Goal: Task Accomplishment & Management: Use online tool/utility

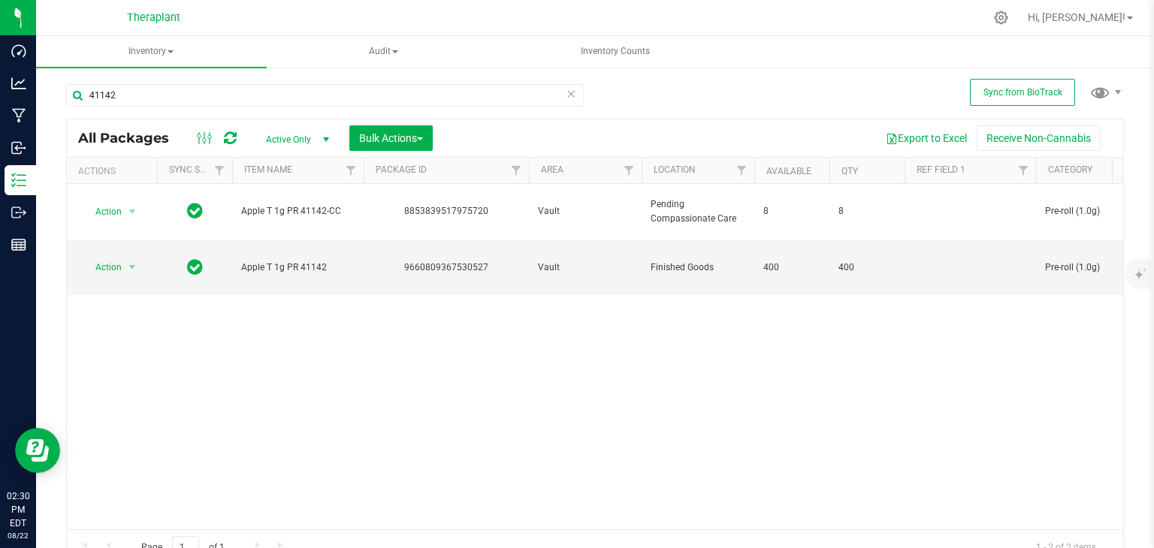
click at [565, 99] on icon at bounding box center [570, 93] width 11 height 18
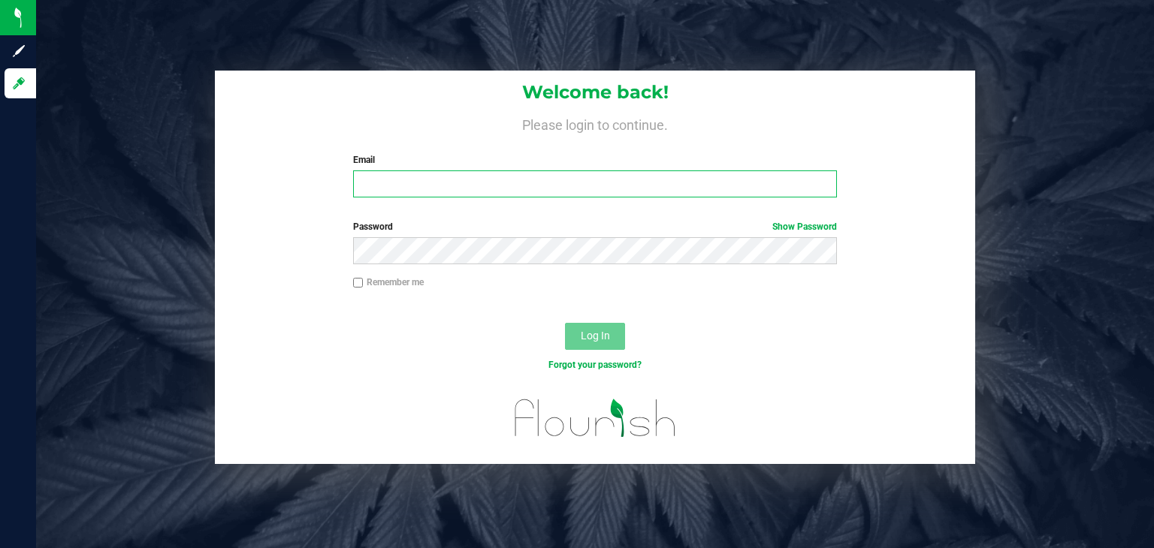
click at [441, 194] on input "Email" at bounding box center [595, 183] width 484 height 27
type input "d.cerasale@theraplant.com"
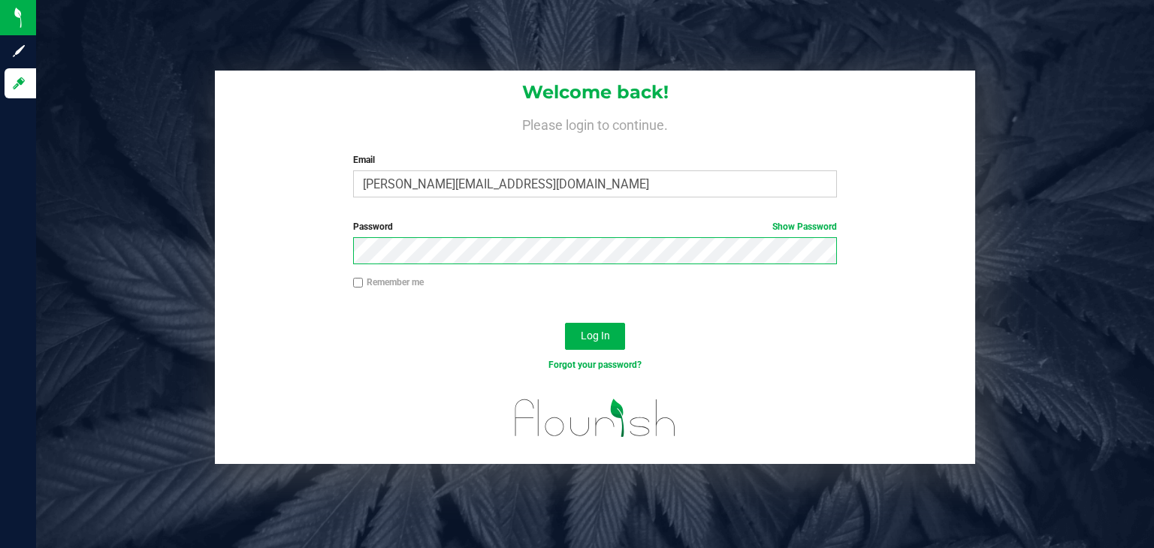
click at [565, 323] on button "Log In" at bounding box center [595, 336] width 60 height 27
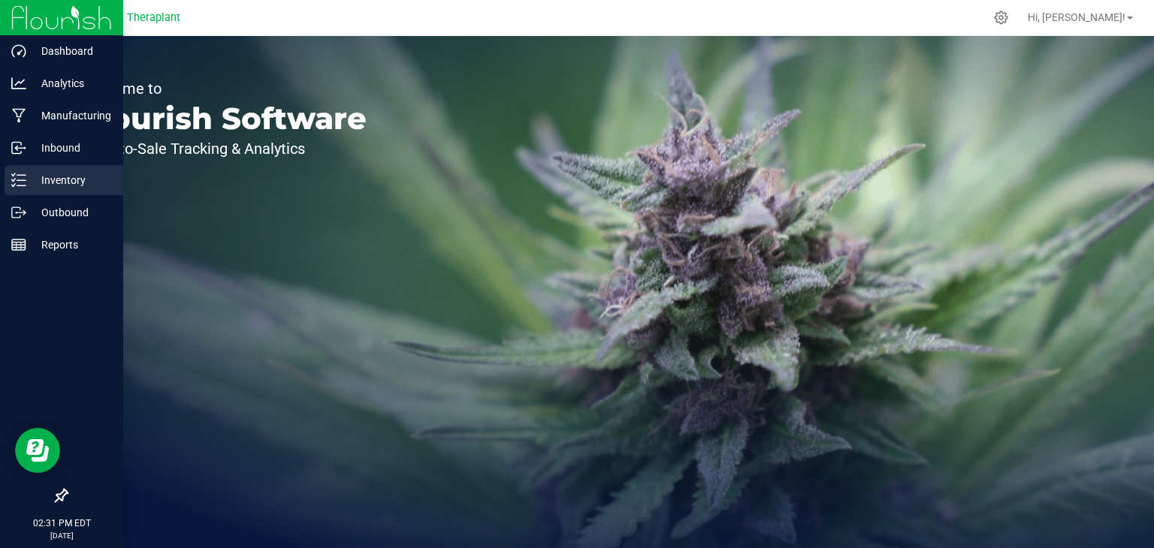
click at [48, 188] on p "Inventory" at bounding box center [71, 180] width 90 height 18
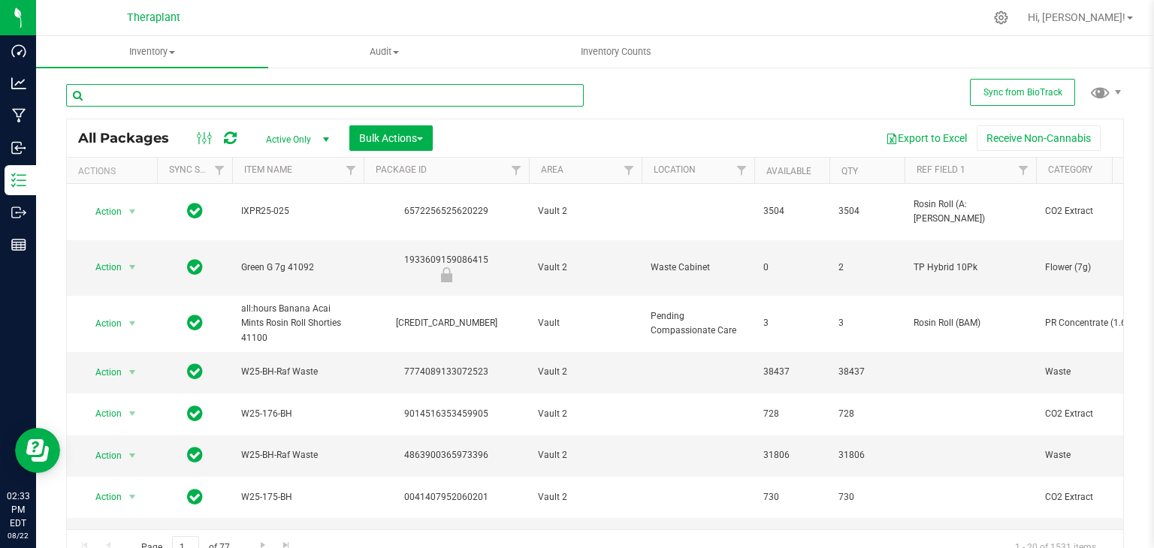
click at [189, 98] on input "text" at bounding box center [324, 95] width 517 height 23
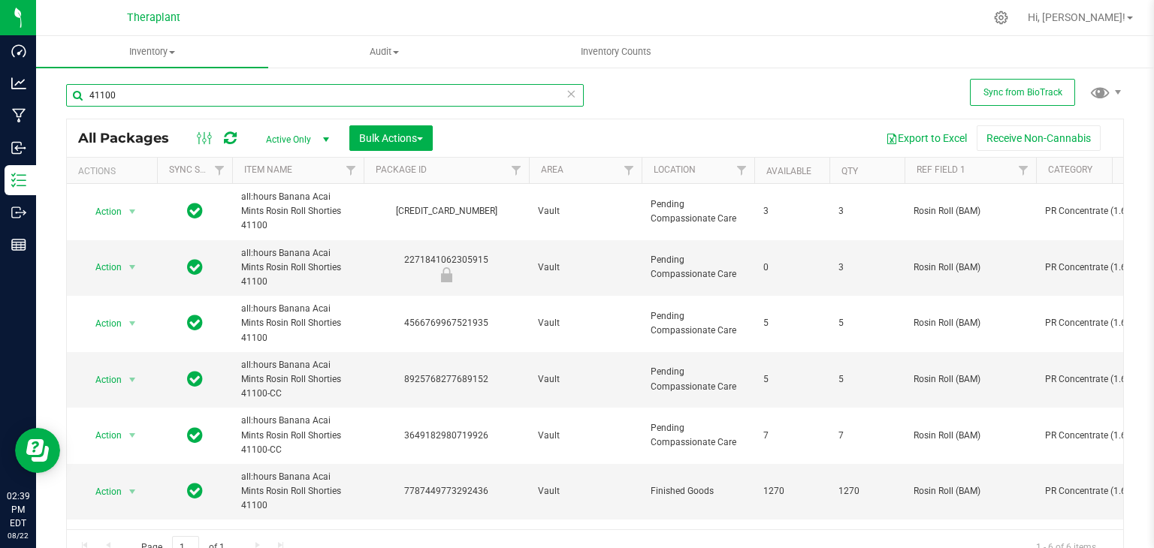
type input "41100"
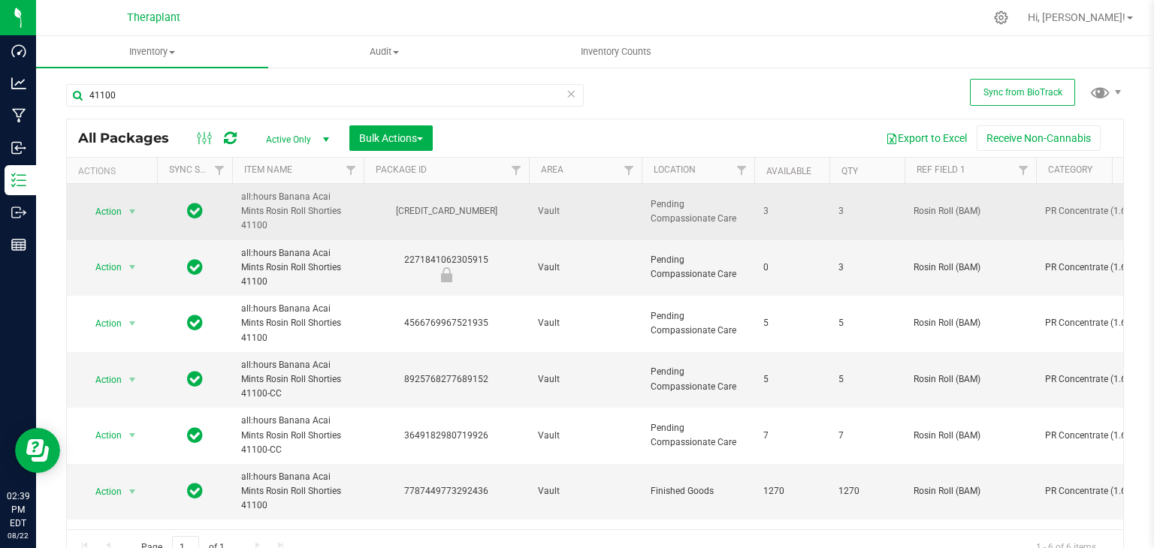
click at [418, 206] on div "[CREDIT_CARD_NUMBER]" at bounding box center [446, 211] width 170 height 14
copy div "[CREDIT_CARD_NUMBER]"
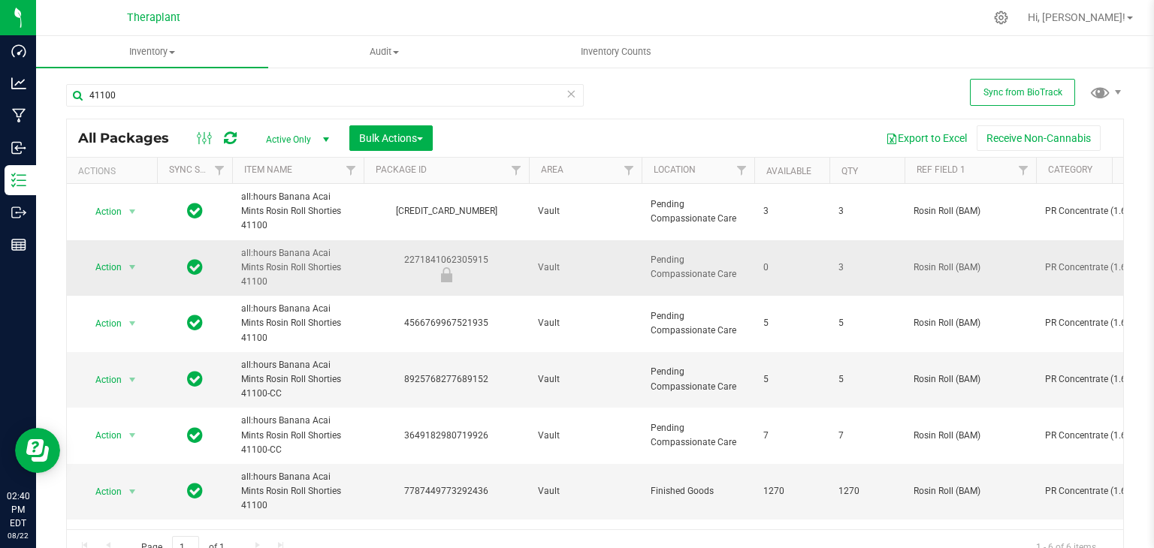
click at [417, 253] on div "2271841062305915" at bounding box center [446, 267] width 170 height 29
copy div "2271841062305915"
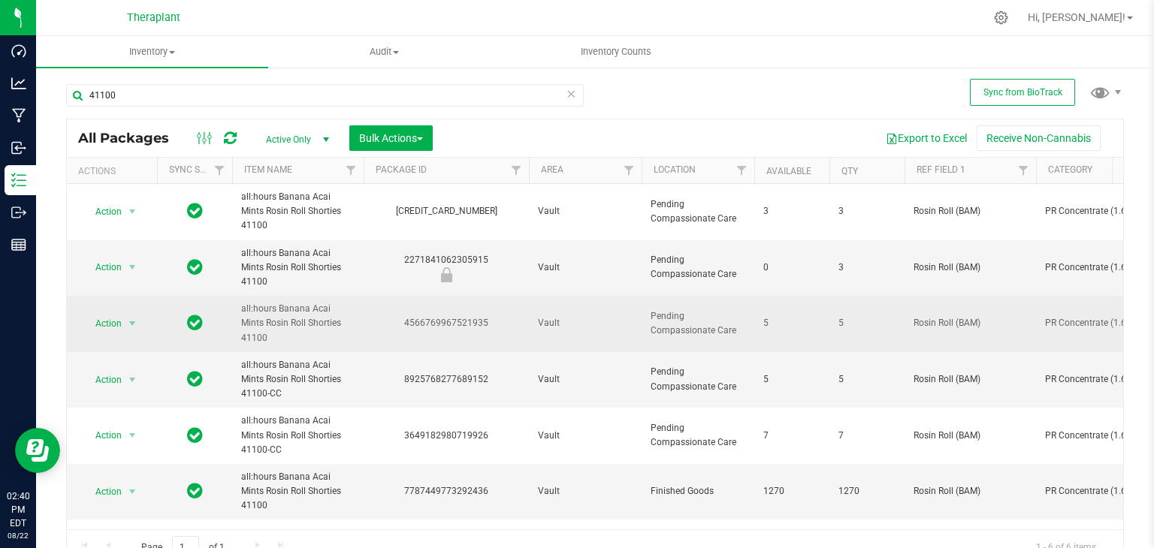
click at [451, 316] on div "4566769967521935" at bounding box center [446, 323] width 170 height 14
copy div "4566769967521935"
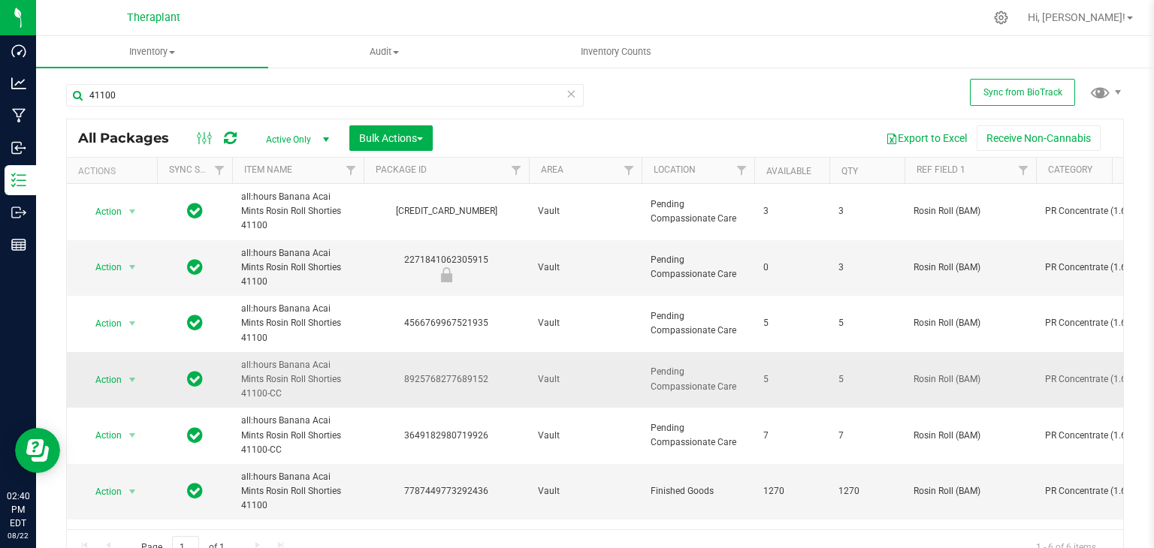
click at [434, 372] on div "8925768277689152" at bounding box center [446, 379] width 170 height 14
copy div "8925768277689152"
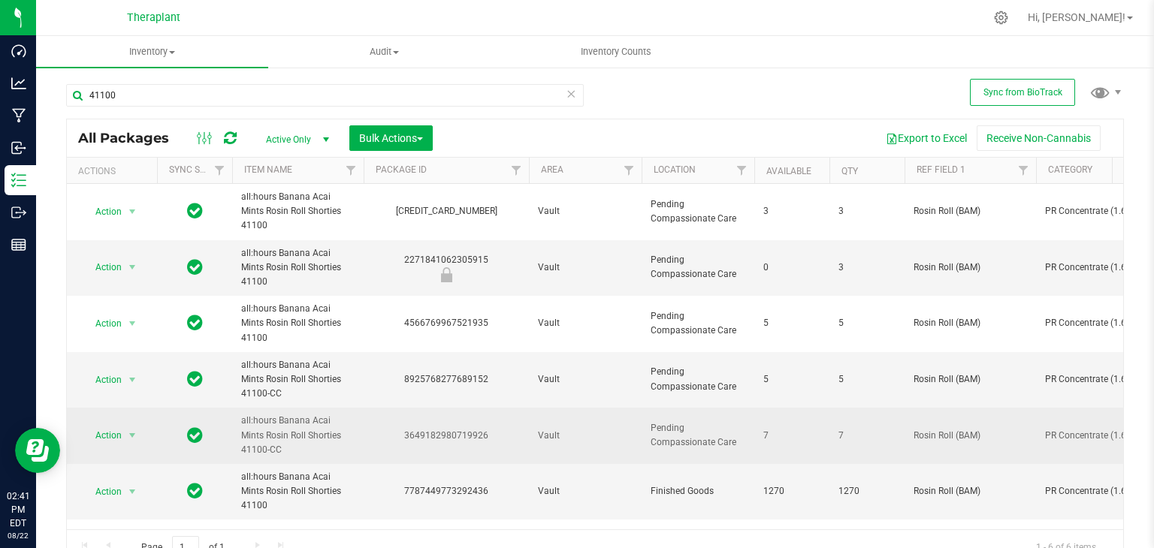
click at [448, 429] on div "3649182980719926" at bounding box center [446, 436] width 170 height 14
copy div "3649182980719926"
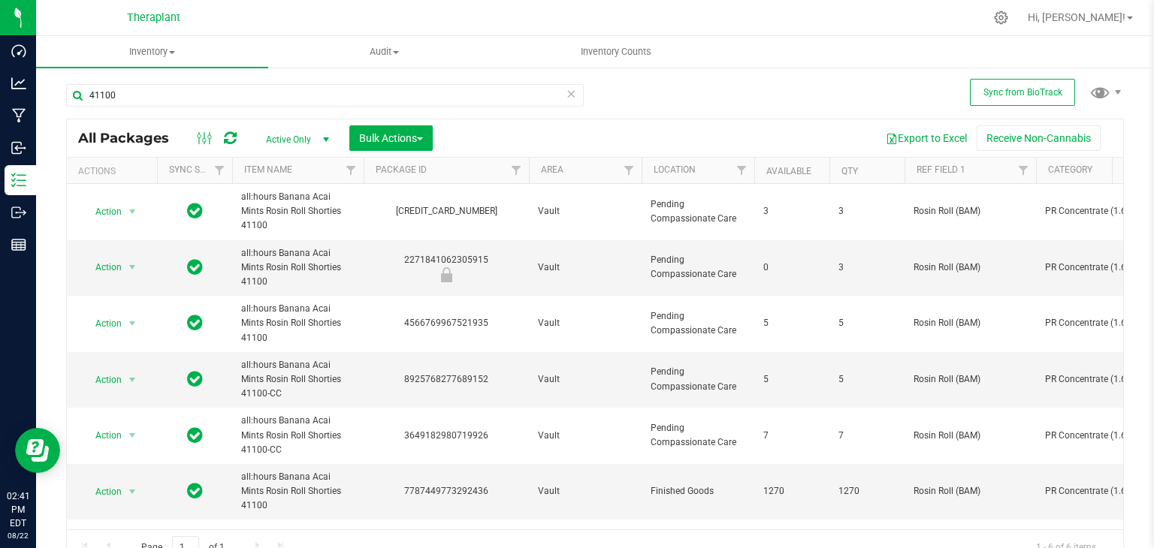
drag, startPoint x: 487, startPoint y: 502, endPoint x: 487, endPoint y: 493, distance: 8.3
click at [487, 499] on div "Action Action Create package Edit attributes Global inventory Locate package Lo…" at bounding box center [595, 356] width 1056 height 345
click at [565, 98] on icon at bounding box center [570, 93] width 11 height 18
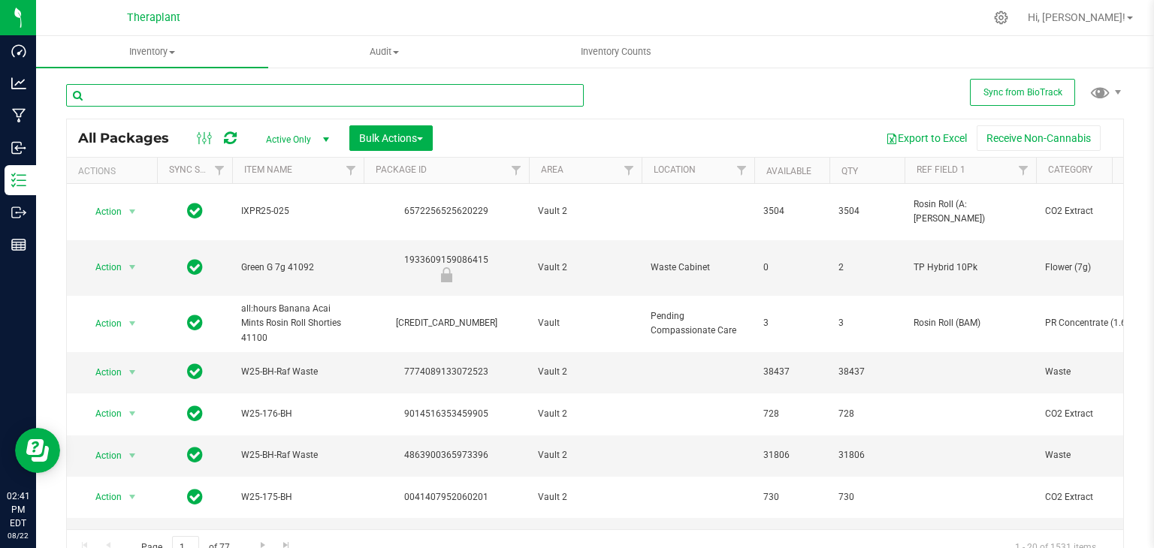
click at [290, 89] on input "text" at bounding box center [324, 95] width 517 height 23
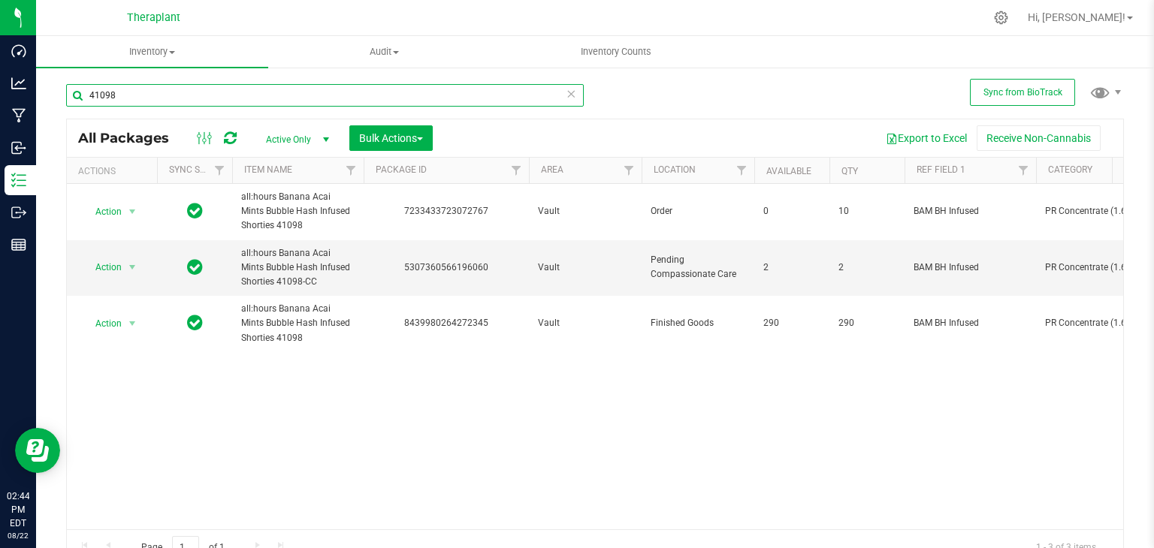
type input "41098"
click at [565, 96] on icon at bounding box center [570, 93] width 11 height 18
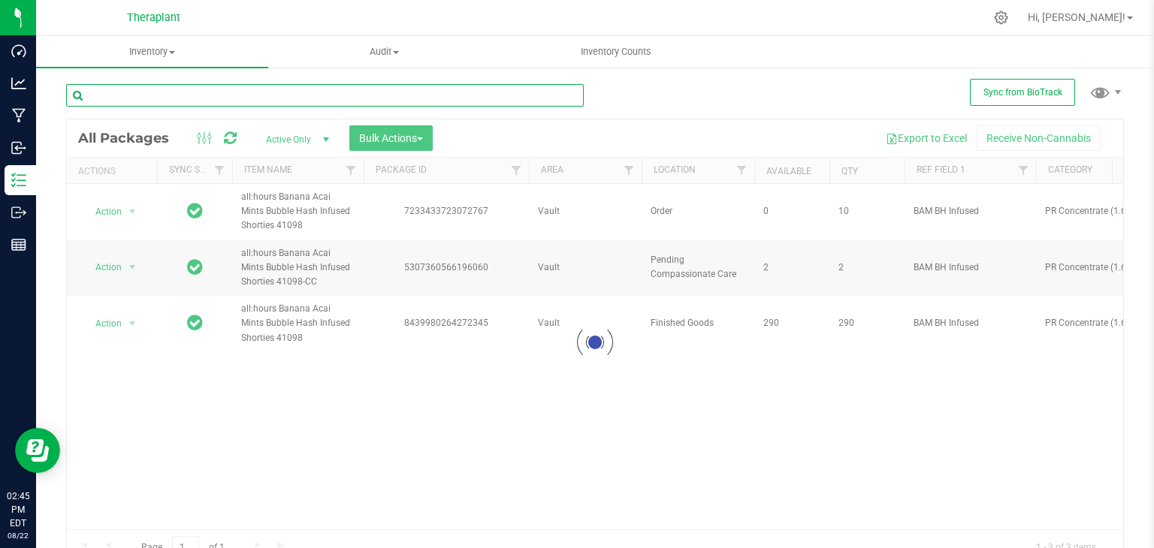
click at [562, 95] on input "text" at bounding box center [324, 95] width 517 height 23
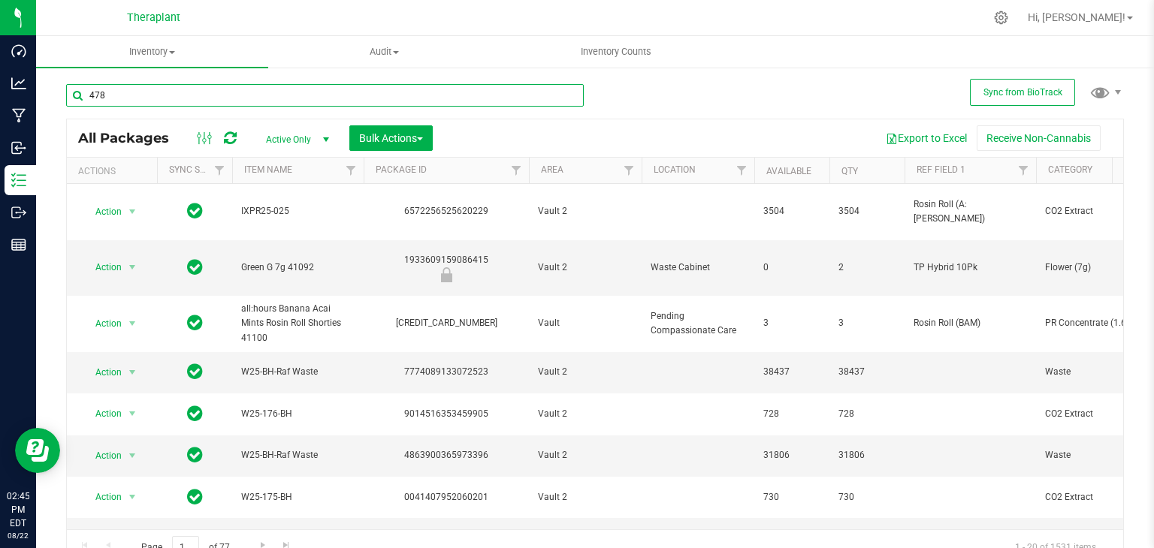
type input "4785"
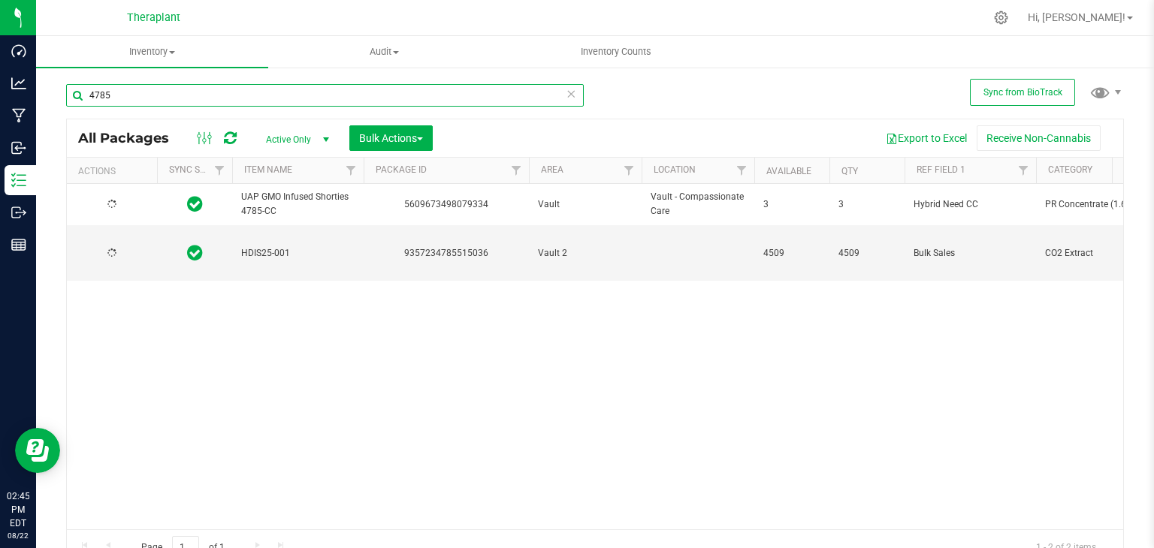
type input "2026-02-17"
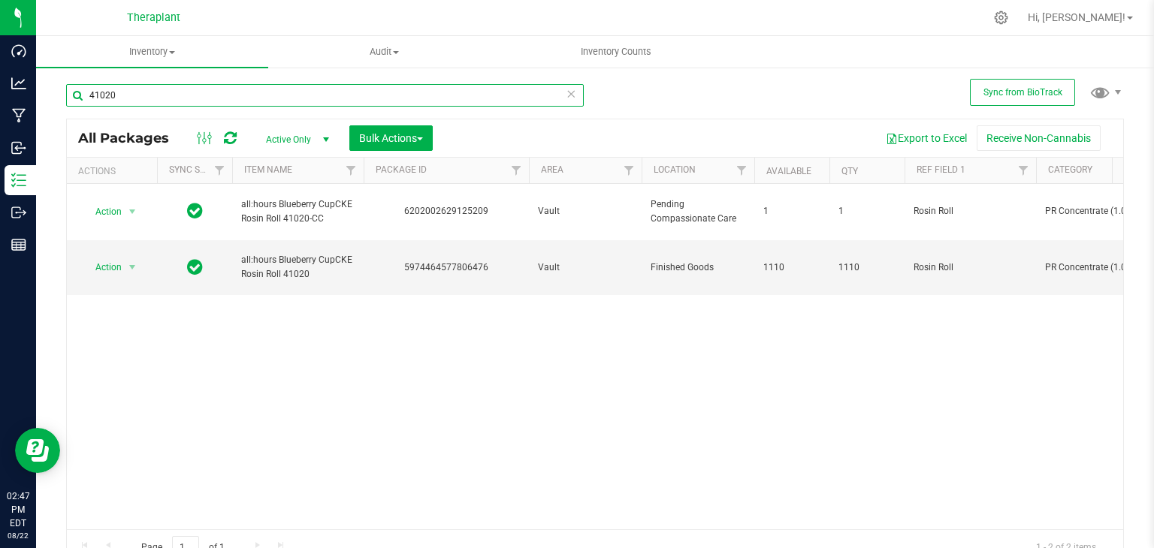
type input "41020"
click at [565, 93] on icon at bounding box center [570, 93] width 11 height 18
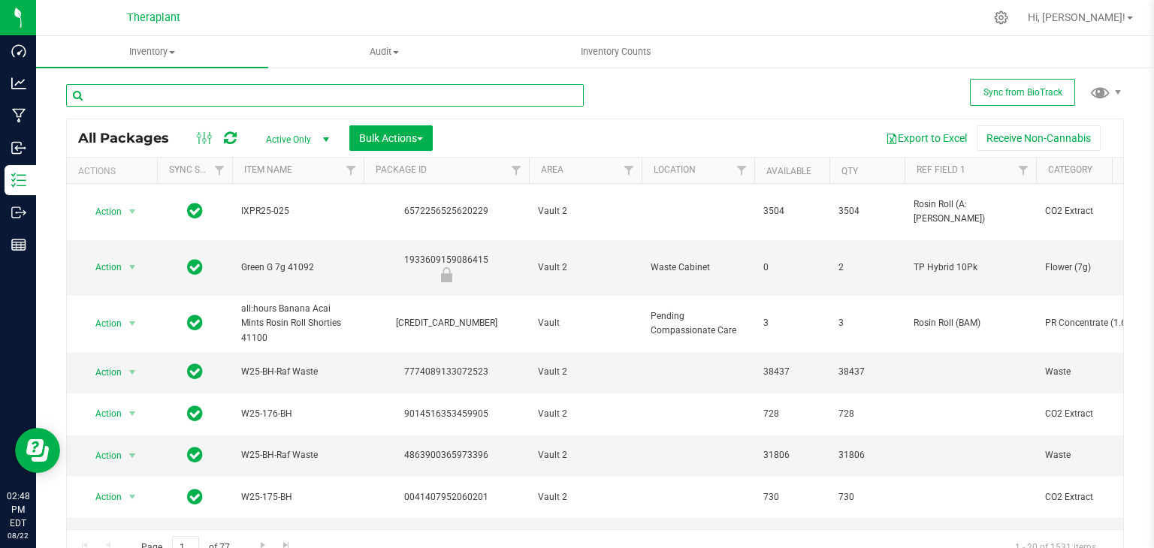
click at [561, 93] on input "text" at bounding box center [324, 95] width 517 height 23
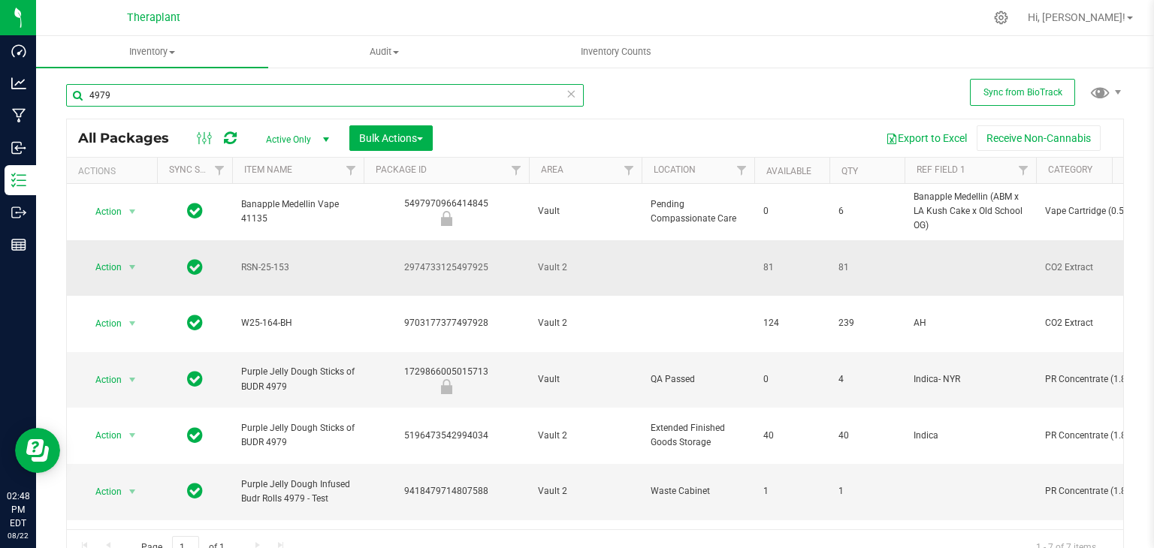
scroll to position [17, 0]
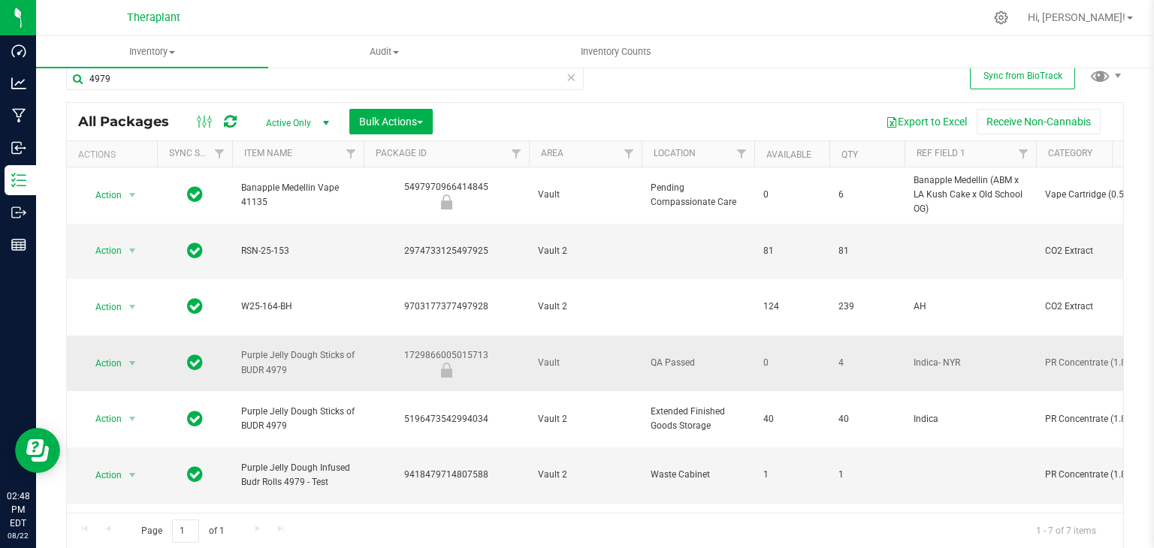
click at [460, 348] on div "1729866005015713" at bounding box center [446, 362] width 170 height 29
click at [186, 85] on input "4979" at bounding box center [324, 79] width 517 height 23
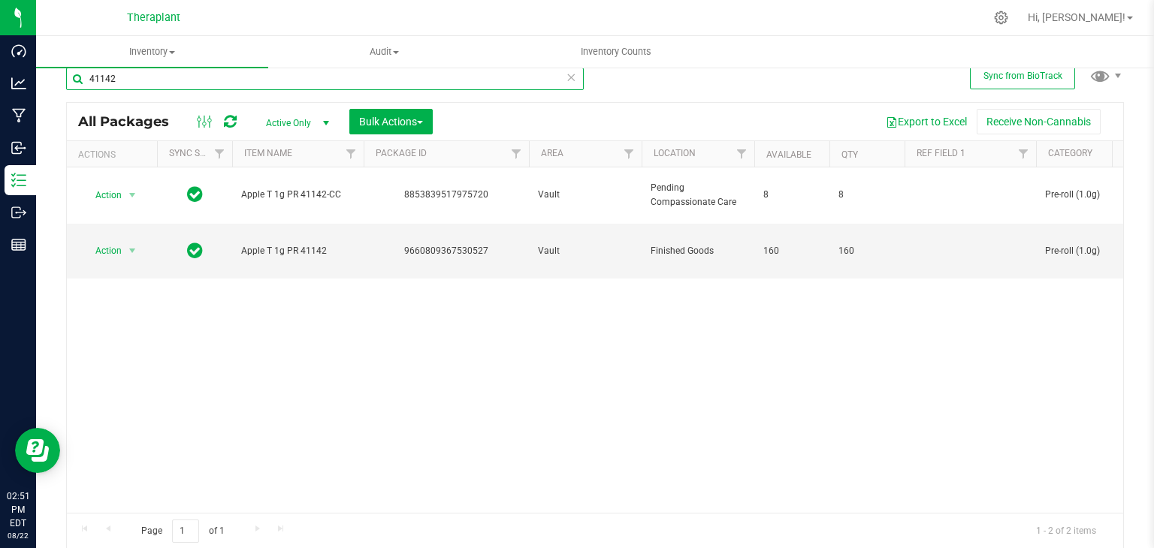
type input "41142"
click at [568, 79] on icon at bounding box center [570, 77] width 11 height 18
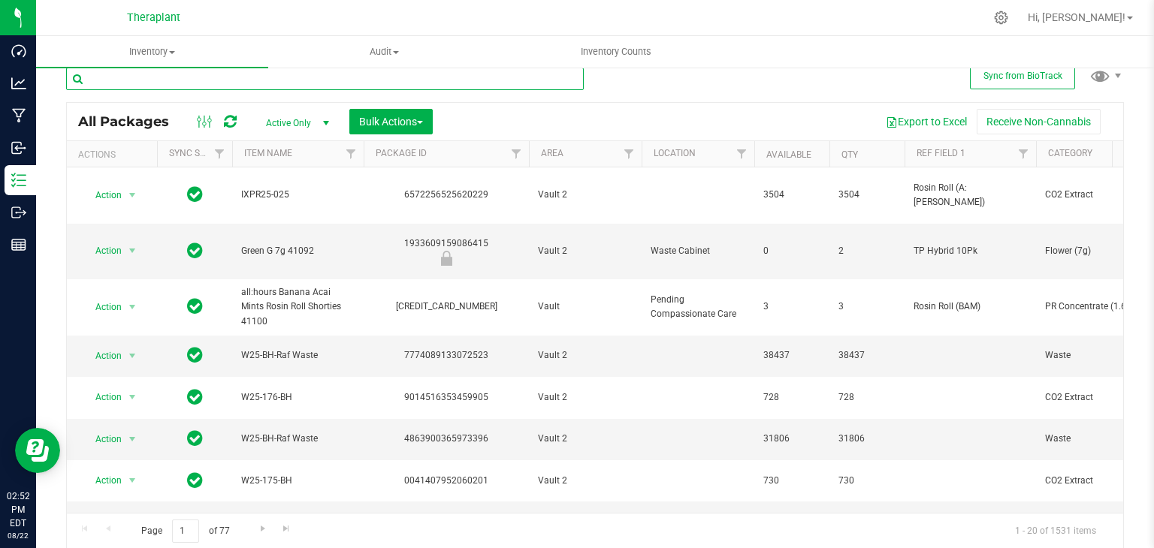
click at [192, 79] on input "text" at bounding box center [324, 79] width 517 height 23
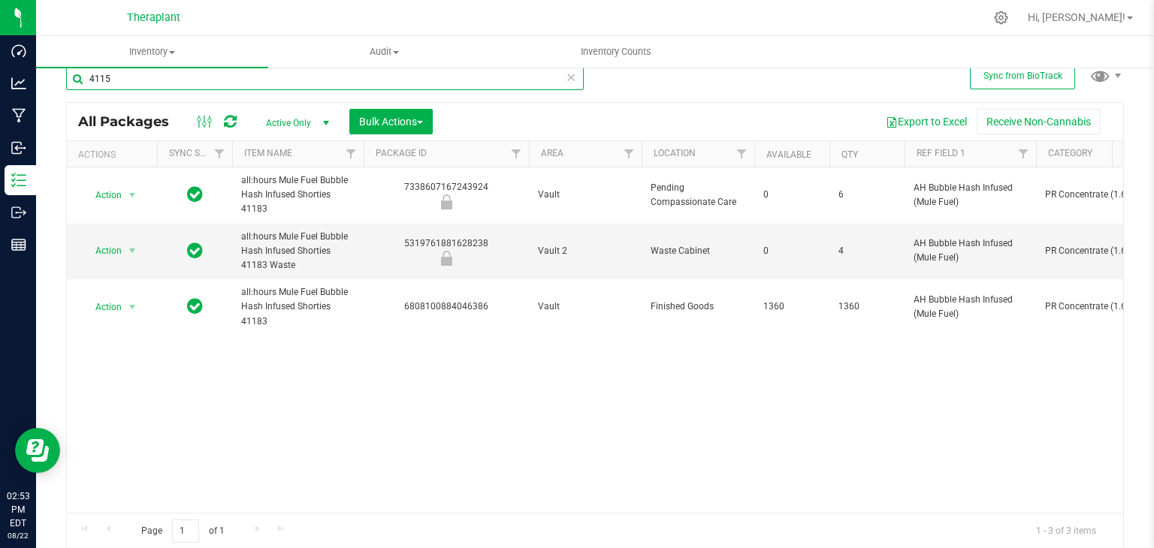
type input "41159"
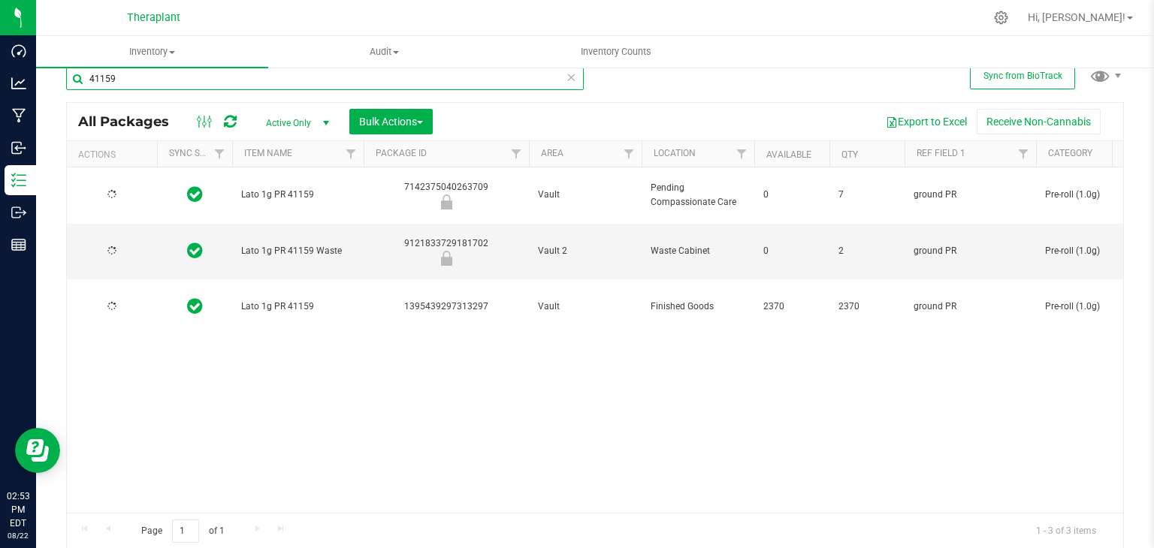
type input "2026-08-11"
type input "41159"
click at [565, 76] on icon at bounding box center [570, 77] width 11 height 18
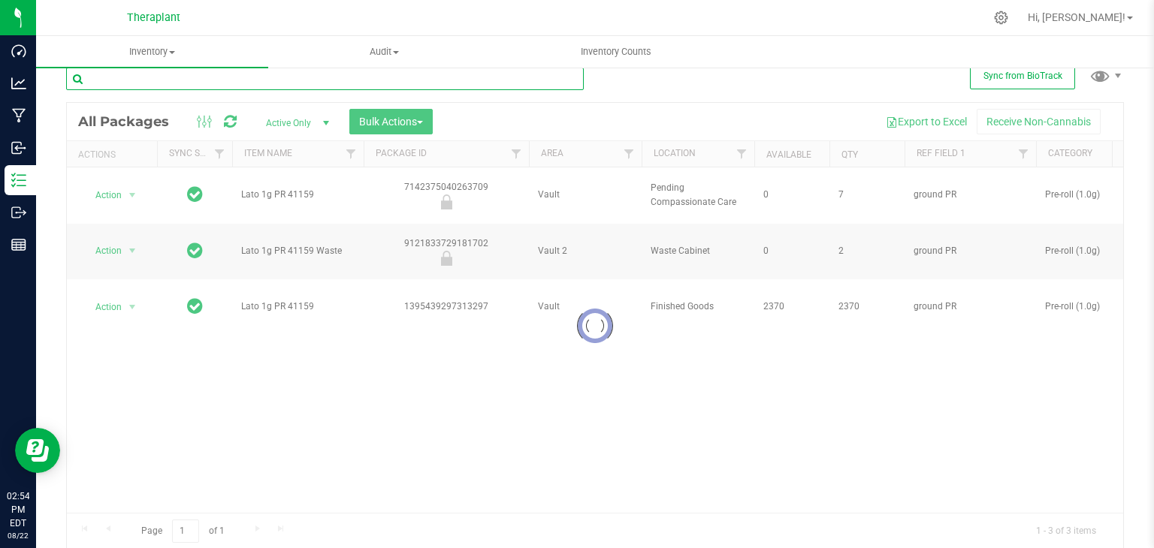
click at [511, 82] on input "text" at bounding box center [324, 79] width 517 height 23
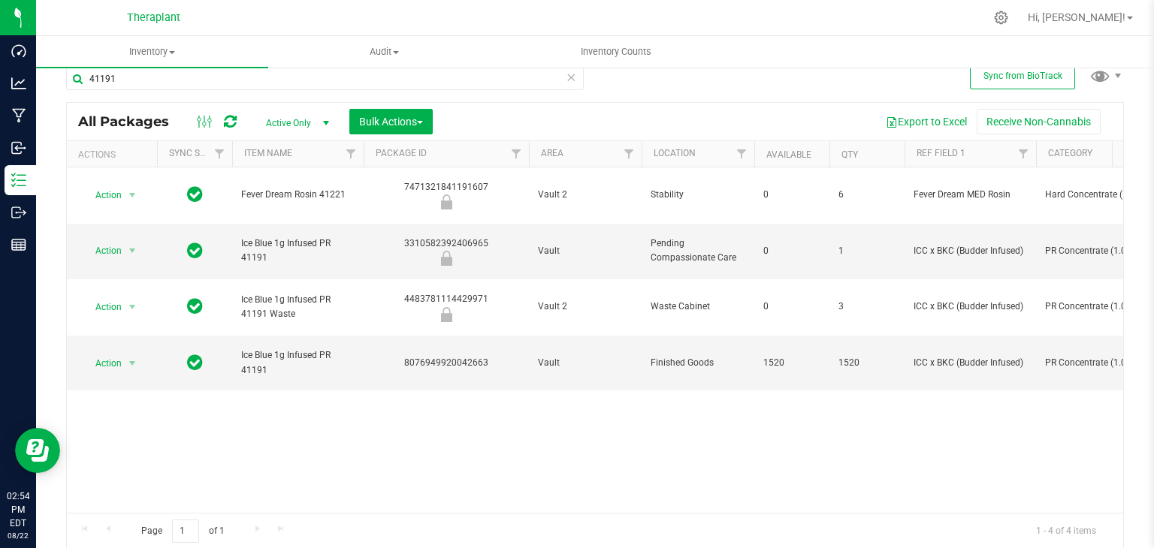
click at [409, 384] on div "Action Action Edit attributes Global inventory Locate package Package audit log…" at bounding box center [595, 339] width 1056 height 345
click at [419, 237] on div "3310582392406965" at bounding box center [446, 251] width 170 height 29
click at [424, 237] on div "3310582392406965" at bounding box center [446, 251] width 170 height 29
copy div "3310582392406965"
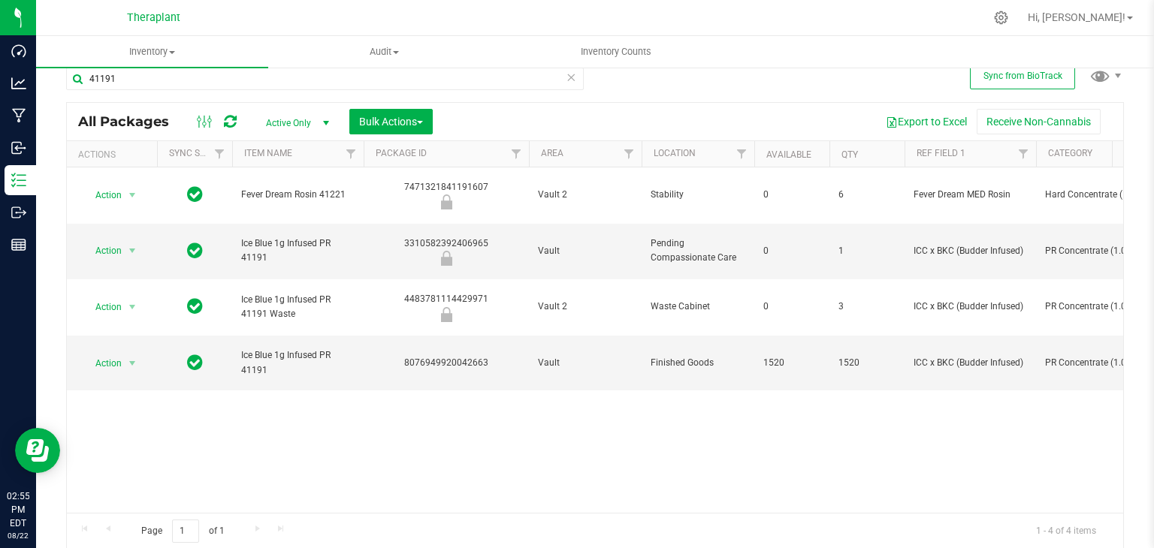
click at [269, 25] on div at bounding box center [626, 17] width 715 height 29
click at [261, 79] on input "41191" at bounding box center [324, 79] width 517 height 23
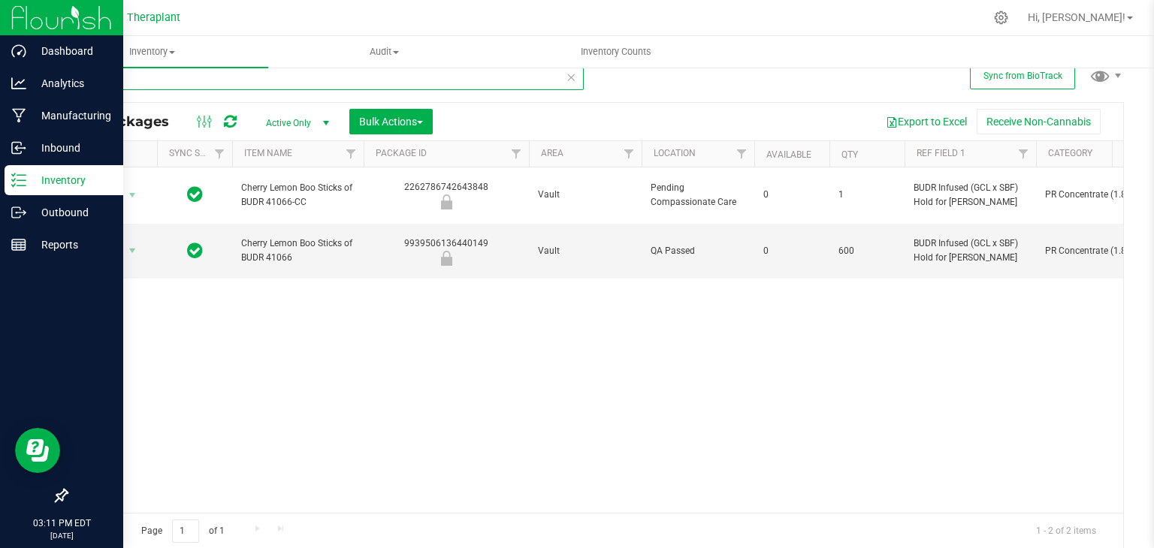
type input "41066"
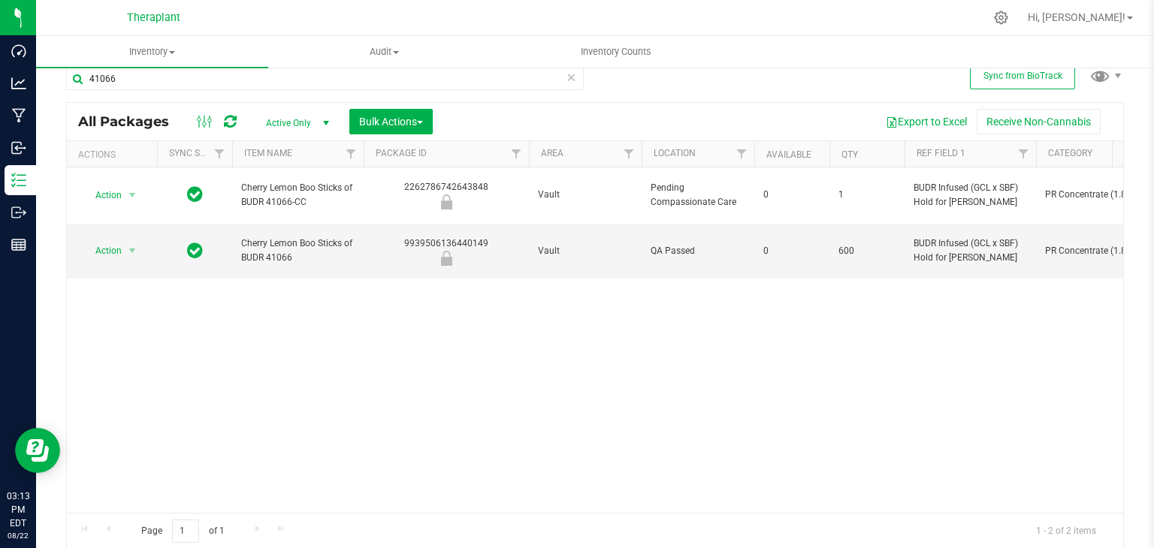
click at [578, 79] on div "41066" at bounding box center [330, 78] width 529 height 48
click at [568, 79] on icon at bounding box center [570, 77] width 11 height 18
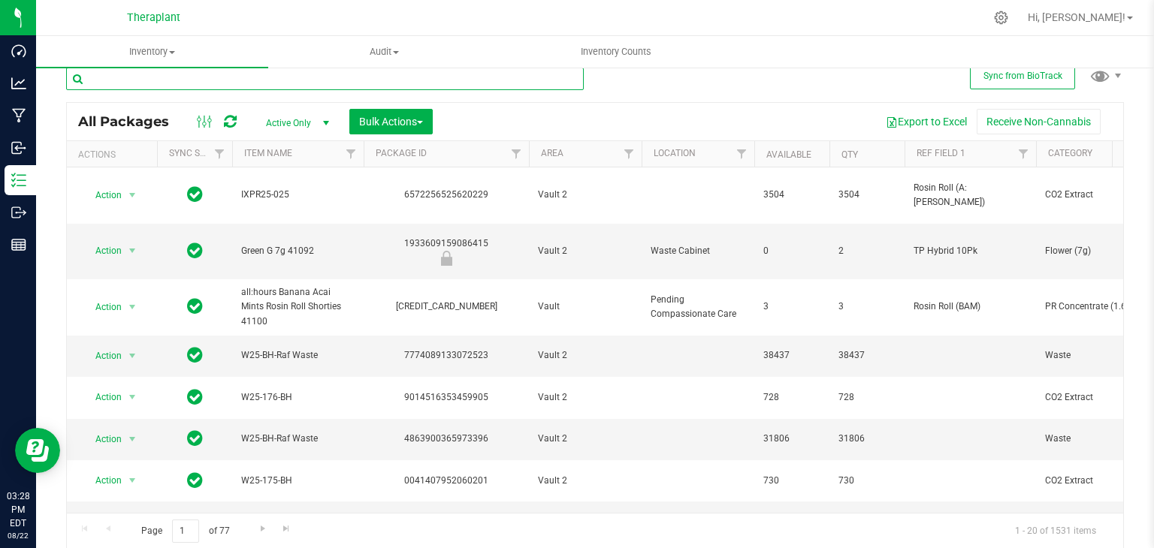
click at [188, 76] on input "text" at bounding box center [324, 79] width 517 height 23
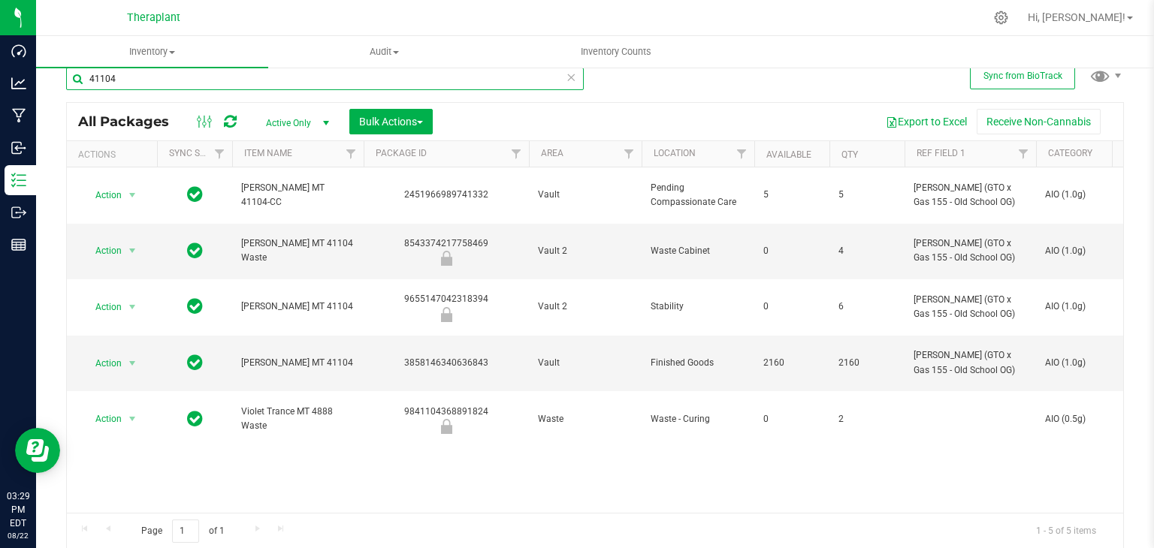
type input "41104"
click at [568, 72] on icon at bounding box center [570, 77] width 11 height 18
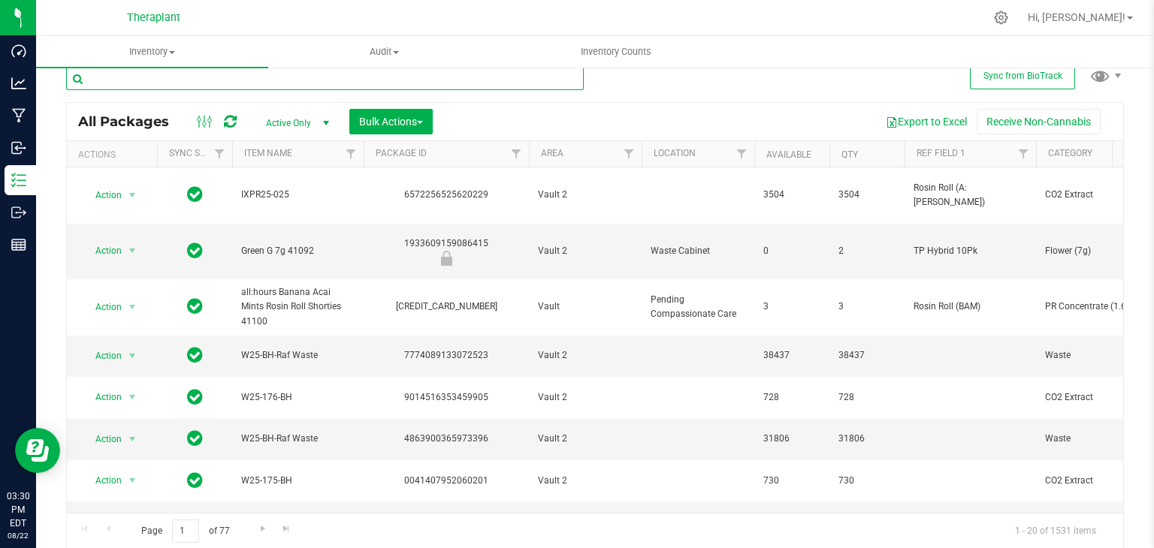
click at [151, 75] on input "text" at bounding box center [324, 79] width 517 height 23
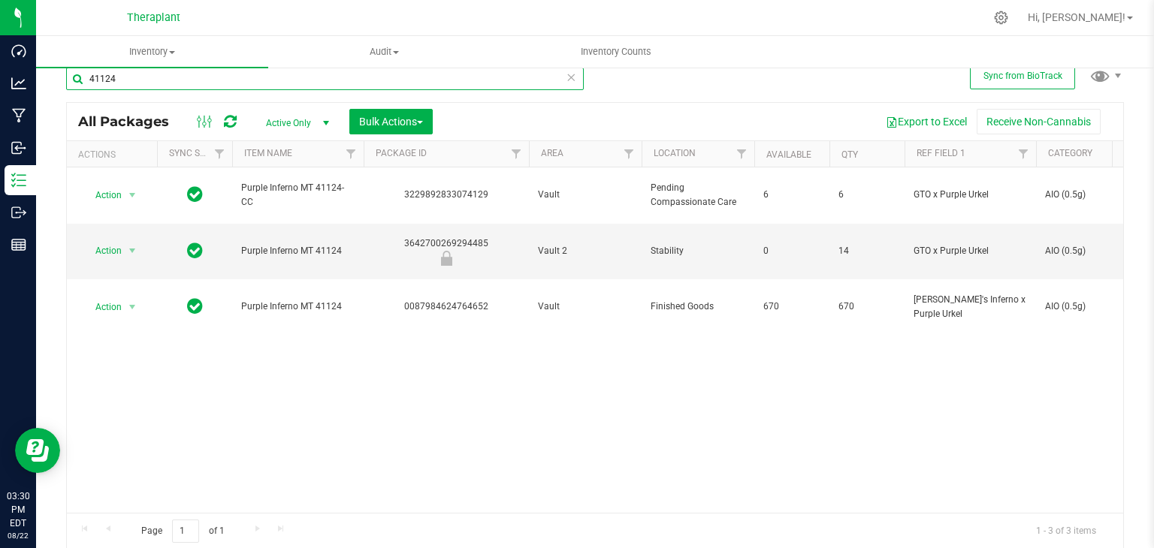
click at [188, 80] on input "41124" at bounding box center [324, 79] width 517 height 23
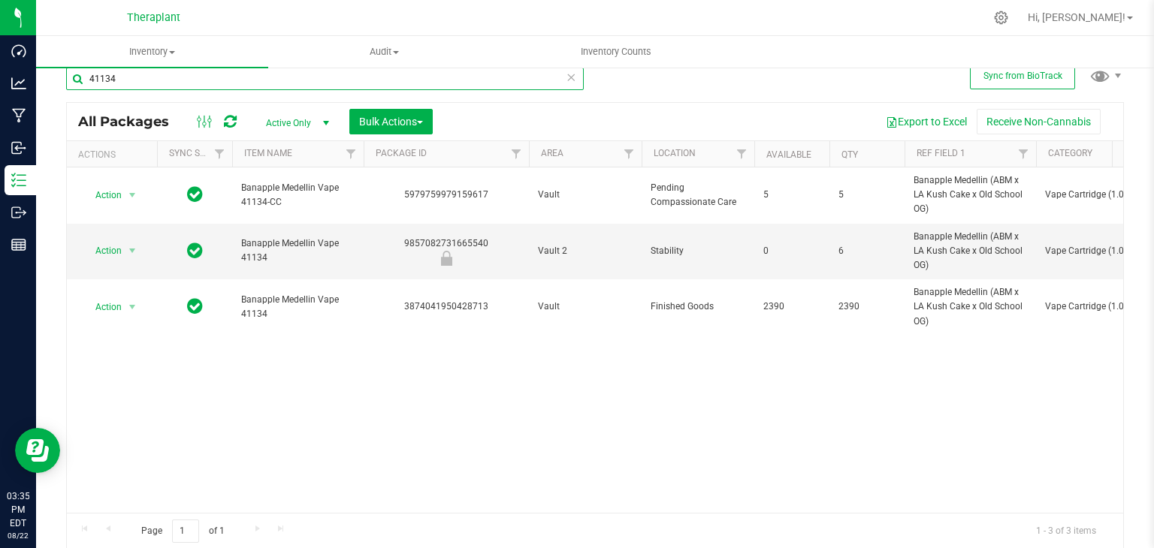
type input "41134"
click at [565, 77] on icon at bounding box center [570, 77] width 11 height 18
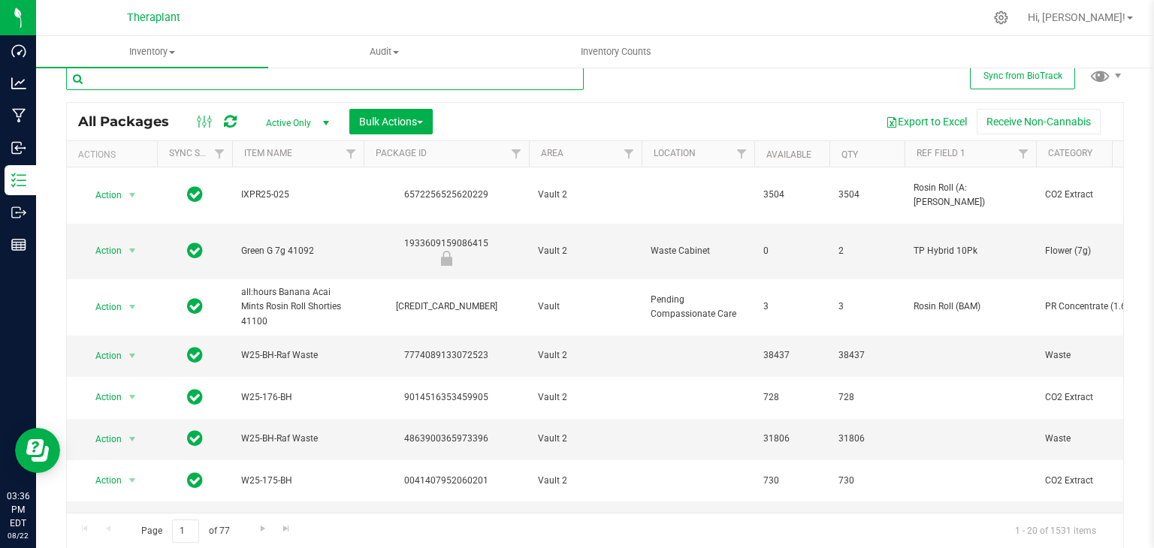
click at [176, 86] on input "text" at bounding box center [324, 79] width 517 height 23
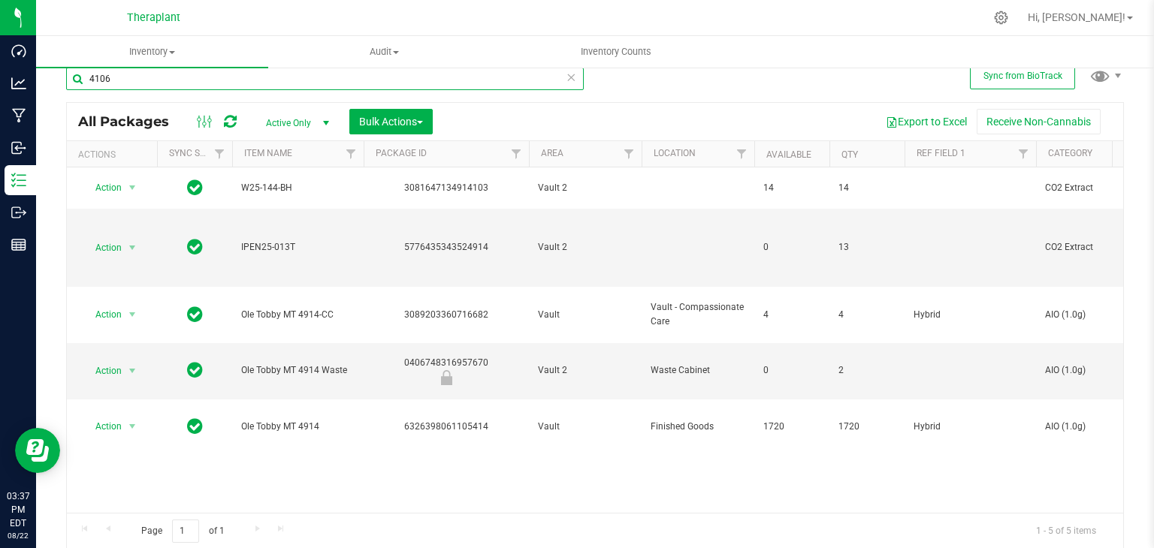
type input "41069"
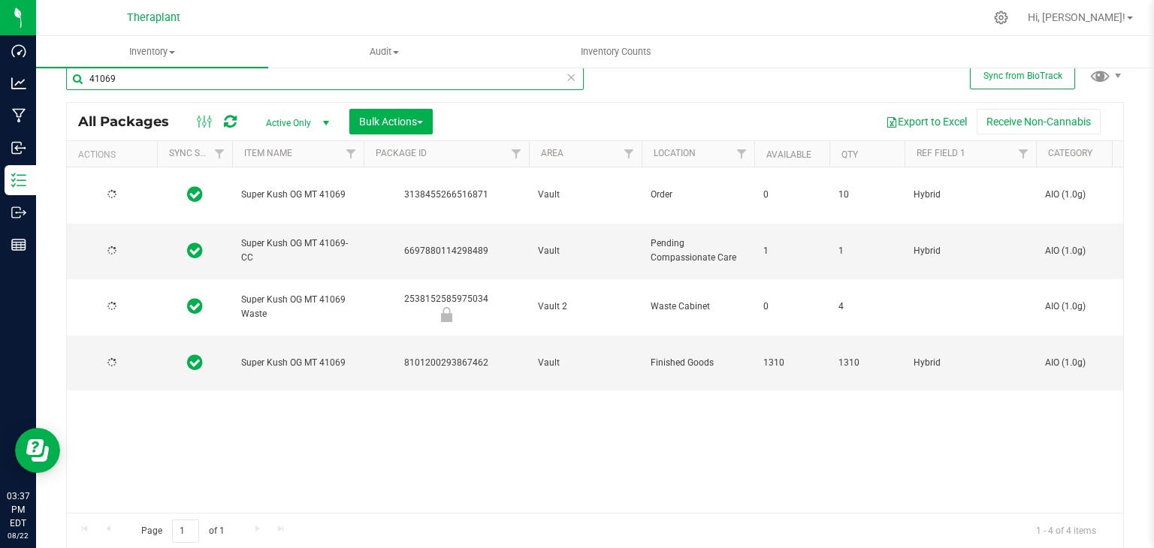
type input "2026-06-25"
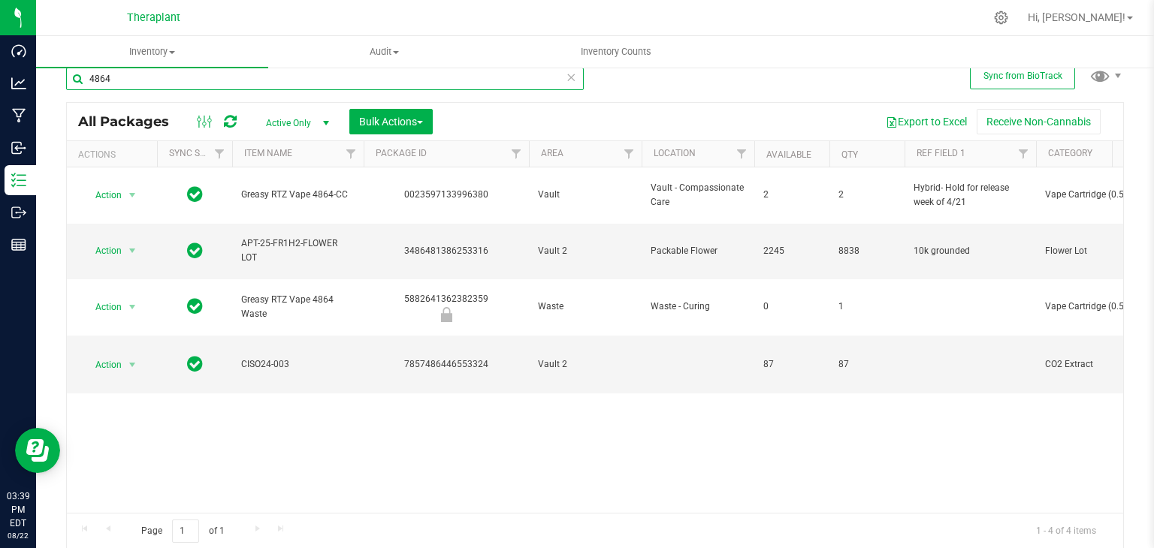
type input "4864"
click at [565, 76] on icon at bounding box center [570, 77] width 11 height 18
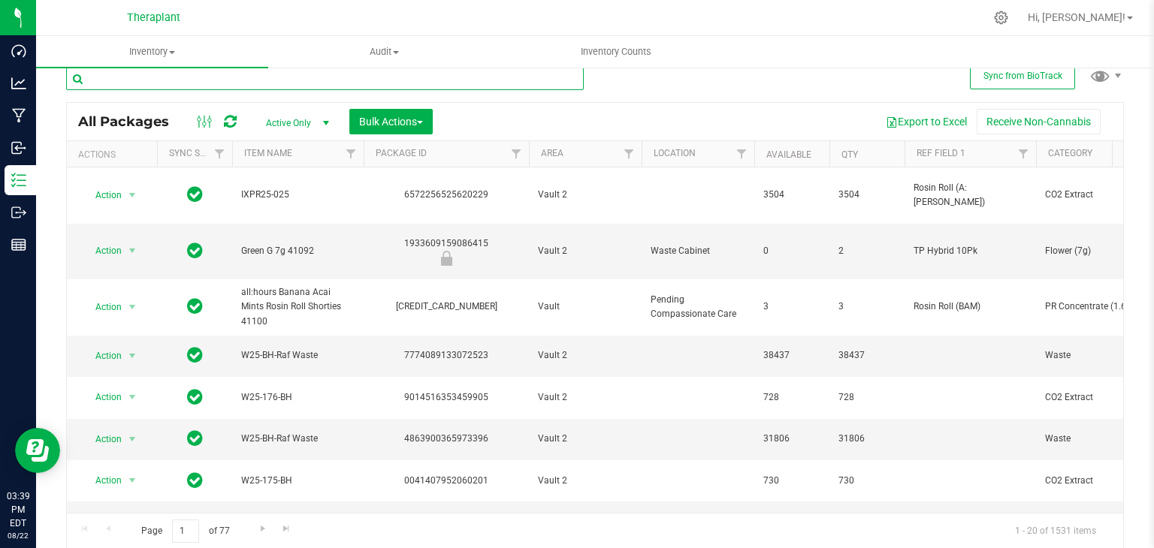
click at [115, 85] on input "text" at bounding box center [324, 79] width 517 height 23
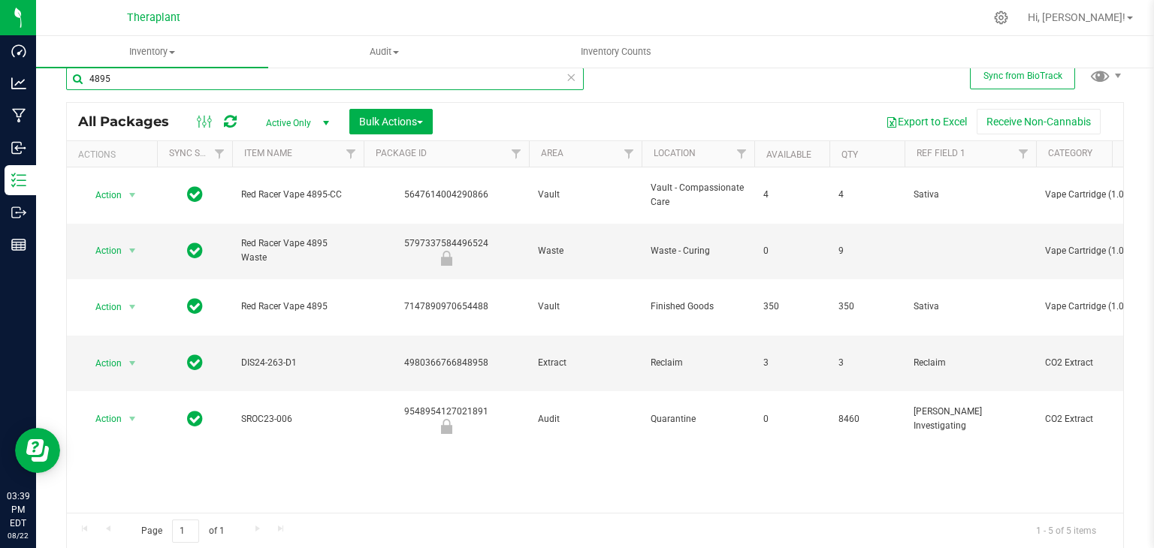
type input "4895"
click at [123, 76] on input "4895" at bounding box center [324, 79] width 517 height 23
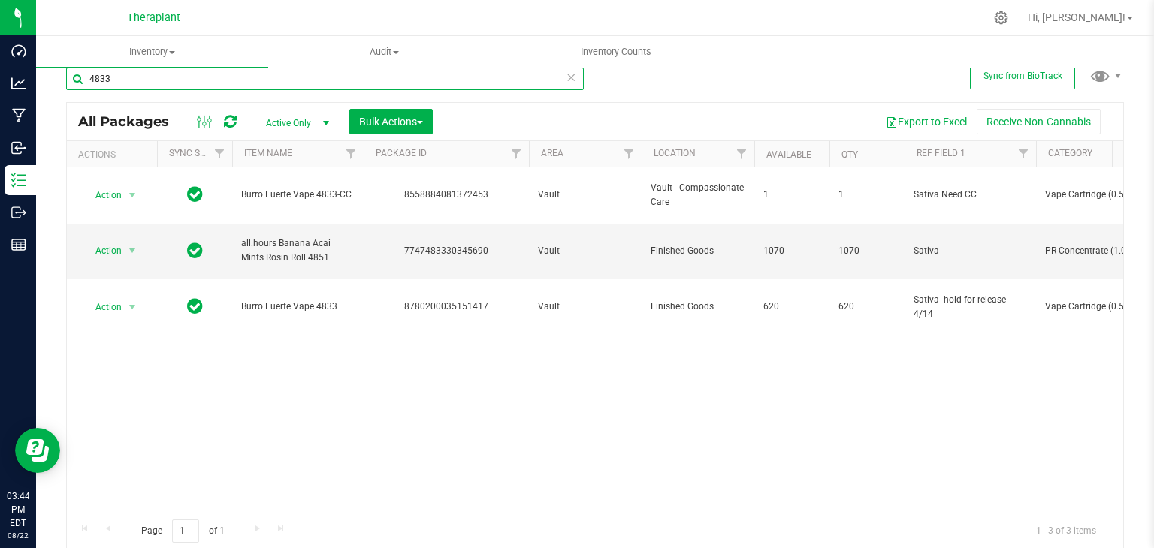
type input "4833"
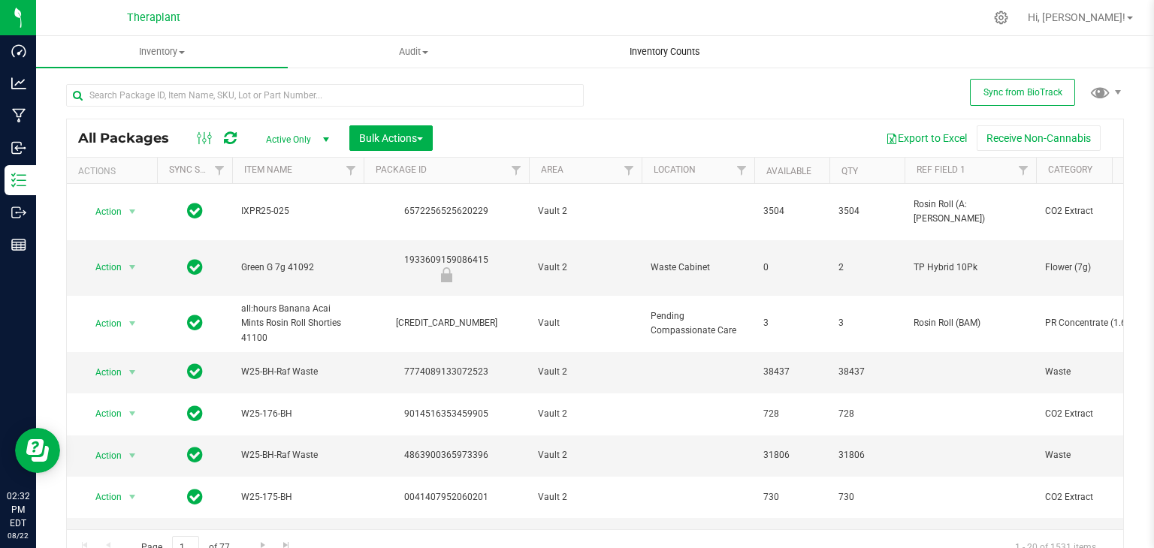
click at [671, 43] on uib-tab-heading "Inventory Counts" at bounding box center [665, 52] width 250 height 30
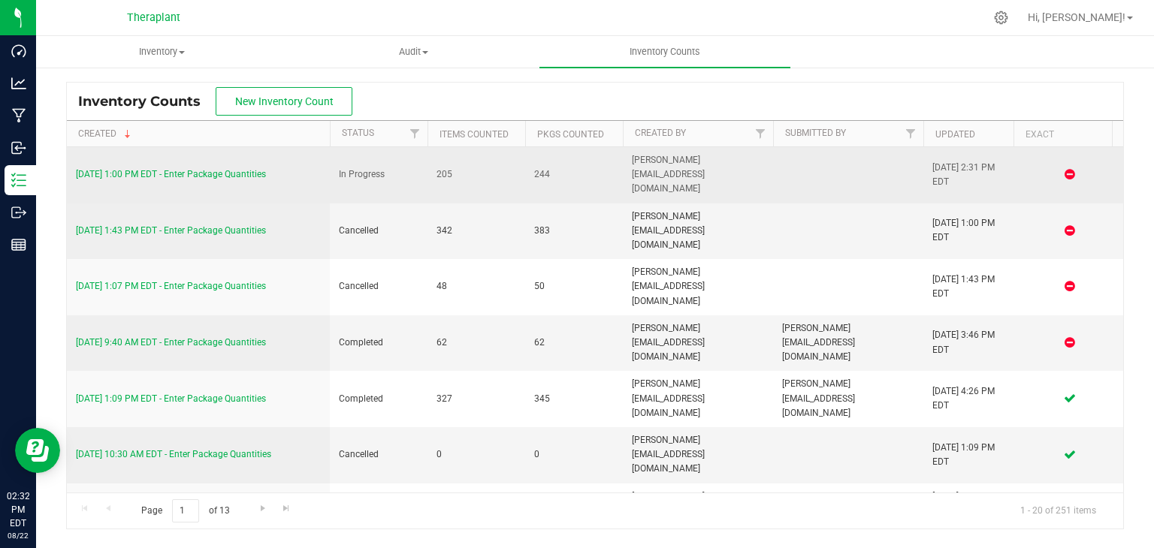
click at [144, 169] on link "[DATE] 1:00 PM EDT - Enter Package Quantities" at bounding box center [171, 174] width 190 height 11
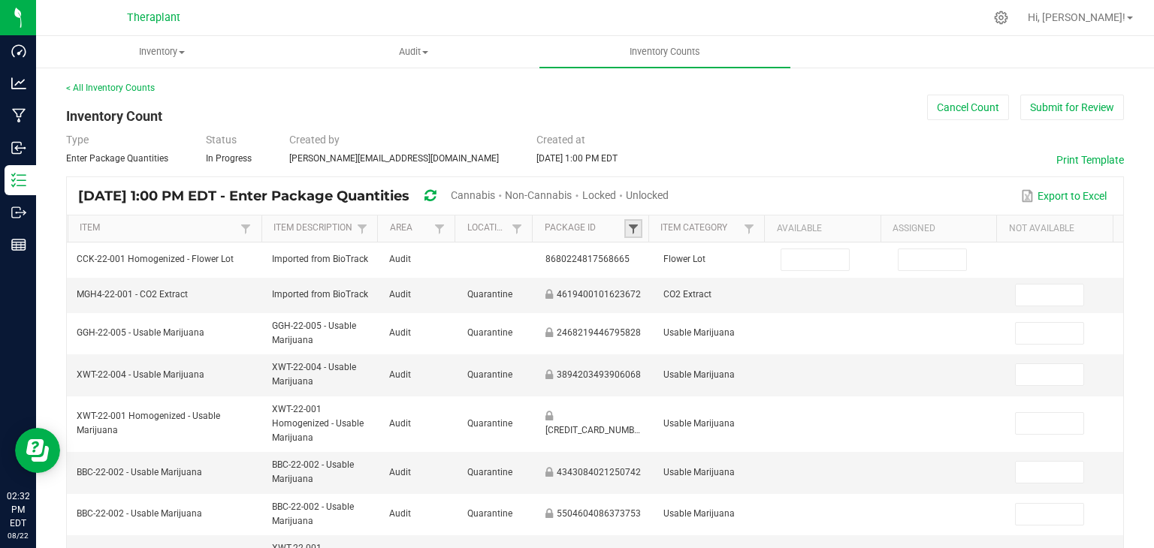
click at [627, 229] on span at bounding box center [633, 229] width 12 height 12
click at [648, 251] on input "text" at bounding box center [704, 259] width 155 height 23
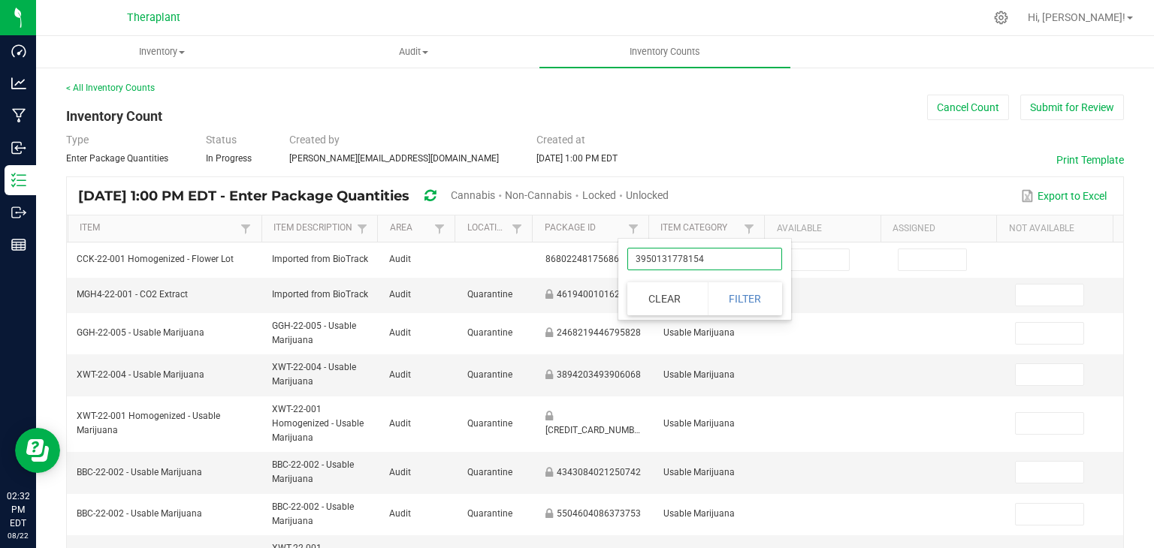
type input "39501317781549"
click button "Filter" at bounding box center [744, 298] width 75 height 33
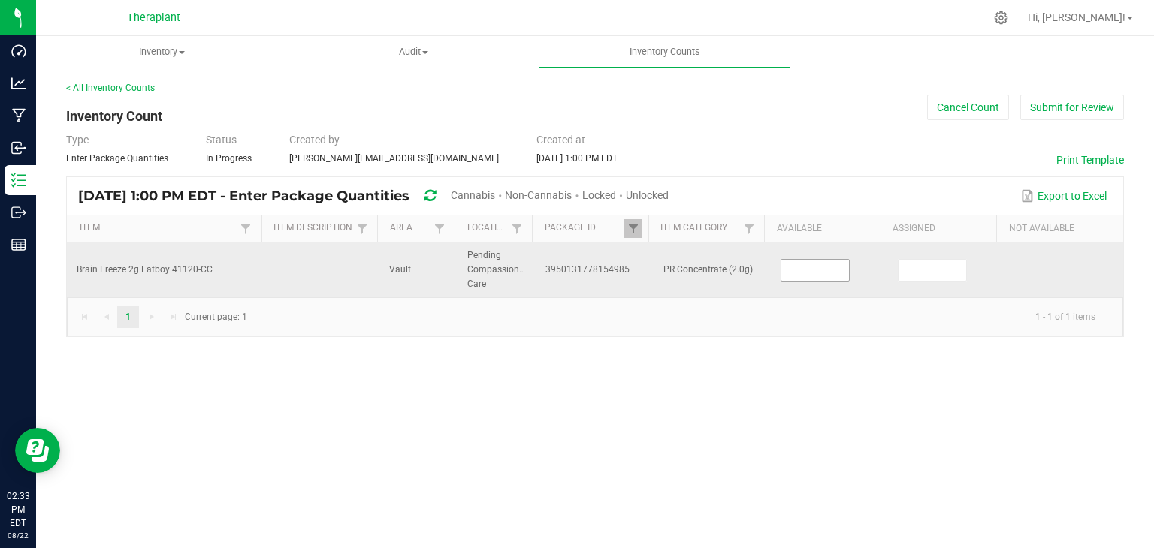
click at [814, 276] on input at bounding box center [815, 270] width 68 height 21
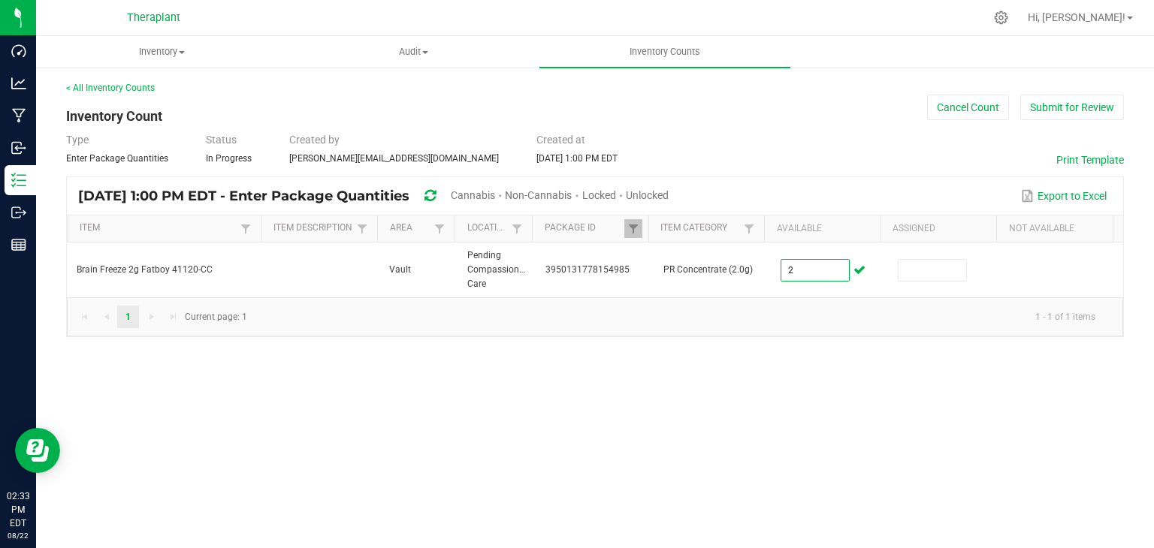
type input "2"
drag, startPoint x: 732, startPoint y: 409, endPoint x: 643, endPoint y: 418, distance: 89.7
click at [643, 418] on div "Inventory All packages All inventory Waste log Create inventory Audit Inventory…" at bounding box center [594, 292] width 1117 height 512
click at [629, 225] on span at bounding box center [633, 229] width 12 height 12
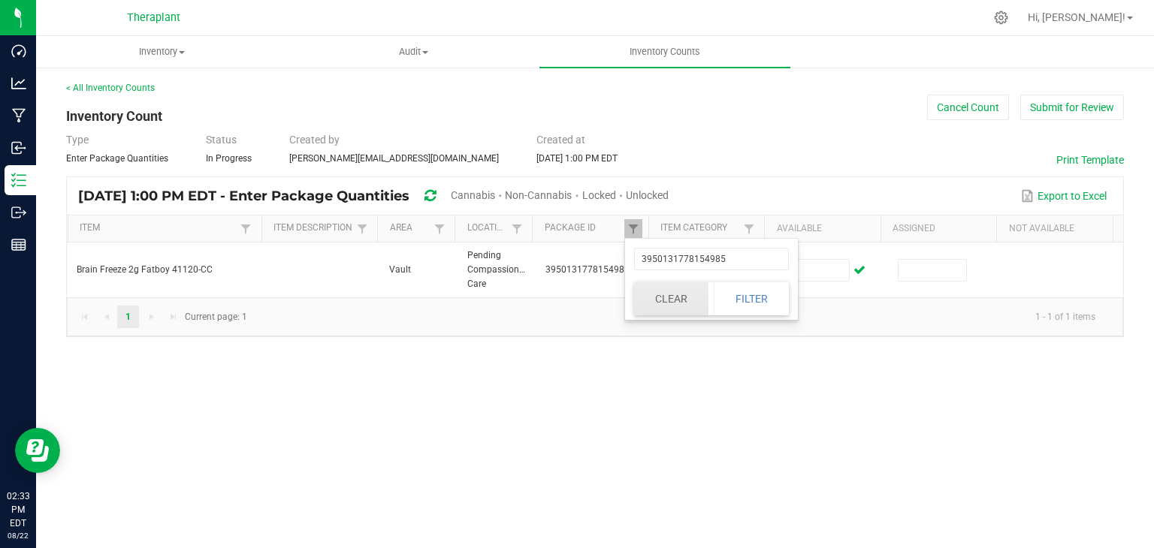
click at [689, 306] on button "Clear" at bounding box center [671, 298] width 74 height 33
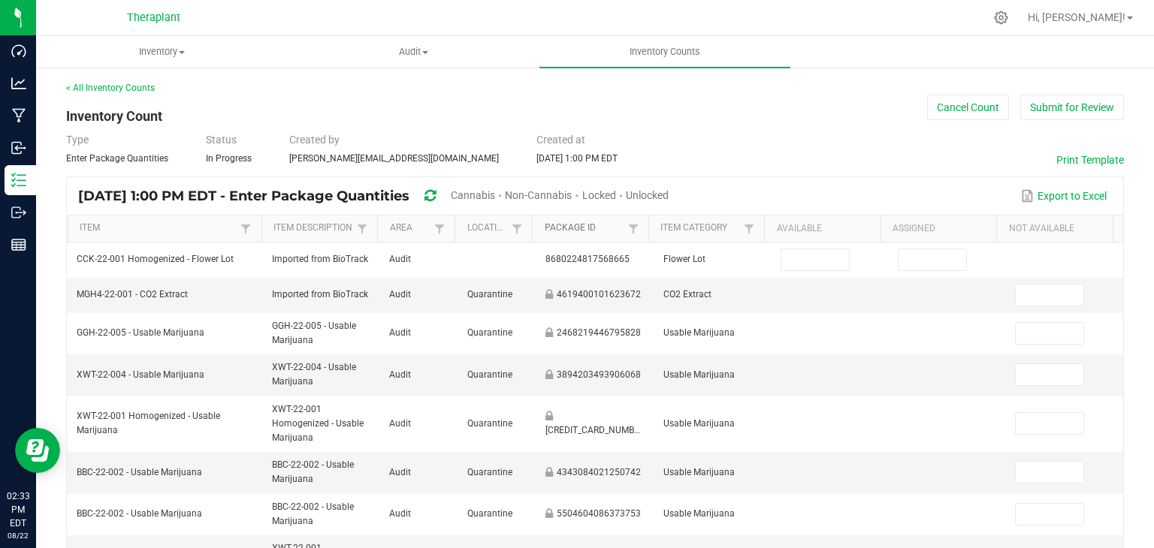
drag, startPoint x: 623, startPoint y: 225, endPoint x: 605, endPoint y: 224, distance: 18.0
click at [605, 224] on link "Package Id" at bounding box center [584, 228] width 80 height 12
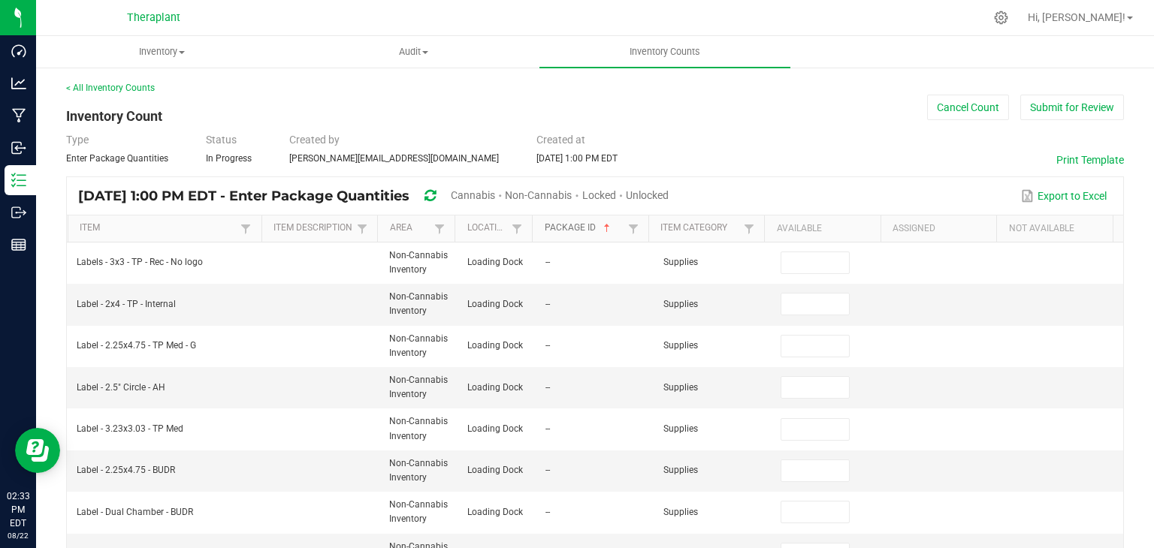
click at [605, 231] on span "Sortable" at bounding box center [607, 228] width 12 height 12
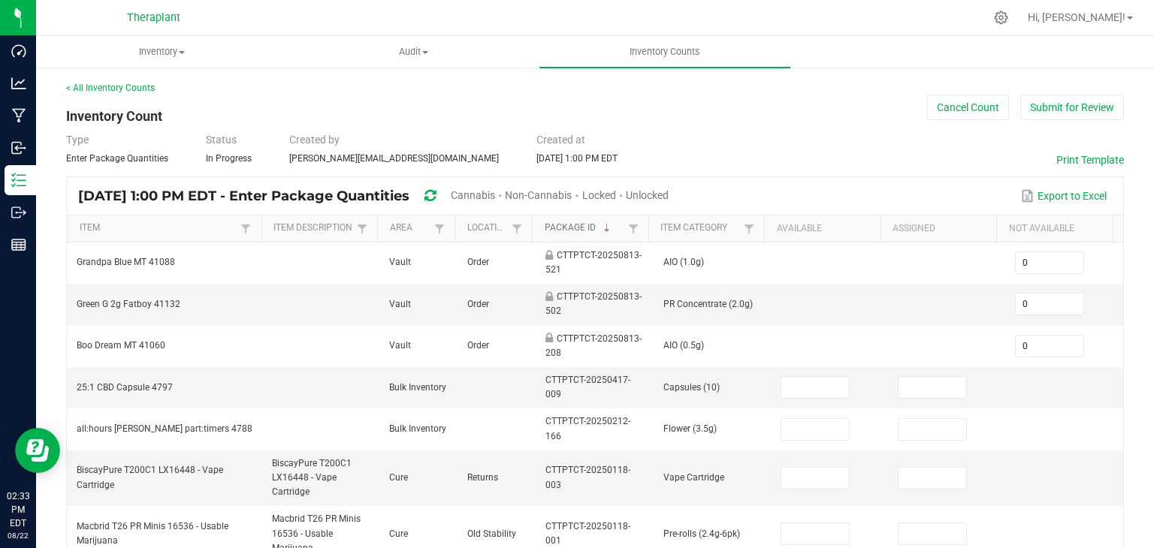
click at [605, 231] on span "Sortable" at bounding box center [607, 228] width 12 height 12
click at [627, 228] on span at bounding box center [633, 229] width 12 height 12
click at [643, 251] on input "text" at bounding box center [704, 259] width 155 height 23
type input "22423932528408"
click button "Filter" at bounding box center [744, 298] width 75 height 33
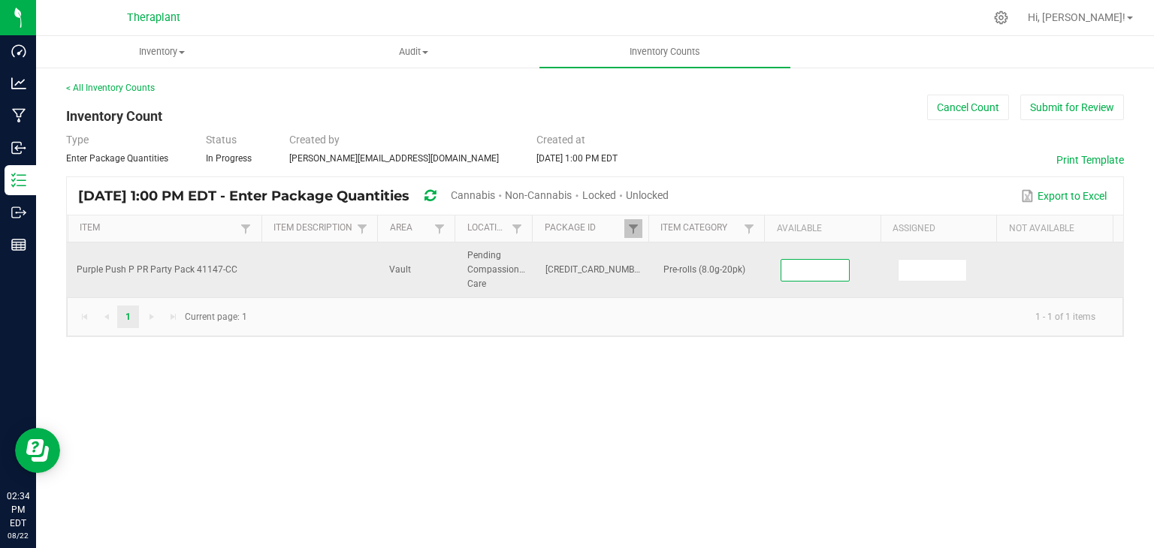
drag, startPoint x: 802, startPoint y: 267, endPoint x: 789, endPoint y: 264, distance: 13.8
click at [789, 264] on input at bounding box center [815, 270] width 68 height 21
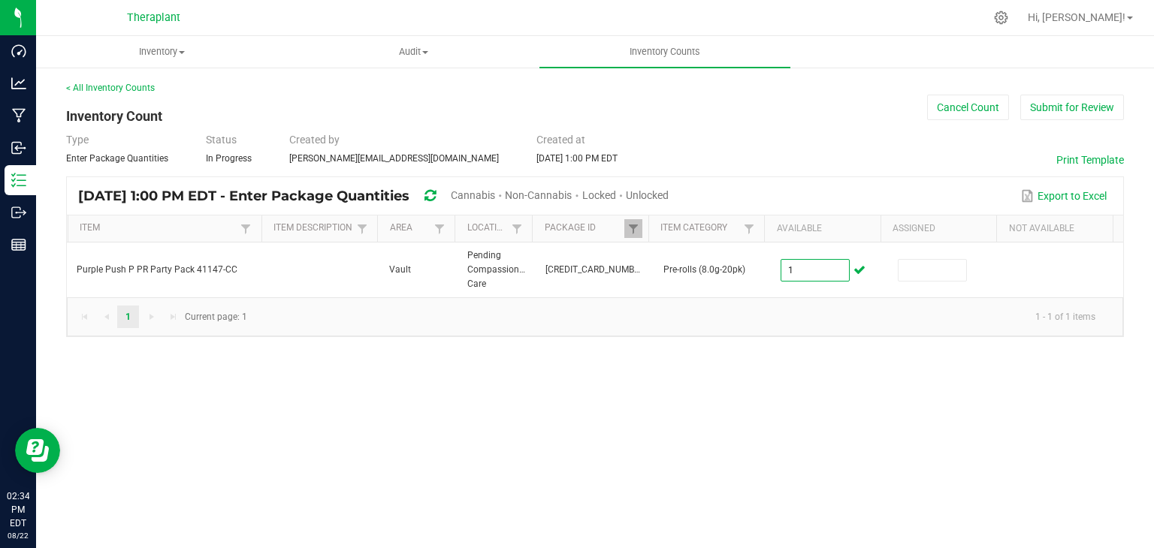
type input "1"
click at [662, 438] on div "Inventory All packages All inventory Waste log Create inventory Audit Inventory…" at bounding box center [594, 292] width 1117 height 512
click at [629, 227] on span at bounding box center [633, 229] width 12 height 12
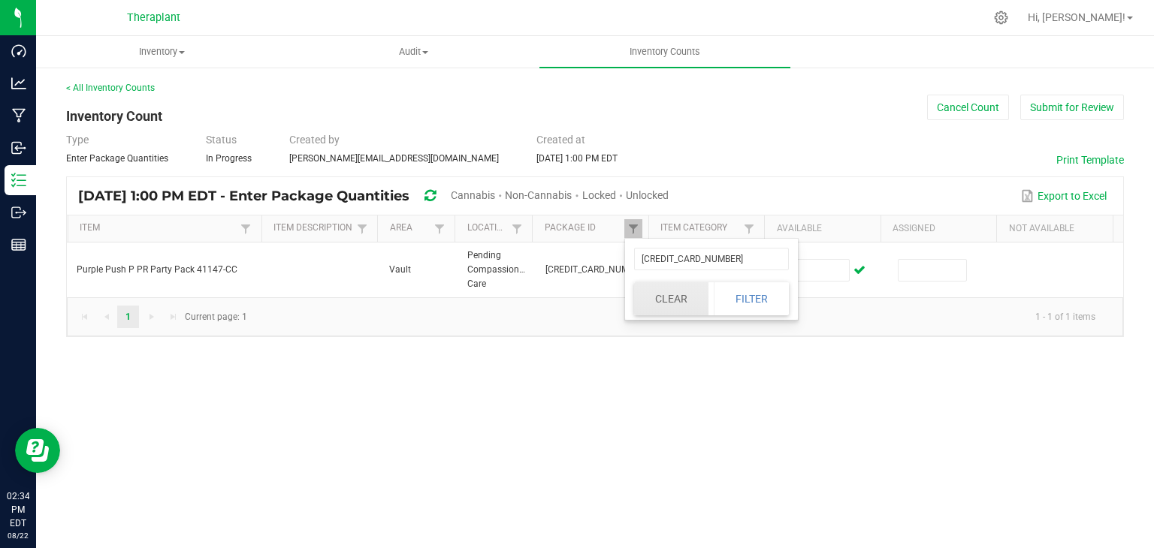
click at [692, 303] on button "Clear" at bounding box center [671, 298] width 74 height 33
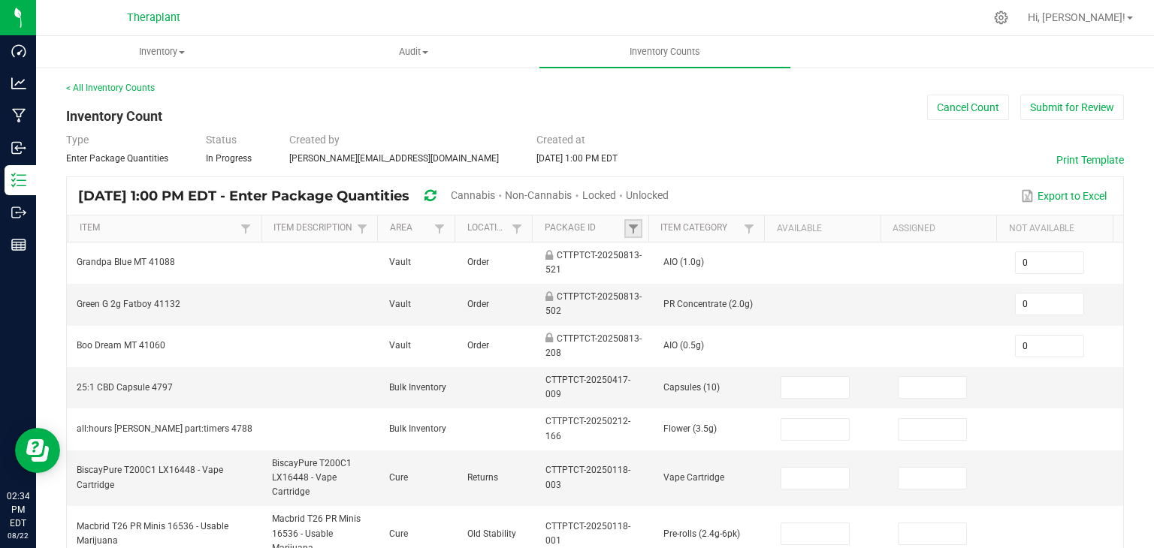
click at [633, 228] on link at bounding box center [633, 228] width 18 height 19
click at [653, 263] on input "text" at bounding box center [704, 259] width 155 height 23
type input "66656163983138"
click button "Filter" at bounding box center [744, 298] width 75 height 33
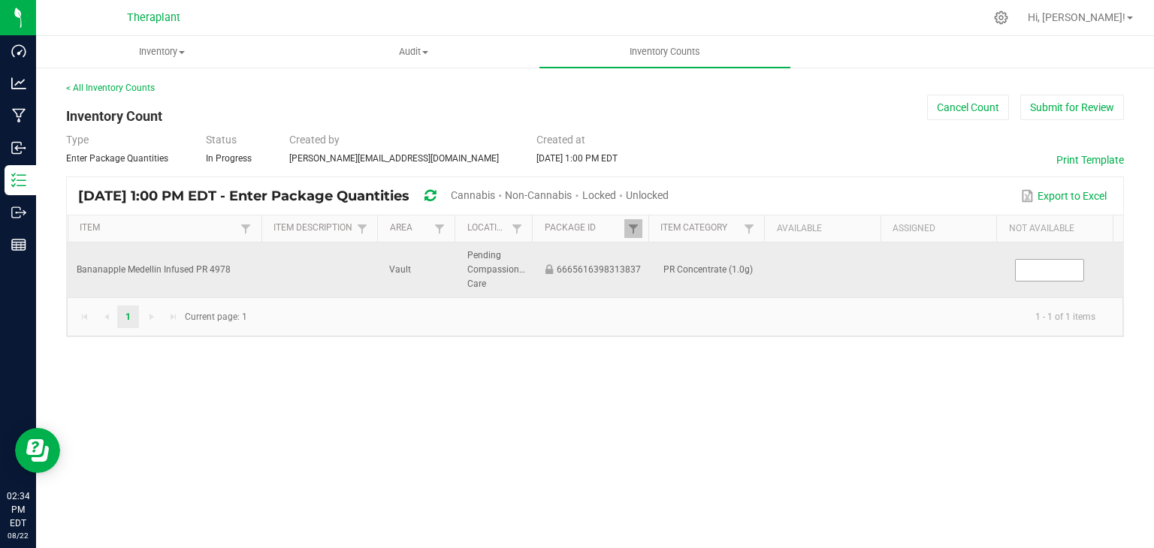
click at [1042, 265] on input at bounding box center [1049, 270] width 68 height 21
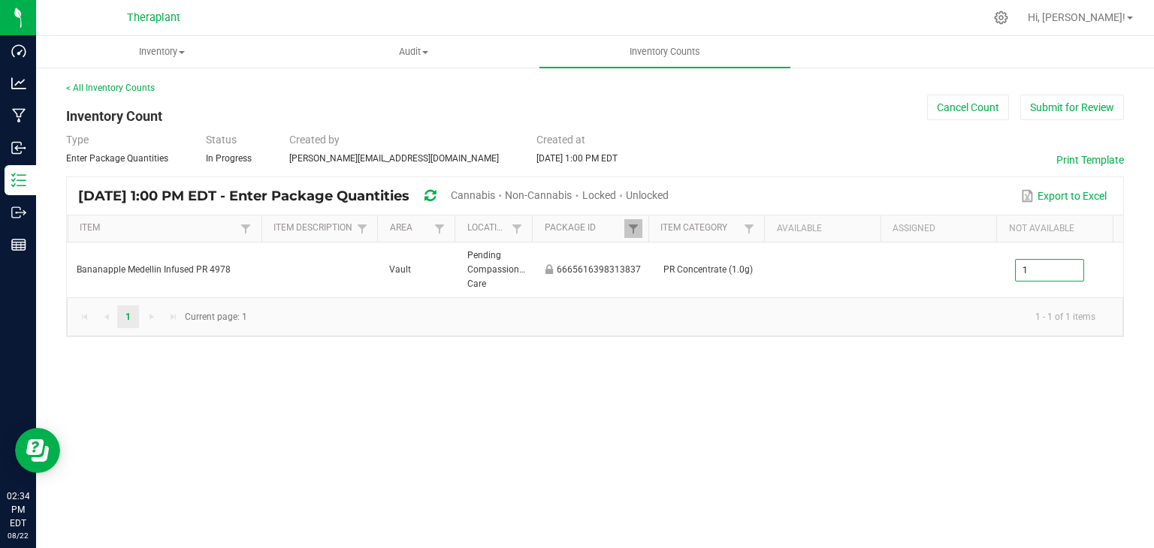
click at [920, 460] on div "Inventory All packages All inventory Waste log Create inventory Audit Inventory…" at bounding box center [594, 292] width 1117 height 512
click at [631, 226] on span at bounding box center [633, 229] width 12 height 12
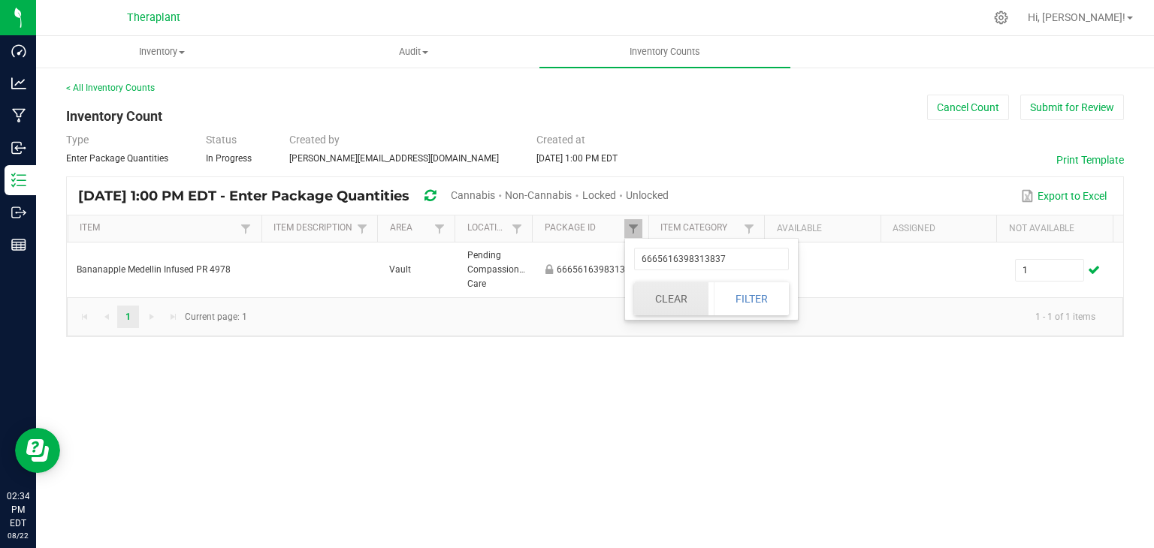
click at [658, 283] on button "Clear" at bounding box center [671, 298] width 74 height 33
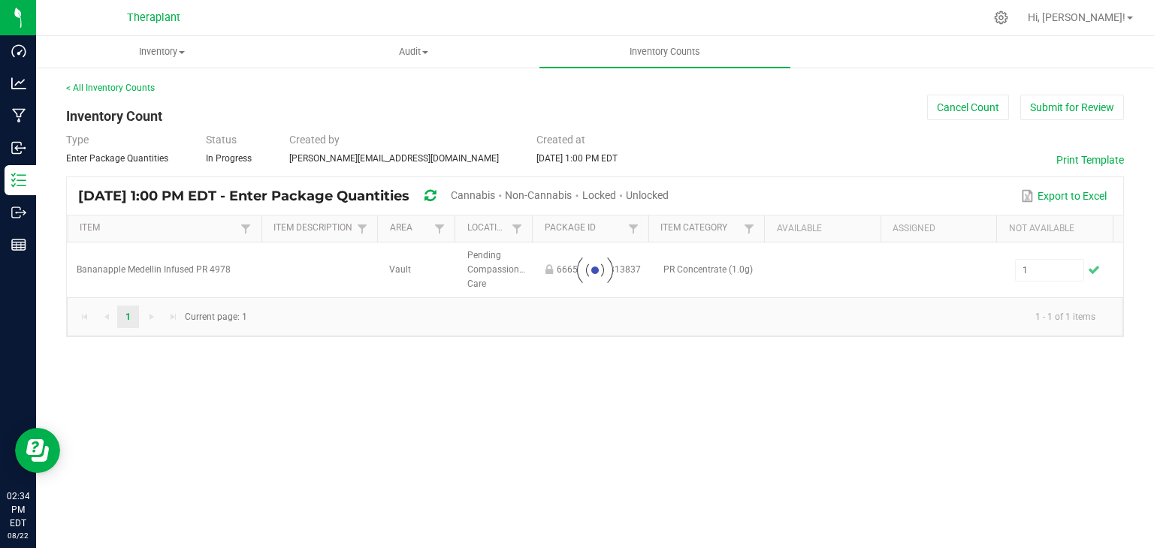
type input "0"
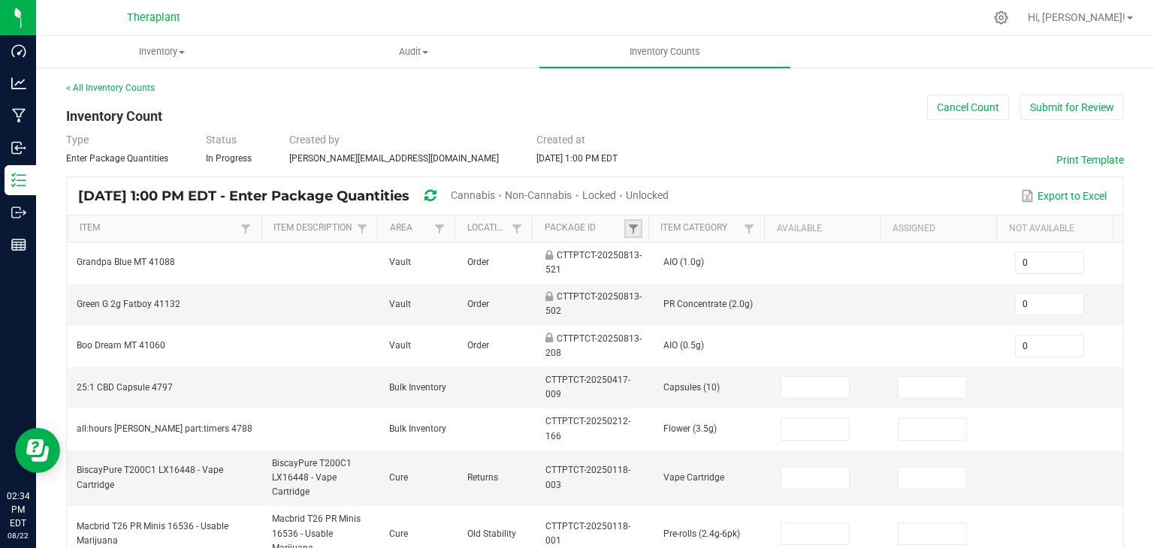
click at [624, 235] on link at bounding box center [633, 228] width 18 height 19
drag, startPoint x: 635, startPoint y: 255, endPoint x: 643, endPoint y: 121, distance: 133.9
click at [627, 230] on span at bounding box center [633, 229] width 12 height 12
click at [653, 265] on input "text" at bounding box center [704, 259] width 155 height 23
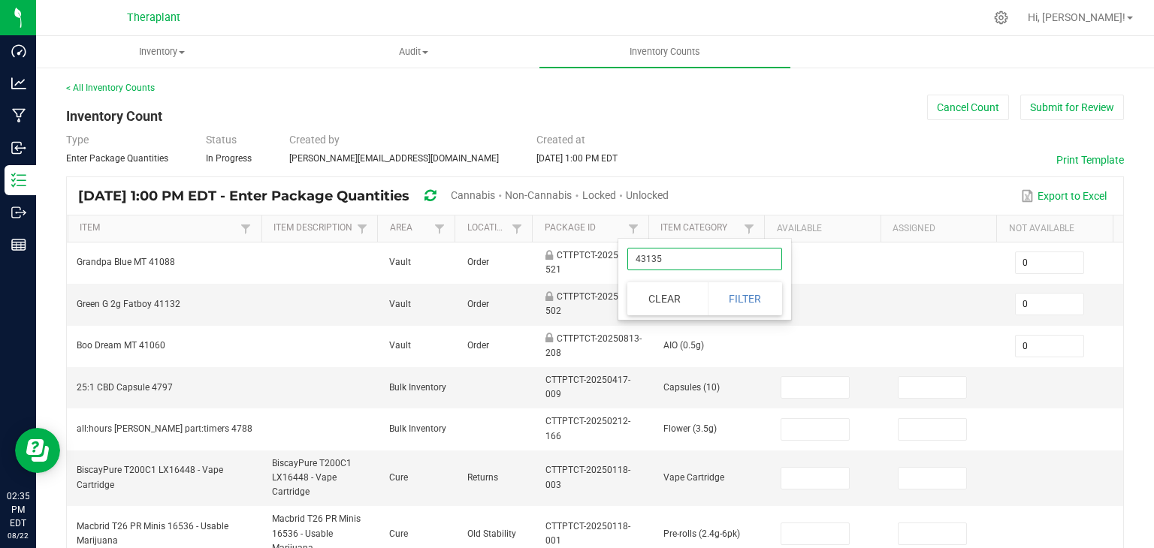
type input "431354"
click button "Filter" at bounding box center [744, 298] width 75 height 33
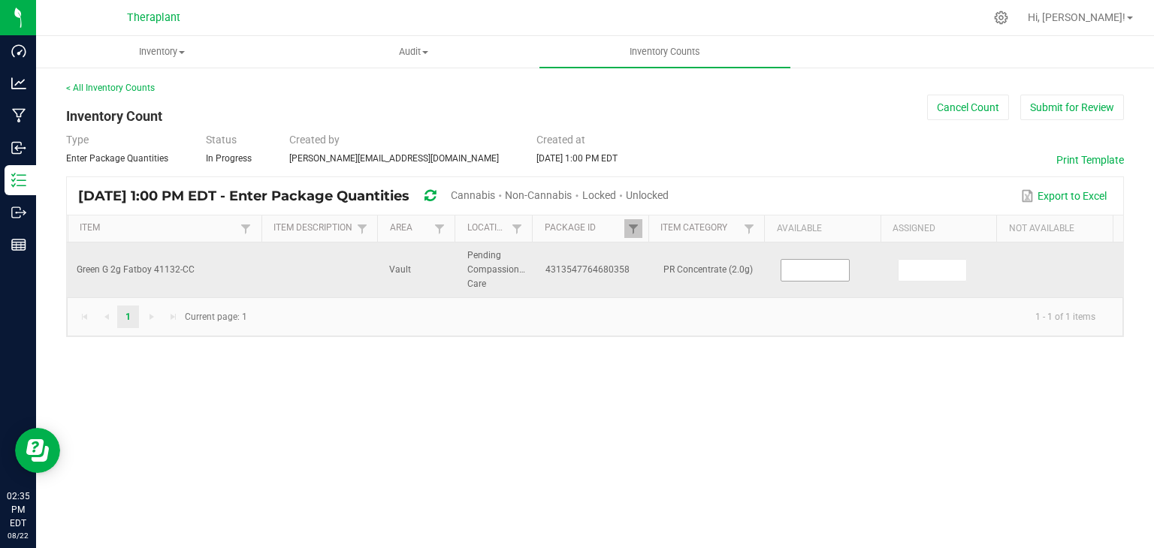
click at [813, 267] on input at bounding box center [815, 270] width 68 height 21
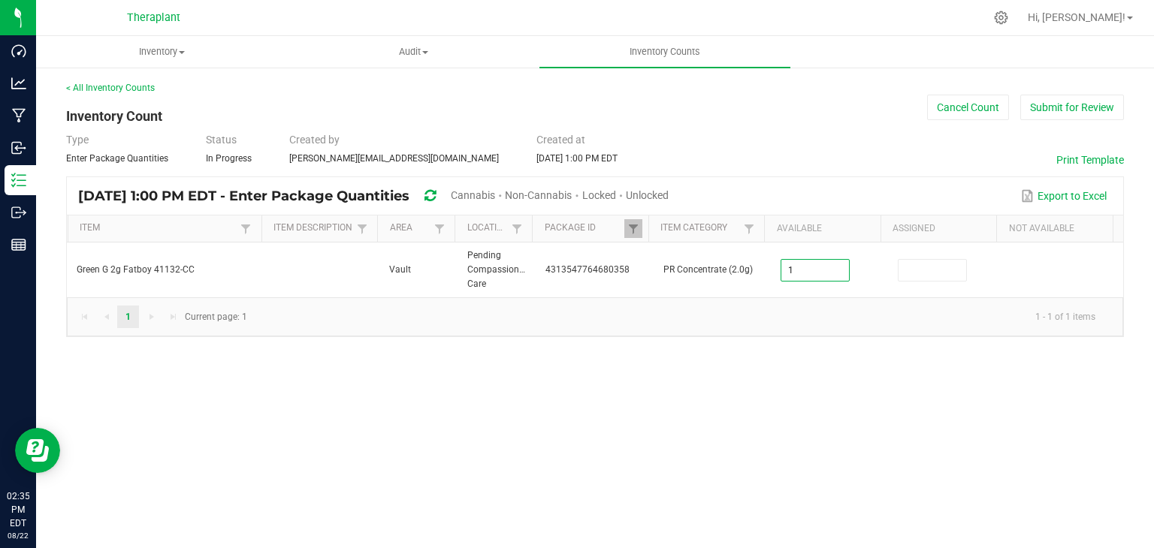
type input "1"
click at [755, 388] on div "Inventory All packages All inventory Waste log Create inventory Audit Inventory…" at bounding box center [594, 292] width 1117 height 512
click at [625, 222] on link at bounding box center [633, 228] width 18 height 19
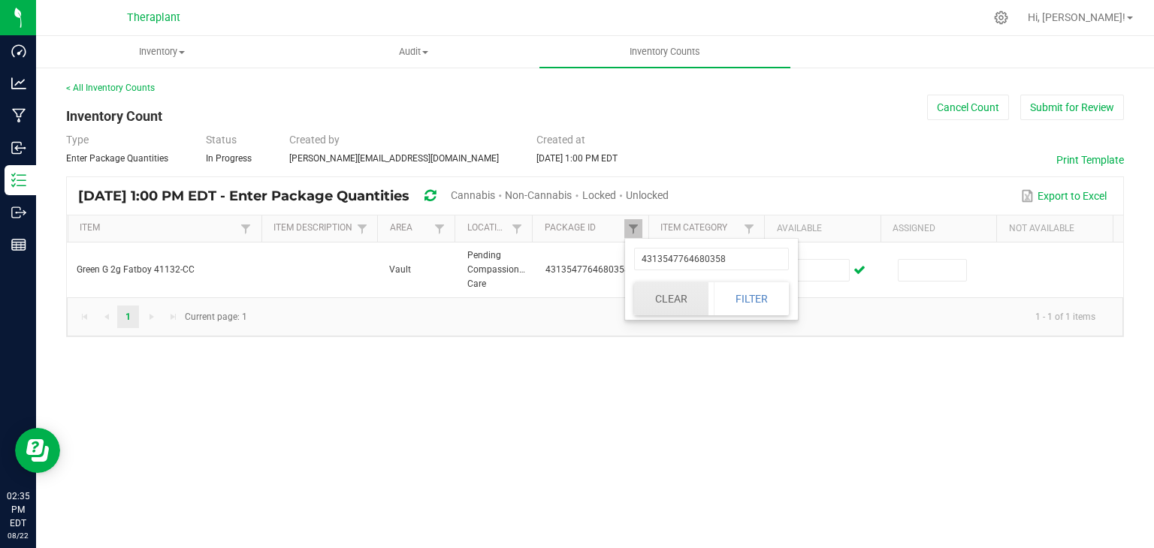
click at [652, 290] on button "Clear" at bounding box center [671, 298] width 74 height 33
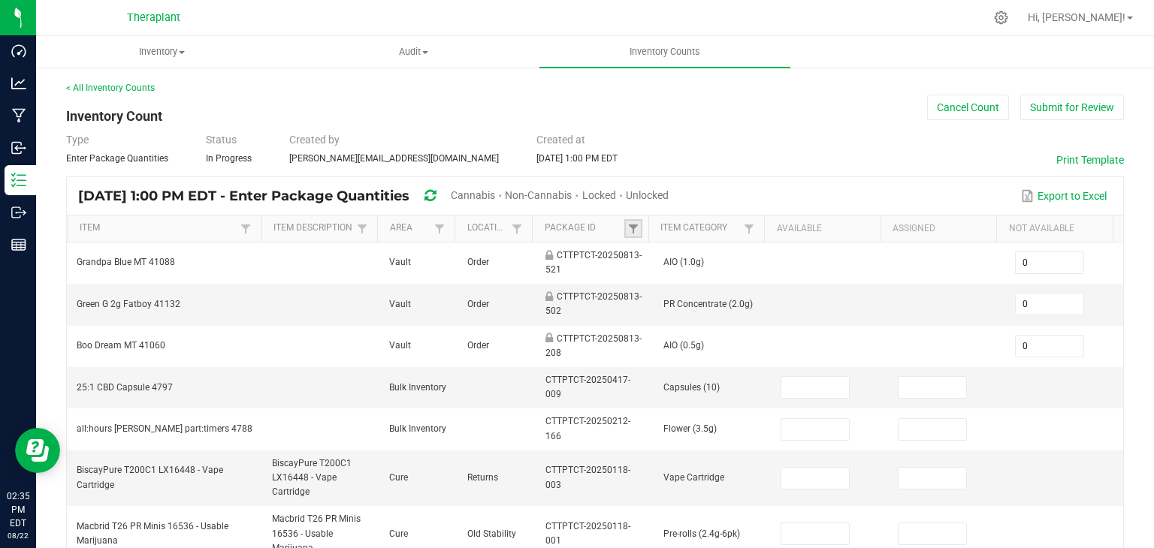
click at [632, 225] on link at bounding box center [633, 228] width 18 height 19
click at [647, 258] on input "text" at bounding box center [704, 259] width 155 height 23
type input "9223953125084426"
click button "Filter" at bounding box center [744, 298] width 75 height 33
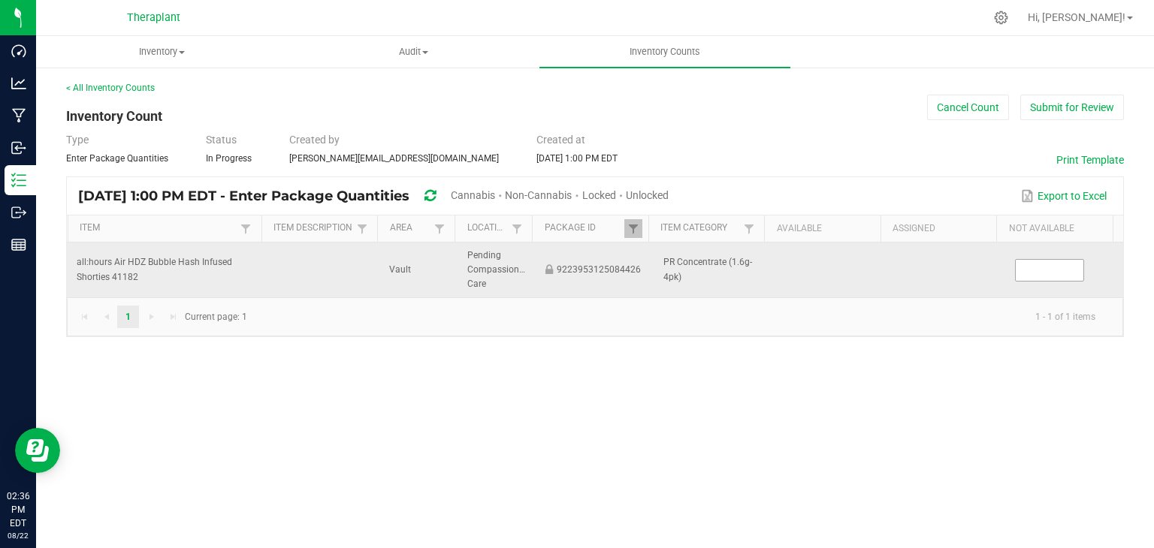
click at [1027, 268] on input at bounding box center [1049, 270] width 68 height 21
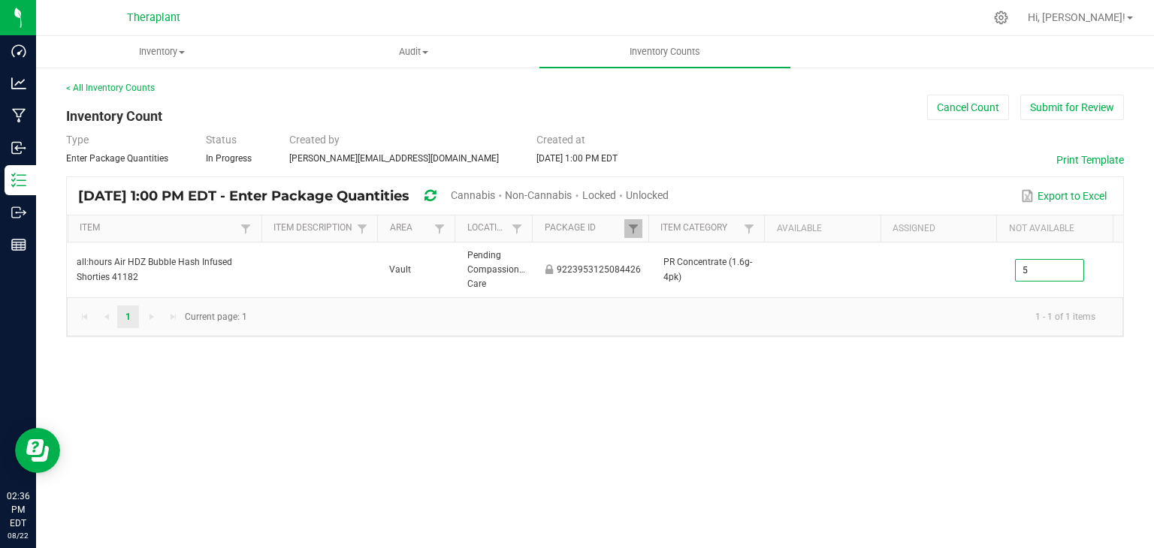
click at [745, 427] on div "Inventory All packages All inventory Waste log Create inventory Audit Inventory…" at bounding box center [594, 292] width 1117 height 512
click at [628, 228] on span at bounding box center [633, 229] width 12 height 12
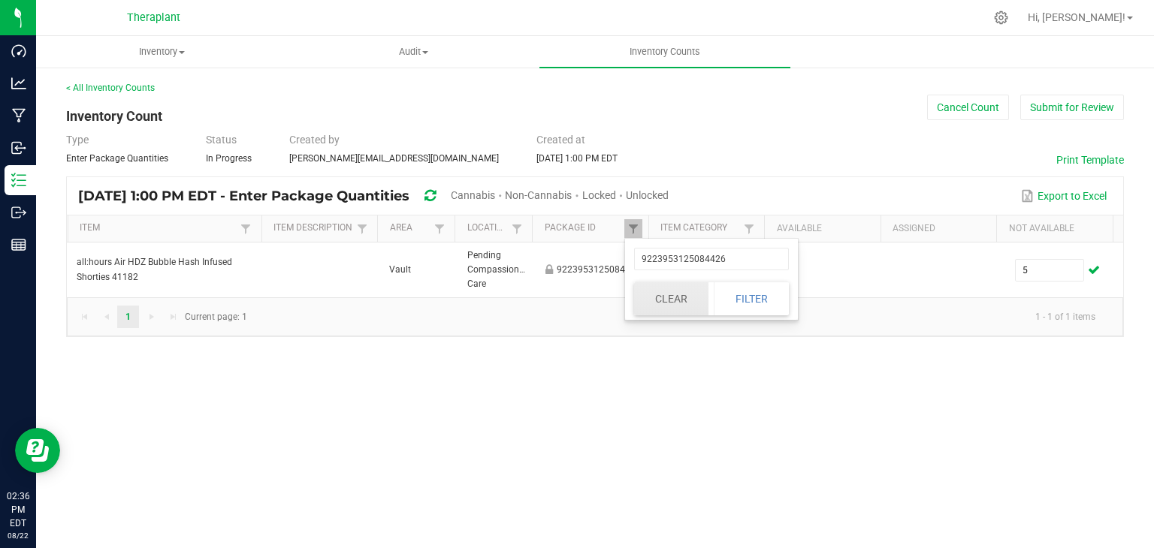
click at [663, 288] on button "Clear" at bounding box center [671, 298] width 74 height 33
type input "0"
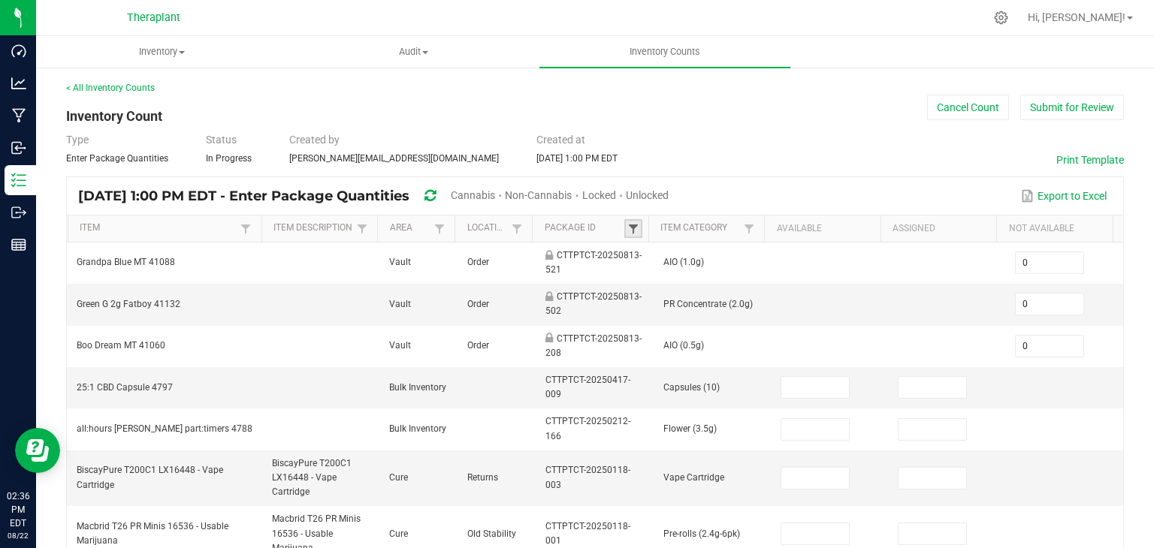
click at [627, 230] on span at bounding box center [633, 229] width 12 height 12
click at [655, 265] on input "text" at bounding box center [704, 259] width 155 height 23
type input "227184106230591"
click button "Filter" at bounding box center [744, 298] width 75 height 33
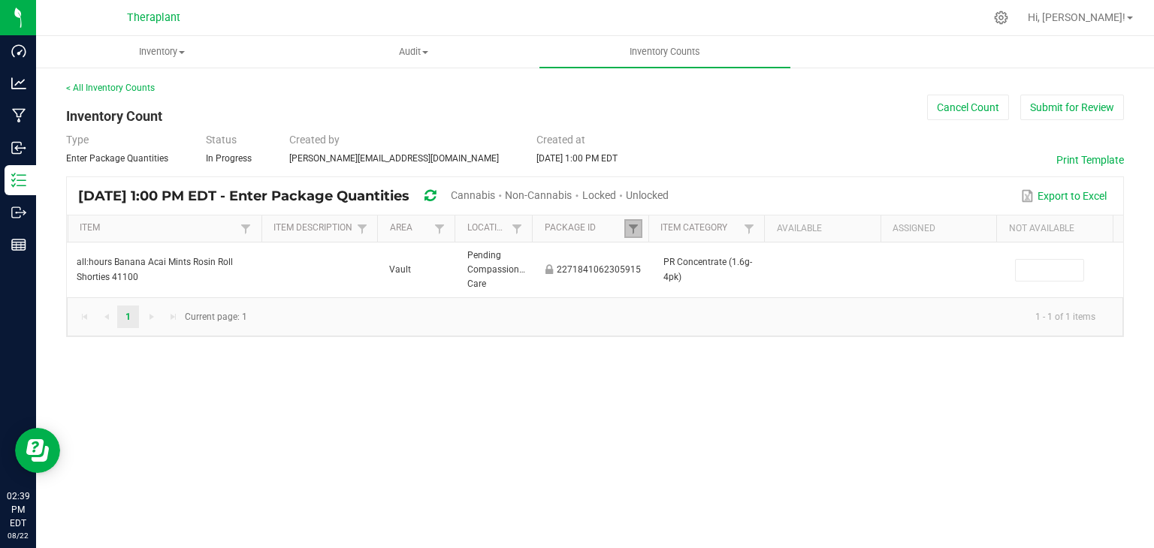
click at [640, 226] on link at bounding box center [633, 228] width 18 height 19
click at [675, 282] on button "Clear" at bounding box center [671, 298] width 74 height 33
type input "0"
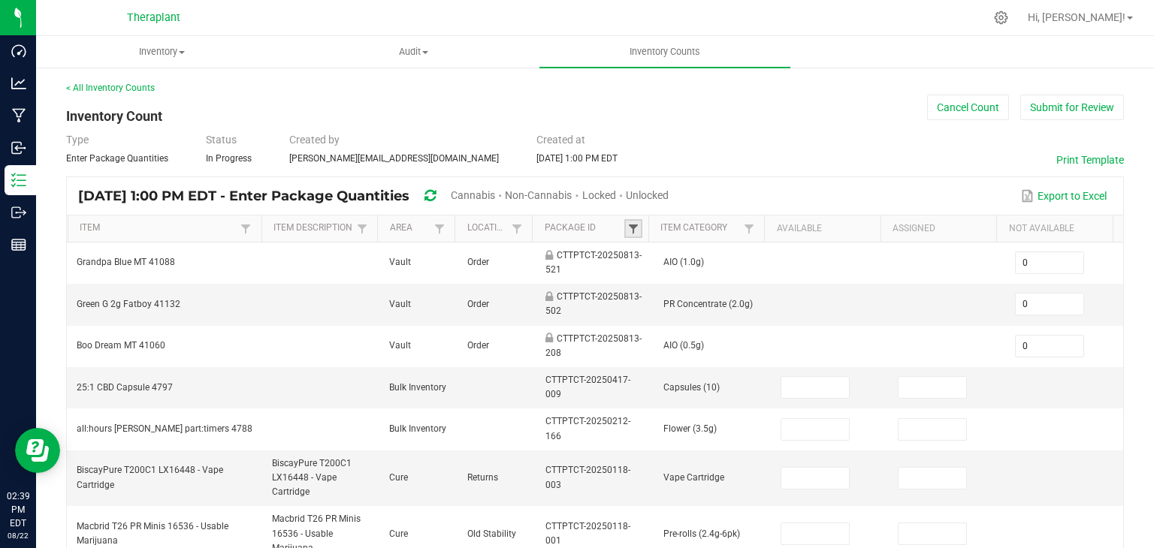
click at [627, 231] on span at bounding box center [633, 229] width 12 height 12
click at [658, 265] on input "text" at bounding box center [704, 259] width 155 height 23
paste input "[CREDIT_CARD_NUMBER]"
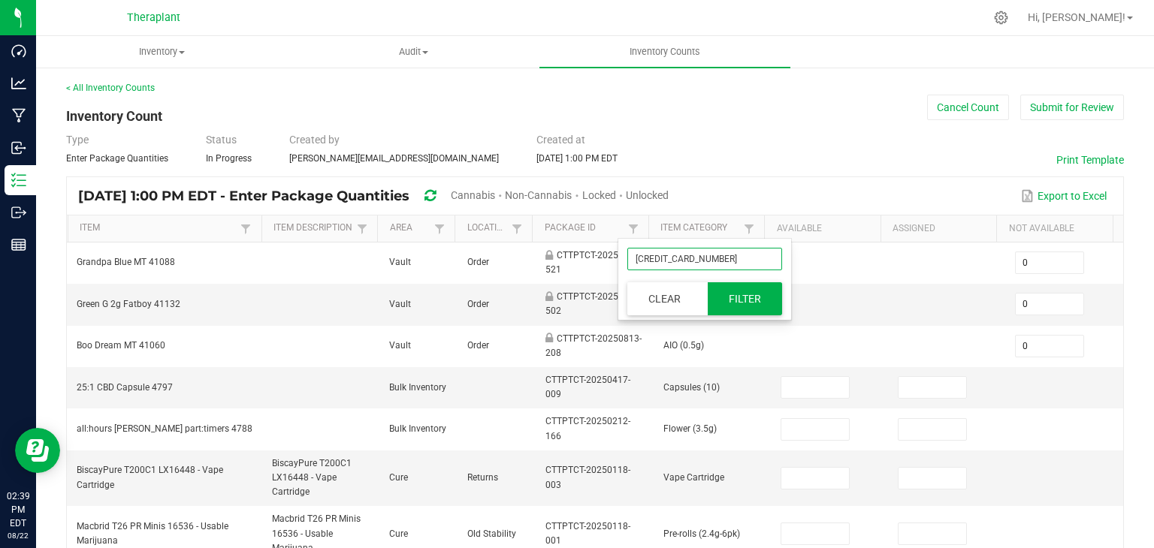
type input "[CREDIT_CARD_NUMBER]"
click at [763, 297] on button "Filter" at bounding box center [744, 298] width 75 height 33
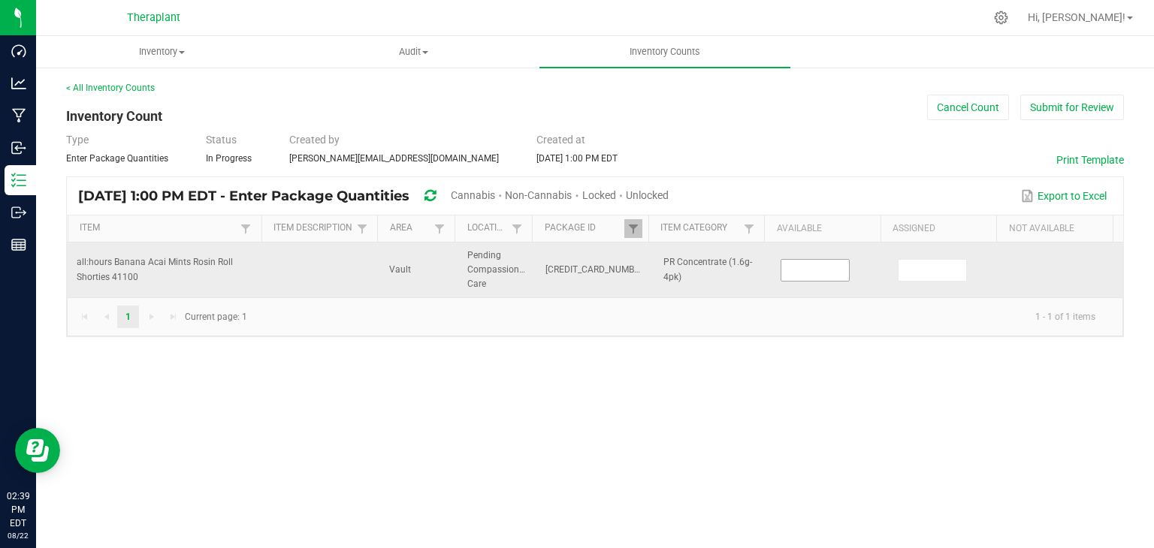
click at [784, 274] on input at bounding box center [815, 270] width 68 height 21
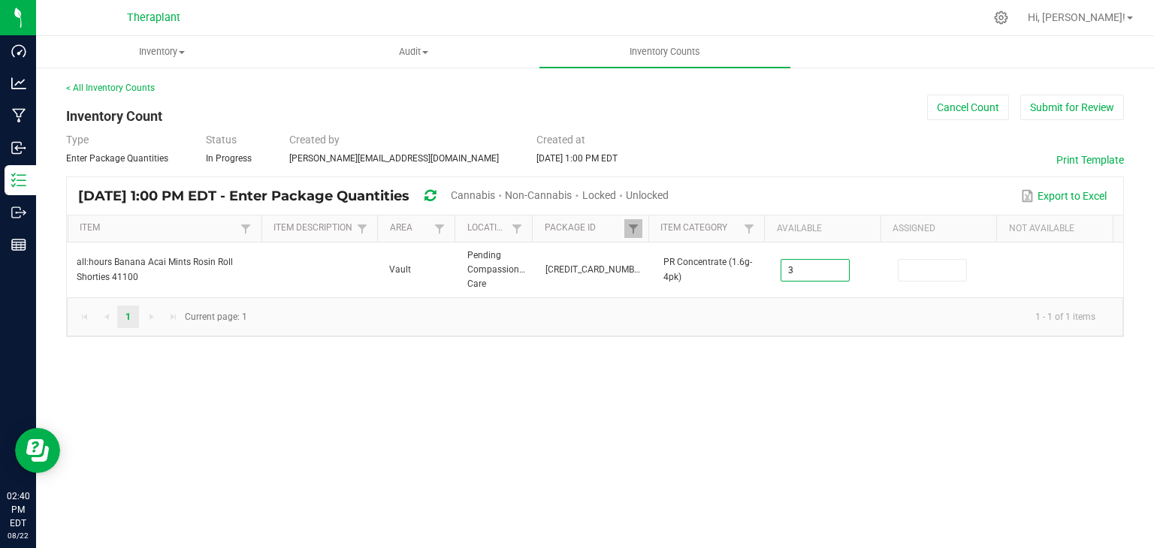
type input "3"
click at [665, 414] on div "Inventory All packages All inventory Waste log Create inventory Audit Inventory…" at bounding box center [594, 292] width 1117 height 512
click at [636, 230] on span at bounding box center [633, 229] width 12 height 12
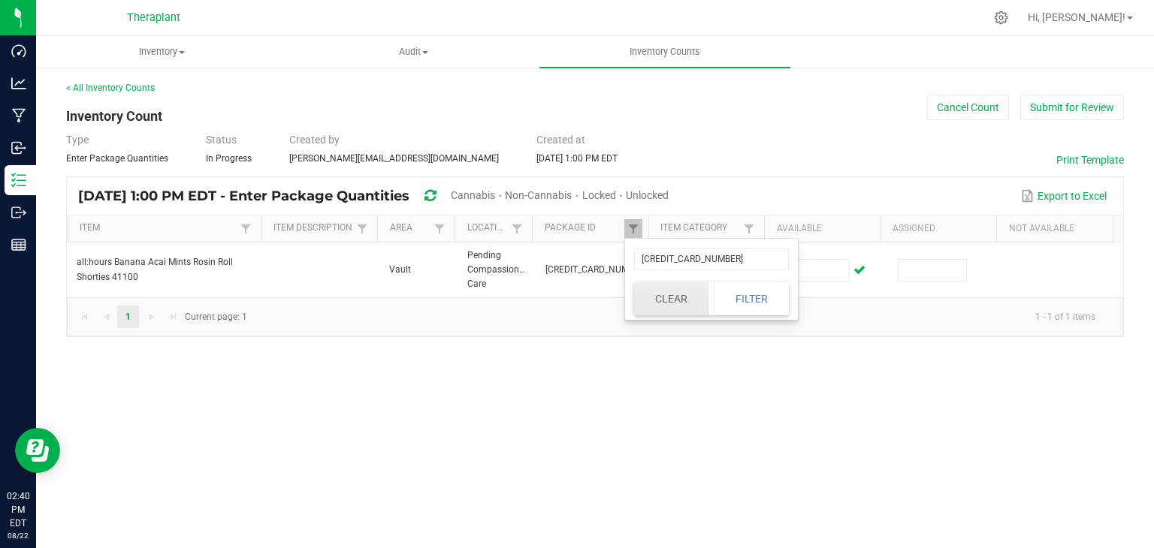
click at [691, 304] on button "Clear" at bounding box center [671, 298] width 74 height 33
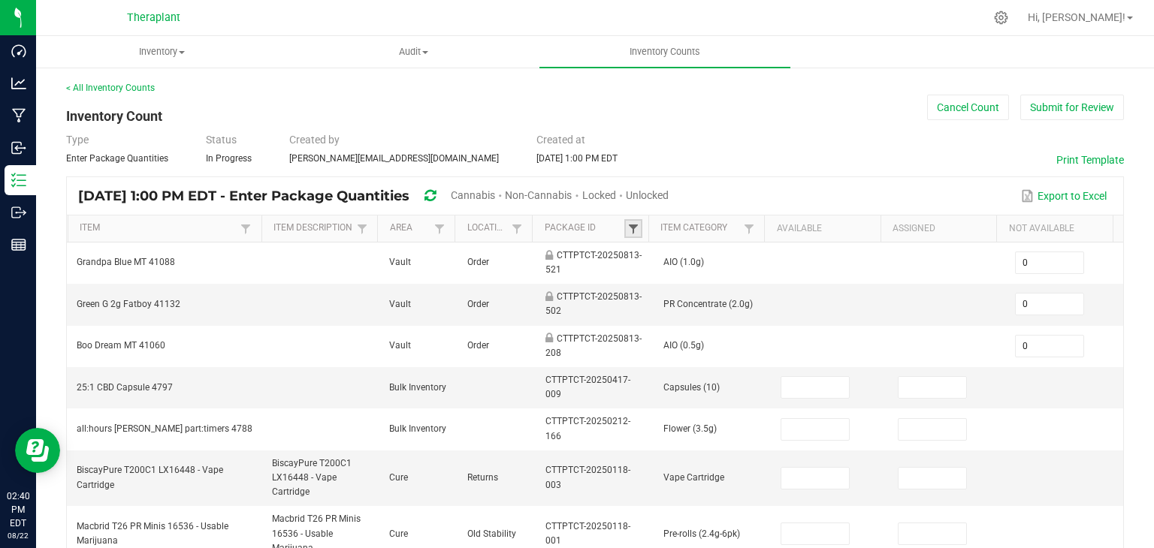
click at [627, 224] on span at bounding box center [633, 229] width 12 height 12
click at [636, 250] on input "text" at bounding box center [704, 259] width 155 height 23
paste input "2271841062305915"
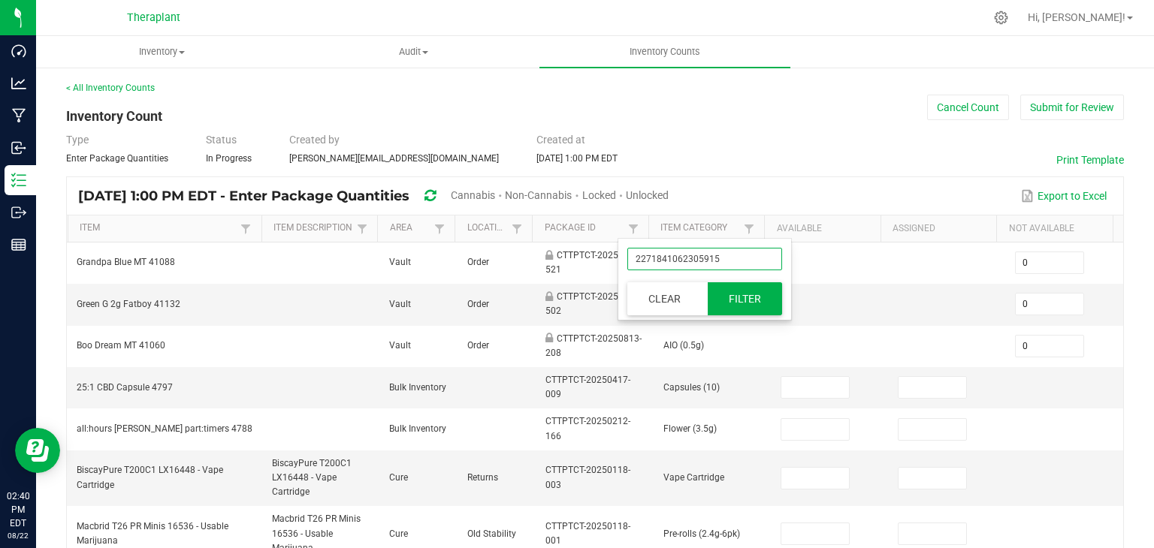
type input "2271841062305915"
click at [735, 290] on button "Filter" at bounding box center [744, 298] width 75 height 33
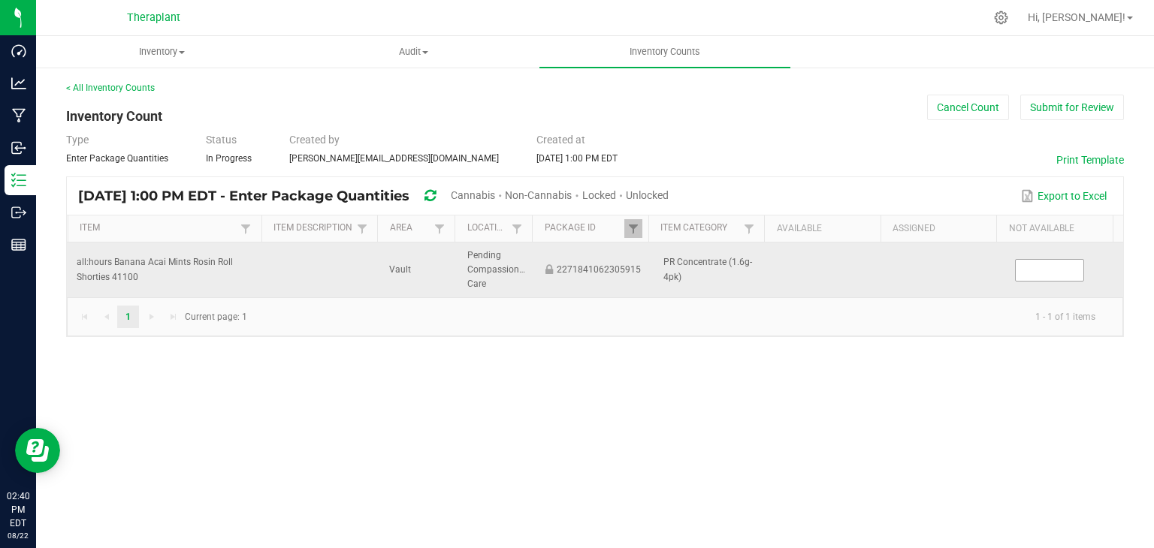
click at [1048, 269] on input at bounding box center [1049, 270] width 68 height 21
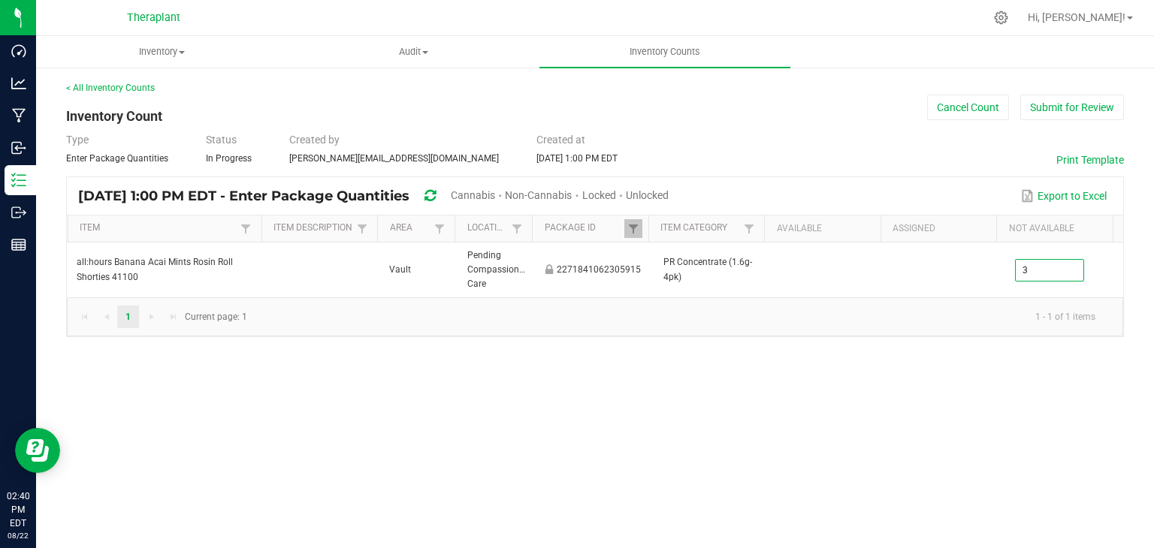
click at [972, 423] on div "Inventory All packages All inventory Waste log Create inventory Audit Inventory…" at bounding box center [594, 292] width 1117 height 512
click at [635, 221] on link at bounding box center [633, 228] width 18 height 19
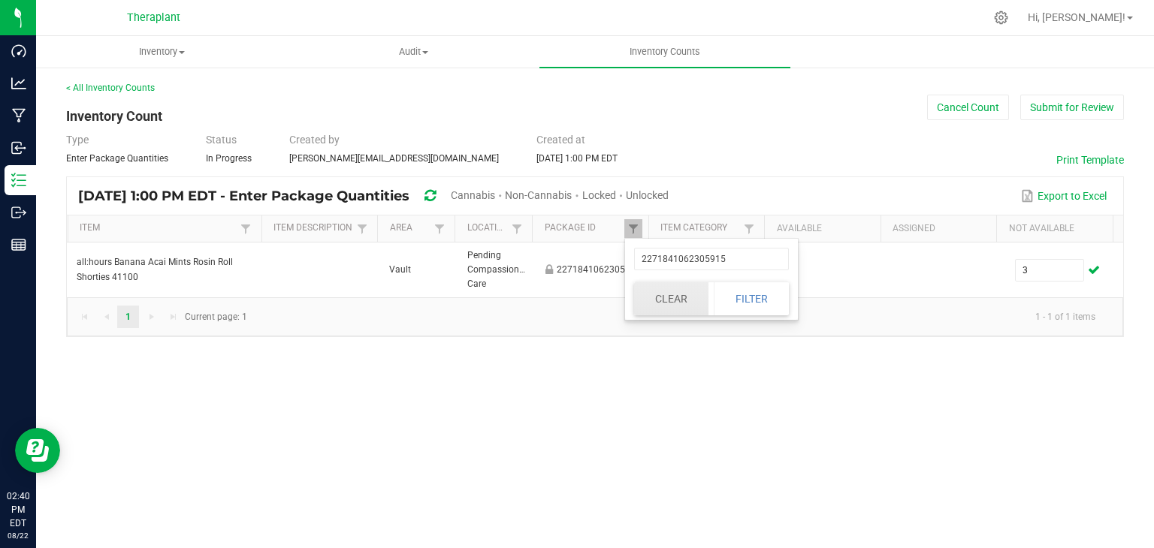
click at [698, 307] on button "Clear" at bounding box center [671, 298] width 74 height 33
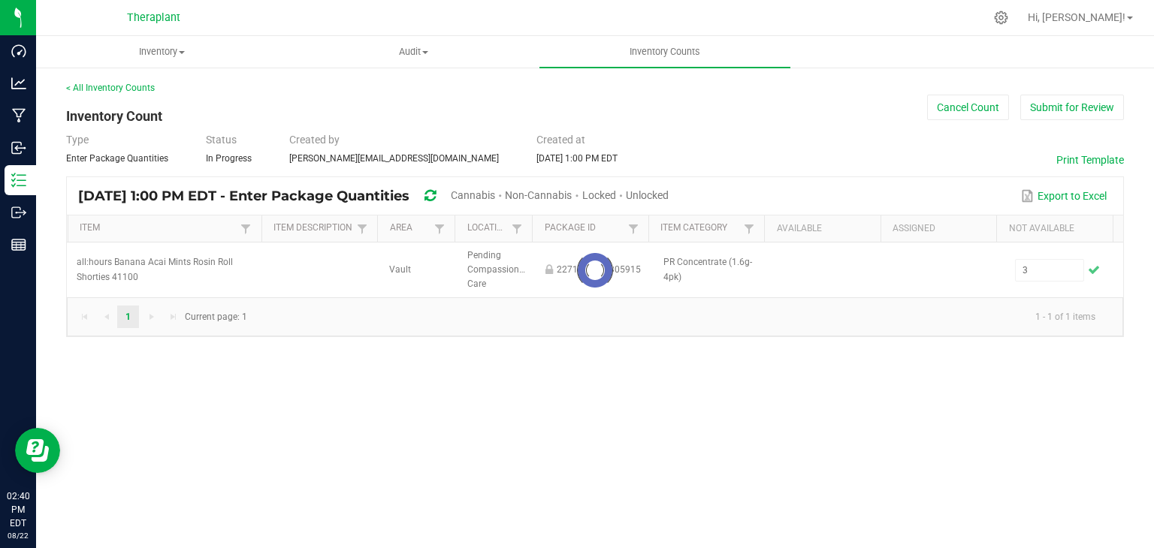
type input "0"
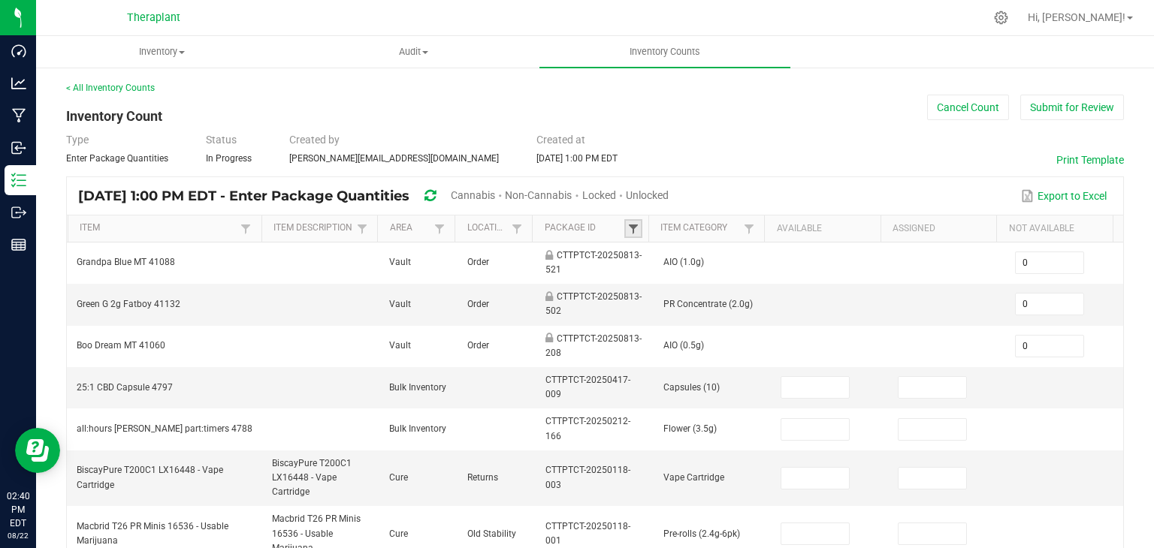
click at [627, 228] on span at bounding box center [633, 229] width 12 height 12
click at [629, 264] on input "text" at bounding box center [704, 259] width 155 height 23
paste input "4566769967521935"
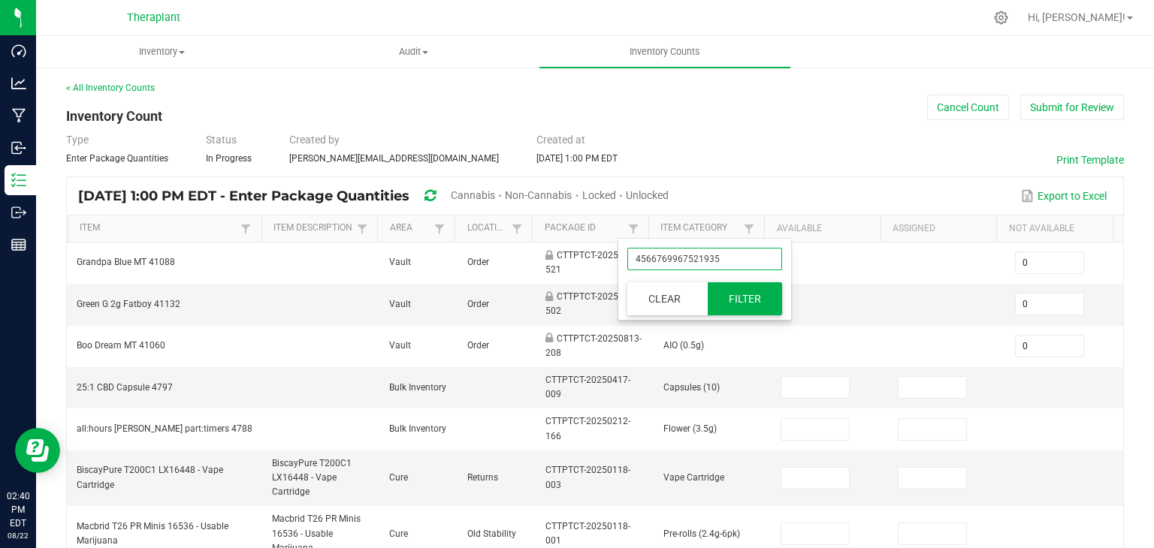
type input "4566769967521935"
click at [730, 299] on button "Filter" at bounding box center [744, 298] width 75 height 33
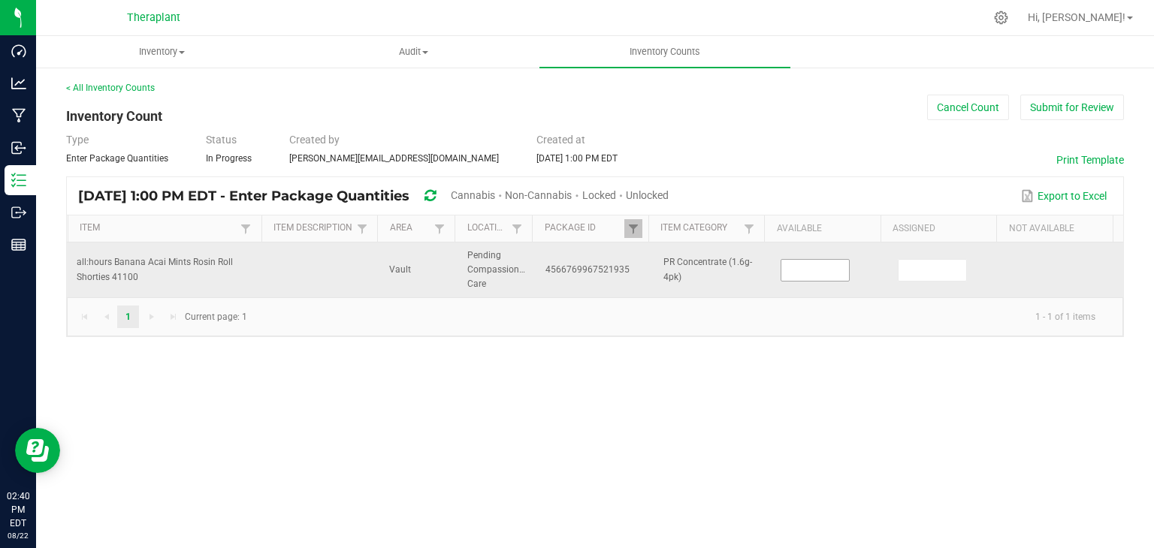
click at [790, 274] on input at bounding box center [815, 270] width 68 height 21
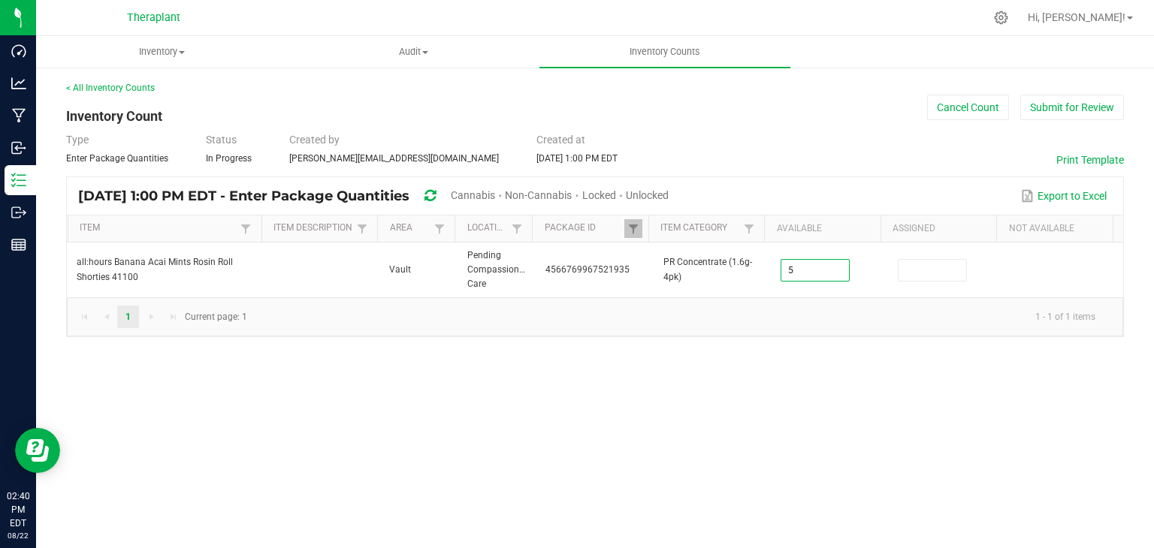
type input "5"
click at [711, 370] on div "Inventory All packages All inventory Waste log Create inventory Audit Inventory…" at bounding box center [594, 292] width 1117 height 512
click at [637, 226] on span at bounding box center [633, 229] width 12 height 12
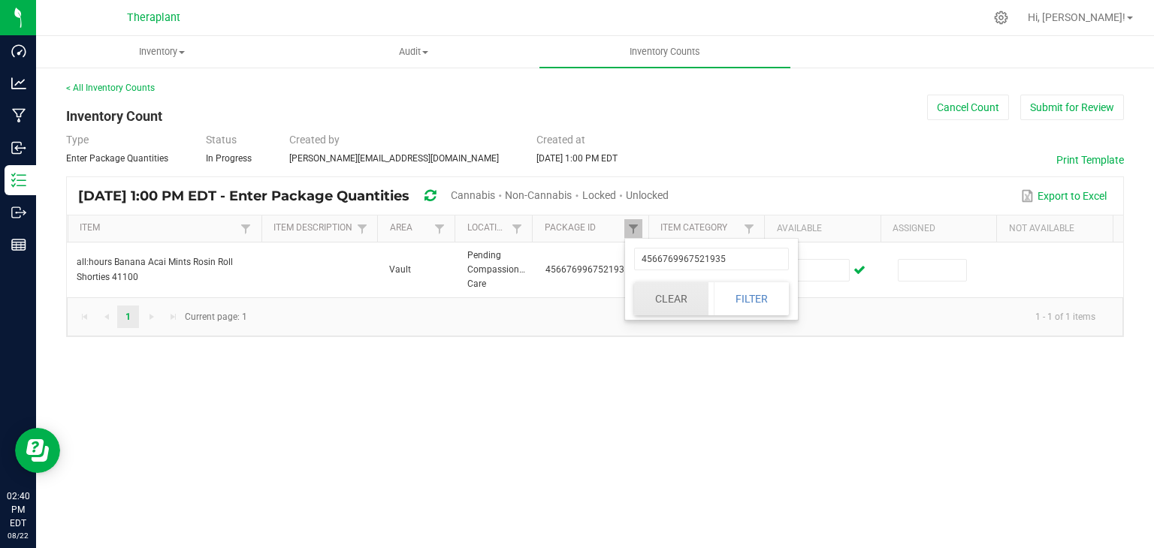
click at [679, 311] on button "Clear" at bounding box center [671, 298] width 74 height 33
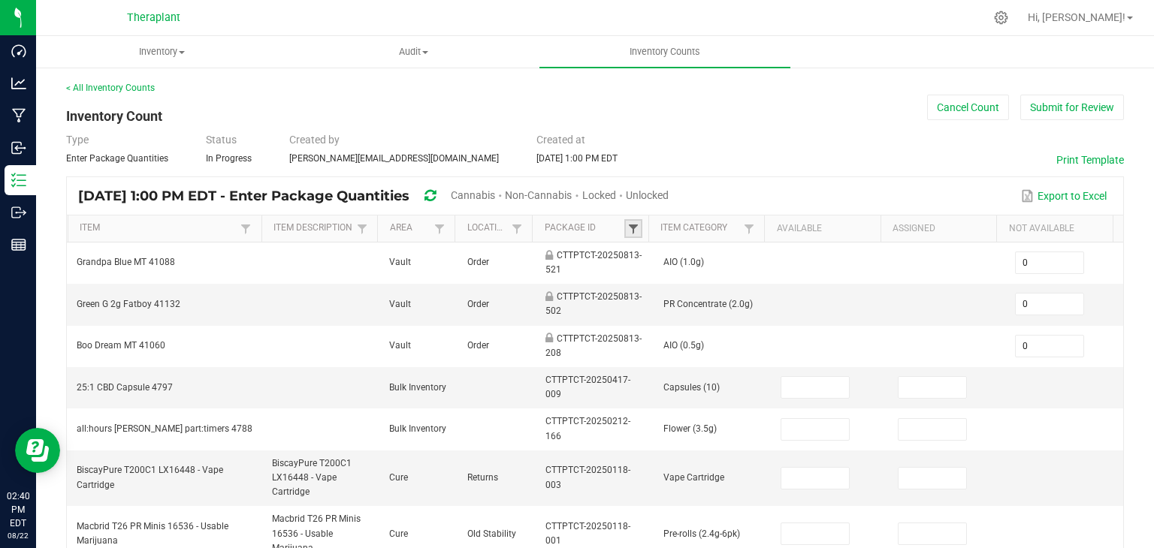
click at [630, 227] on span at bounding box center [633, 229] width 12 height 12
click at [652, 255] on input "text" at bounding box center [704, 259] width 155 height 23
paste input "8925768277689152"
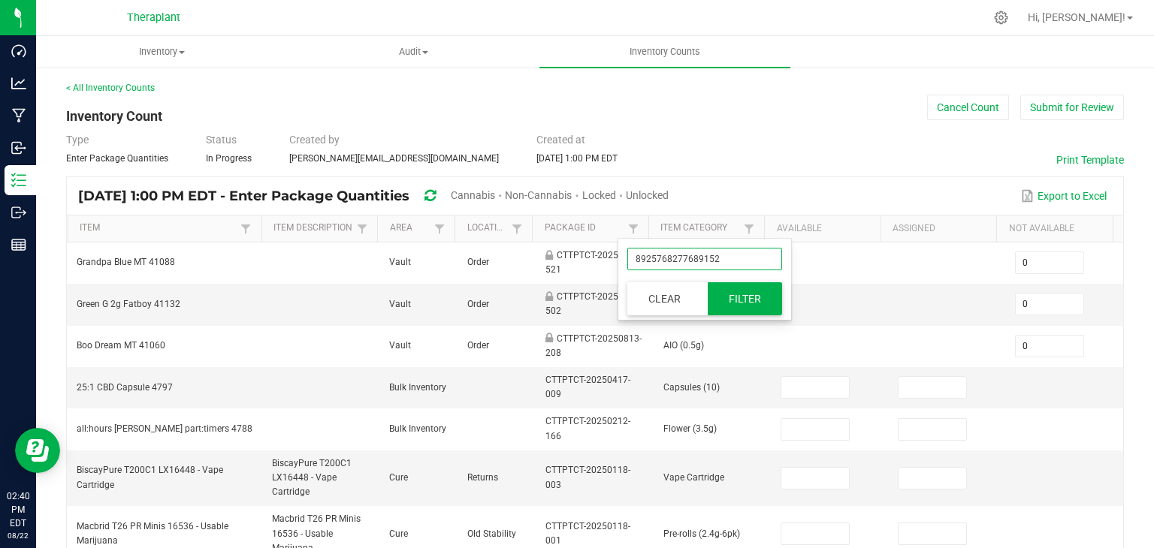
type input "8925768277689152"
click at [725, 308] on button "Filter" at bounding box center [744, 298] width 75 height 33
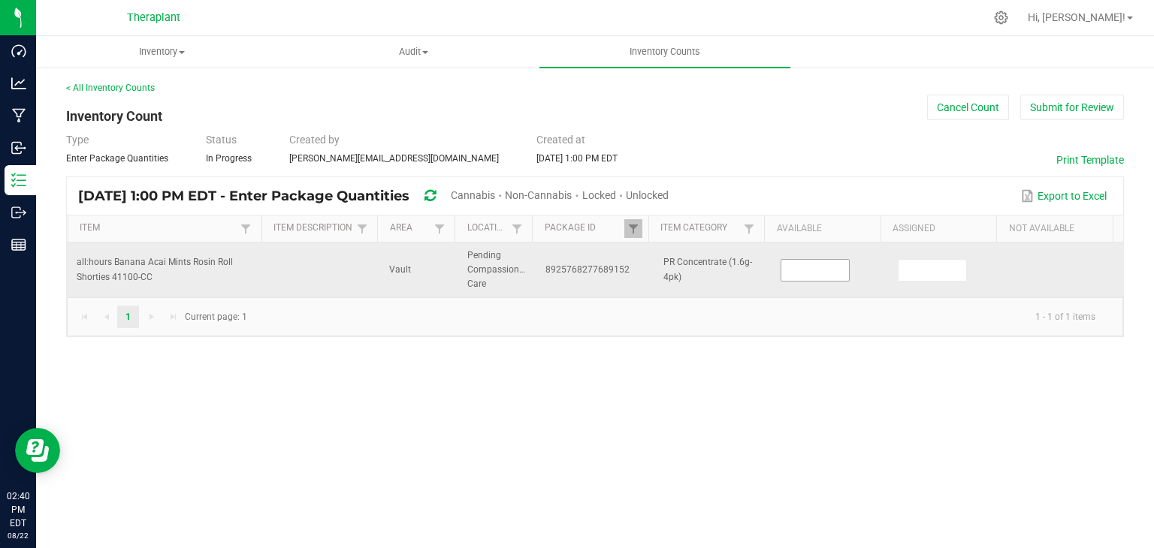
click at [812, 267] on input at bounding box center [815, 270] width 68 height 21
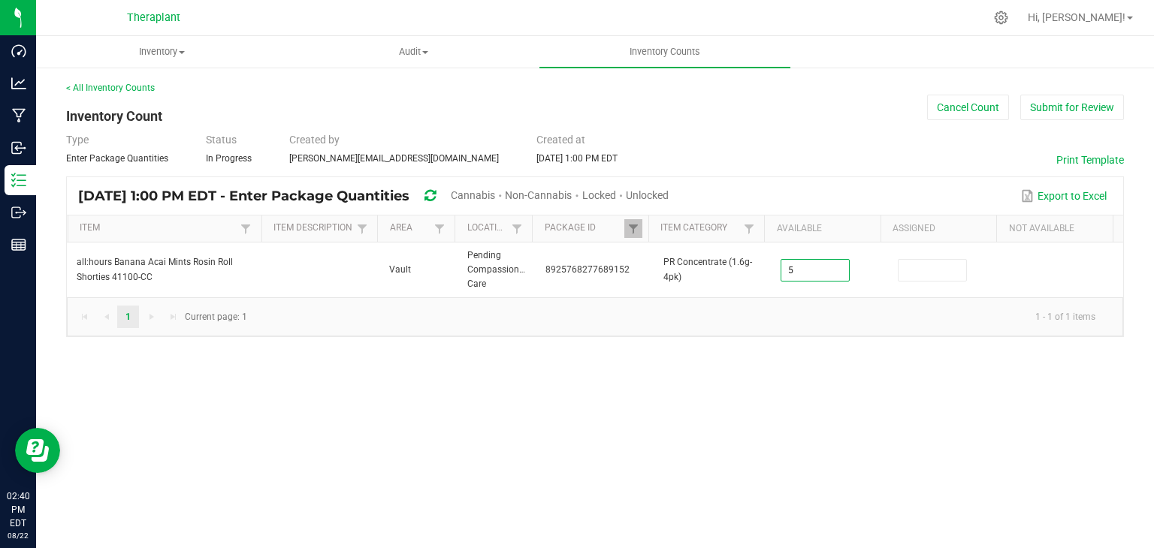
type input "5"
click at [780, 398] on div "Inventory All packages All inventory Waste log Create inventory Audit Inventory…" at bounding box center [594, 292] width 1117 height 512
click at [631, 217] on th "Package Id Not Sorted" at bounding box center [590, 229] width 116 height 27
click at [632, 226] on span at bounding box center [633, 229] width 12 height 12
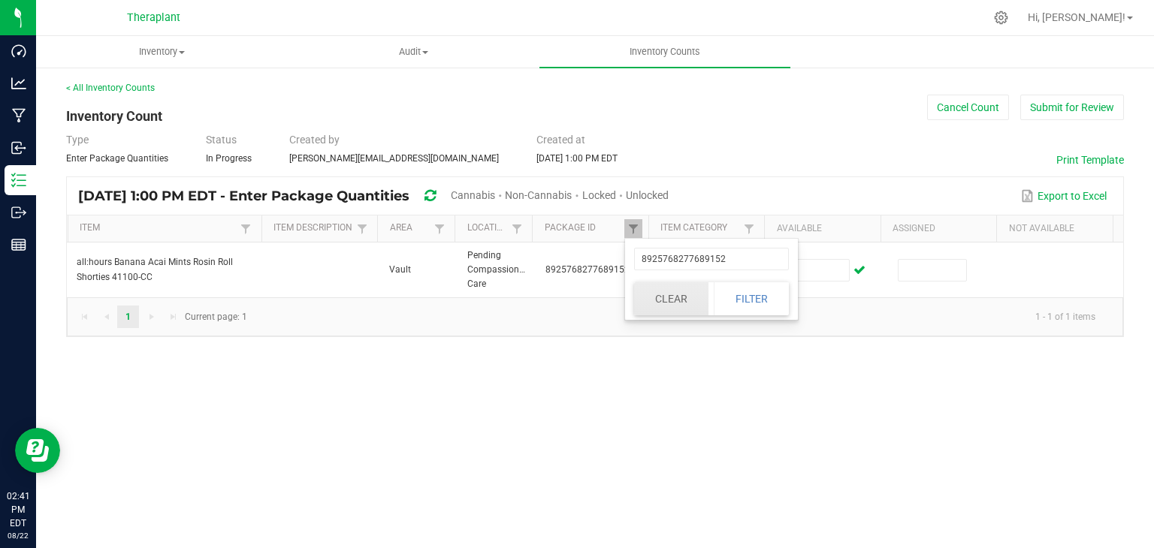
click at [664, 298] on button "Clear" at bounding box center [671, 298] width 74 height 33
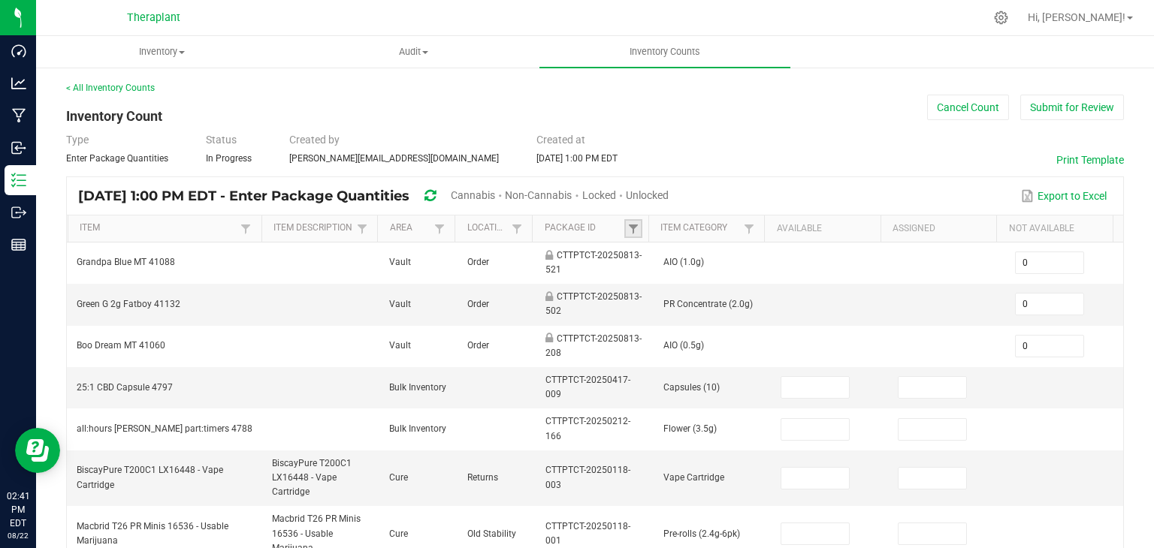
click at [633, 229] on link at bounding box center [633, 228] width 18 height 19
click at [644, 265] on input "text" at bounding box center [704, 259] width 155 height 23
paste input "3649182980719926"
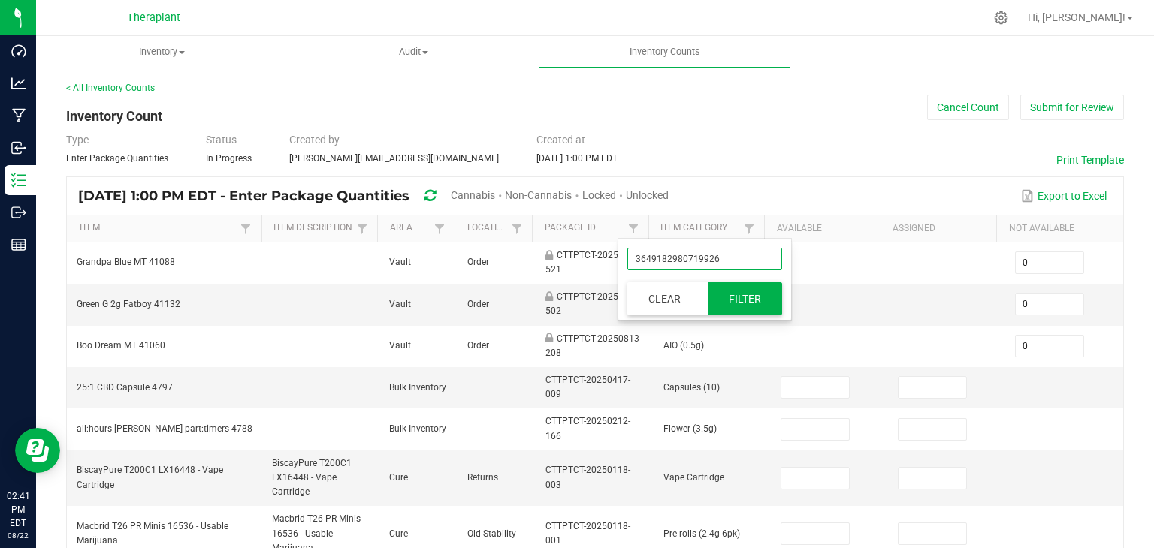
type input "3649182980719926"
click at [721, 309] on button "Filter" at bounding box center [744, 298] width 75 height 33
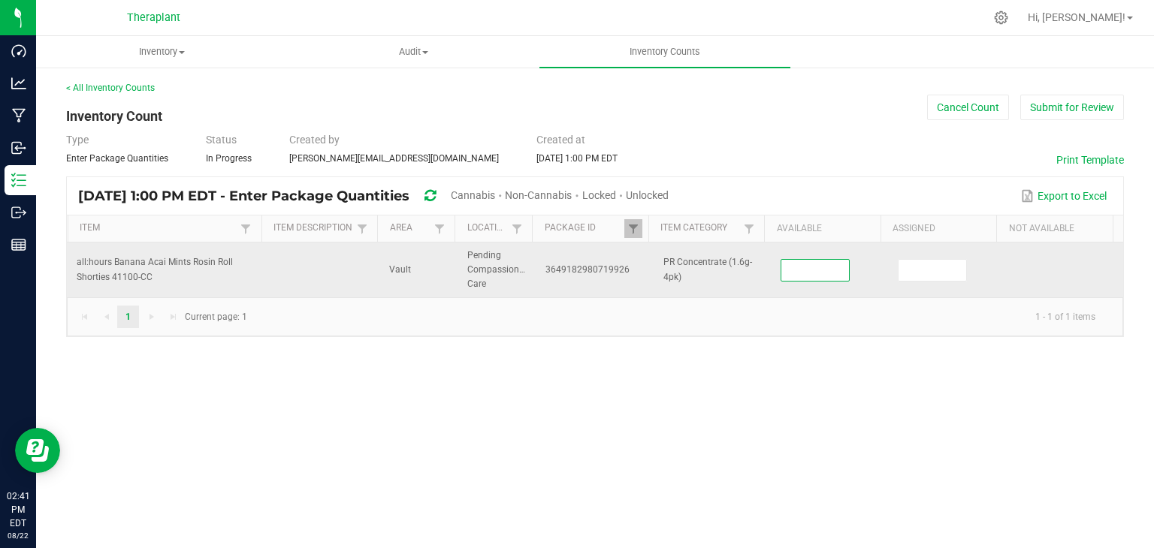
click at [812, 274] on input at bounding box center [815, 270] width 68 height 21
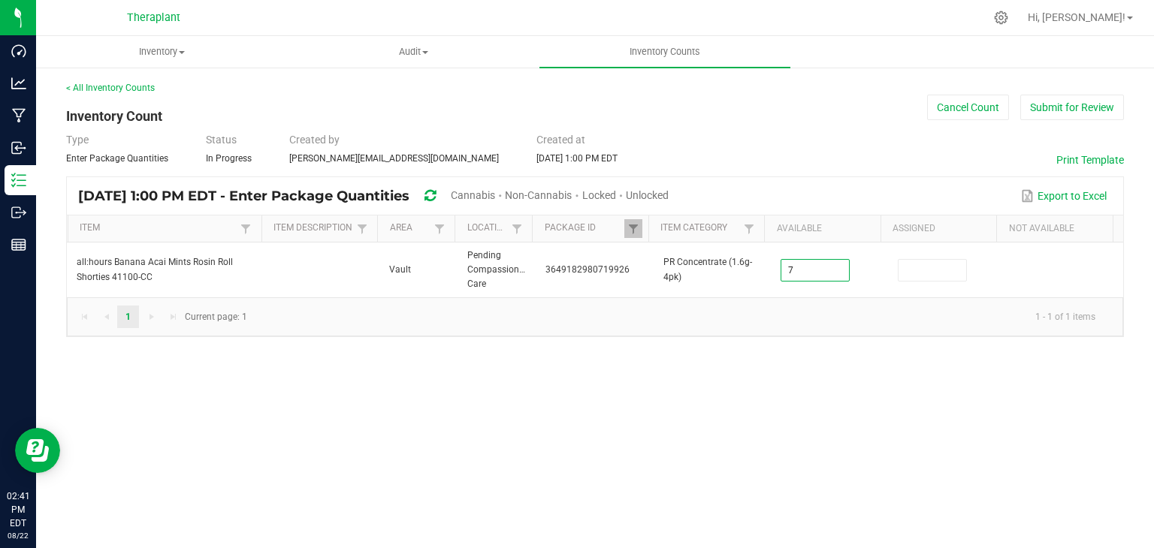
type input "7"
click at [571, 400] on div "Inventory All packages All inventory Waste log Create inventory Audit Inventory…" at bounding box center [594, 292] width 1117 height 512
click at [638, 230] on span at bounding box center [633, 229] width 12 height 12
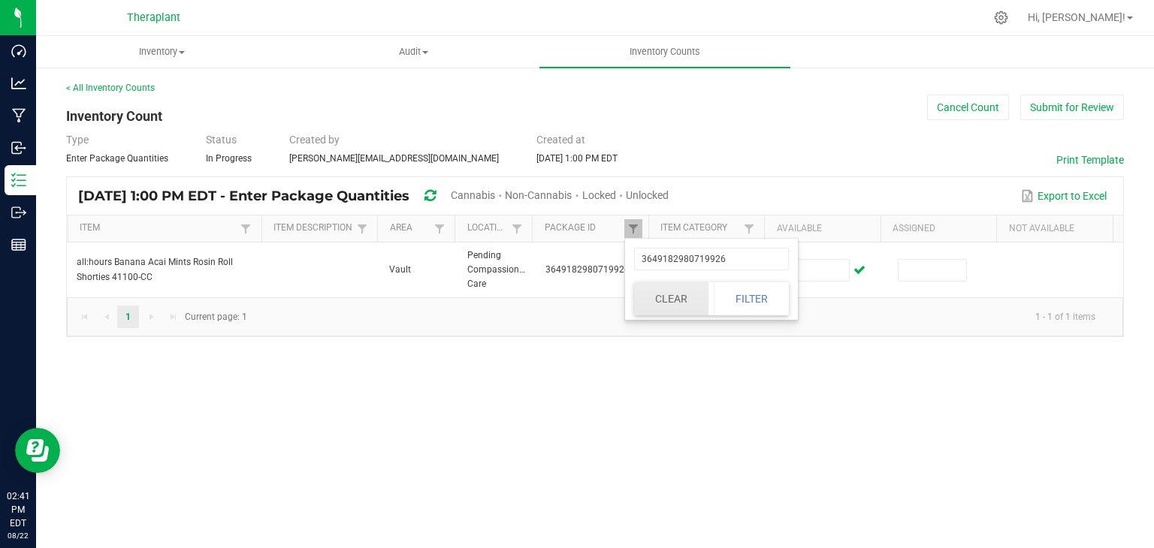
click at [650, 300] on button "Clear" at bounding box center [671, 298] width 74 height 33
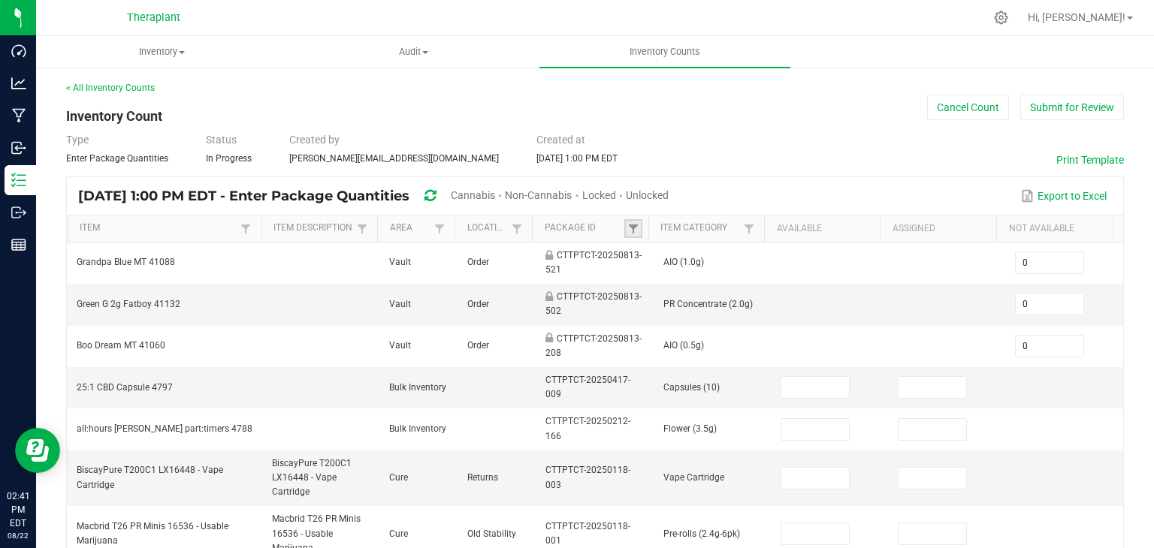
click at [635, 228] on link at bounding box center [633, 228] width 18 height 19
click at [644, 259] on input "text" at bounding box center [704, 259] width 155 height 23
type input "683597939608574"
click button "Filter" at bounding box center [744, 298] width 75 height 33
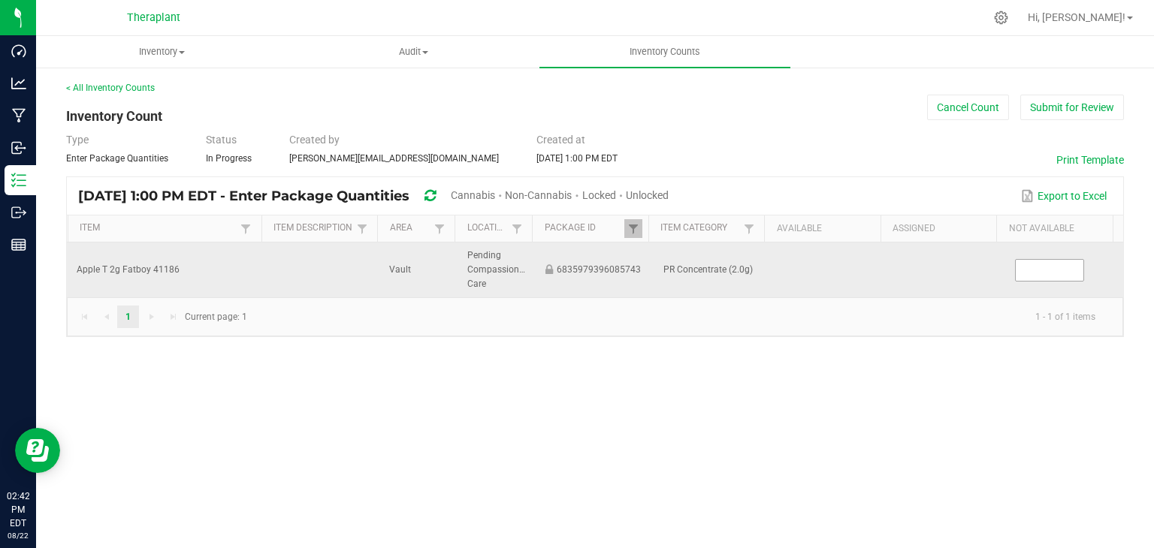
click at [1042, 273] on input at bounding box center [1049, 270] width 68 height 21
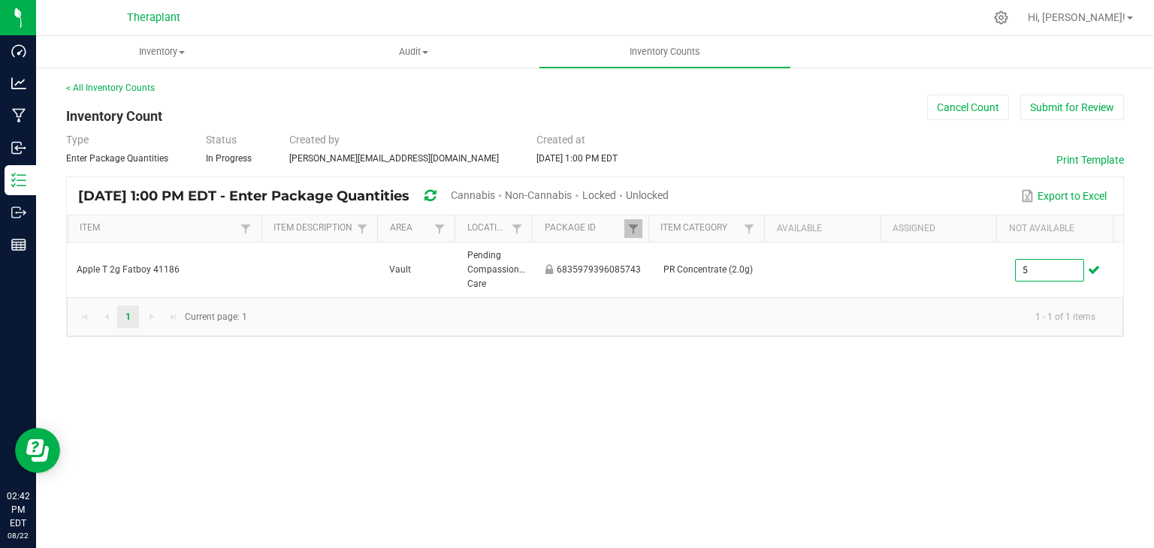
click at [937, 485] on div "Inventory All packages All inventory Waste log Create inventory Audit Inventory…" at bounding box center [594, 292] width 1117 height 512
click at [632, 229] on span at bounding box center [633, 229] width 12 height 12
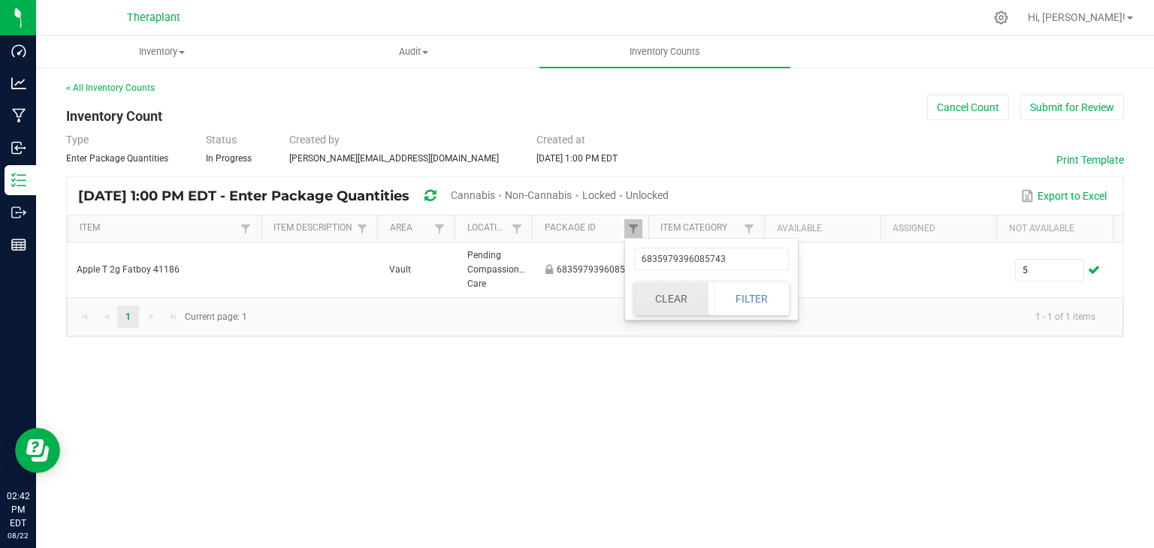
click at [698, 301] on button "Clear" at bounding box center [671, 298] width 74 height 33
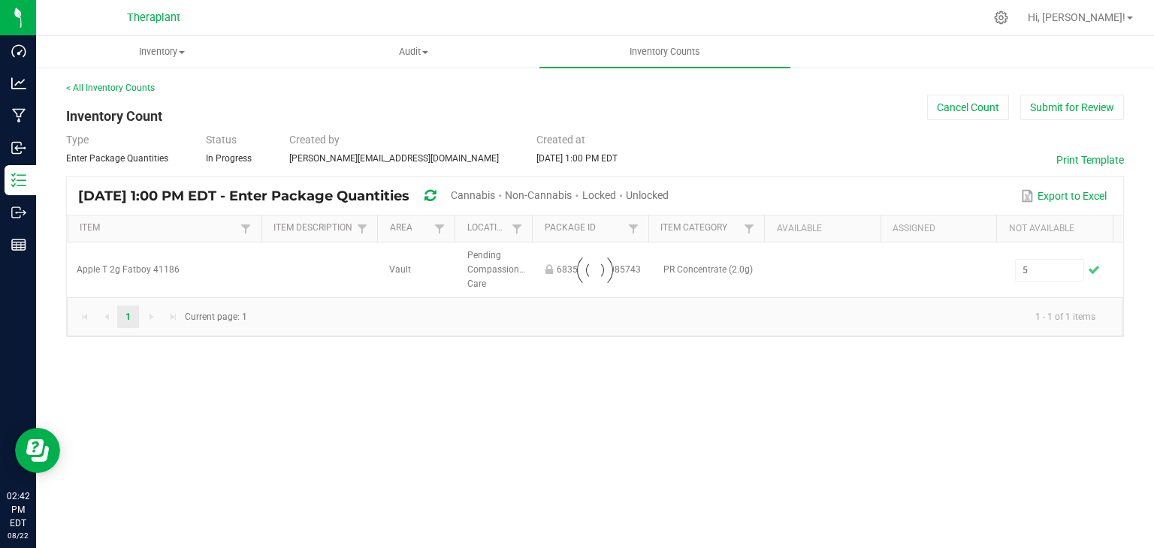
type input "0"
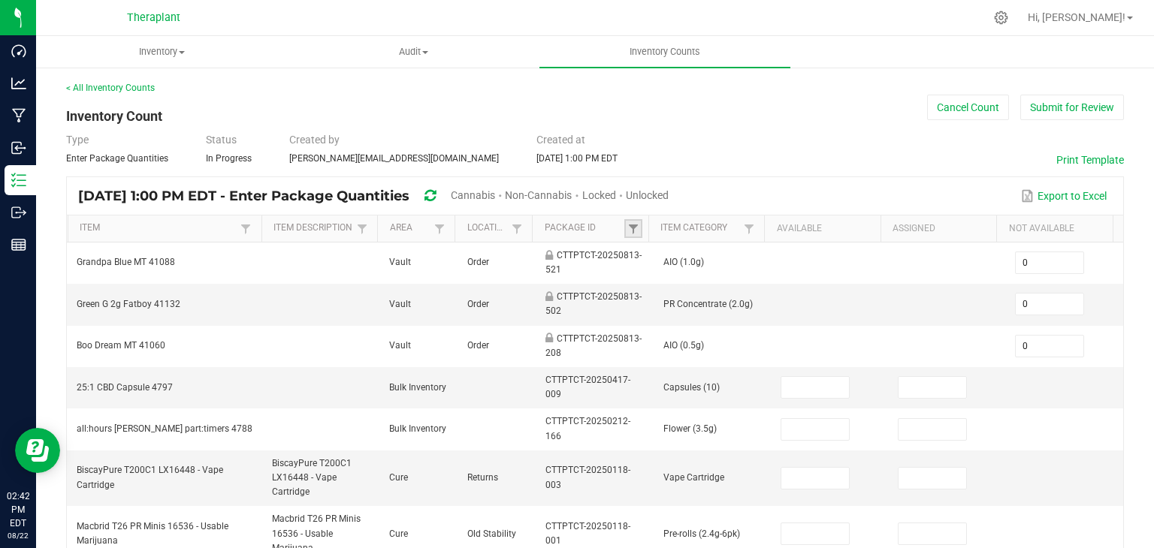
click at [632, 223] on link at bounding box center [633, 228] width 18 height 19
click at [639, 268] on input "text" at bounding box center [704, 259] width 155 height 23
type input "9469958929614625"
click button "Filter" at bounding box center [744, 298] width 75 height 33
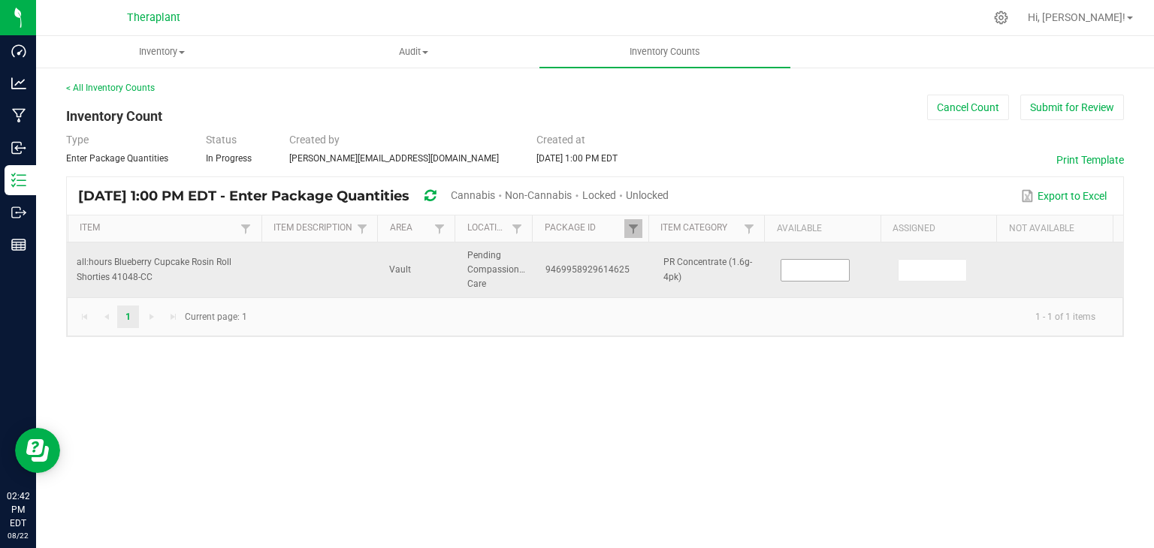
click at [805, 263] on input at bounding box center [815, 270] width 68 height 21
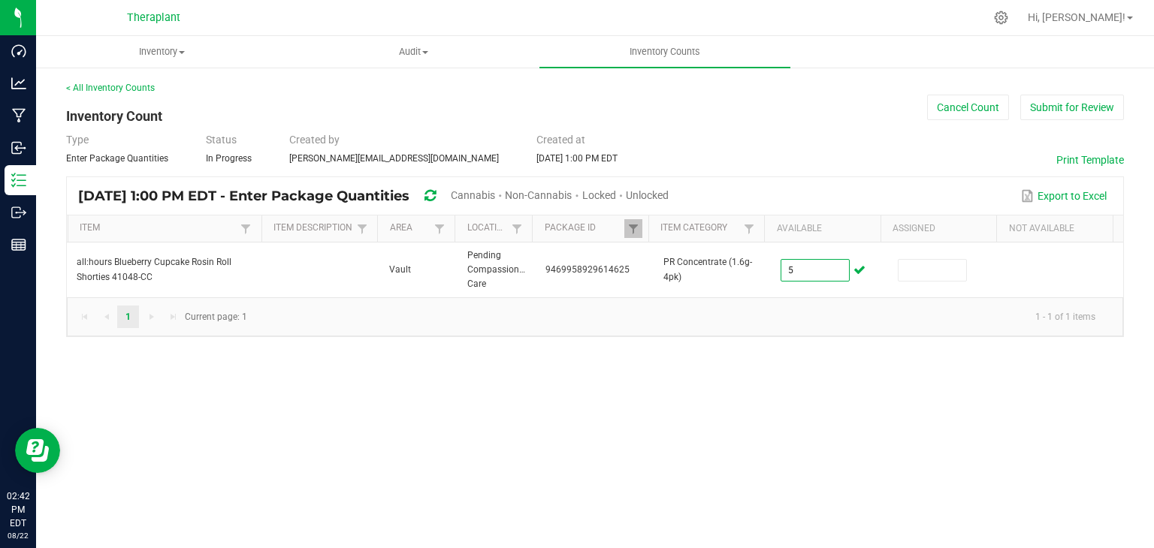
type input "5"
click at [775, 418] on div "Inventory All packages All inventory Waste log Create inventory Audit Inventory…" at bounding box center [594, 292] width 1117 height 512
click at [631, 228] on span at bounding box center [633, 229] width 12 height 12
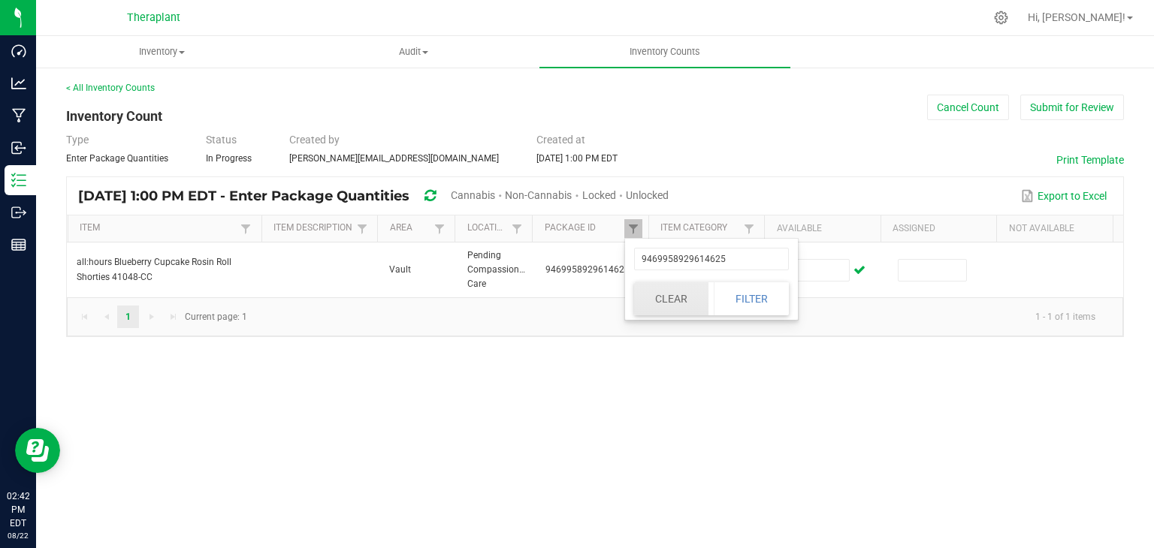
click at [671, 297] on button "Clear" at bounding box center [671, 298] width 74 height 33
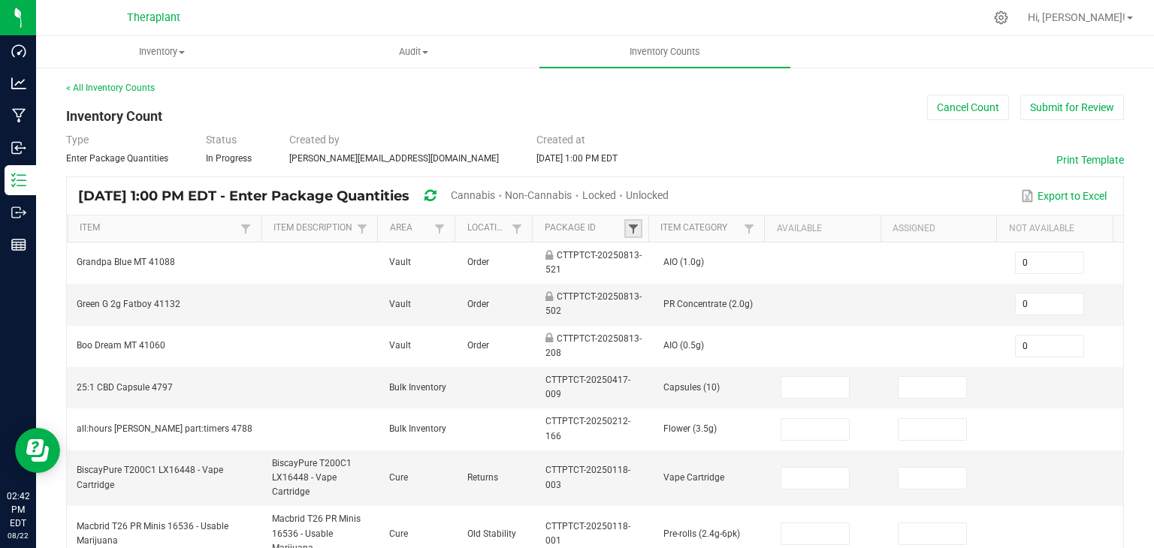
click at [631, 230] on span at bounding box center [633, 229] width 12 height 12
click at [658, 267] on input "text" at bounding box center [704, 259] width 155 height 23
type input "07982335649515"
click button "Filter" at bounding box center [744, 298] width 75 height 33
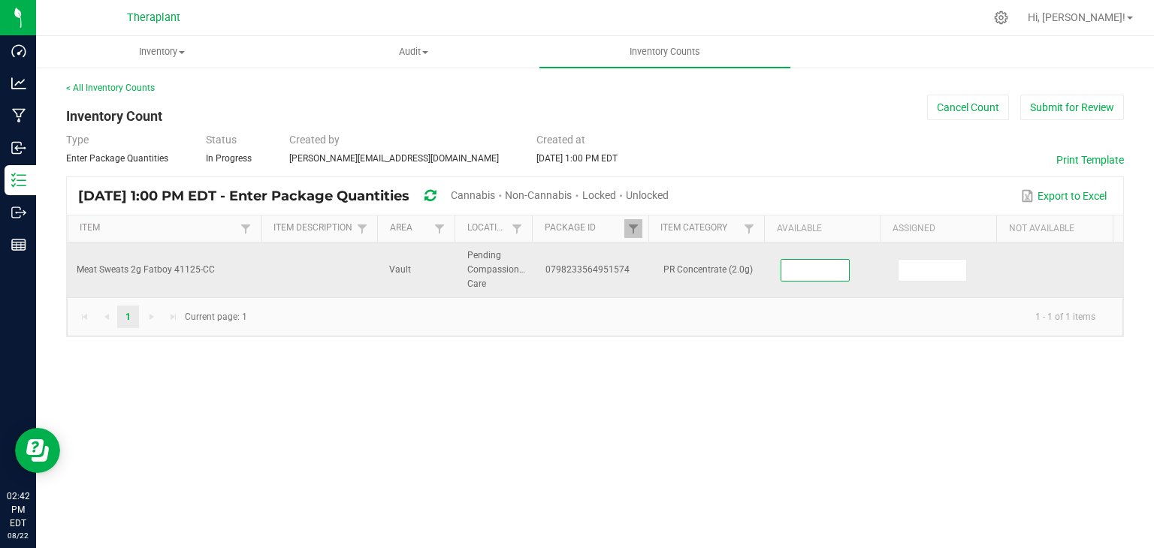
click at [790, 265] on input at bounding box center [815, 270] width 68 height 21
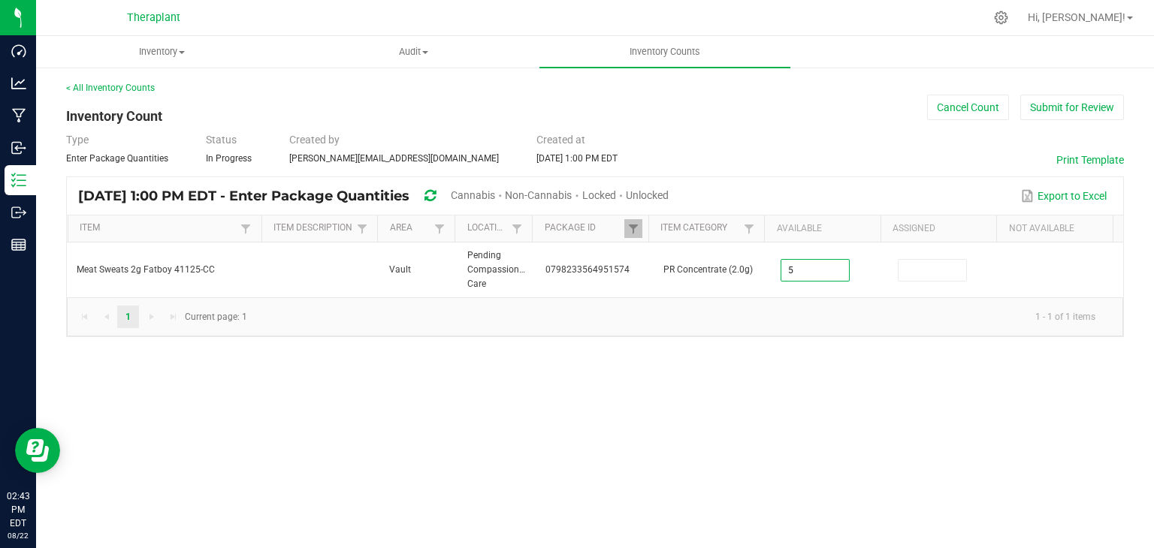
type input "5"
click at [742, 364] on div "Inventory All packages All inventory Waste log Create inventory Audit Inventory…" at bounding box center [594, 292] width 1117 height 512
drag, startPoint x: 634, startPoint y: 219, endPoint x: 641, endPoint y: 226, distance: 10.1
click at [635, 220] on link at bounding box center [633, 228] width 18 height 19
click at [668, 315] on div "0798233564951574 Clear Filter" at bounding box center [711, 279] width 173 height 81
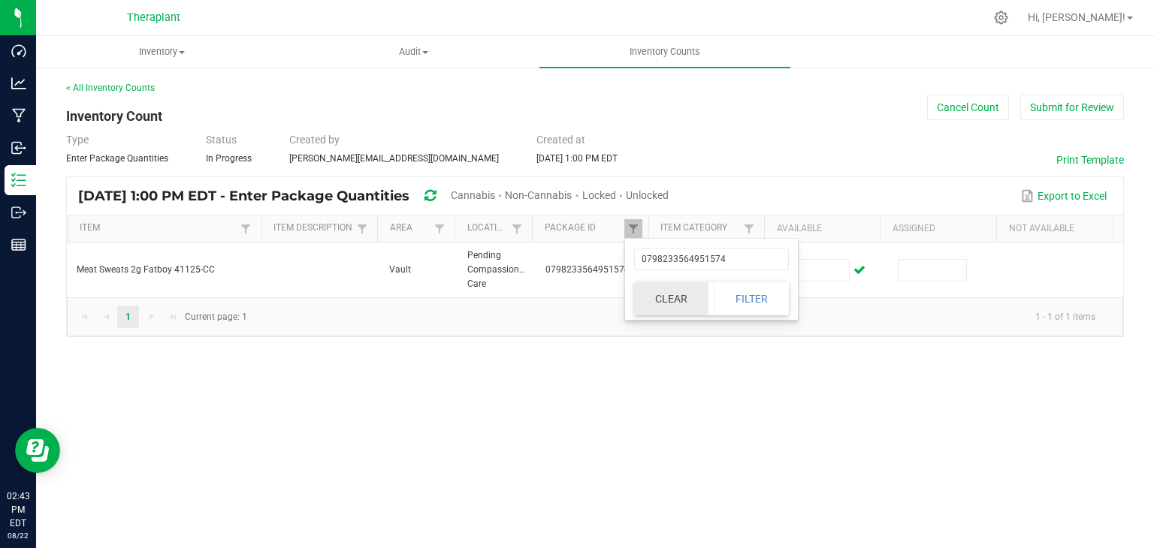
click at [662, 310] on button "Clear" at bounding box center [671, 298] width 74 height 33
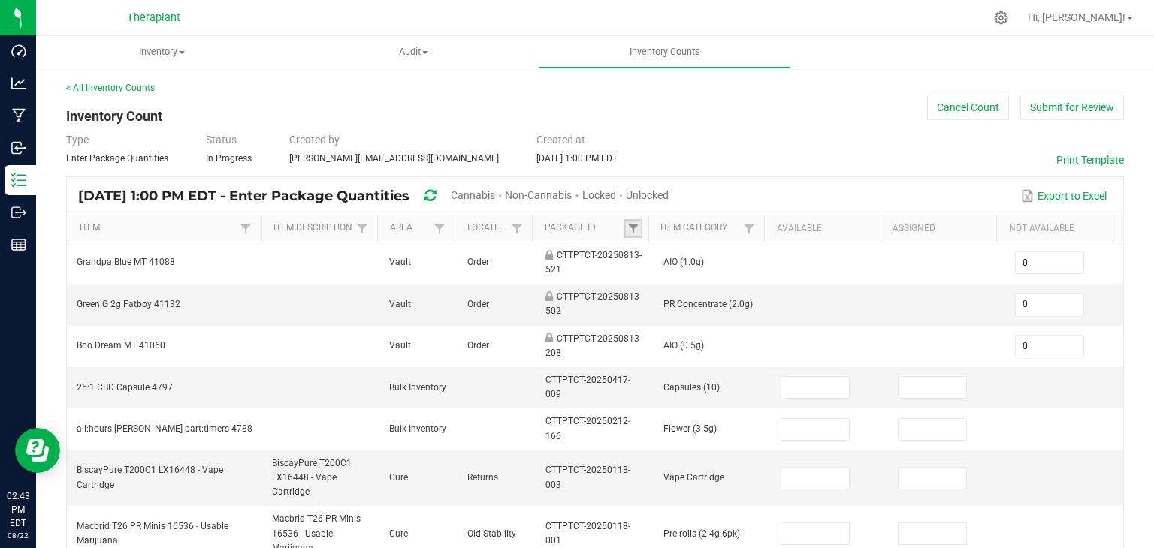
click at [634, 234] on link at bounding box center [633, 228] width 18 height 19
click at [649, 261] on input "text" at bounding box center [704, 259] width 155 height 23
type input "3778394061832360"
click button "Filter" at bounding box center [744, 298] width 75 height 33
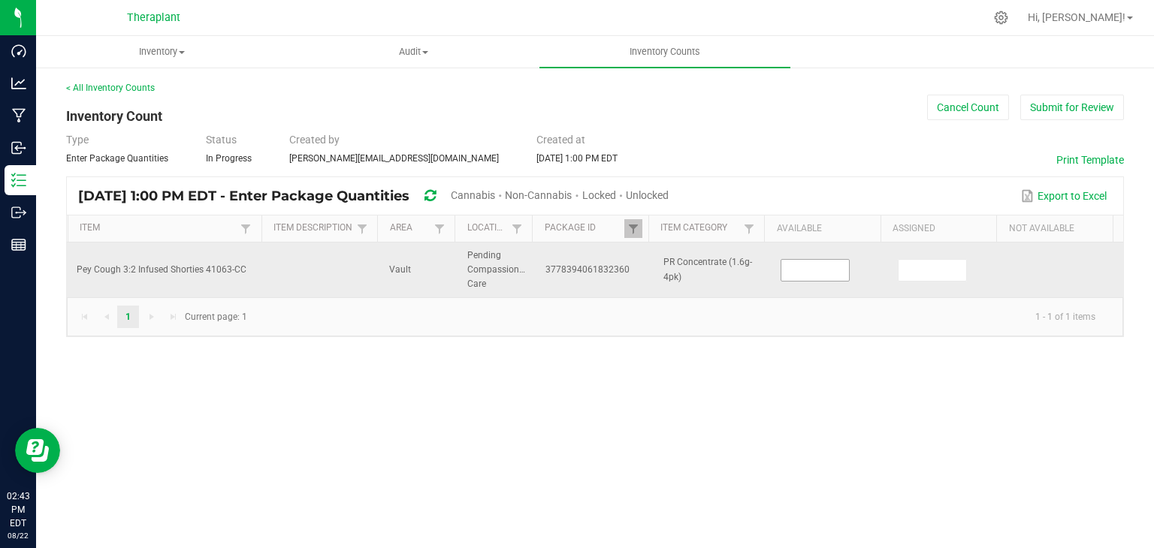
click at [786, 263] on input at bounding box center [815, 270] width 68 height 21
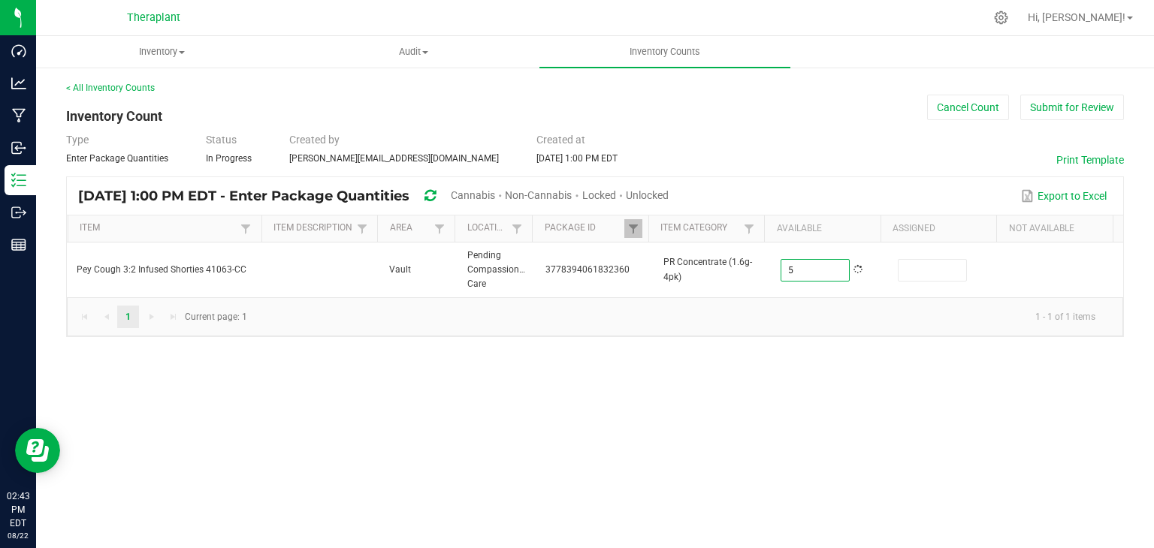
type input "5"
click at [782, 493] on div "Inventory All packages All inventory Waste log Create inventory Audit Inventory…" at bounding box center [594, 292] width 1117 height 512
click at [634, 223] on span at bounding box center [633, 229] width 12 height 12
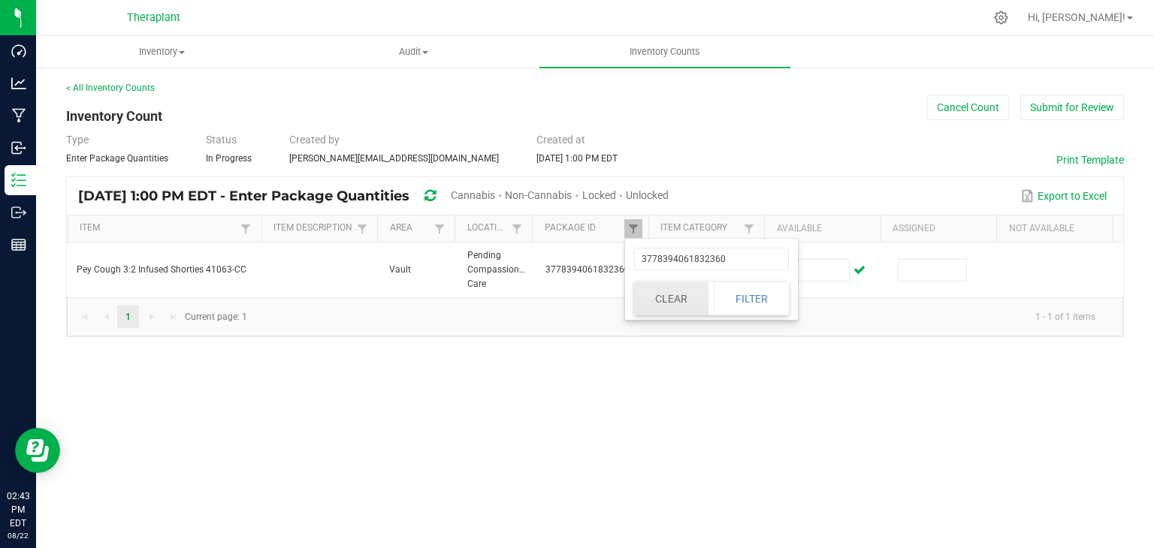
click at [680, 294] on button "Clear" at bounding box center [671, 298] width 74 height 33
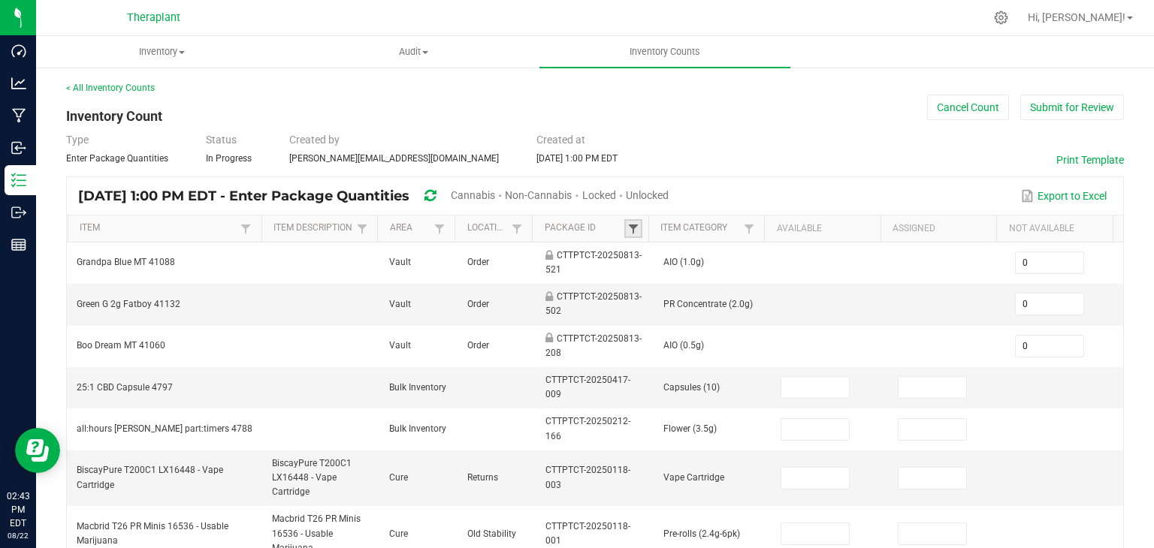
click at [632, 229] on span at bounding box center [633, 229] width 12 height 12
click at [646, 266] on input "text" at bounding box center [704, 259] width 155 height 23
type input "98326445415920"
click button "Filter" at bounding box center [744, 298] width 75 height 33
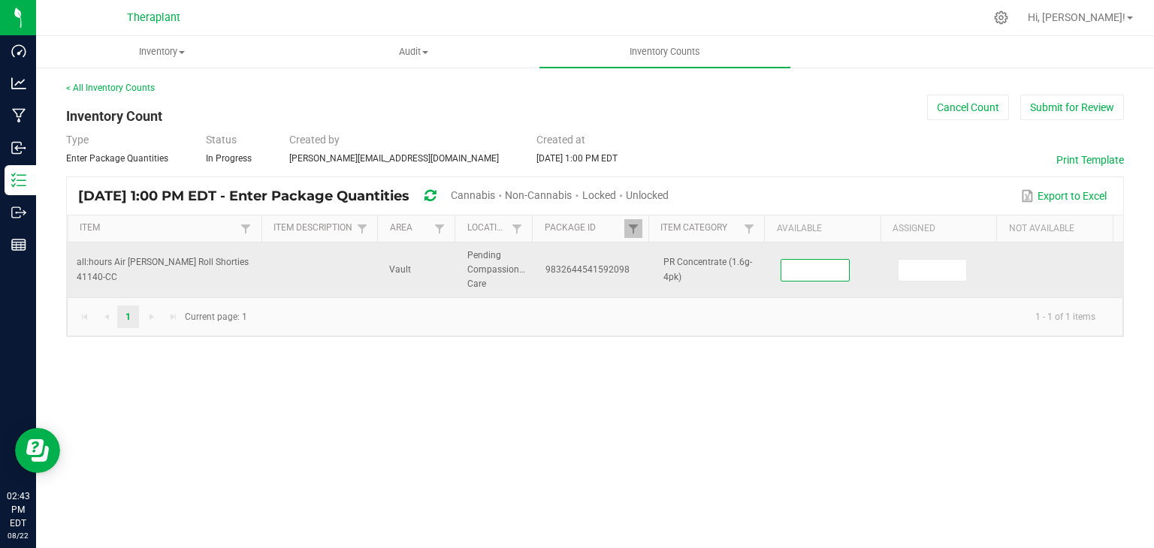
click at [794, 271] on input at bounding box center [815, 270] width 68 height 21
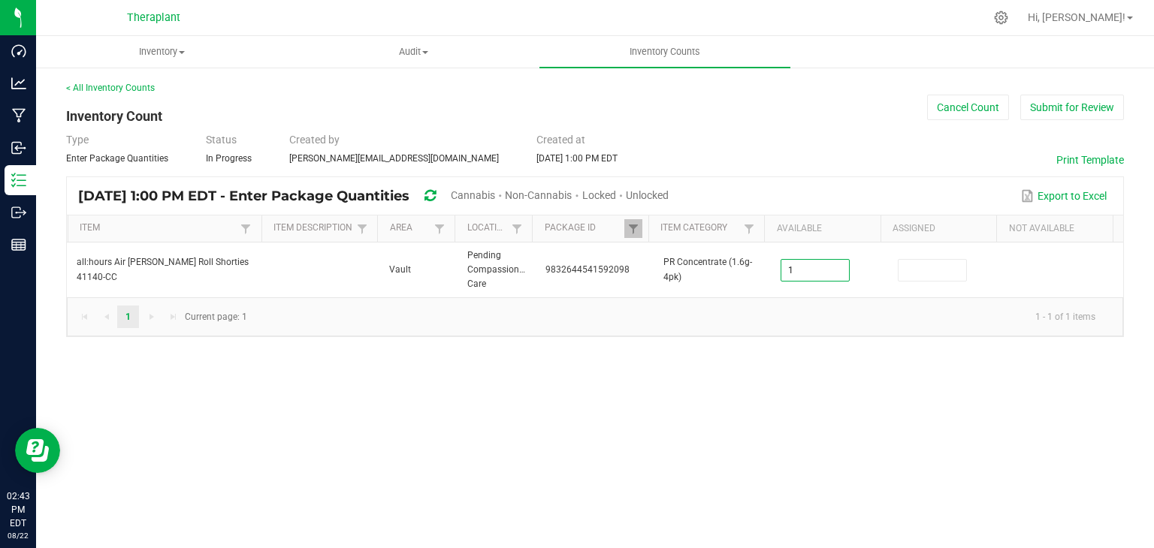
type input "1"
click at [823, 391] on div "Inventory All packages All inventory Waste log Create inventory Audit Inventory…" at bounding box center [594, 292] width 1117 height 512
click at [631, 228] on span at bounding box center [633, 229] width 12 height 12
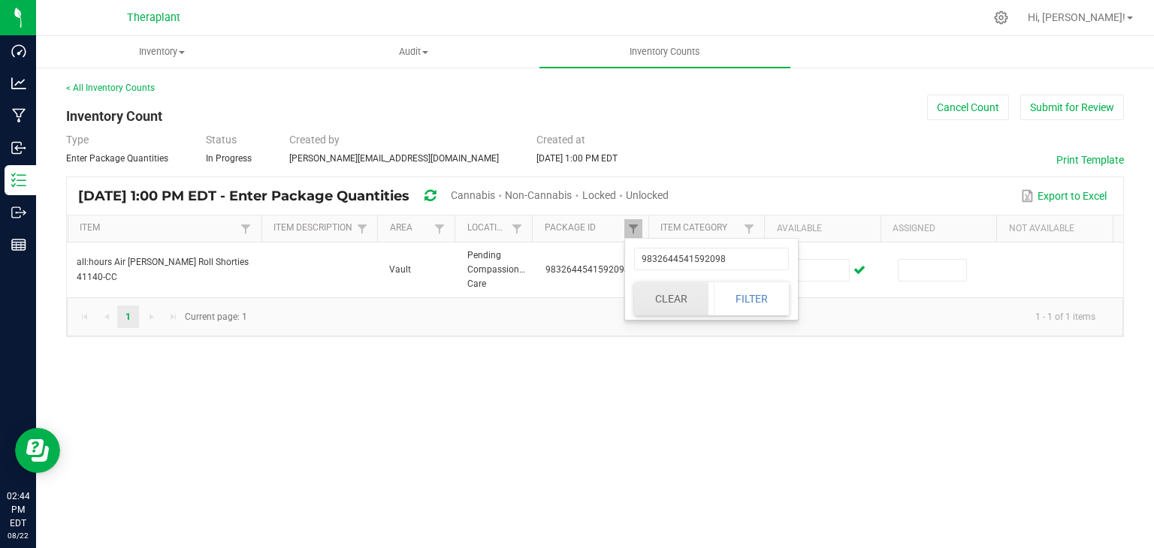
click at [656, 286] on button "Clear" at bounding box center [671, 298] width 74 height 33
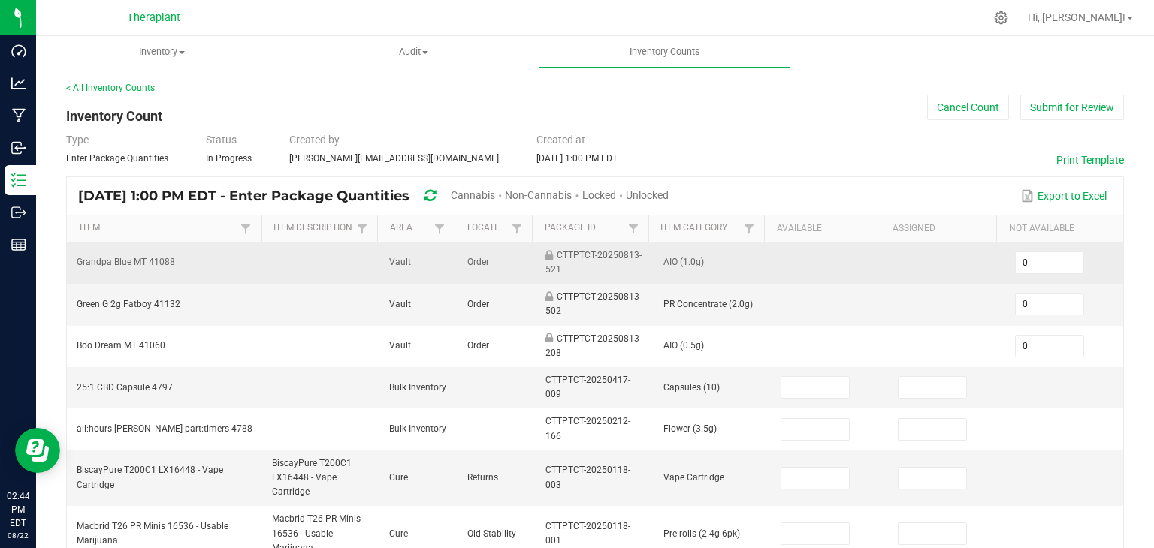
click at [655, 281] on td "AIO (1.0g)" at bounding box center [712, 263] width 117 height 41
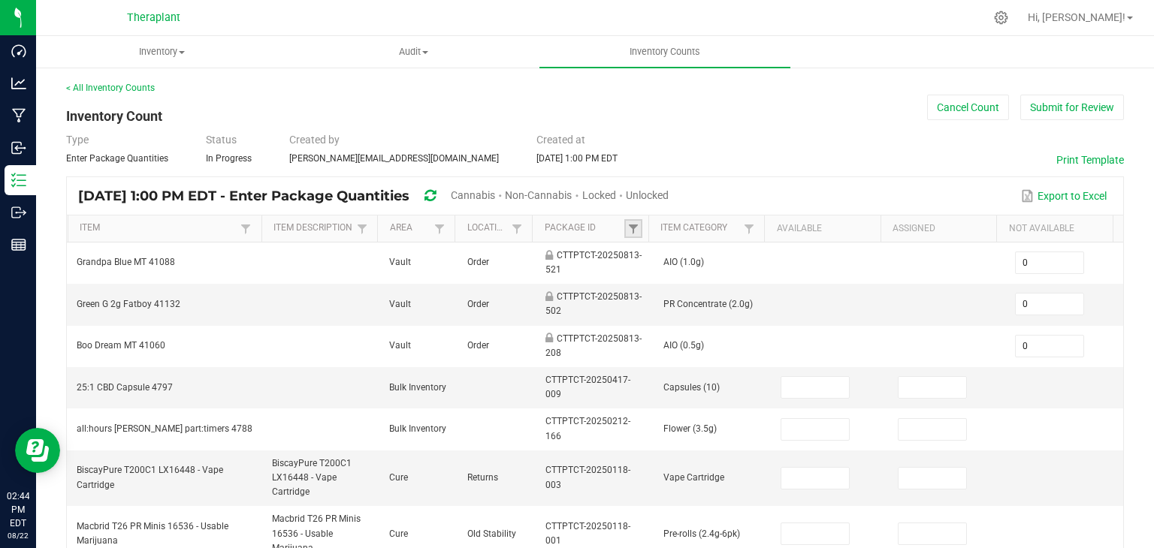
click at [626, 222] on link at bounding box center [633, 228] width 18 height 19
click at [640, 253] on input "text" at bounding box center [704, 259] width 155 height 23
type input "530736056619606"
click button "Filter" at bounding box center [744, 298] width 75 height 33
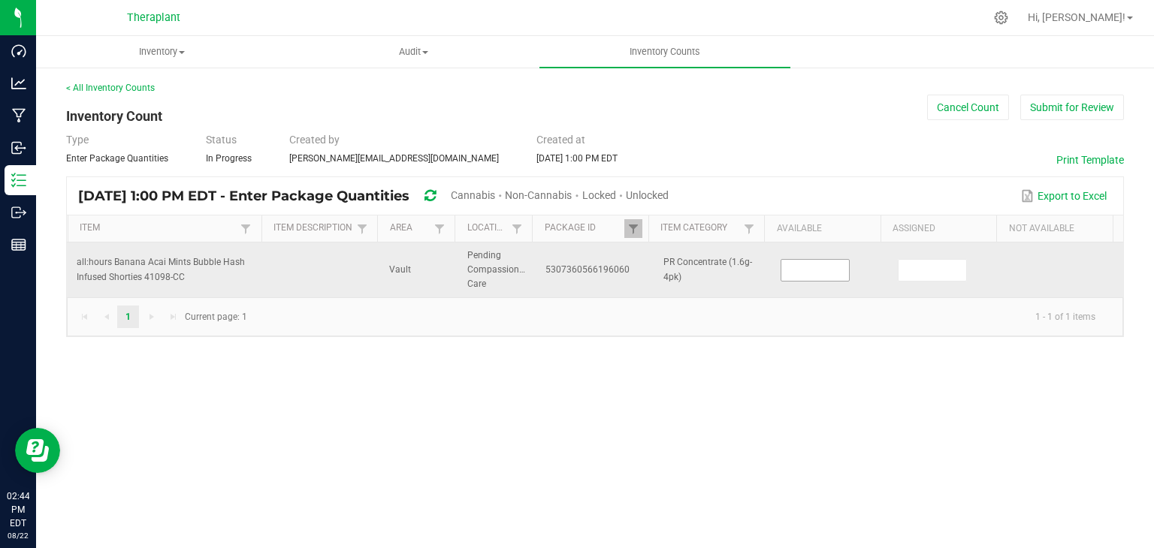
click at [781, 268] on input at bounding box center [815, 270] width 68 height 21
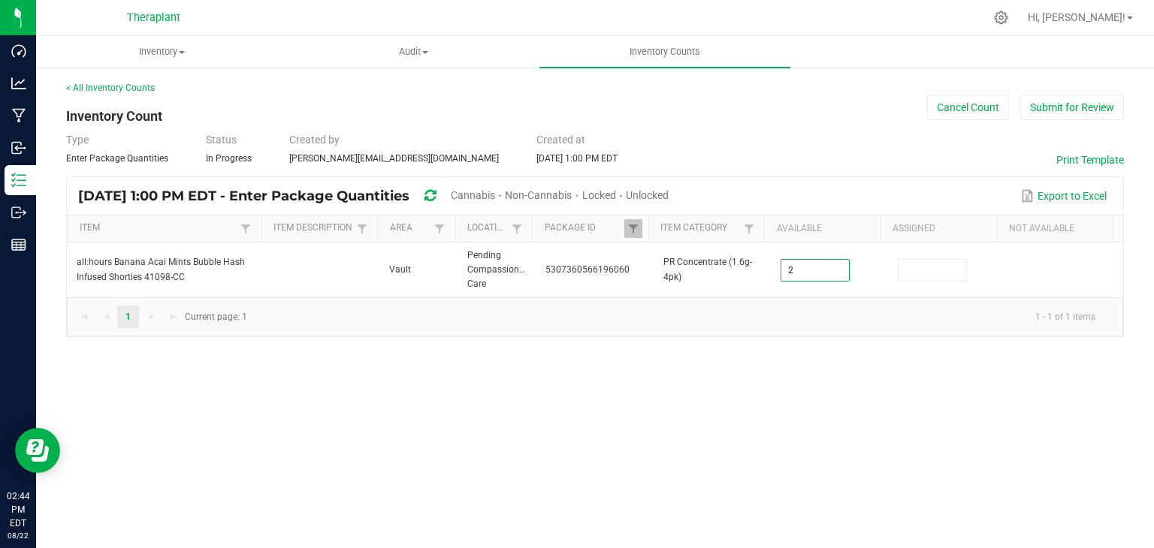
type input "2"
click at [749, 457] on div "Inventory All packages All inventory Waste log Create inventory Audit Inventory…" at bounding box center [594, 292] width 1117 height 512
click at [627, 230] on span at bounding box center [633, 229] width 12 height 12
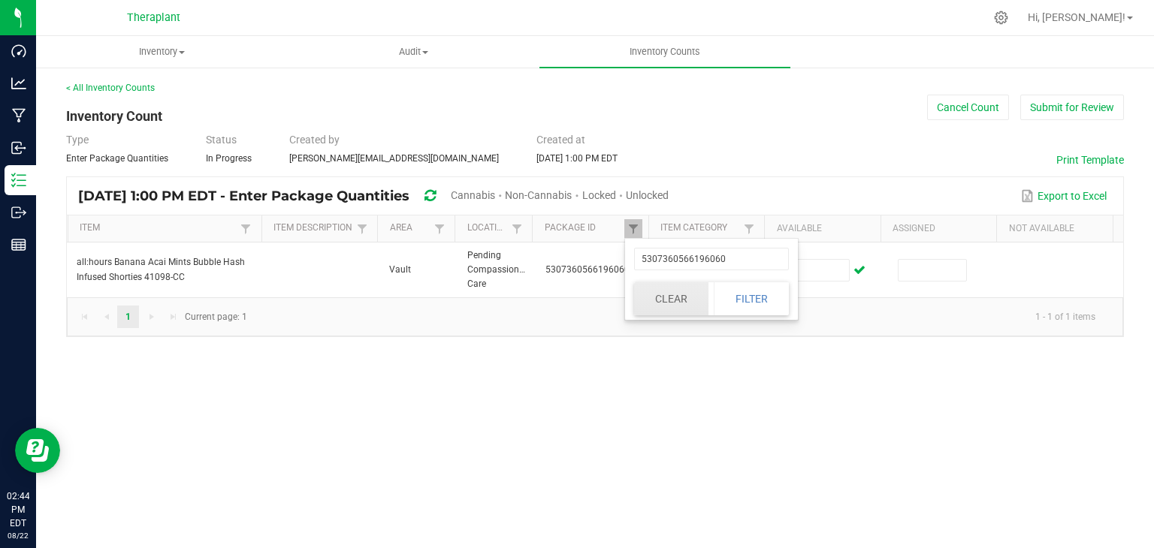
click at [653, 299] on button "Clear" at bounding box center [671, 298] width 74 height 33
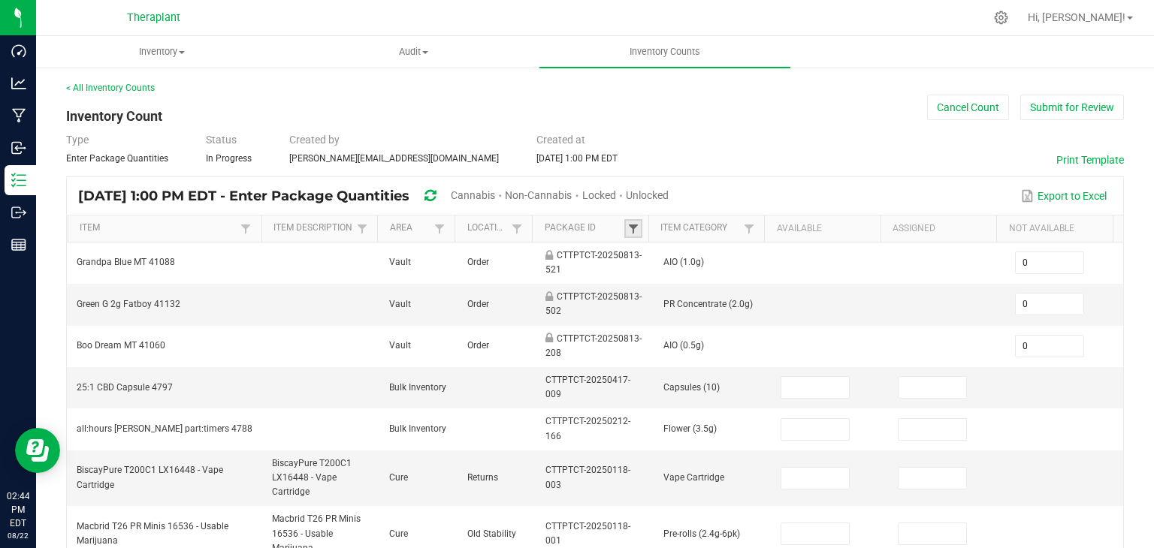
click at [629, 227] on span at bounding box center [633, 229] width 12 height 12
click at [655, 271] on common-grid-column-input-filter at bounding box center [704, 259] width 155 height 32
click at [656, 261] on input "text" at bounding box center [704, 259] width 155 height 23
type input "560967349807933"
click button "Filter" at bounding box center [744, 298] width 75 height 33
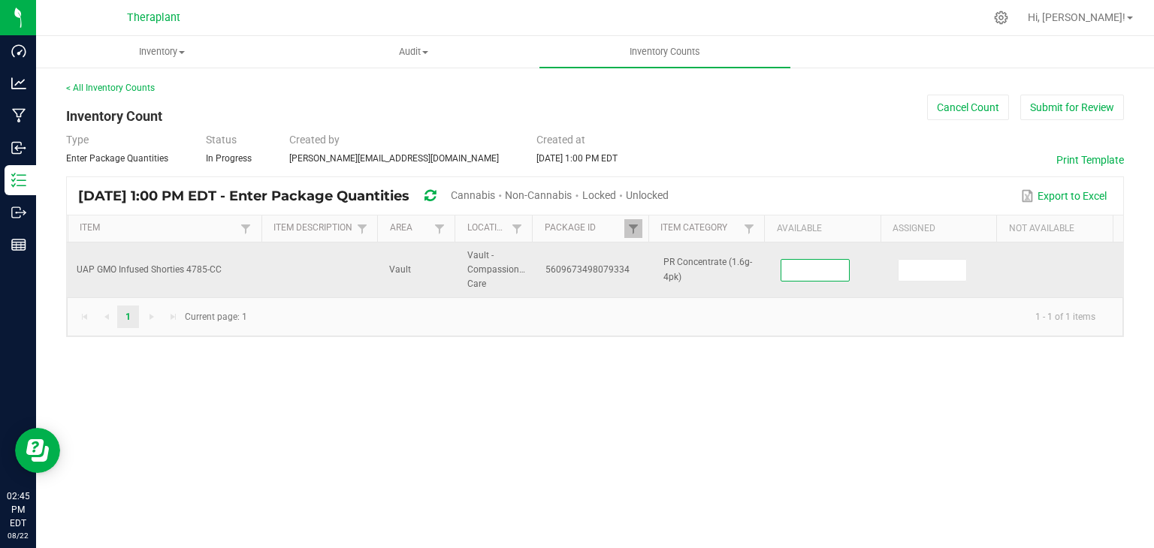
click at [813, 275] on input at bounding box center [815, 270] width 68 height 21
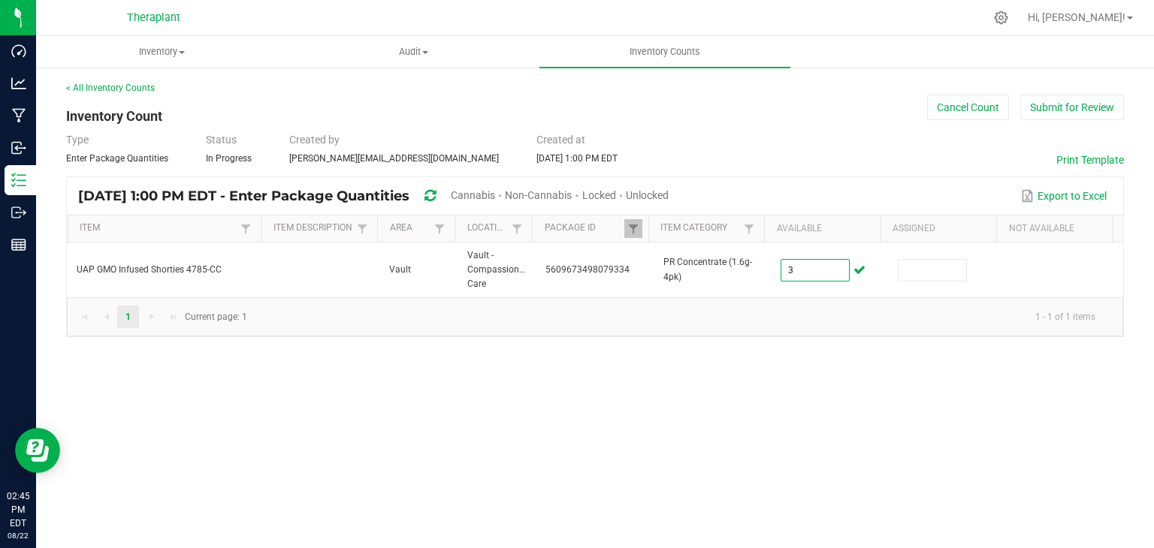
type input "3"
click at [731, 415] on div "Inventory All packages All inventory Waste log Create inventory Audit Inventory…" at bounding box center [594, 292] width 1117 height 512
click at [628, 225] on span at bounding box center [633, 229] width 12 height 12
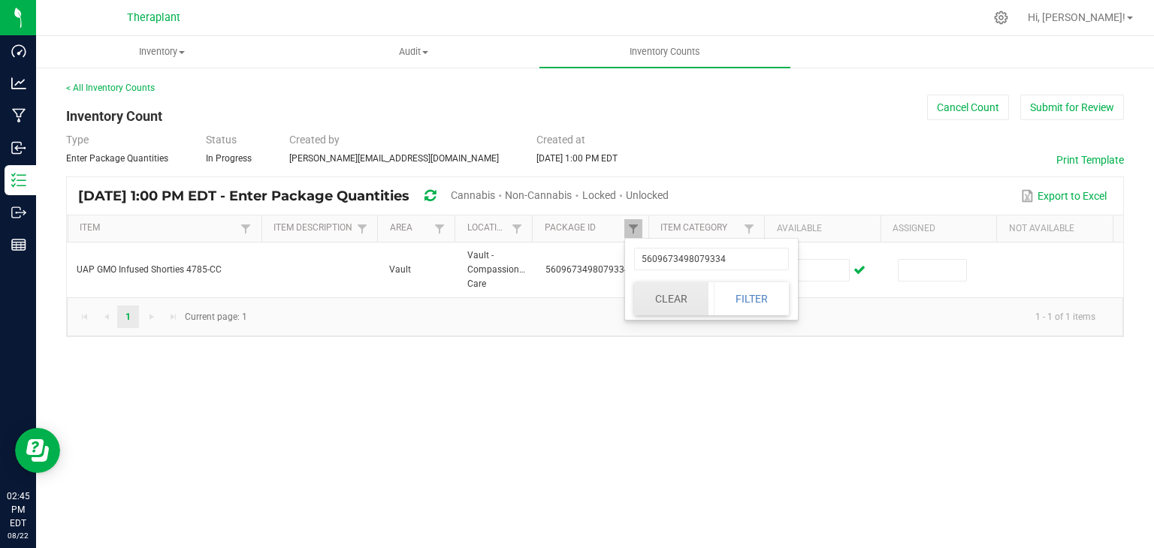
click at [672, 298] on button "Clear" at bounding box center [671, 298] width 74 height 33
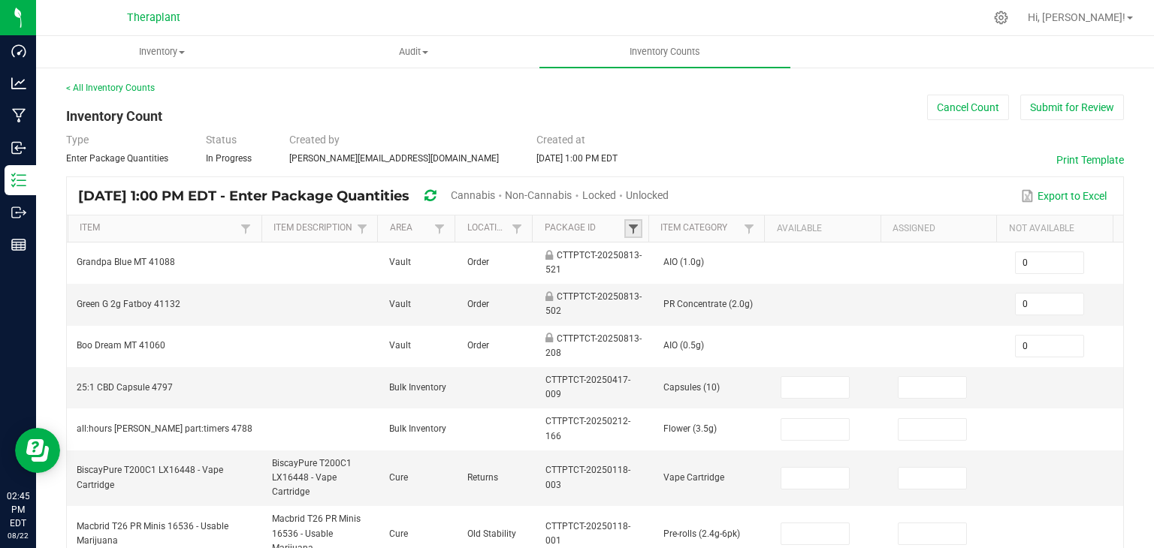
click at [629, 230] on span at bounding box center [633, 229] width 12 height 12
click at [652, 254] on input "text" at bounding box center [704, 259] width 155 height 23
type input "1881403851"
click button "Filter" at bounding box center [744, 298] width 75 height 33
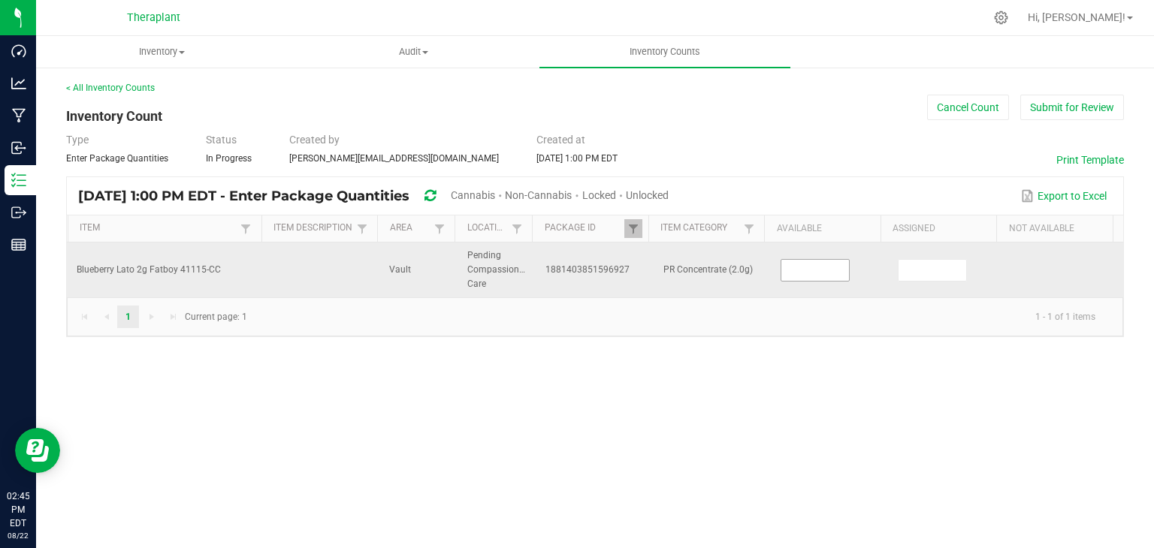
click at [804, 273] on input at bounding box center [815, 270] width 68 height 21
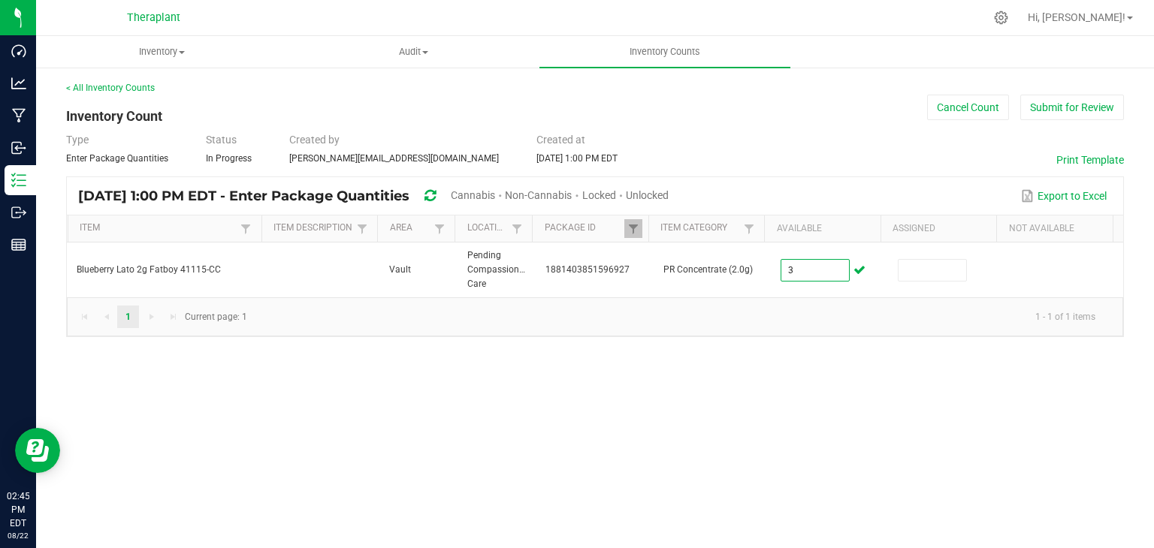
type input "3"
click at [659, 435] on div "Inventory All packages All inventory Waste log Create inventory Audit Inventory…" at bounding box center [594, 292] width 1117 height 512
click at [633, 229] on span at bounding box center [633, 229] width 12 height 12
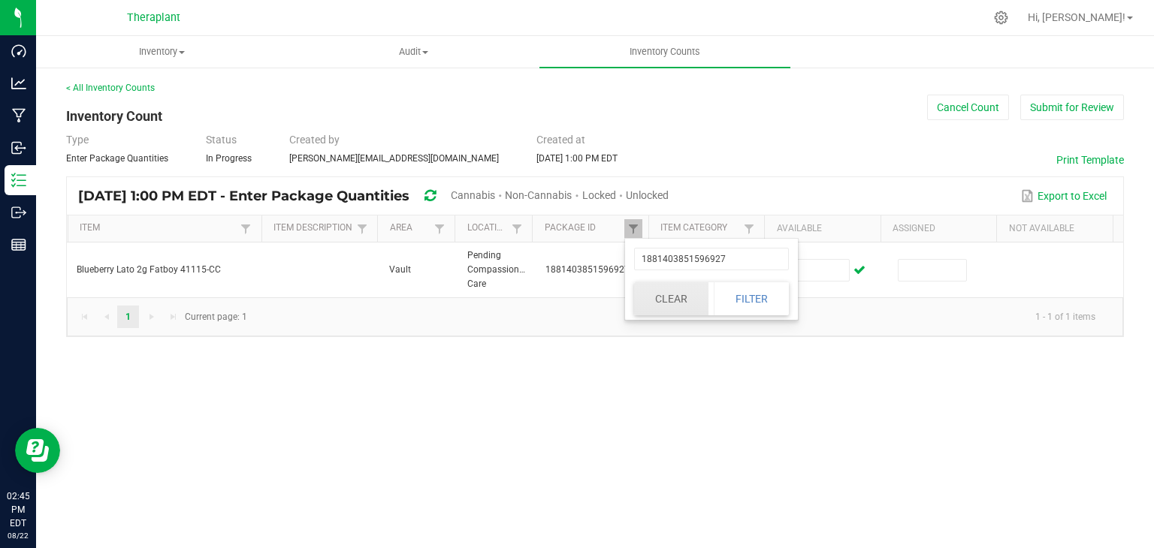
click at [664, 303] on button "Clear" at bounding box center [671, 298] width 74 height 33
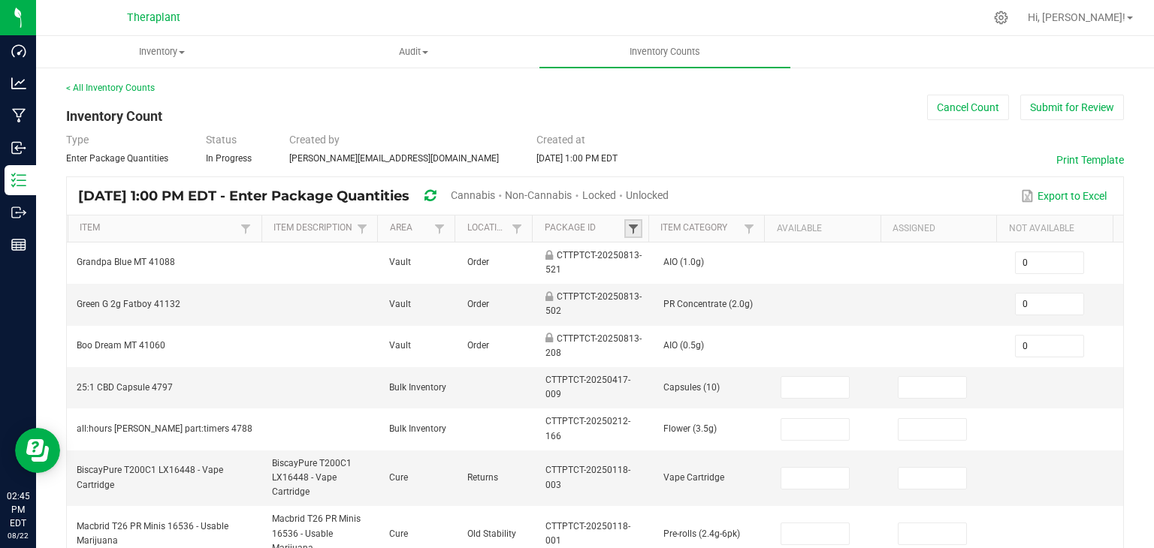
click at [629, 229] on span at bounding box center [633, 229] width 12 height 12
click at [650, 259] on input "text" at bounding box center [704, 259] width 155 height 23
type input "4208230962284"
click button "Filter" at bounding box center [744, 298] width 75 height 33
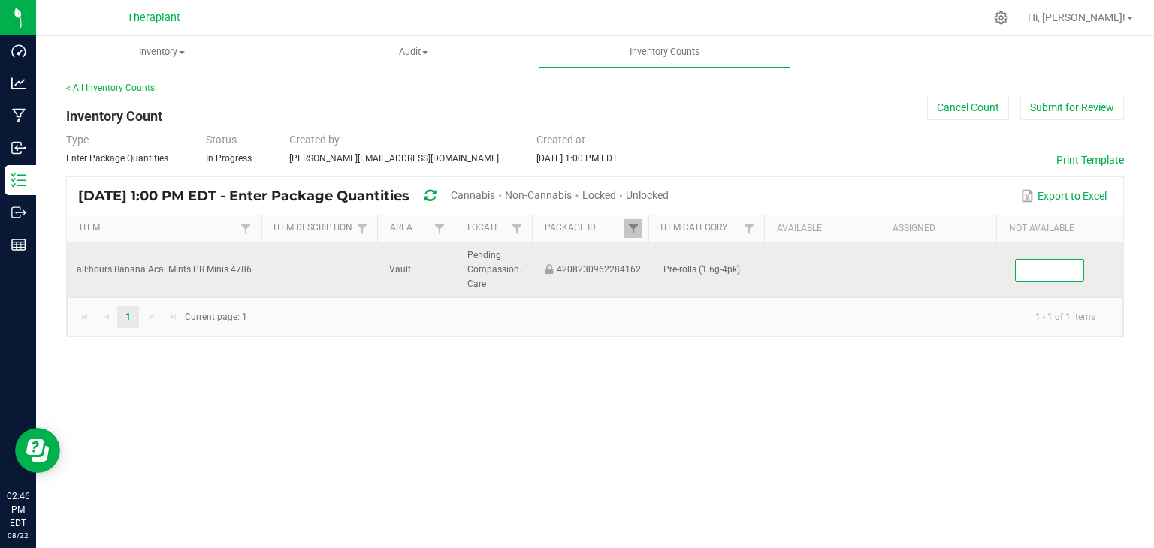
click at [1030, 263] on input at bounding box center [1049, 270] width 68 height 21
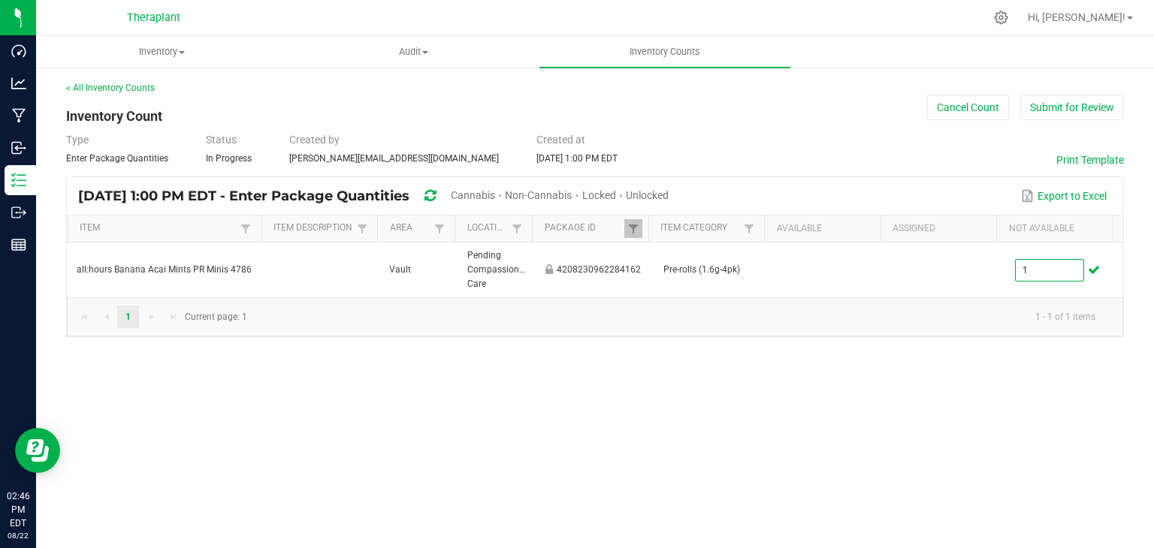
click at [753, 498] on div "Inventory All packages All inventory Waste log Create inventory Audit Inventory…" at bounding box center [594, 292] width 1117 height 512
click at [628, 214] on div "[DATE] 1:00 PM EDT - Enter Package Quantities Cannabis Non-Cannabis Locked Unlo…" at bounding box center [595, 196] width 1056 height 38
click at [632, 219] on link at bounding box center [633, 228] width 18 height 19
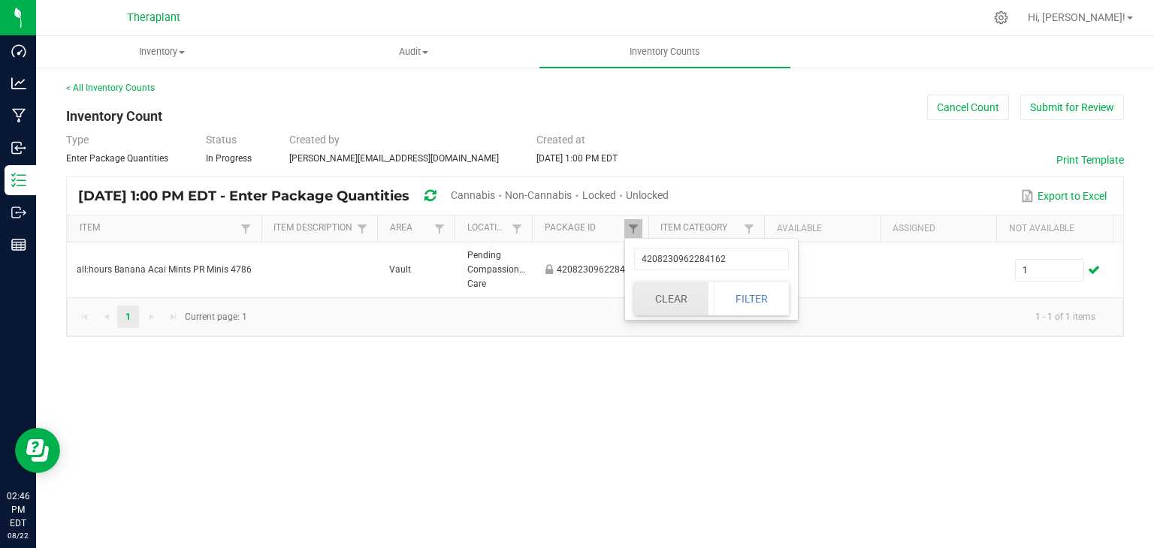
click at [670, 306] on button "Clear" at bounding box center [671, 298] width 74 height 33
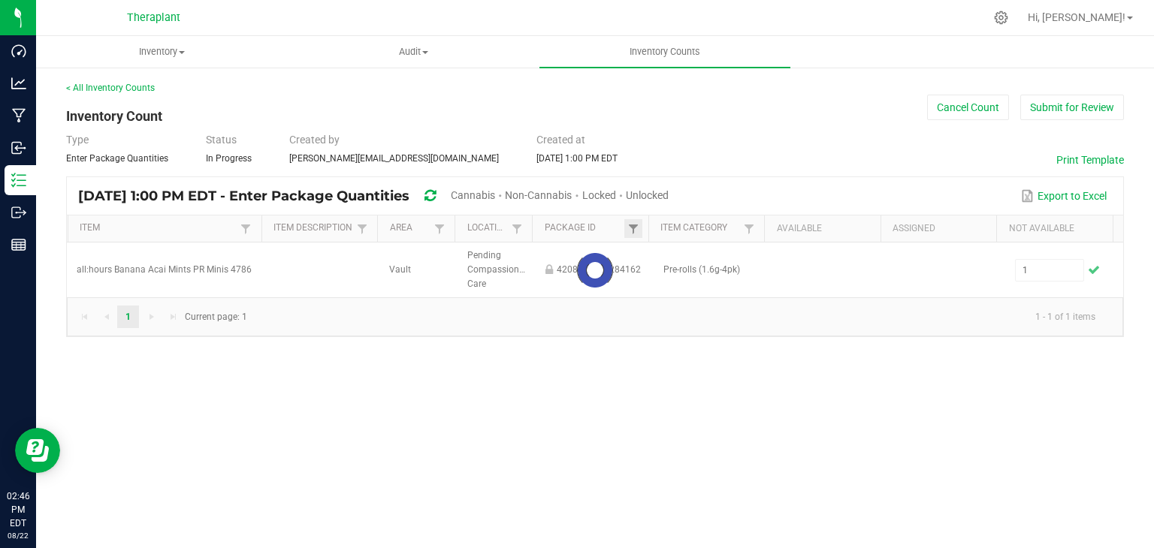
type input "0"
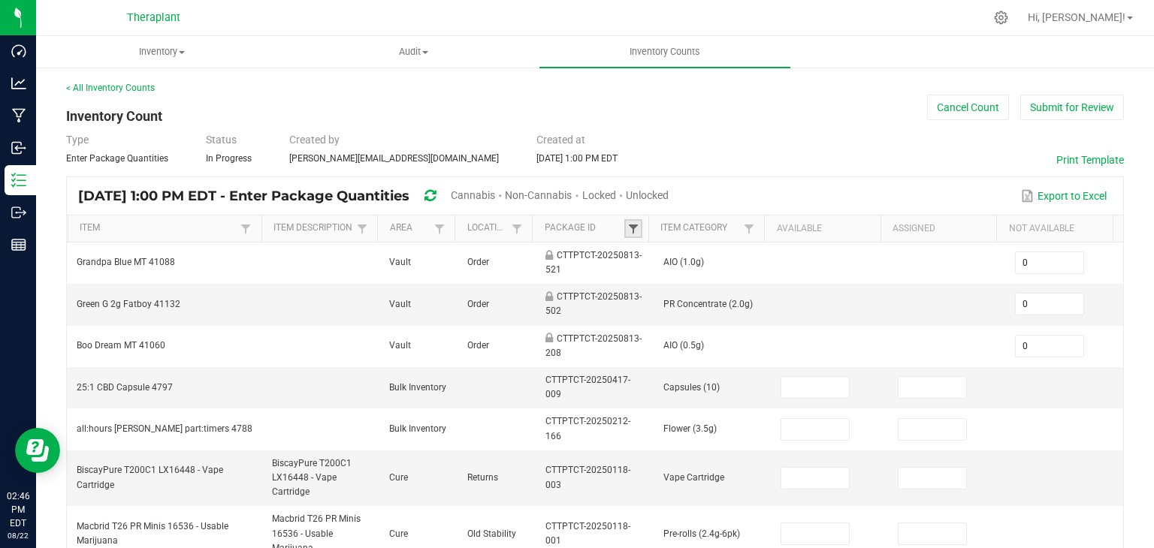
click at [630, 228] on span at bounding box center [633, 229] width 12 height 12
click at [649, 253] on input "text" at bounding box center [704, 259] width 155 height 23
type input "620200262912520"
click button "Filter" at bounding box center [744, 298] width 75 height 33
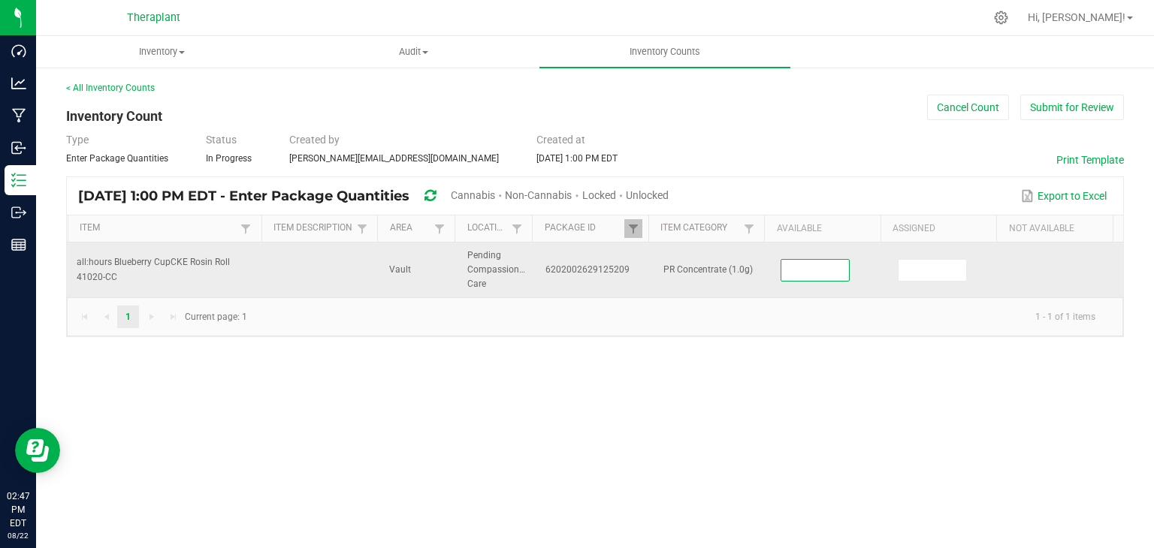
click at [823, 273] on input at bounding box center [815, 270] width 68 height 21
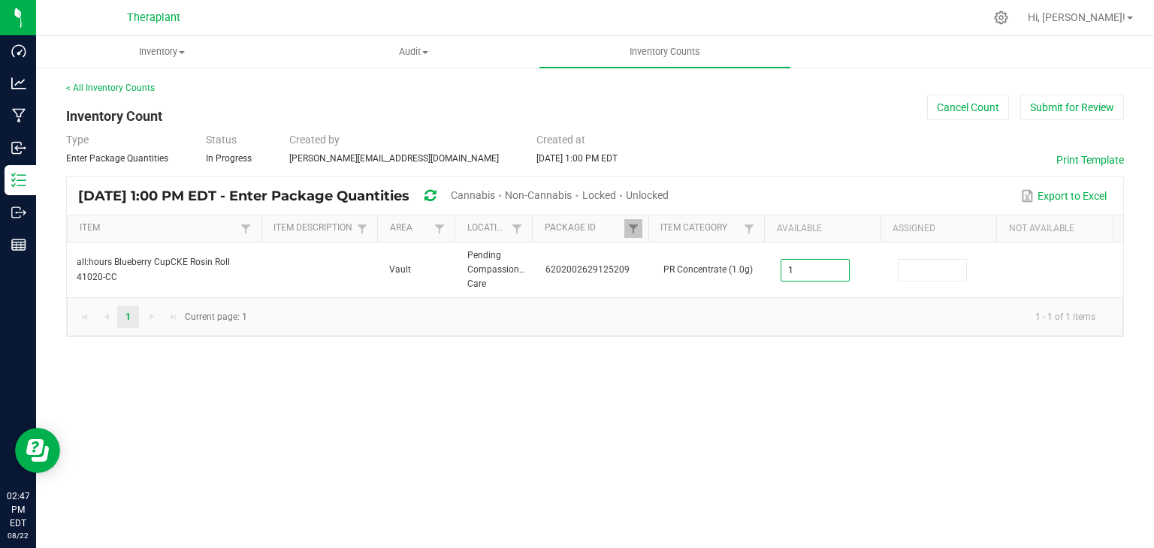
type input "1"
click at [748, 403] on div "Inventory All packages All inventory Waste log Create inventory Audit Inventory…" at bounding box center [594, 292] width 1117 height 512
click at [628, 226] on span at bounding box center [633, 229] width 12 height 12
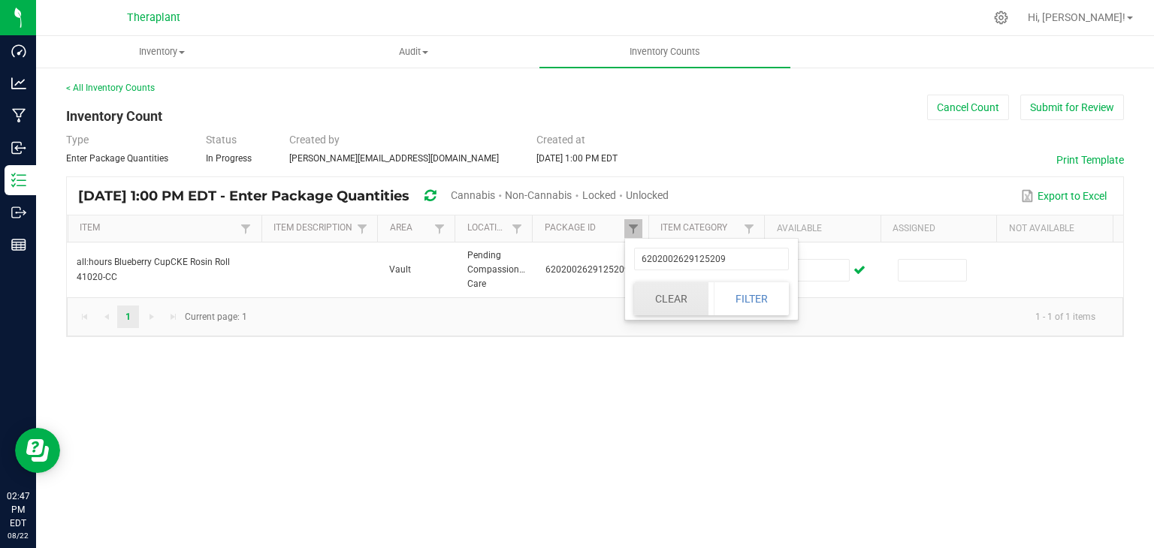
click at [676, 295] on button "Clear" at bounding box center [671, 298] width 74 height 33
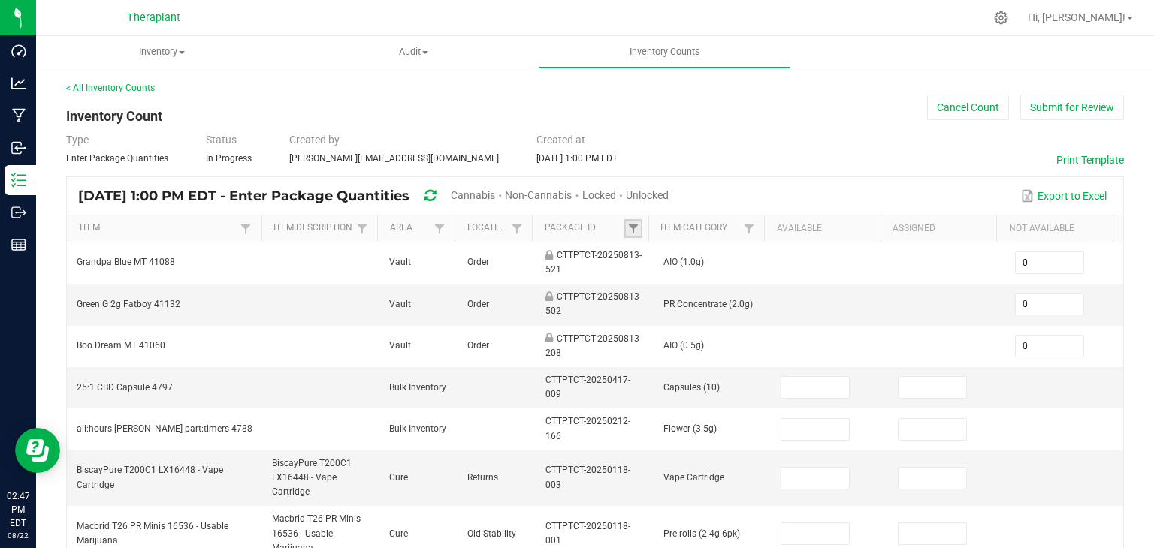
click at [632, 232] on link at bounding box center [633, 228] width 18 height 19
click at [653, 255] on input "text" at bounding box center [704, 259] width 155 height 23
type input "42082309622841"
click button "Filter" at bounding box center [744, 298] width 75 height 33
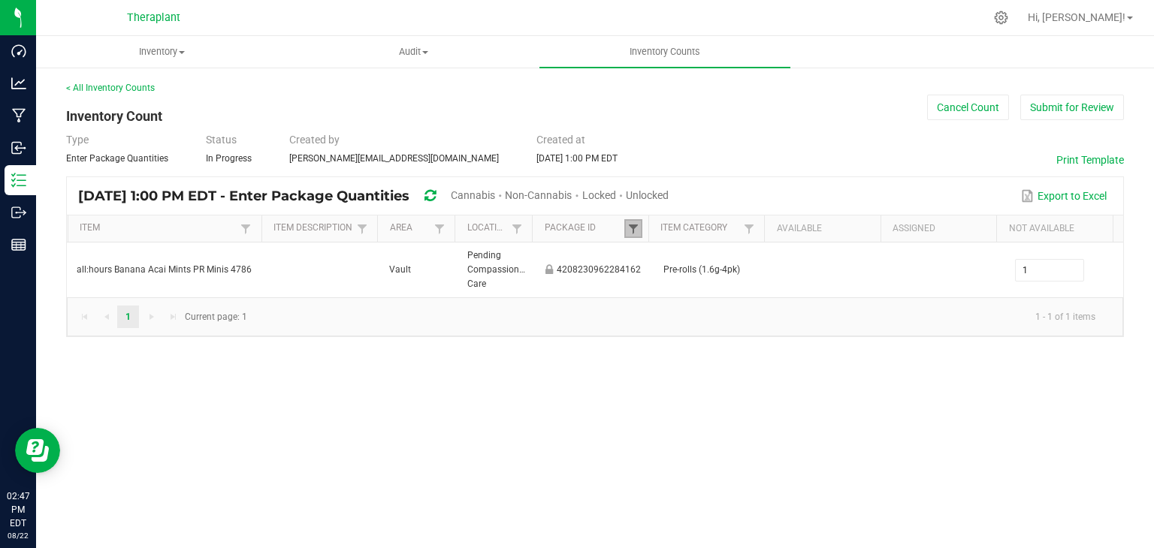
click at [633, 232] on span at bounding box center [633, 229] width 12 height 12
drag, startPoint x: 683, startPoint y: 319, endPoint x: 674, endPoint y: 304, distance: 17.1
click at [683, 318] on div "4208230962284162 Clear Filter" at bounding box center [711, 279] width 174 height 83
click at [674, 303] on button "Clear" at bounding box center [671, 298] width 74 height 33
type input "0"
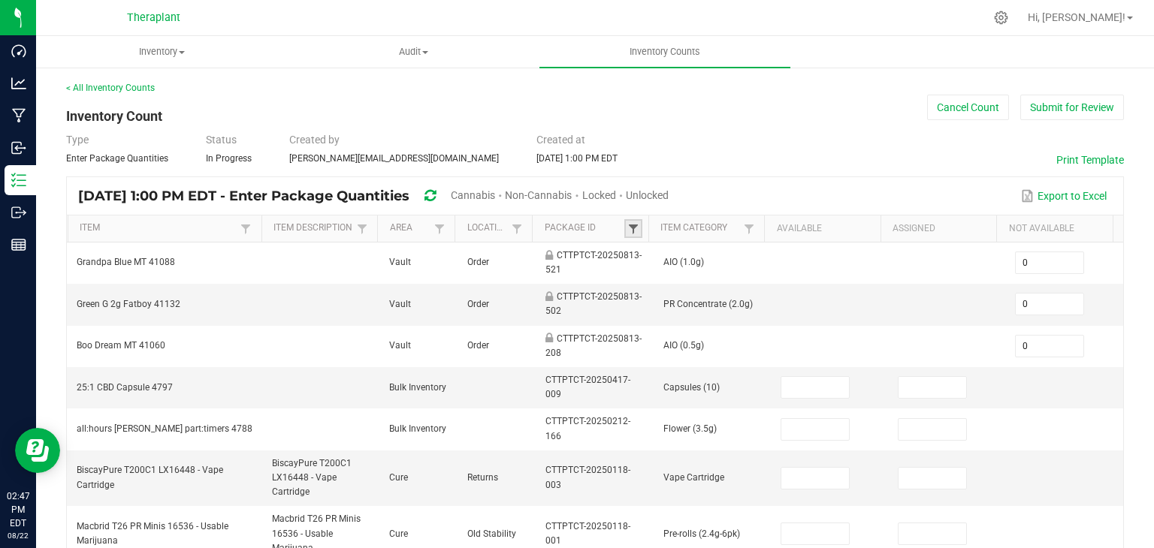
click at [628, 229] on span at bounding box center [633, 229] width 12 height 12
click at [656, 262] on input "text" at bounding box center [704, 259] width 155 height 23
type input "1729866005015"
click button "Filter" at bounding box center [744, 298] width 75 height 33
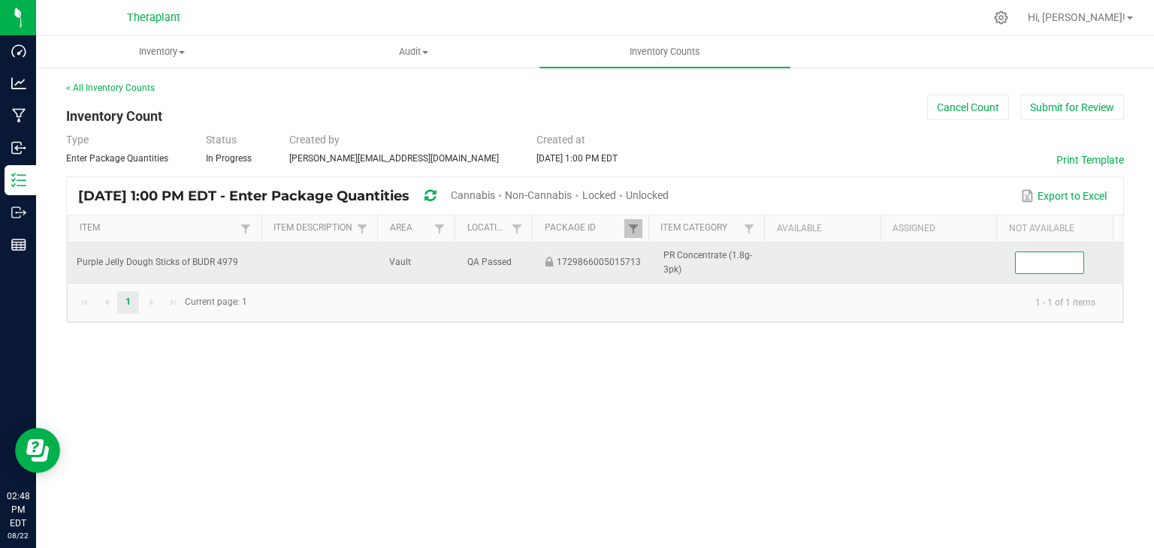
click at [1024, 264] on input at bounding box center [1049, 262] width 68 height 21
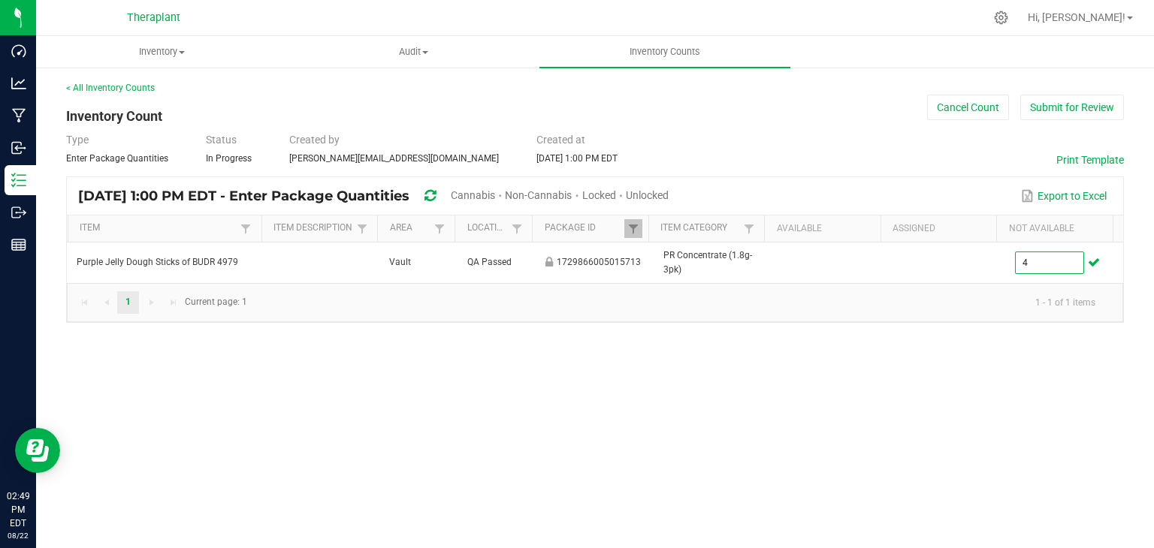
click at [598, 346] on div "Inventory All packages All inventory Waste log Create inventory Audit Inventory…" at bounding box center [594, 292] width 1117 height 512
click at [673, 395] on div "Inventory All packages All inventory Waste log Create inventory Audit Inventory…" at bounding box center [594, 292] width 1117 height 512
click at [630, 228] on span at bounding box center [633, 229] width 12 height 12
click at [664, 309] on button "Clear" at bounding box center [671, 298] width 74 height 33
type input "0"
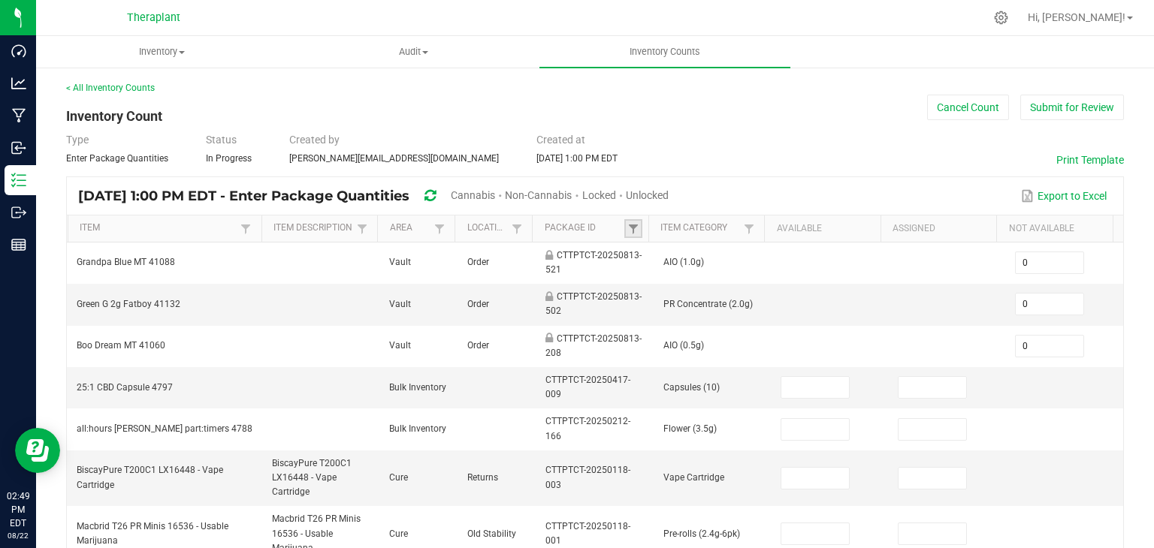
click at [633, 229] on link at bounding box center [633, 228] width 18 height 19
click at [660, 261] on input "text" at bounding box center [704, 259] width 155 height 23
type input "065438994829784"
click button "Filter" at bounding box center [744, 298] width 75 height 33
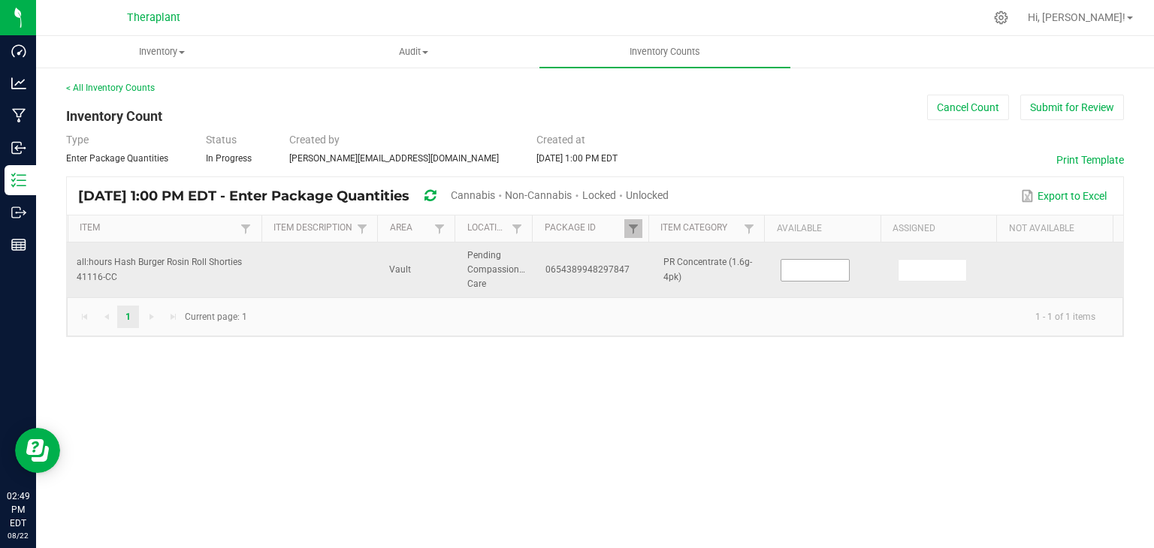
click at [810, 268] on input at bounding box center [815, 270] width 68 height 21
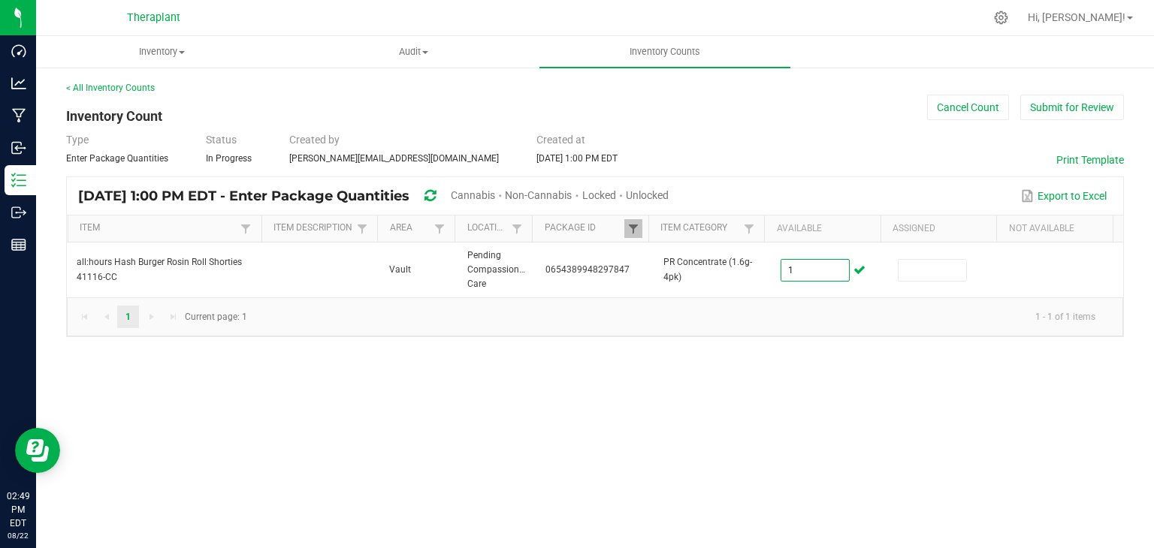
type input "1"
click at [635, 223] on span at bounding box center [633, 229] width 12 height 12
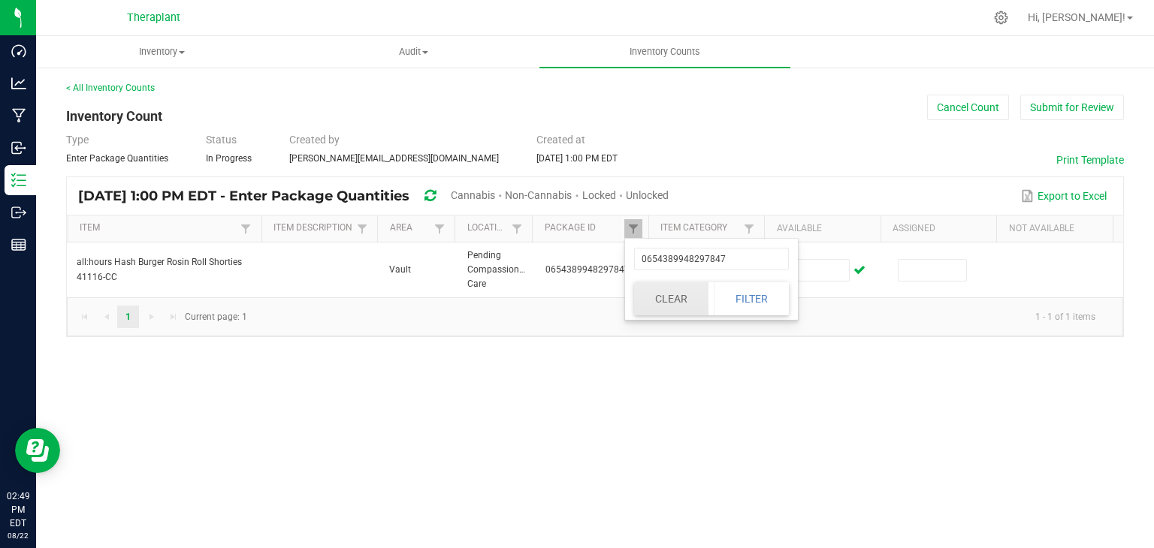
click at [667, 301] on button "Clear" at bounding box center [671, 298] width 74 height 33
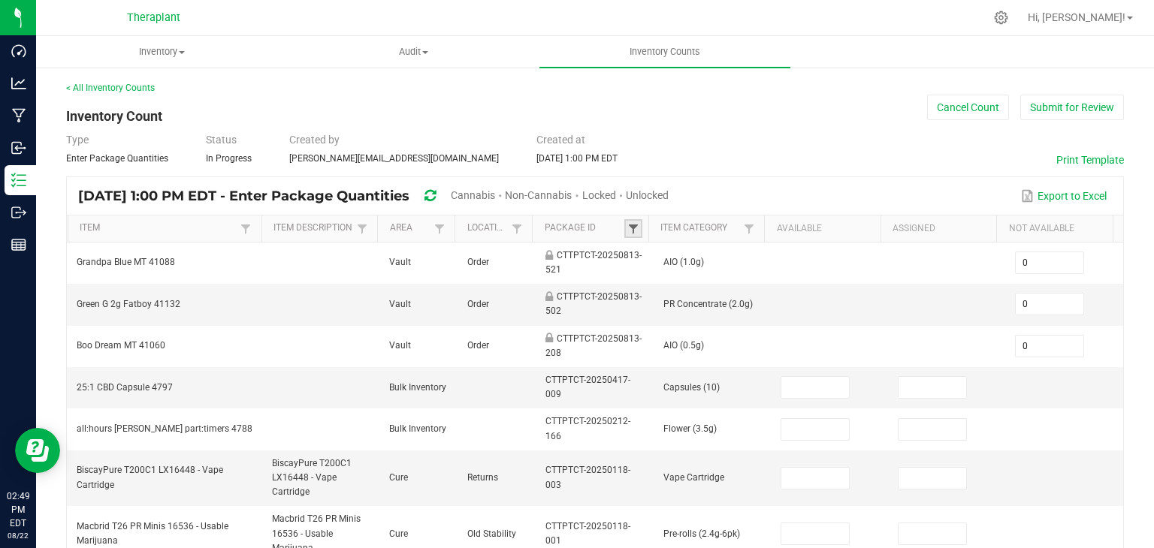
click at [630, 223] on span at bounding box center [633, 229] width 12 height 12
click at [661, 258] on input "text" at bounding box center [704, 259] width 155 height 23
type input "202424319795581"
click button "Filter" at bounding box center [744, 298] width 75 height 33
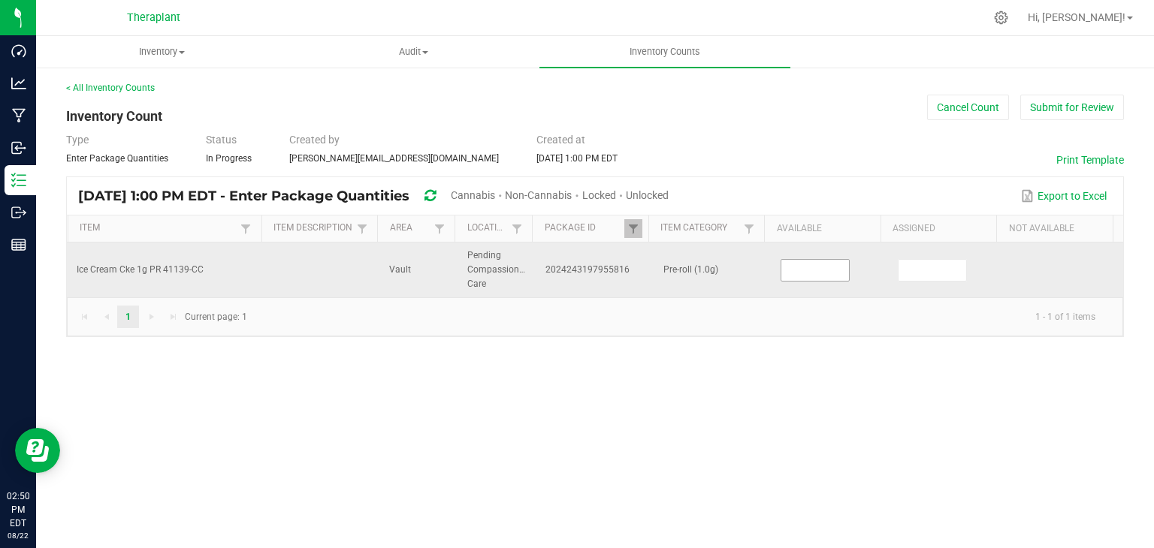
click at [798, 270] on input at bounding box center [815, 270] width 68 height 21
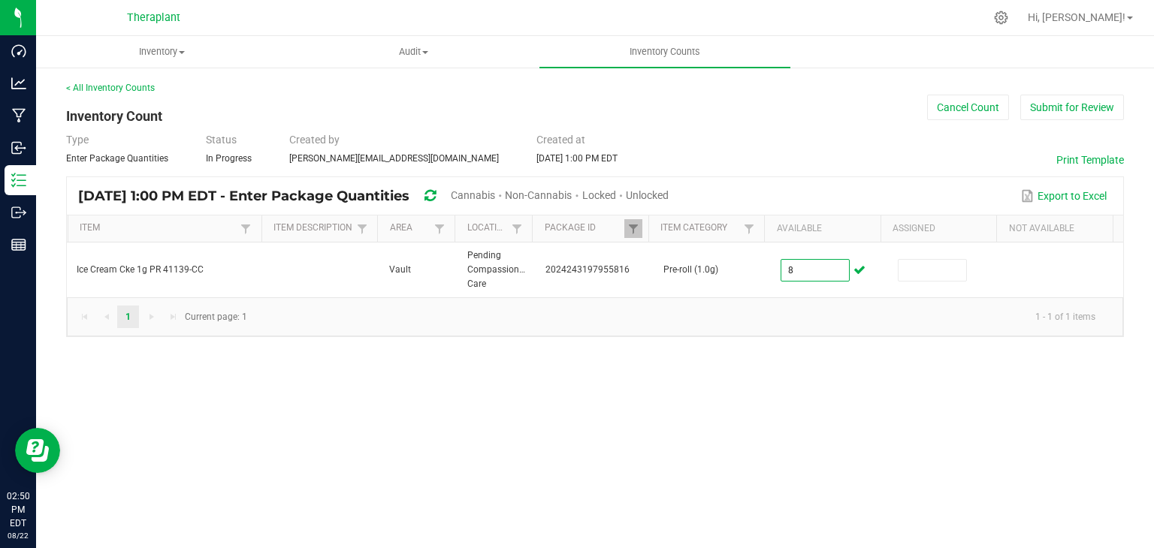
type input "8"
click at [881, 455] on div "Inventory All packages All inventory Waste log Create inventory Audit Inventory…" at bounding box center [594, 292] width 1117 height 512
click at [642, 228] on th "Package Id Not Sorted" at bounding box center [590, 229] width 116 height 27
click at [637, 228] on span at bounding box center [633, 229] width 12 height 12
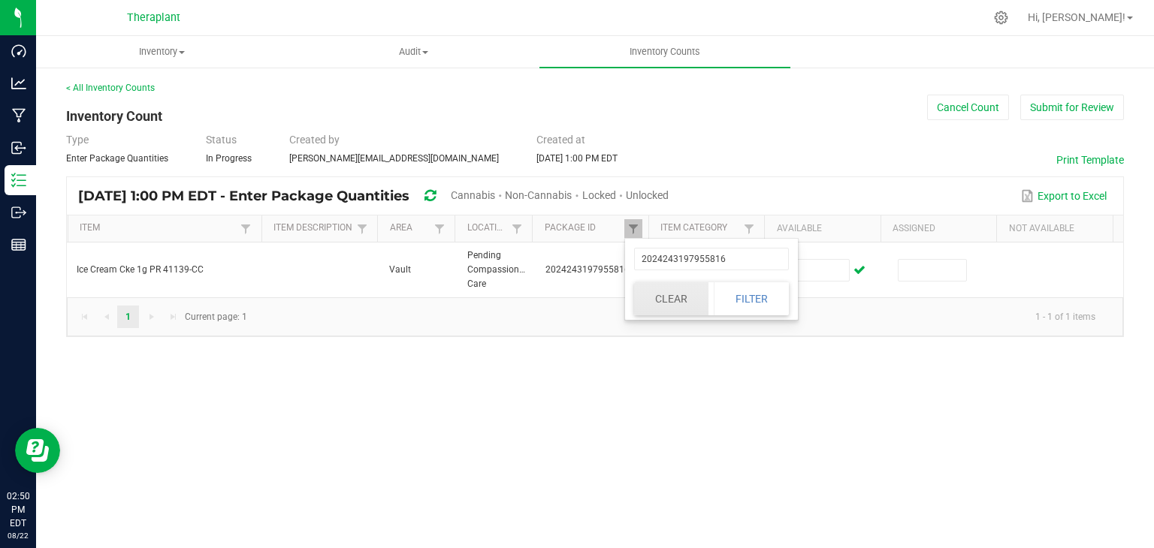
click at [683, 301] on button "Clear" at bounding box center [671, 298] width 74 height 33
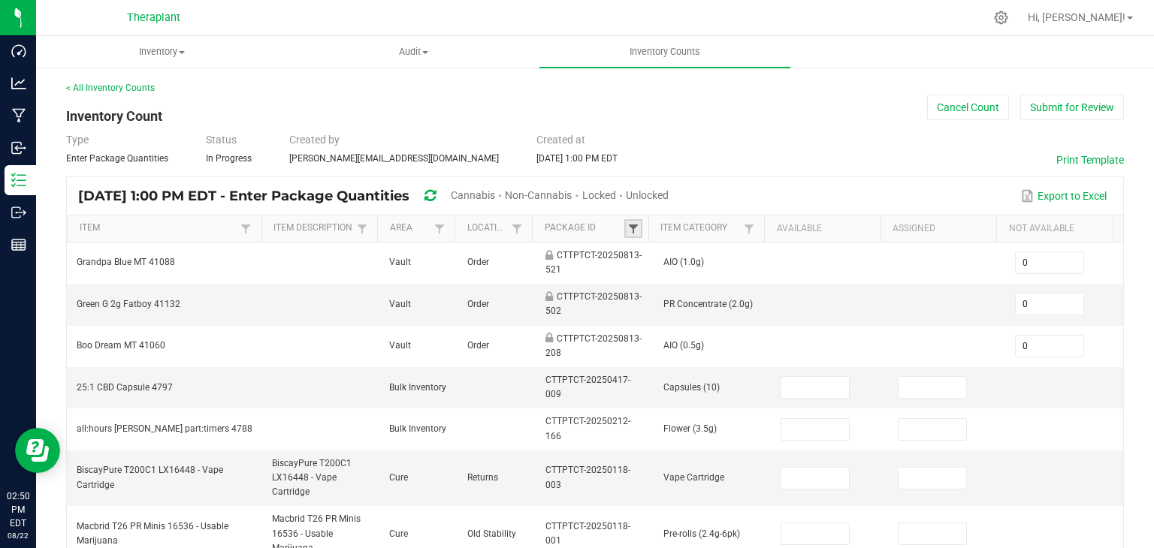
click at [628, 231] on span at bounding box center [633, 229] width 12 height 12
click at [652, 277] on div "Clear Filter" at bounding box center [704, 279] width 173 height 81
click at [652, 269] on input "text" at bounding box center [704, 259] width 155 height 23
type input "1393588666841669"
click button "Filter" at bounding box center [744, 298] width 75 height 33
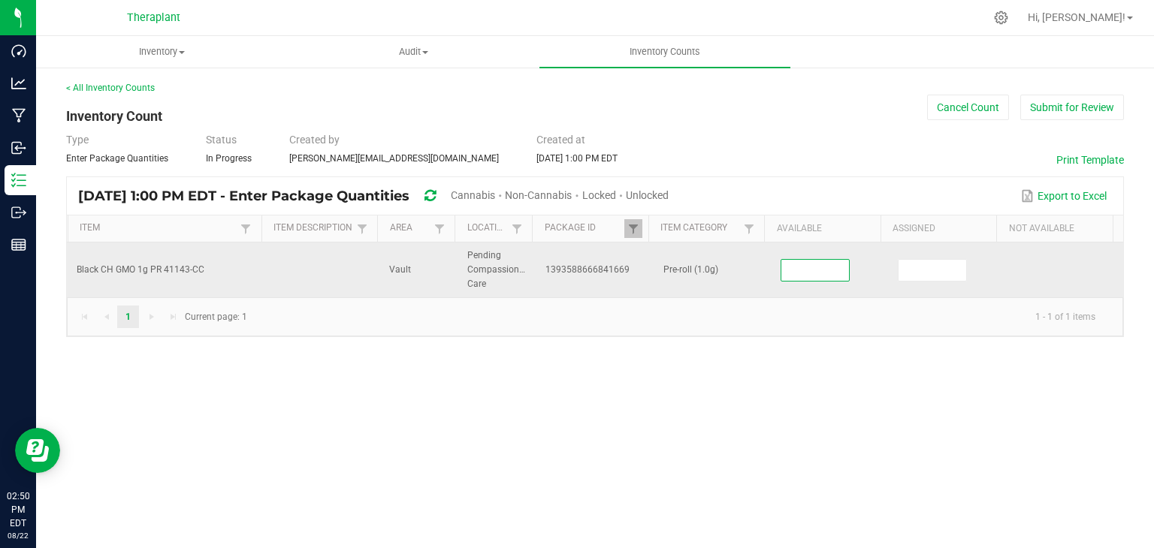
click at [830, 270] on input at bounding box center [815, 270] width 68 height 21
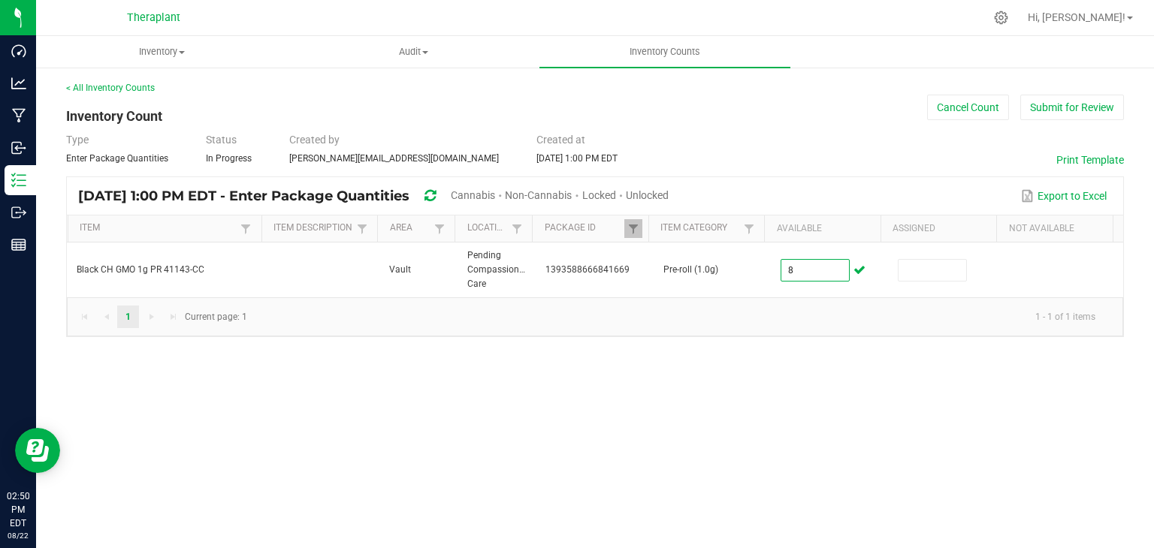
type input "8"
click at [830, 424] on div "Inventory All packages All inventory Waste log Create inventory Audit Inventory…" at bounding box center [594, 292] width 1117 height 512
click at [624, 231] on link at bounding box center [633, 228] width 18 height 19
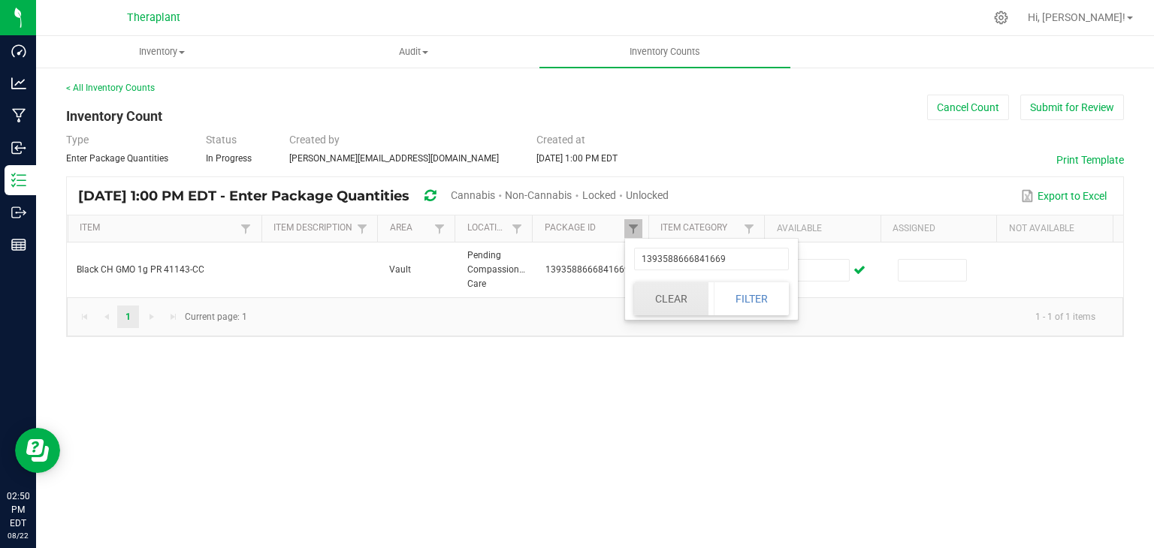
click at [656, 295] on button "Clear" at bounding box center [671, 298] width 74 height 33
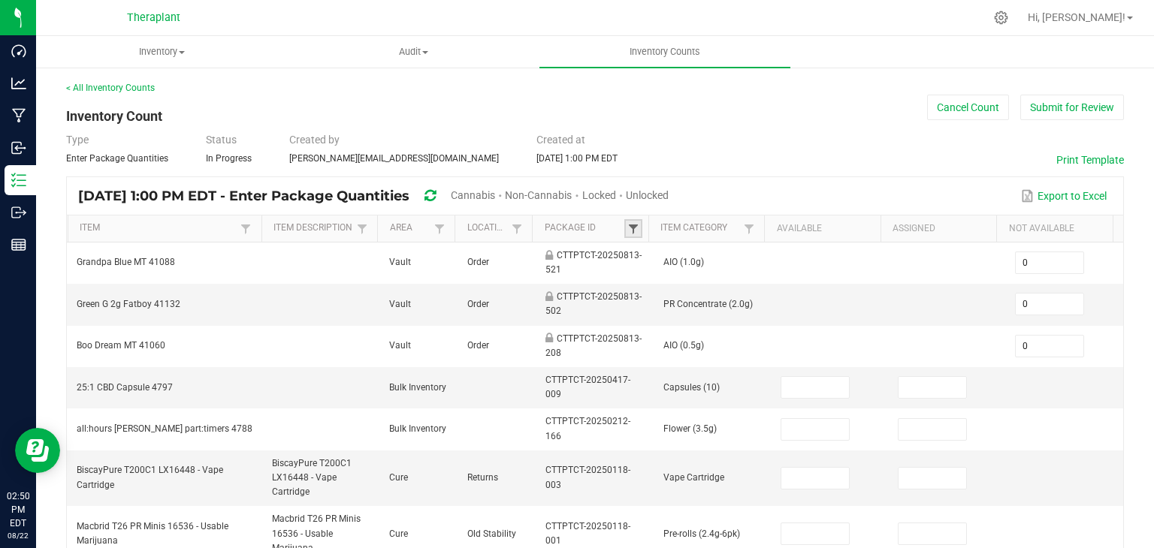
click at [627, 226] on span at bounding box center [633, 229] width 12 height 12
click at [643, 249] on input "text" at bounding box center [704, 259] width 155 height 23
type input "928161167406"
click button "Filter" at bounding box center [744, 298] width 75 height 33
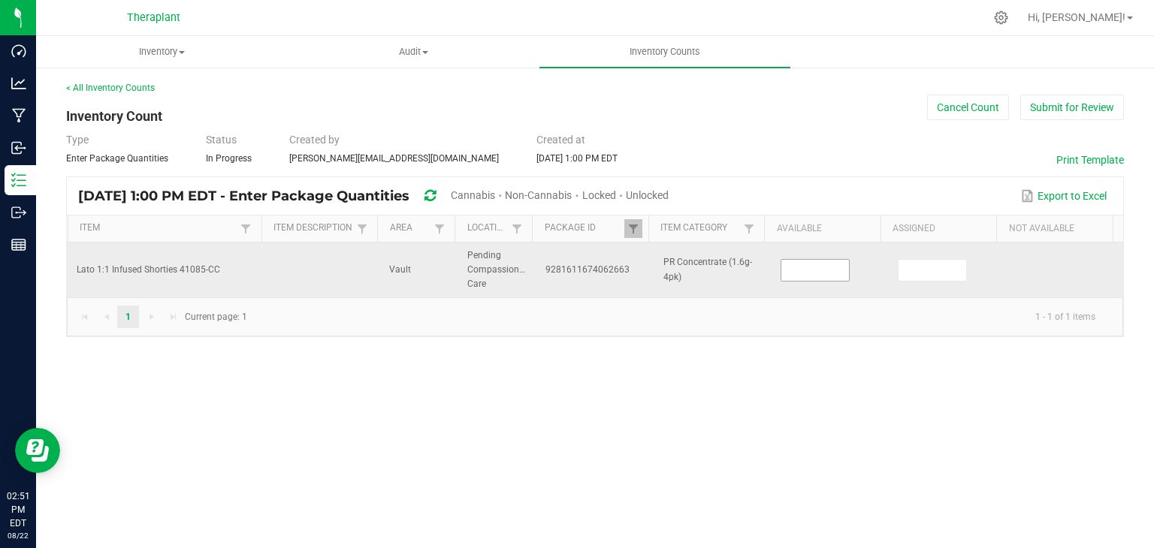
click at [817, 277] on input at bounding box center [815, 270] width 68 height 21
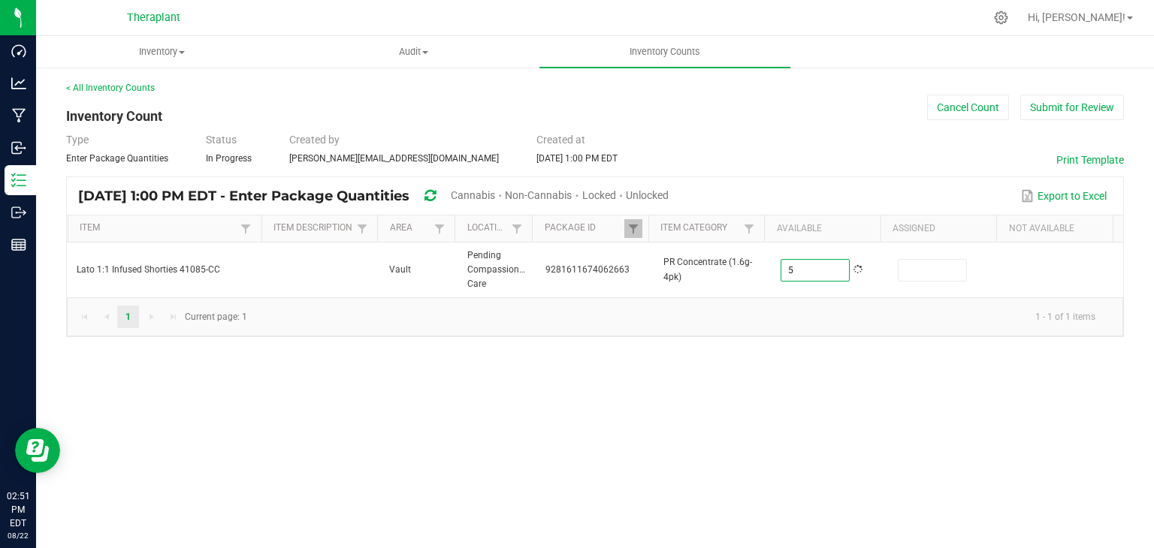
type input "5"
click at [849, 354] on div "Inventory All packages All inventory Waste log Create inventory Audit Inventory…" at bounding box center [594, 292] width 1117 height 512
click at [629, 234] on span at bounding box center [633, 229] width 12 height 12
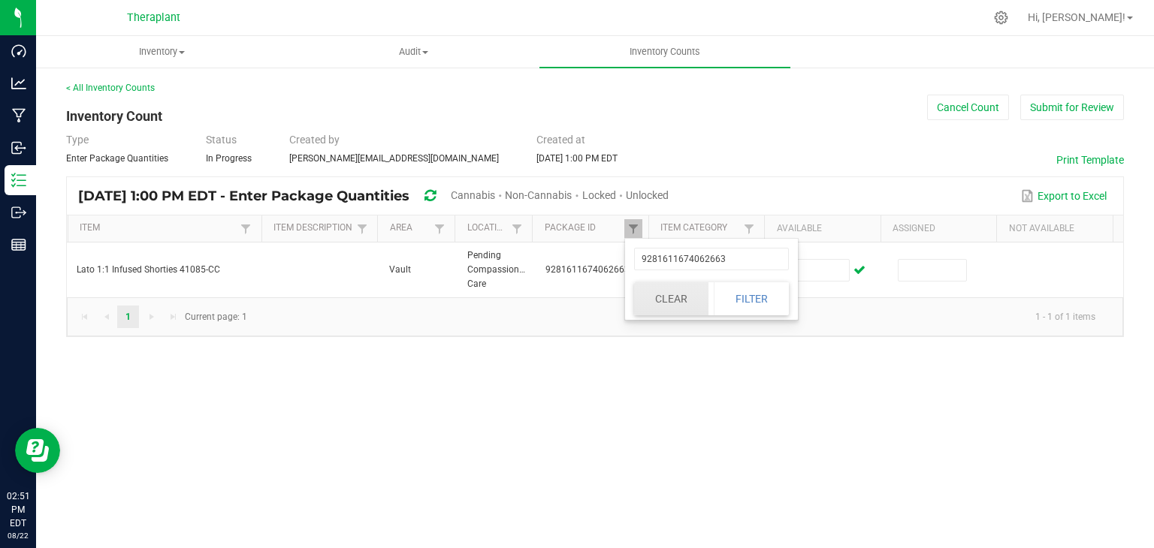
click at [661, 298] on button "Clear" at bounding box center [671, 298] width 74 height 33
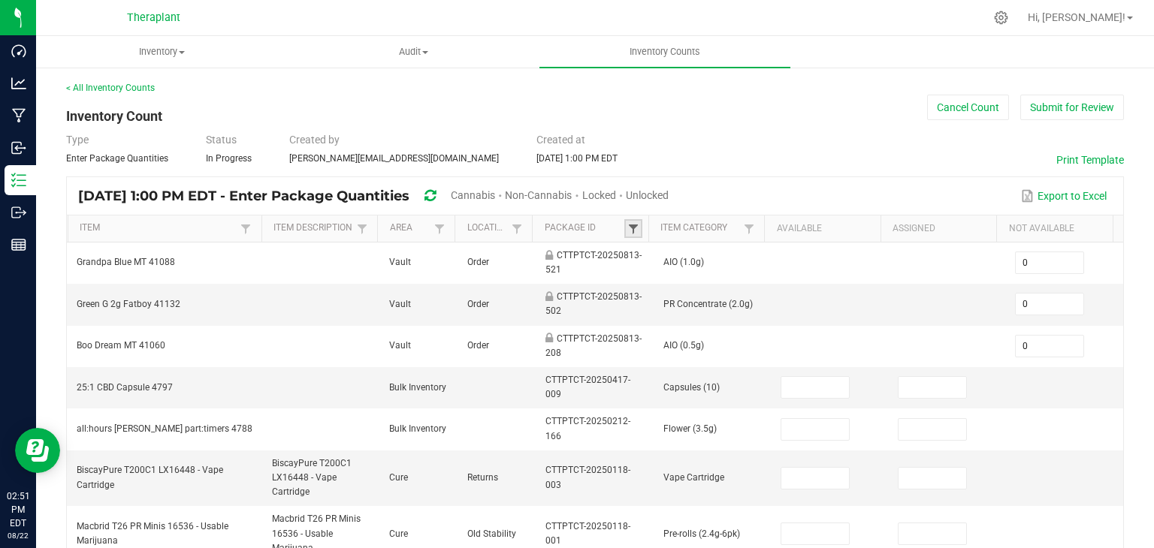
click at [627, 226] on span at bounding box center [633, 229] width 12 height 12
click at [651, 258] on input "text" at bounding box center [704, 259] width 155 height 23
type input "885383951797"
click button "Filter" at bounding box center [744, 298] width 75 height 33
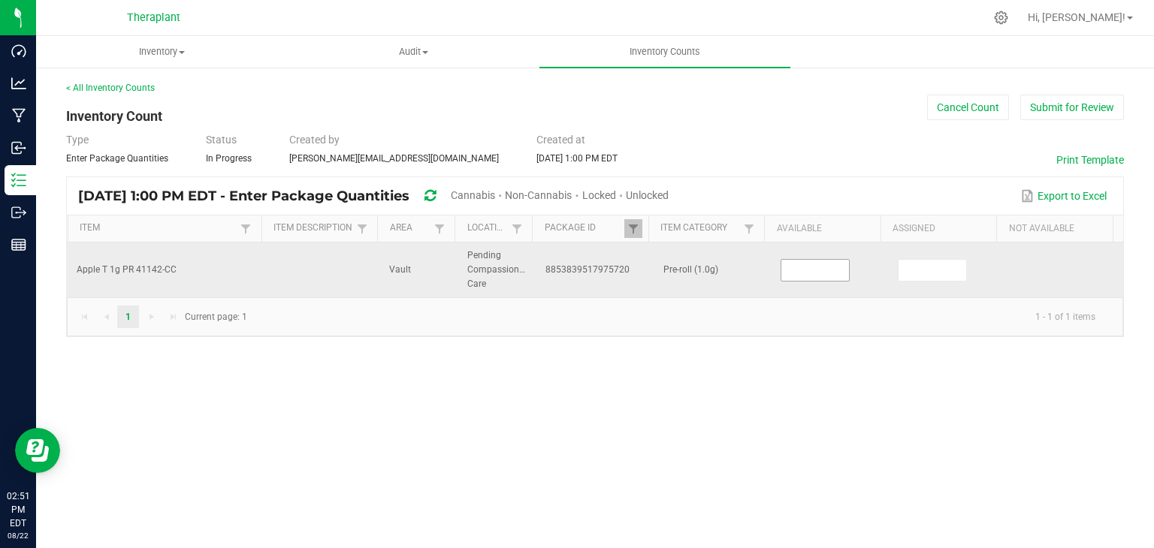
click at [819, 271] on input at bounding box center [815, 270] width 68 height 21
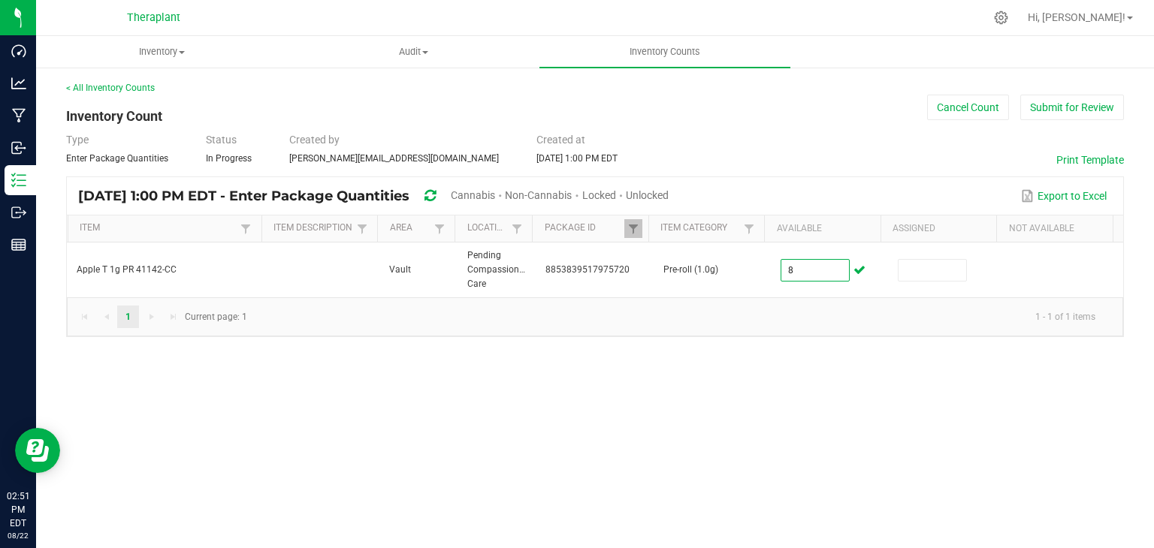
type input "8"
click at [767, 432] on div "Inventory All packages All inventory Waste log Create inventory Audit Inventory…" at bounding box center [594, 292] width 1117 height 512
click at [637, 230] on span at bounding box center [633, 229] width 12 height 12
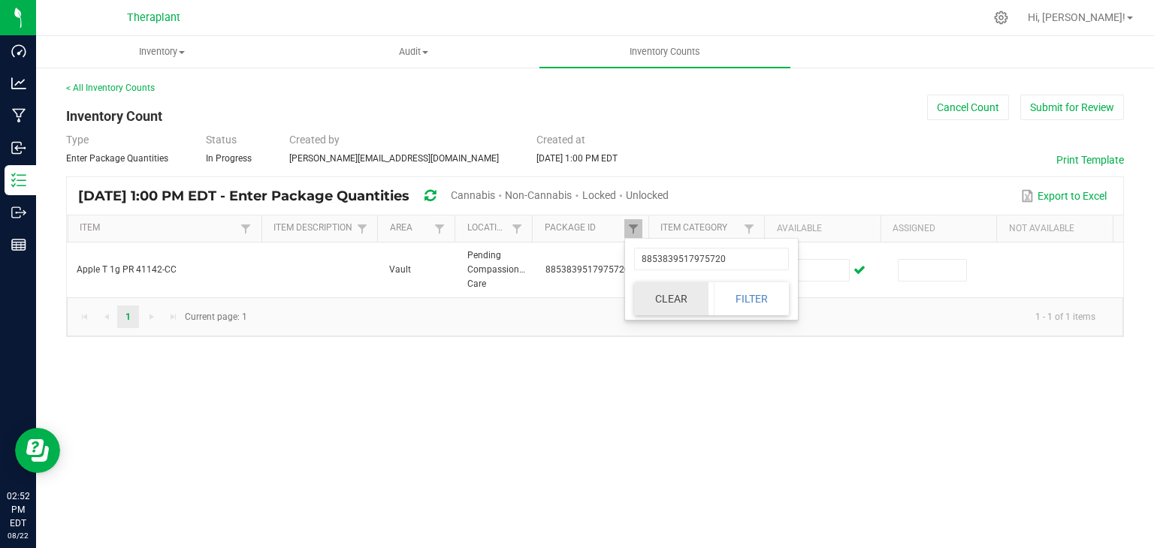
click at [669, 305] on button "Clear" at bounding box center [671, 298] width 74 height 33
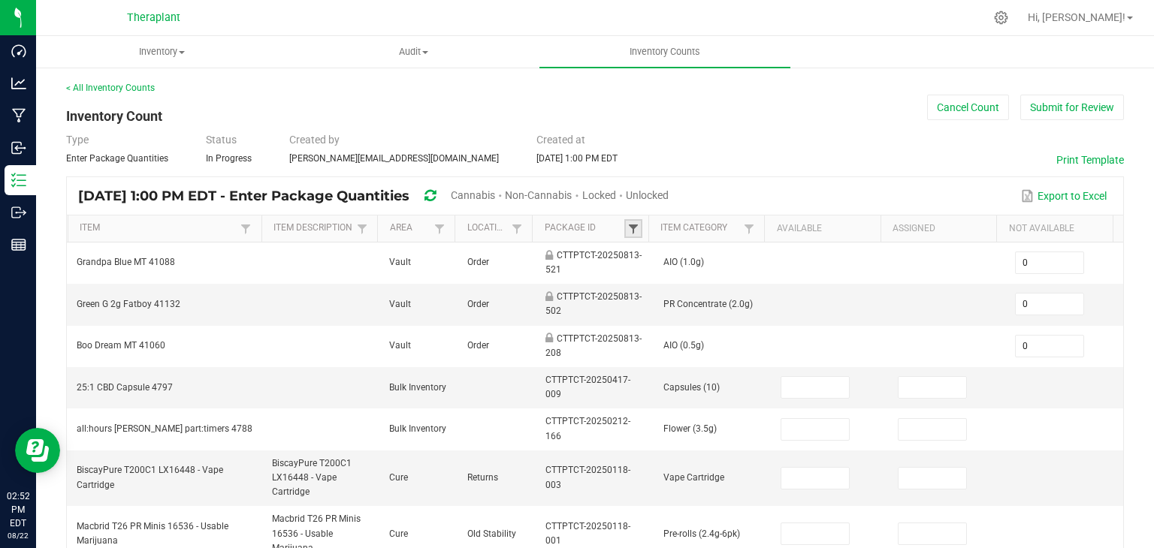
click at [630, 229] on span at bounding box center [633, 229] width 12 height 12
click at [659, 256] on input "text" at bounding box center [704, 259] width 155 height 23
drag, startPoint x: 659, startPoint y: 256, endPoint x: 665, endPoint y: 268, distance: 13.4
click at [665, 268] on input "text" at bounding box center [704, 259] width 155 height 23
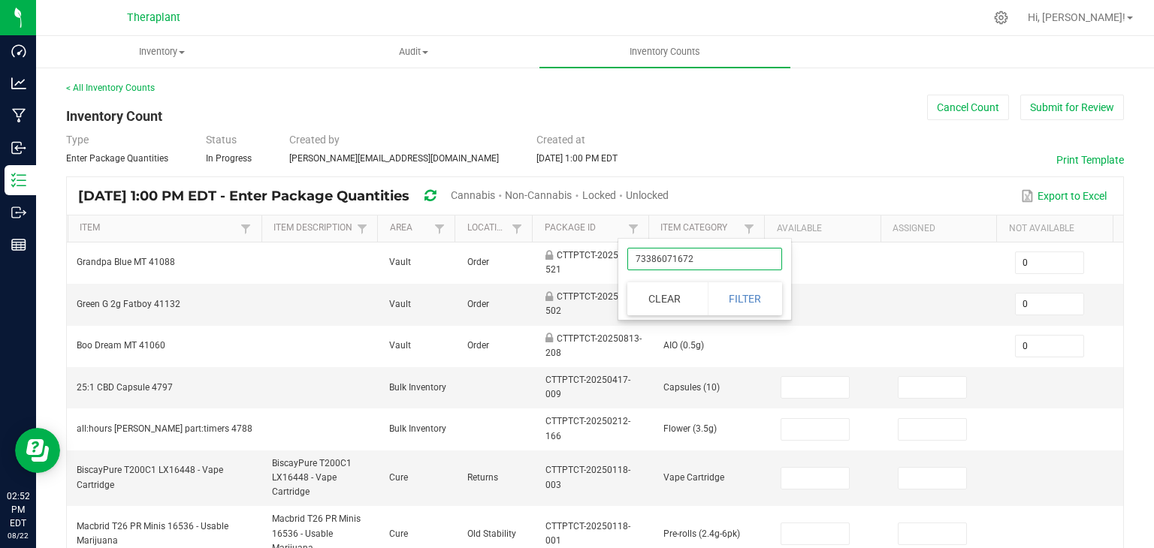
type input "733860716724"
click button "Filter" at bounding box center [744, 298] width 75 height 33
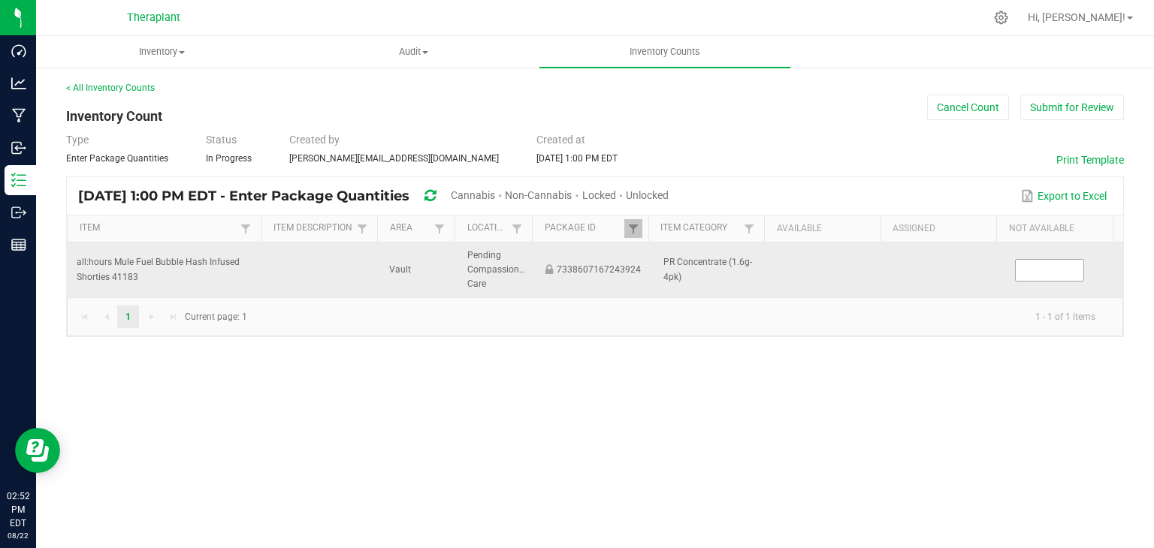
click at [1058, 273] on input at bounding box center [1049, 270] width 68 height 21
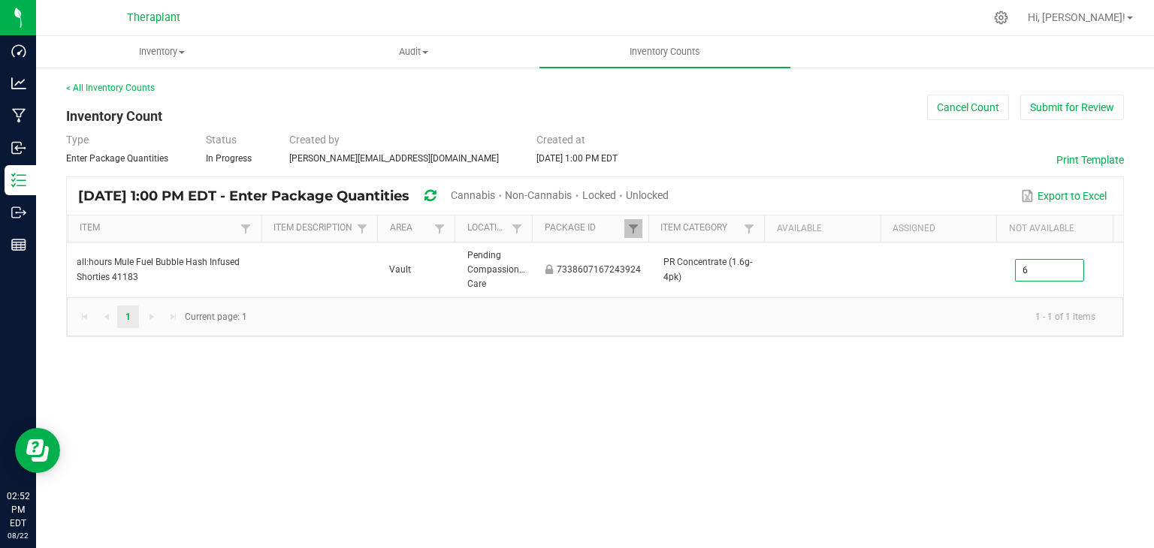
click at [574, 462] on div "Inventory All packages All inventory Waste log Create inventory Audit Inventory…" at bounding box center [594, 292] width 1117 height 512
click at [632, 230] on span at bounding box center [633, 229] width 12 height 12
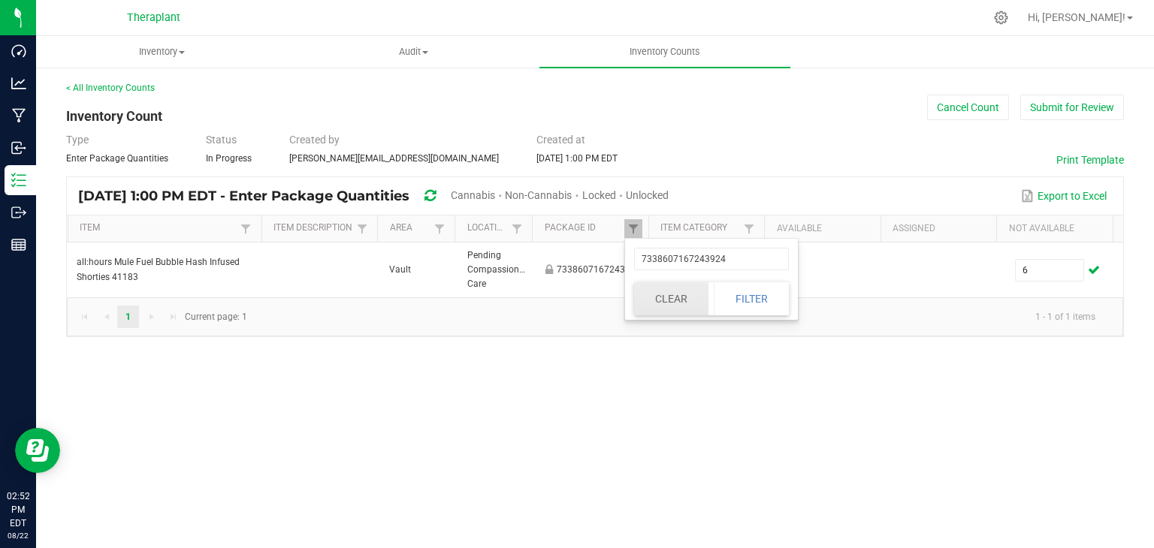
click at [665, 289] on button "Clear" at bounding box center [671, 298] width 74 height 33
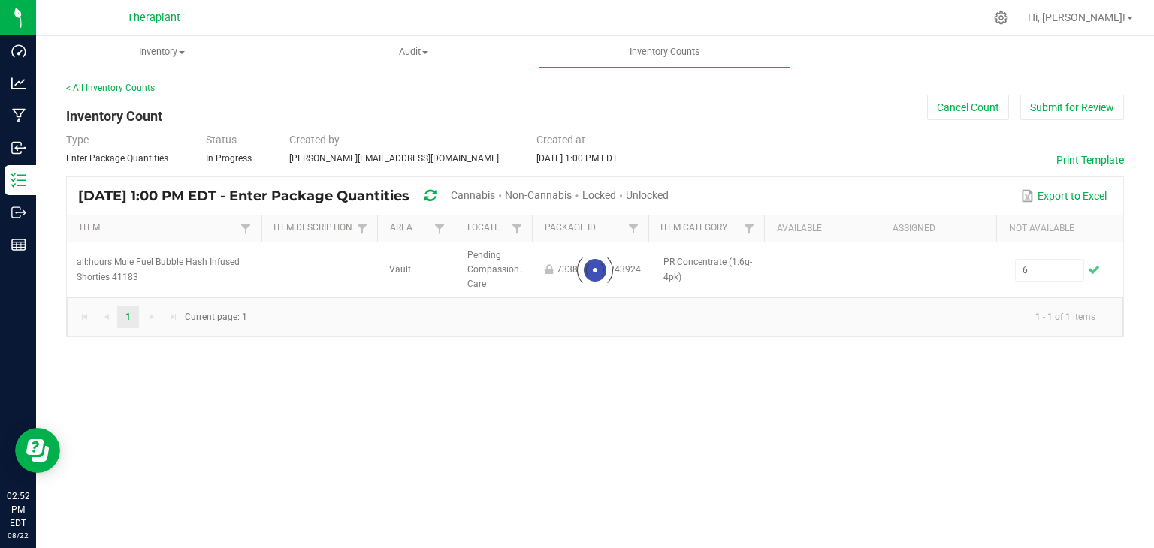
type input "0"
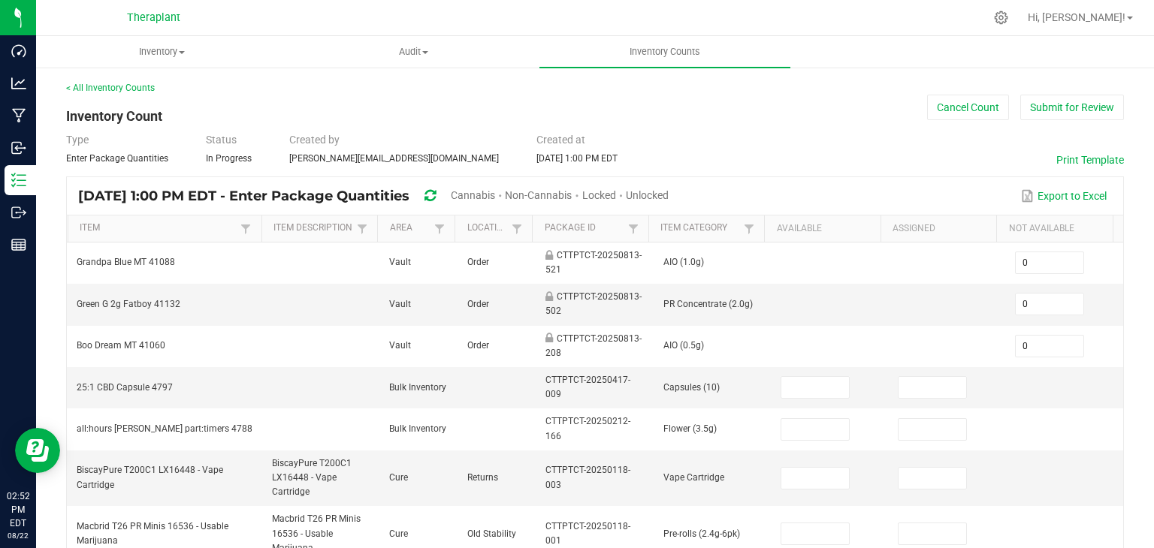
click at [648, 231] on th "Item Category" at bounding box center [706, 229] width 116 height 27
click at [644, 228] on span at bounding box center [646, 346] width 5 height 261
click at [637, 228] on th "Package Id Not Sorted" at bounding box center [590, 229] width 116 height 27
click at [634, 228] on link at bounding box center [633, 228] width 18 height 19
click at [644, 264] on input "text" at bounding box center [705, 259] width 155 height 23
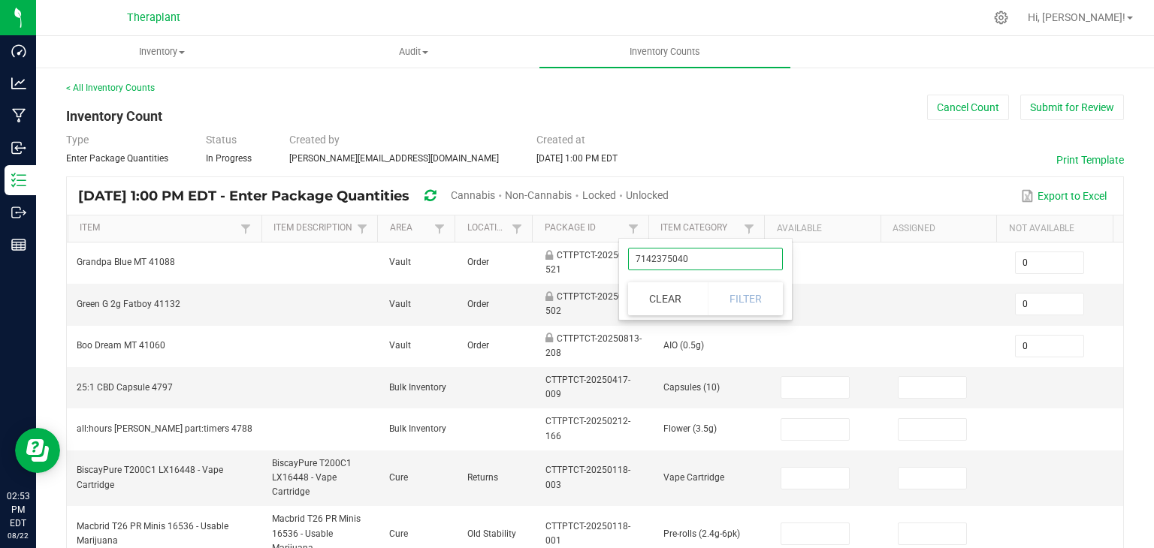
type input "71423750402"
click button "Filter" at bounding box center [744, 298] width 75 height 33
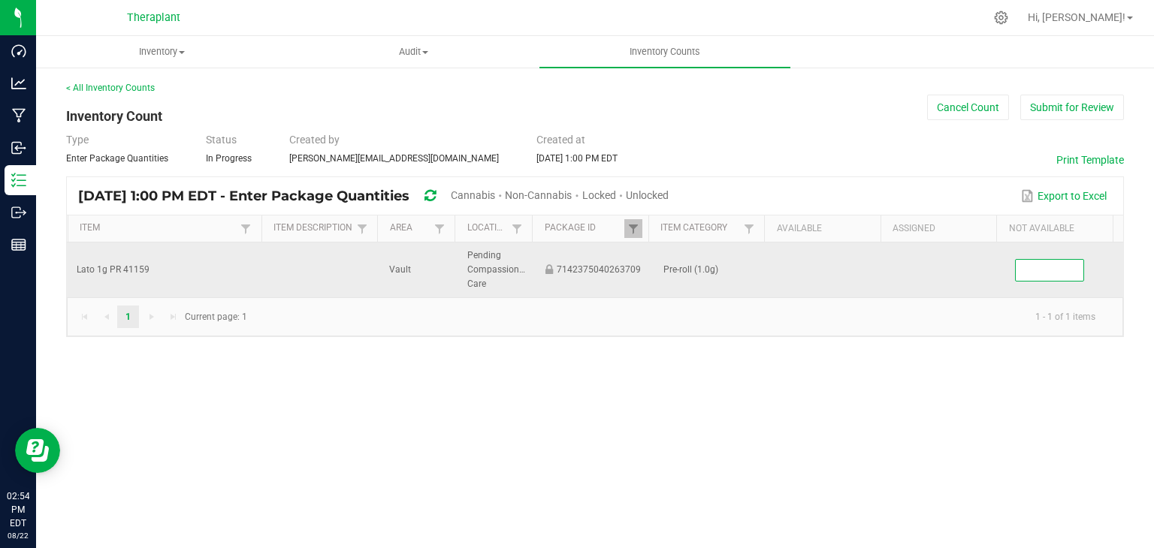
drag, startPoint x: 1045, startPoint y: 274, endPoint x: 1060, endPoint y: 275, distance: 15.0
click at [1060, 275] on input at bounding box center [1049, 270] width 68 height 21
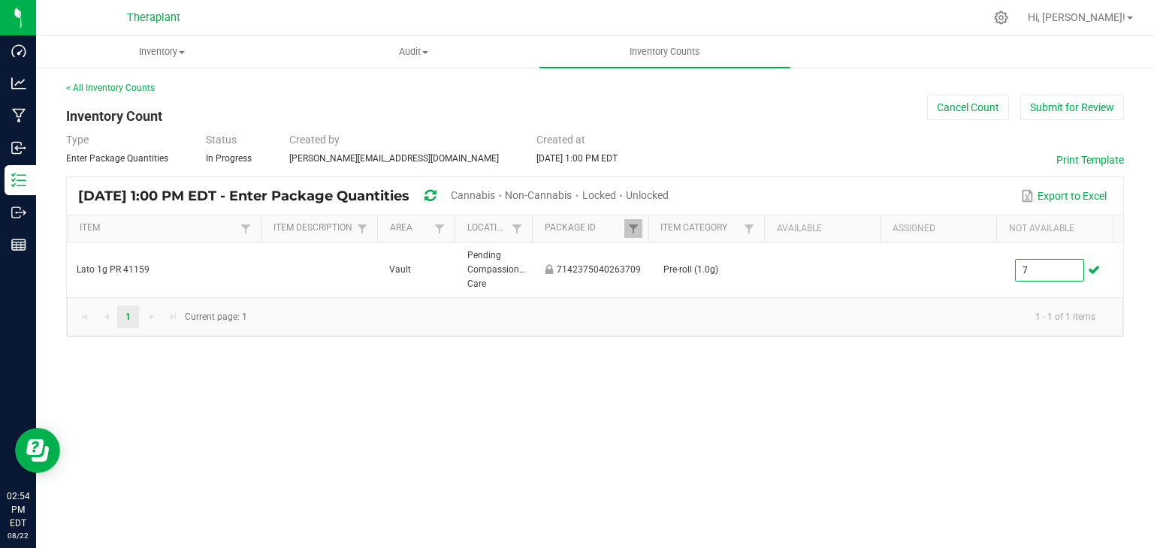
click at [935, 426] on div "Inventory All packages All inventory Waste log Create inventory Audit Inventory…" at bounding box center [594, 292] width 1117 height 512
click at [634, 229] on span at bounding box center [633, 229] width 12 height 12
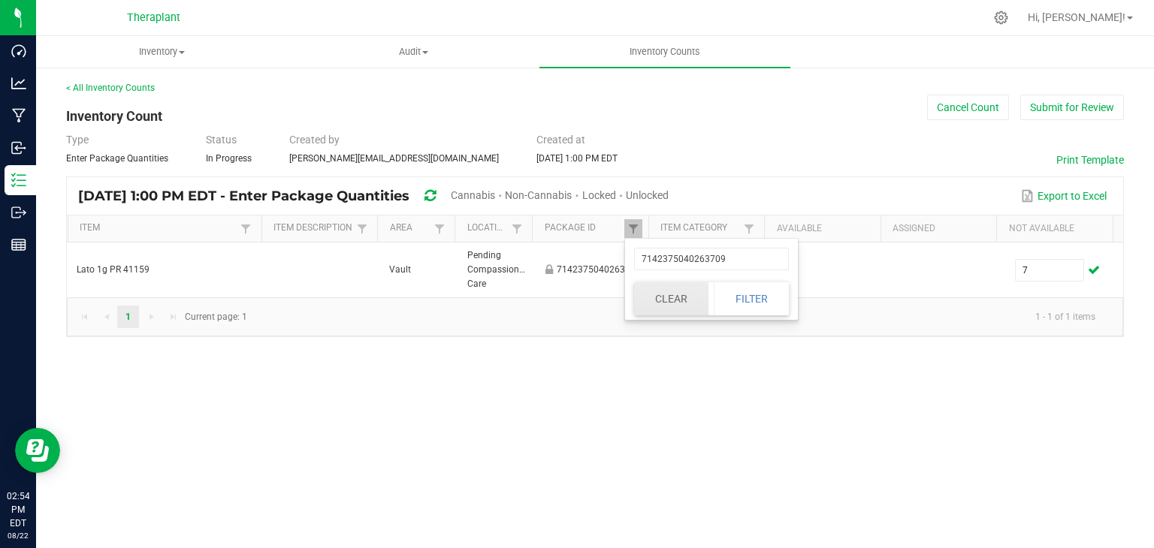
click at [668, 307] on button "Clear" at bounding box center [671, 298] width 74 height 33
type input "0"
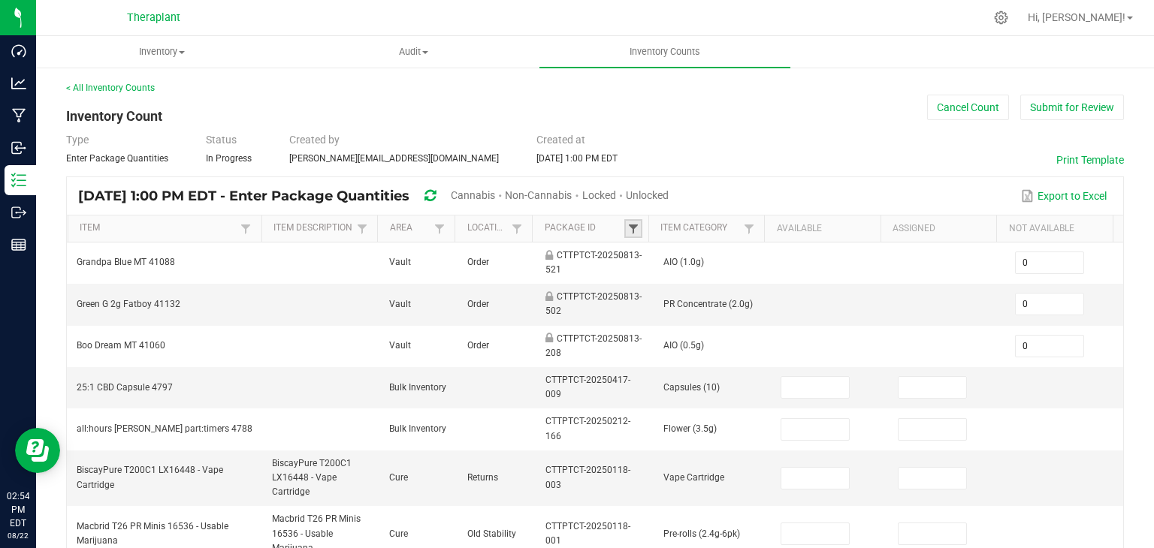
click at [631, 231] on span at bounding box center [633, 229] width 12 height 12
click at [641, 254] on input "text" at bounding box center [705, 259] width 155 height 23
paste input "3310582392406965"
type input "3310582392406965"
click at [730, 306] on button "Filter" at bounding box center [744, 298] width 75 height 33
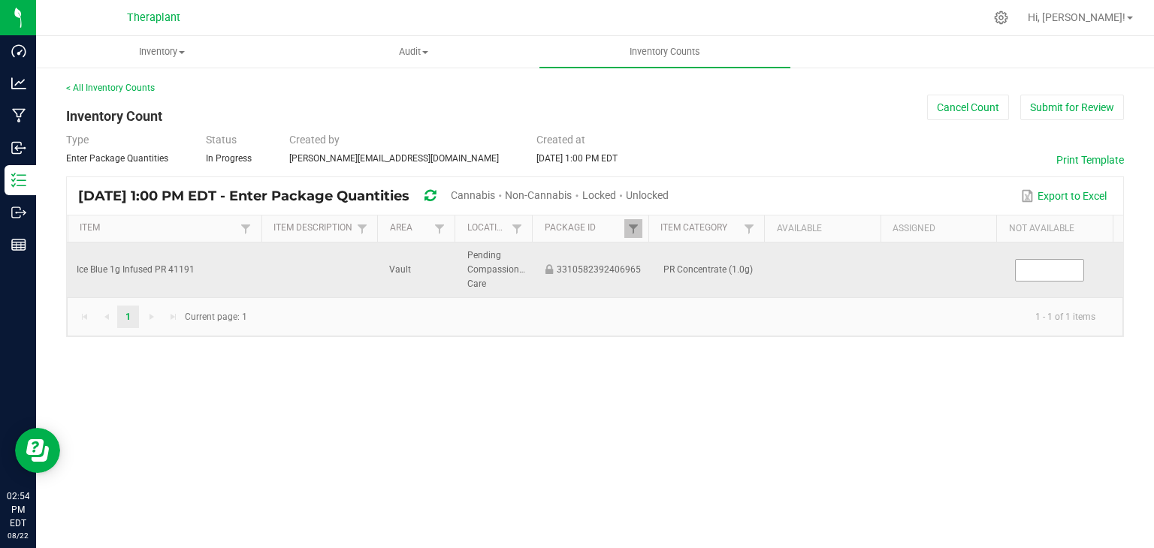
drag, startPoint x: 1045, startPoint y: 281, endPoint x: 1036, endPoint y: 276, distance: 10.4
click at [1044, 281] on td at bounding box center [1064, 271] width 117 height 56
click at [1033, 273] on input at bounding box center [1049, 270] width 68 height 21
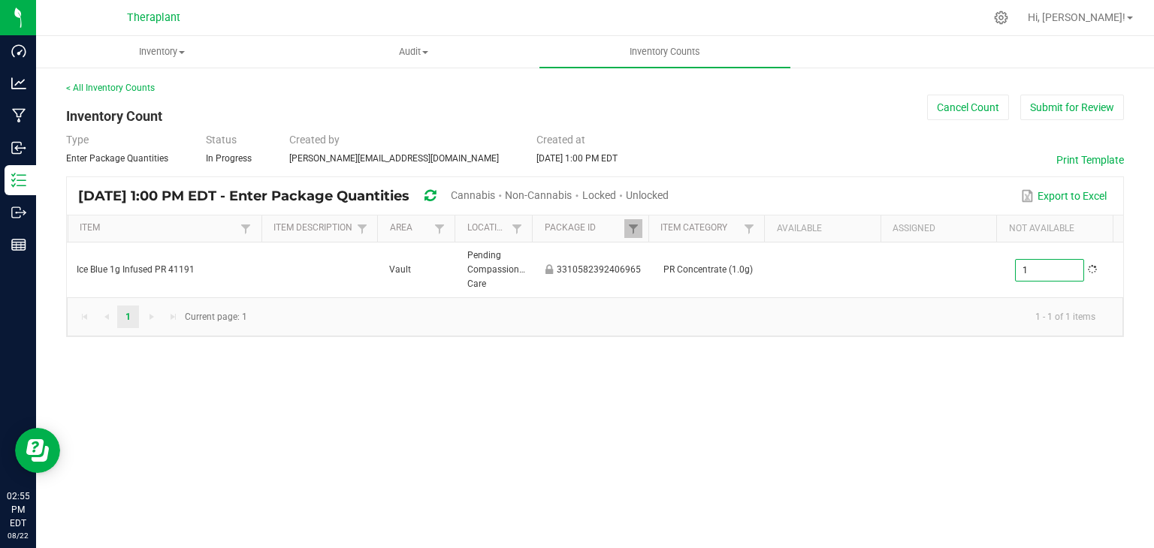
click at [895, 409] on div "Inventory All packages All inventory Waste log Create inventory Audit Inventory…" at bounding box center [594, 292] width 1117 height 512
click at [636, 227] on span at bounding box center [633, 229] width 12 height 12
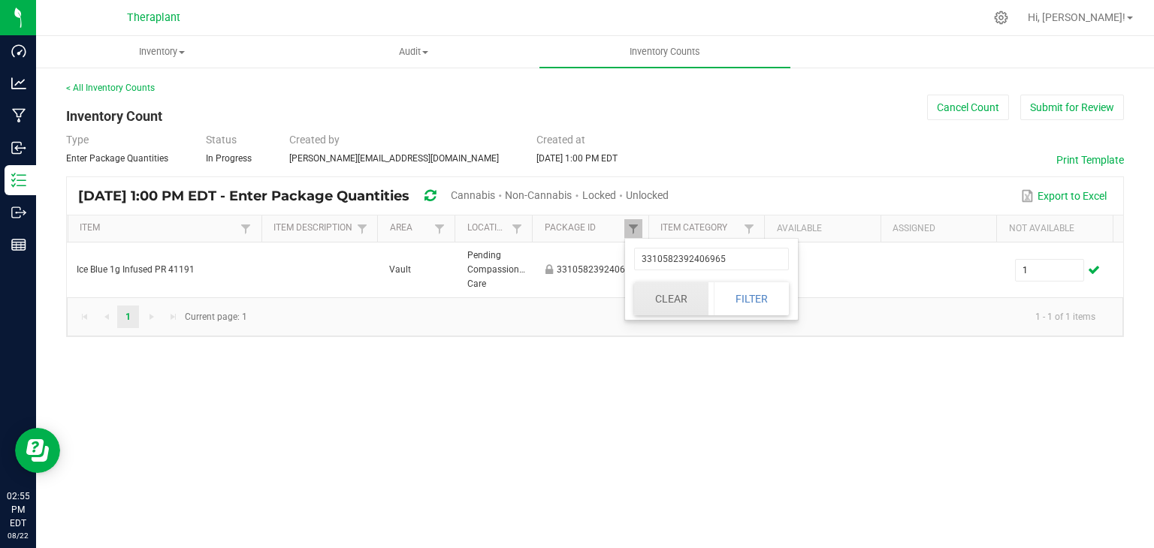
click at [659, 299] on button "Clear" at bounding box center [671, 298] width 74 height 33
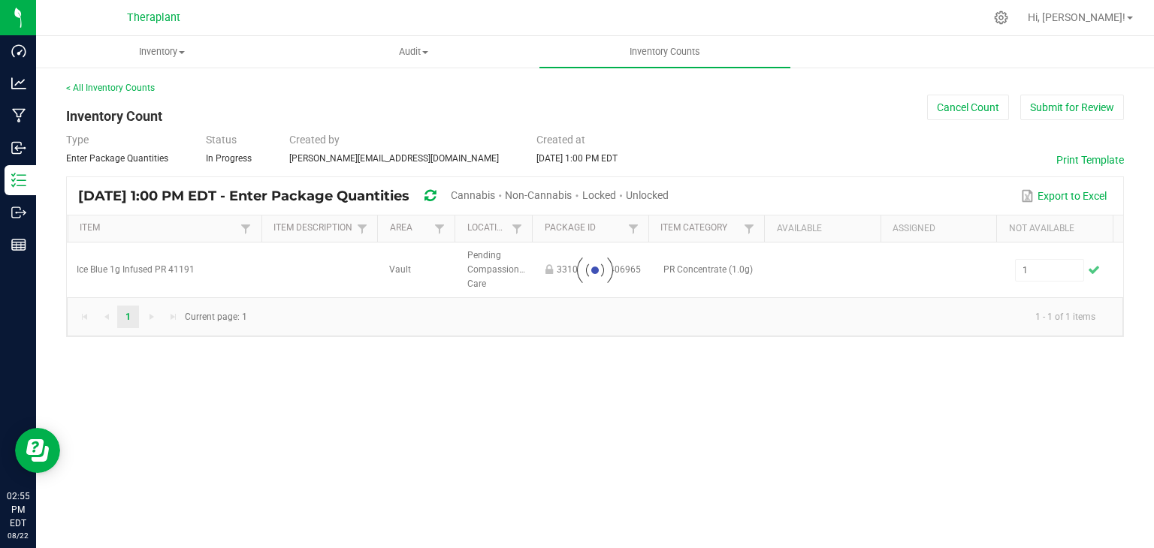
type input "0"
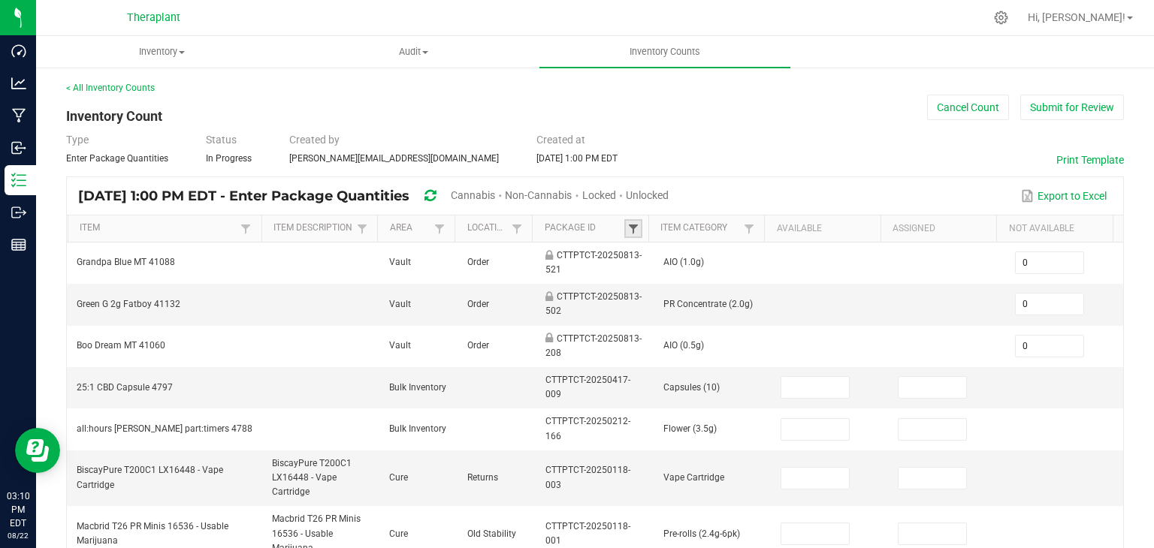
click at [627, 228] on span at bounding box center [633, 229] width 12 height 12
click at [649, 260] on input "text" at bounding box center [705, 259] width 155 height 23
type input "15585429371004"
click button "Filter" at bounding box center [744, 298] width 75 height 33
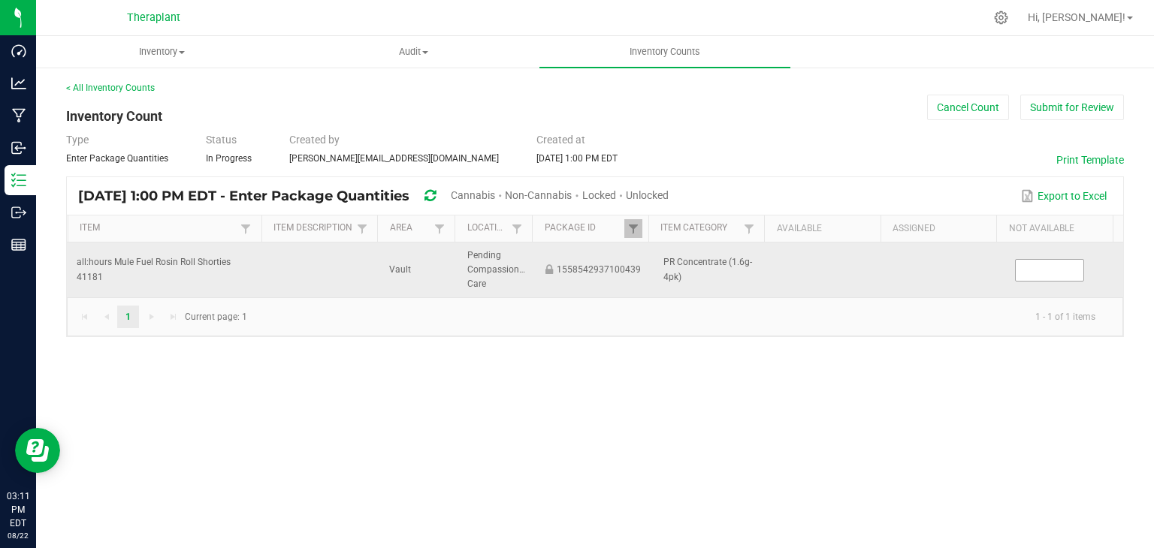
click at [1023, 279] on input at bounding box center [1049, 270] width 68 height 21
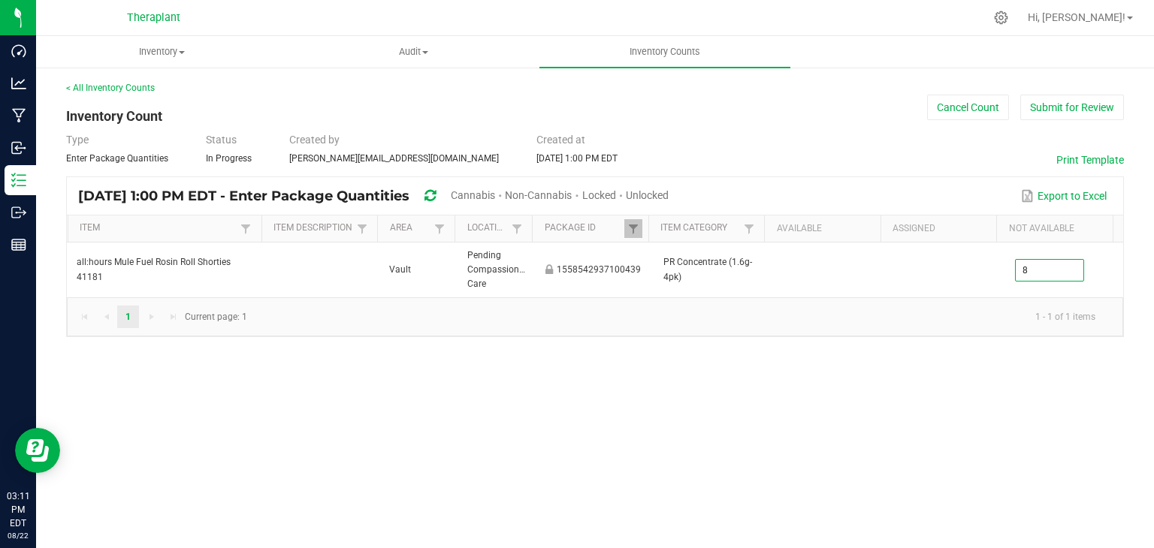
click at [718, 400] on div "Inventory All packages All inventory Waste log Create inventory Audit Inventory…" at bounding box center [594, 292] width 1117 height 512
click at [628, 226] on span at bounding box center [633, 229] width 12 height 12
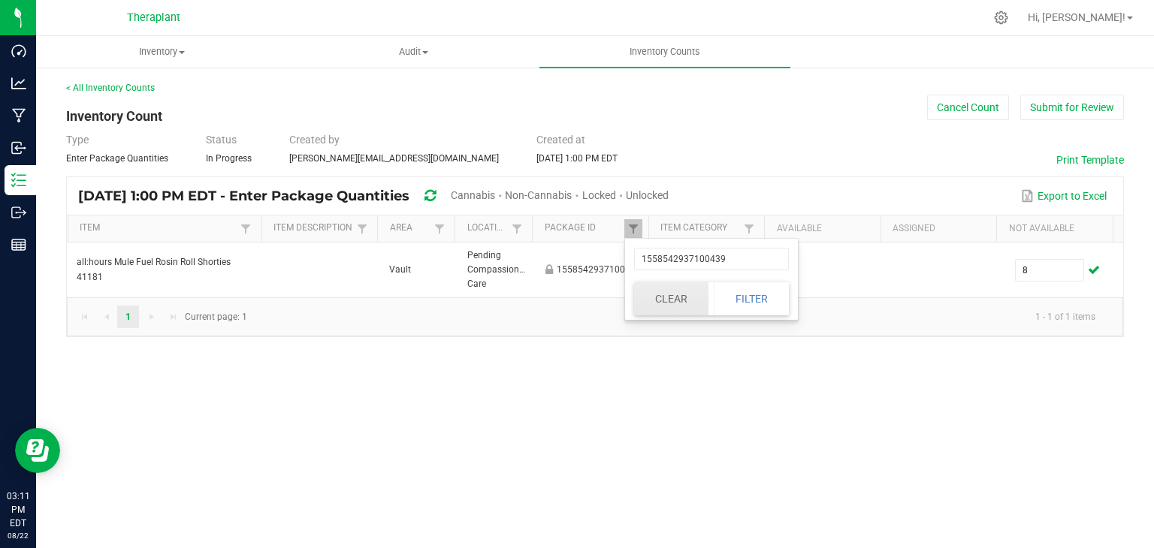
click at [663, 299] on button "Clear" at bounding box center [671, 298] width 74 height 33
type input "0"
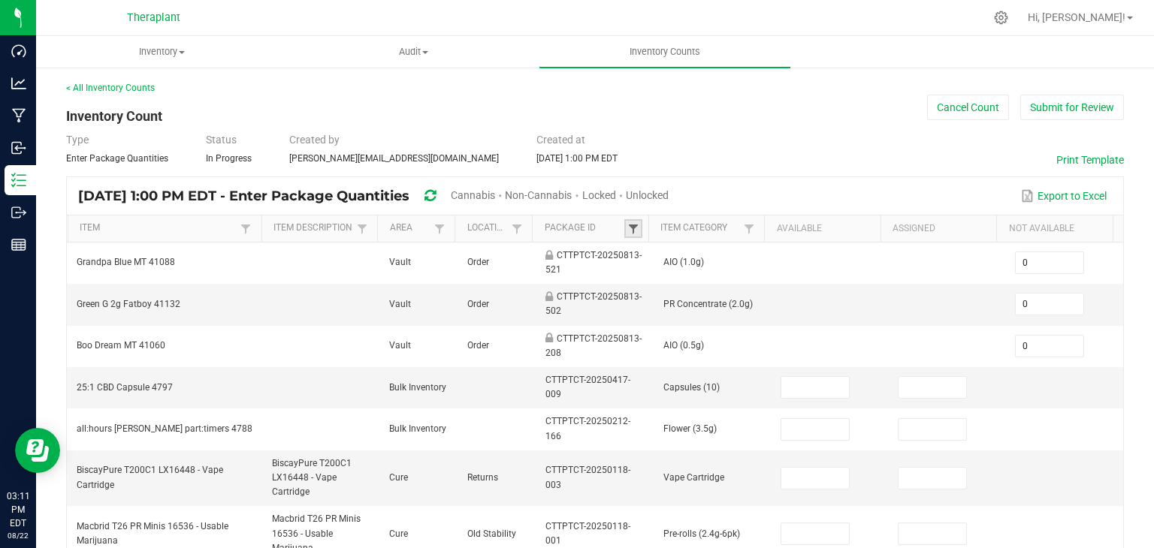
click at [631, 229] on span at bounding box center [633, 229] width 12 height 12
click at [648, 265] on input "text" at bounding box center [705, 259] width 155 height 23
type input "226278674264384"
click button "Filter" at bounding box center [744, 298] width 75 height 33
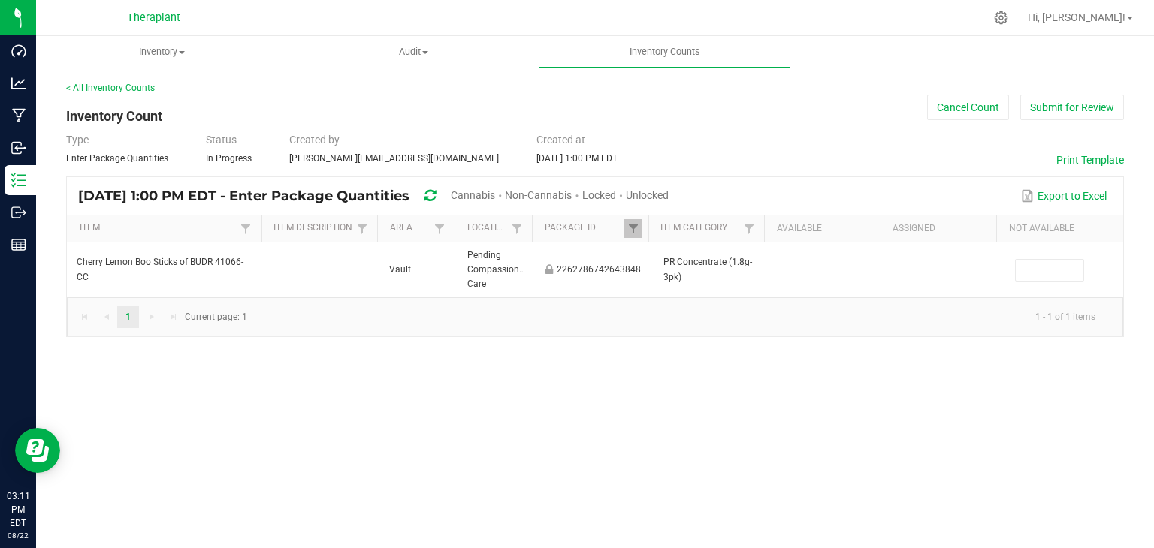
click at [608, 403] on div "Inventory All packages All inventory Waste log Create inventory Audit Inventory…" at bounding box center [594, 292] width 1117 height 512
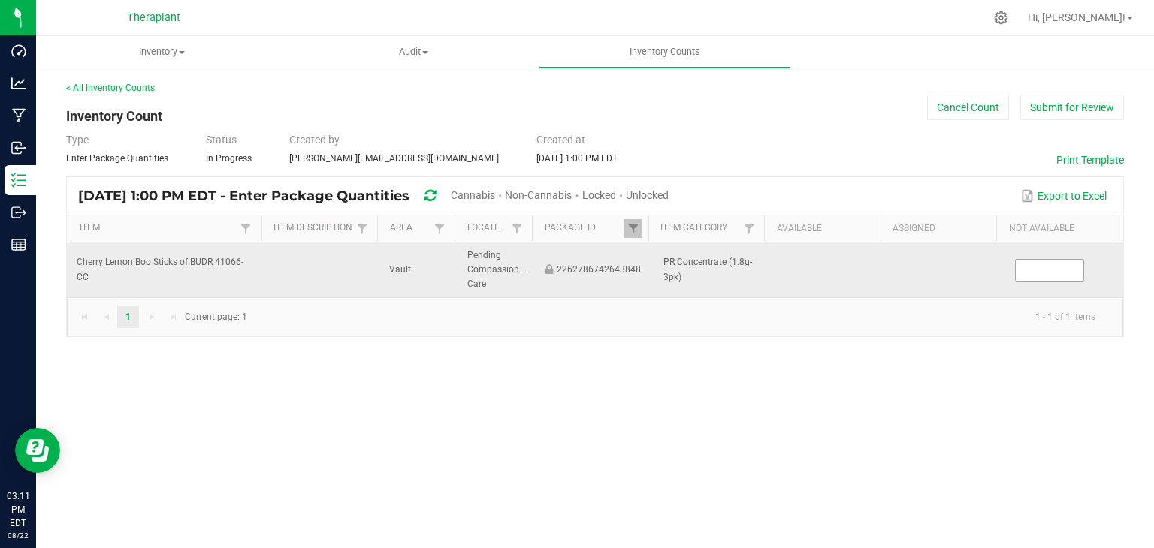
click at [1030, 274] on input at bounding box center [1049, 270] width 68 height 21
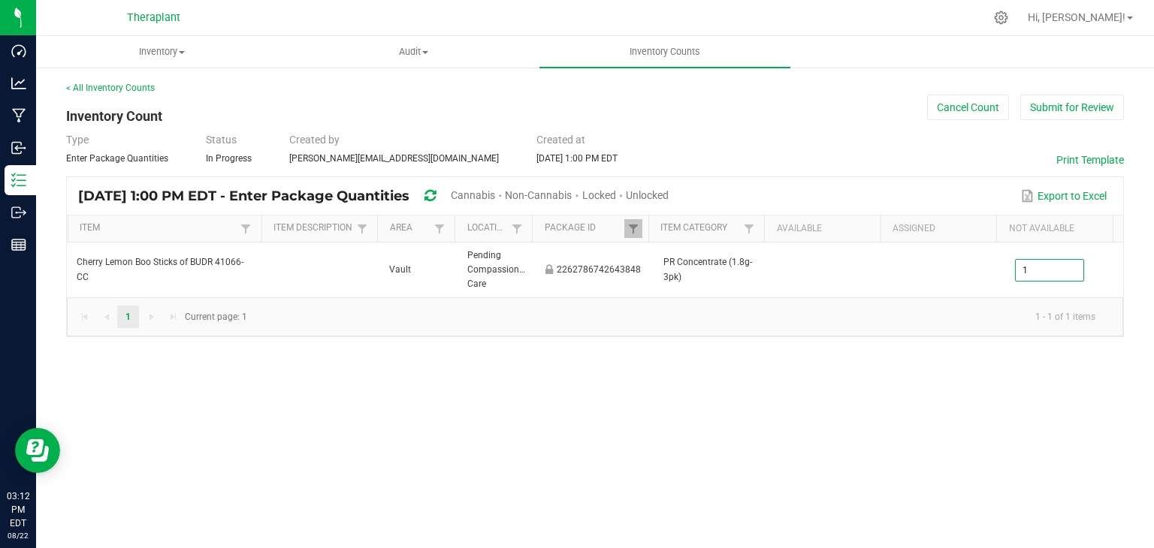
click at [755, 417] on div "Inventory All packages All inventory Waste log Create inventory Audit Inventory…" at bounding box center [594, 292] width 1117 height 512
click at [641, 221] on link at bounding box center [633, 228] width 18 height 19
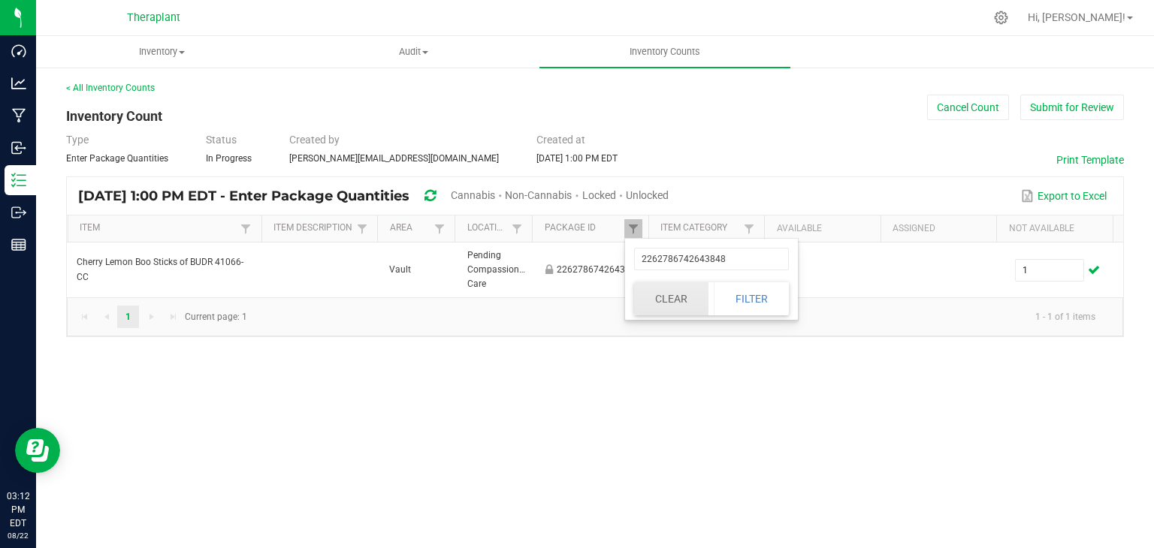
click at [672, 300] on button "Clear" at bounding box center [671, 298] width 74 height 33
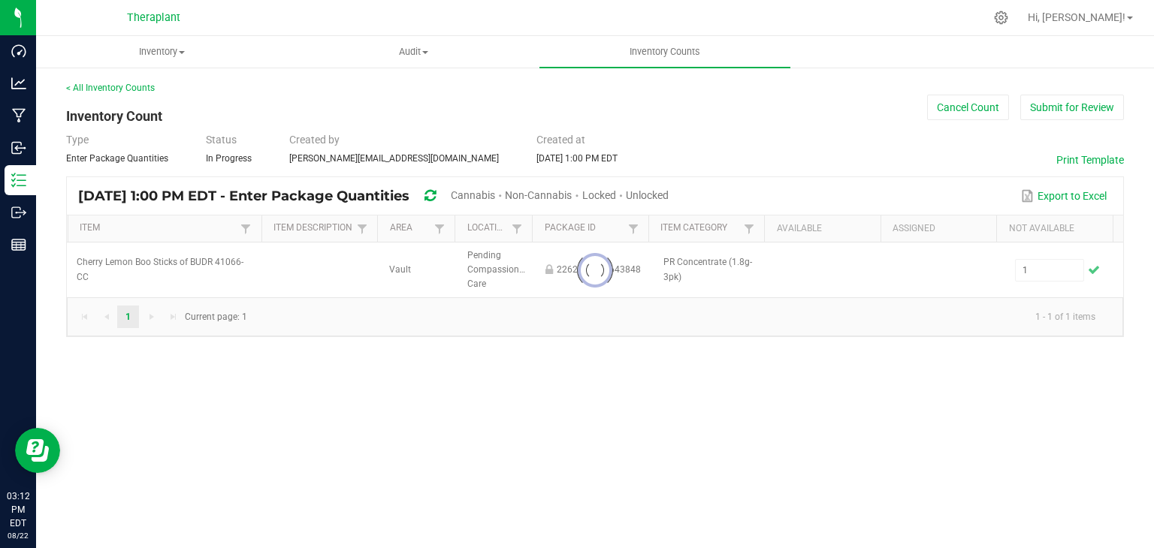
type input "0"
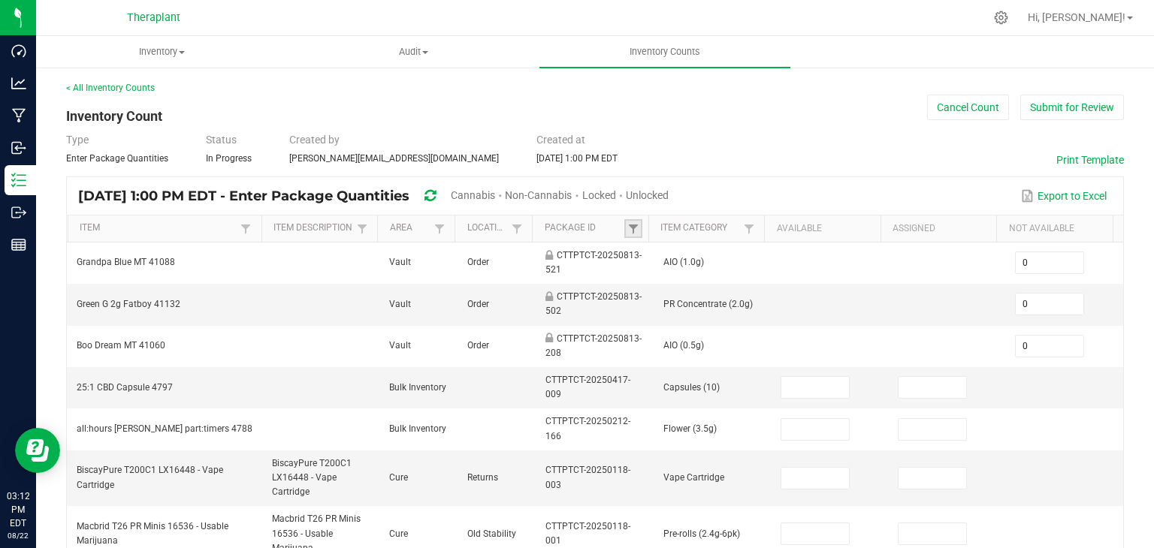
click at [634, 227] on link at bounding box center [633, 228] width 18 height 19
click at [656, 250] on input "text" at bounding box center [705, 259] width 155 height 23
type input "15585429371"
click button "Filter" at bounding box center [744, 298] width 75 height 33
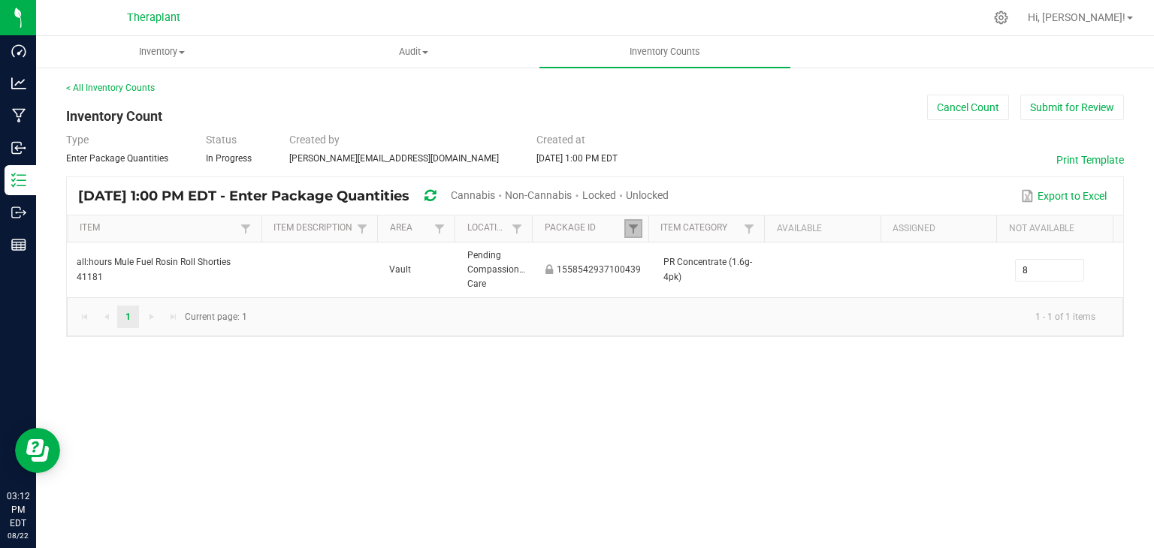
click at [639, 234] on link at bounding box center [633, 228] width 18 height 19
click at [682, 300] on button "Clear" at bounding box center [671, 298] width 74 height 33
type input "0"
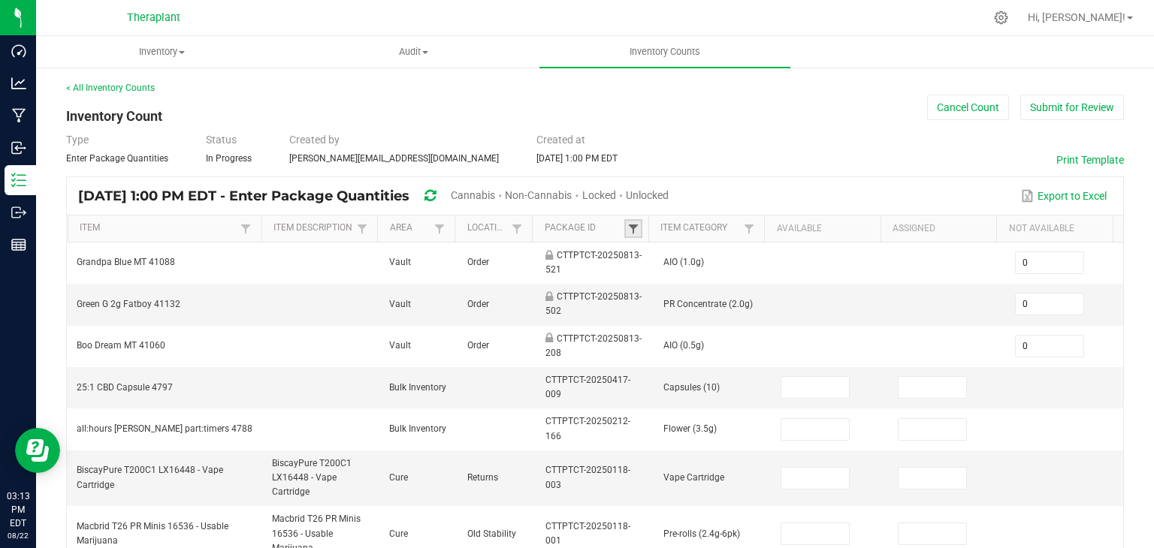
click at [627, 230] on span at bounding box center [633, 229] width 12 height 12
click at [650, 264] on input "text" at bounding box center [705, 259] width 155 height 23
type input "9469958929614"
click button "Filter" at bounding box center [744, 298] width 75 height 33
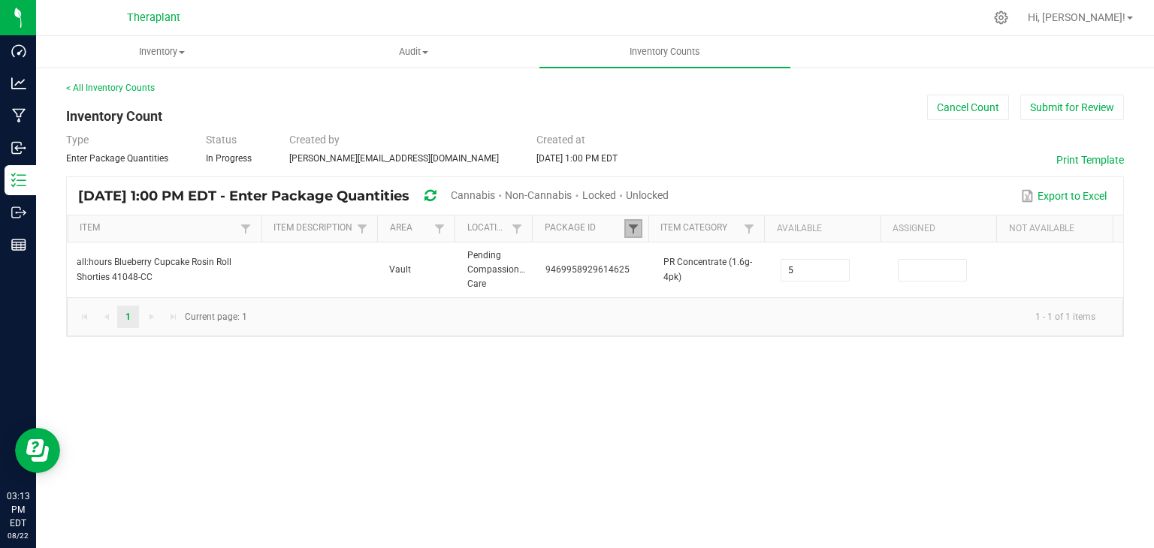
click at [634, 232] on span at bounding box center [633, 229] width 12 height 12
click at [689, 295] on button "Clear" at bounding box center [671, 298] width 74 height 33
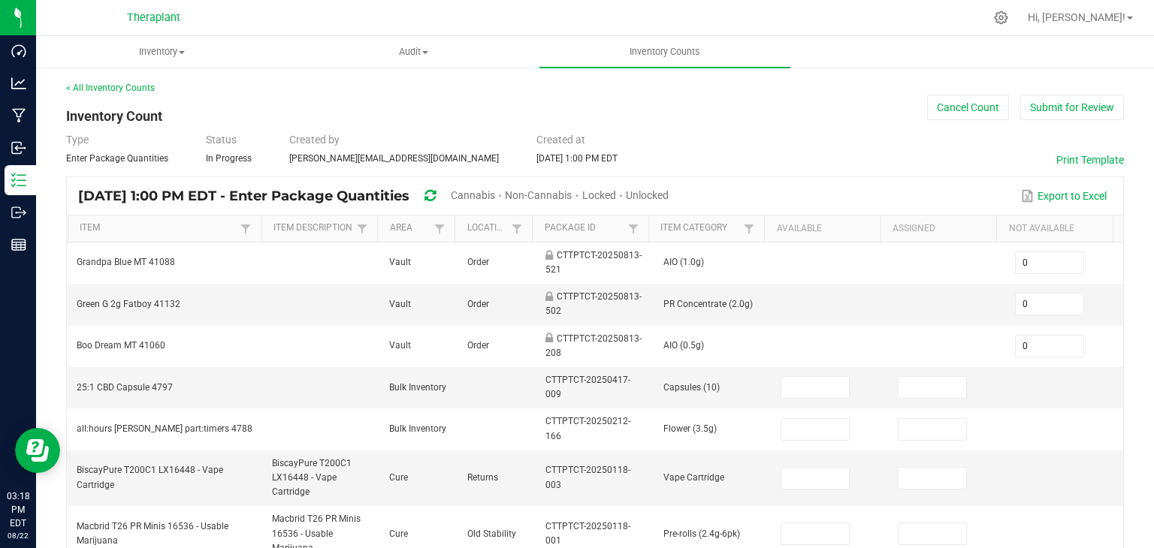
click at [636, 229] on th "Package Id Not Sorted" at bounding box center [590, 229] width 116 height 27
click at [635, 229] on link at bounding box center [633, 228] width 18 height 19
click at [651, 265] on input "text" at bounding box center [705, 259] width 155 height 23
type input "3950131778154"
click button "Filter" at bounding box center [744, 298] width 75 height 33
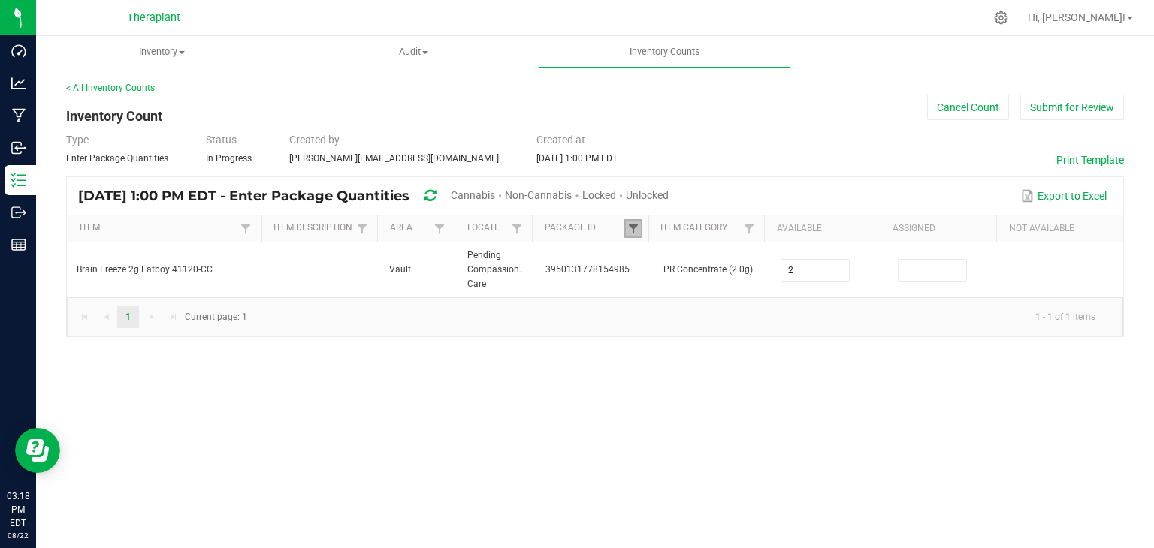
click at [632, 223] on span at bounding box center [633, 229] width 12 height 12
click at [659, 302] on button "Clear" at bounding box center [671, 298] width 74 height 33
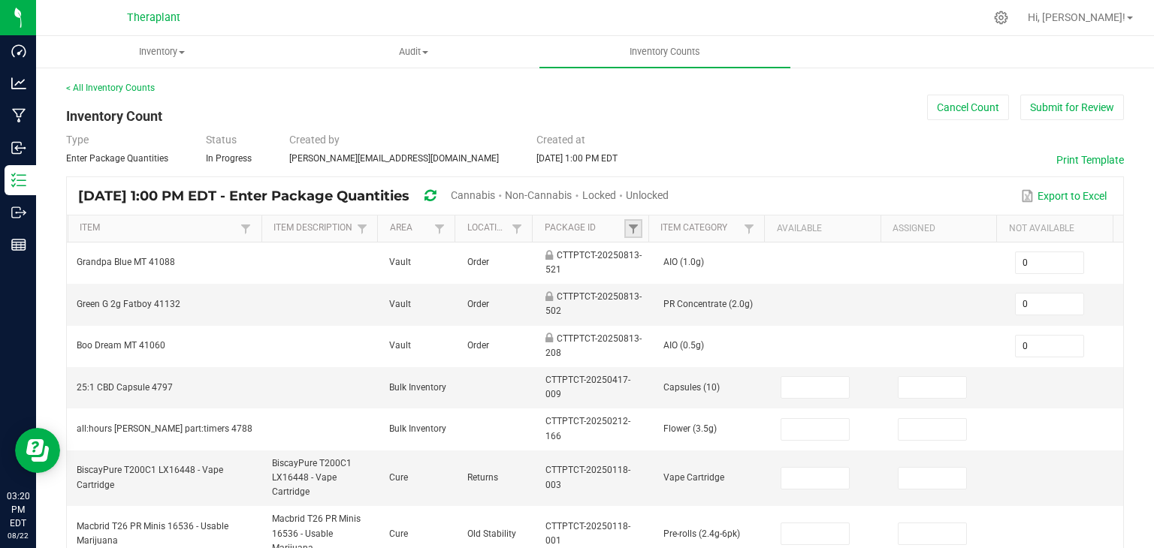
click at [624, 224] on link at bounding box center [633, 228] width 18 height 19
click at [650, 264] on input "text" at bounding box center [705, 259] width 155 height 23
type input "2242393252840"
click button "Filter" at bounding box center [744, 298] width 75 height 33
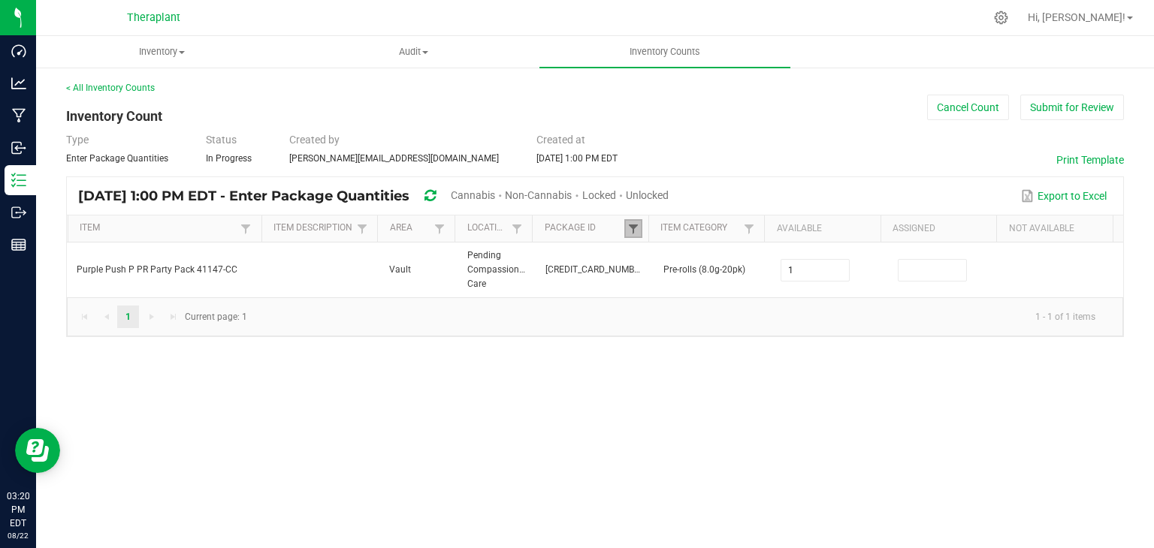
click at [629, 226] on span at bounding box center [633, 229] width 12 height 12
click at [665, 298] on button "Clear" at bounding box center [671, 298] width 74 height 33
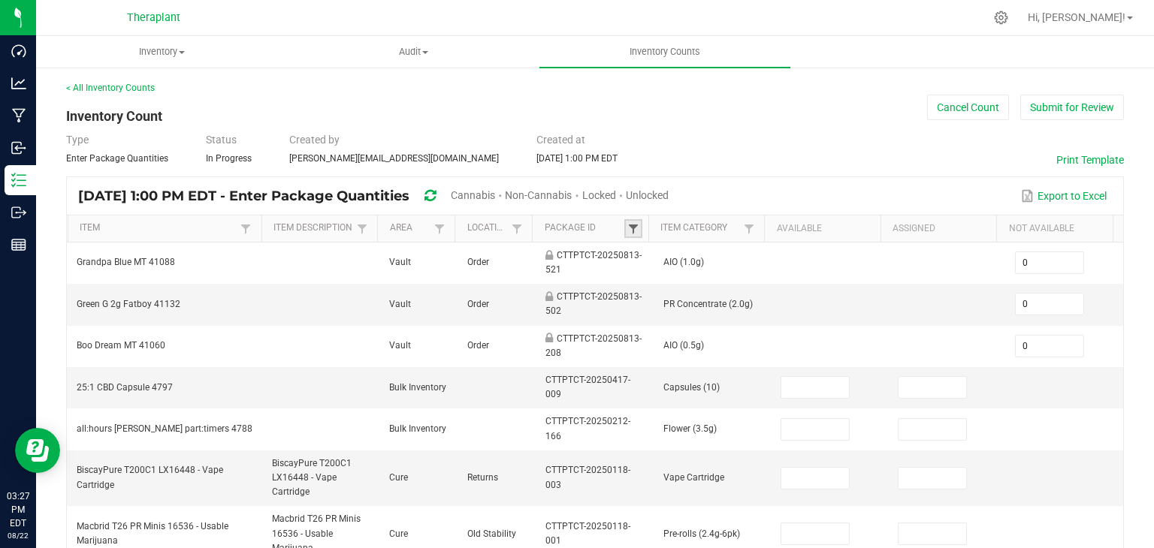
click at [627, 224] on span at bounding box center [633, 229] width 12 height 12
click at [652, 259] on input "text" at bounding box center [705, 259] width 155 height 23
type input "2008444113031471"
click button "Filter" at bounding box center [744, 298] width 75 height 33
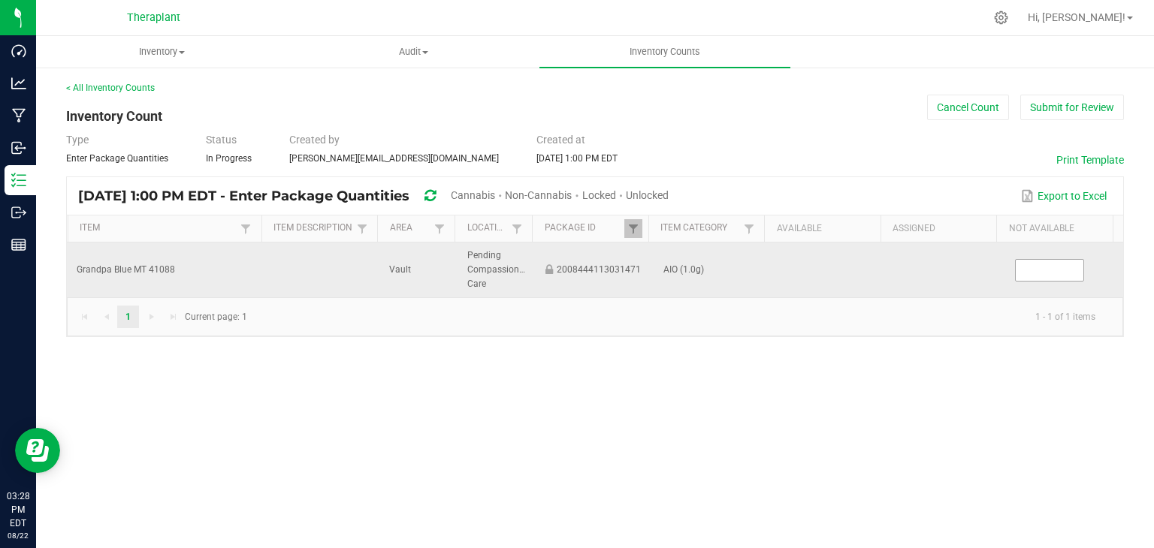
click at [1015, 270] on input at bounding box center [1049, 270] width 68 height 21
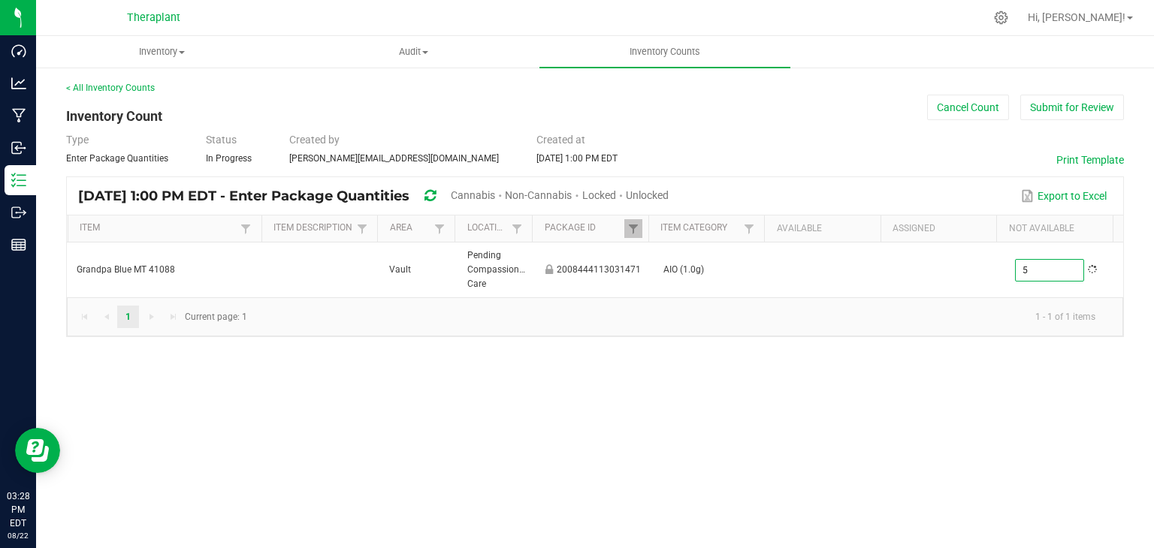
click at [790, 412] on div "Inventory All packages All inventory Waste log Create inventory Audit Inventory…" at bounding box center [594, 292] width 1117 height 512
click at [633, 226] on span at bounding box center [633, 229] width 12 height 12
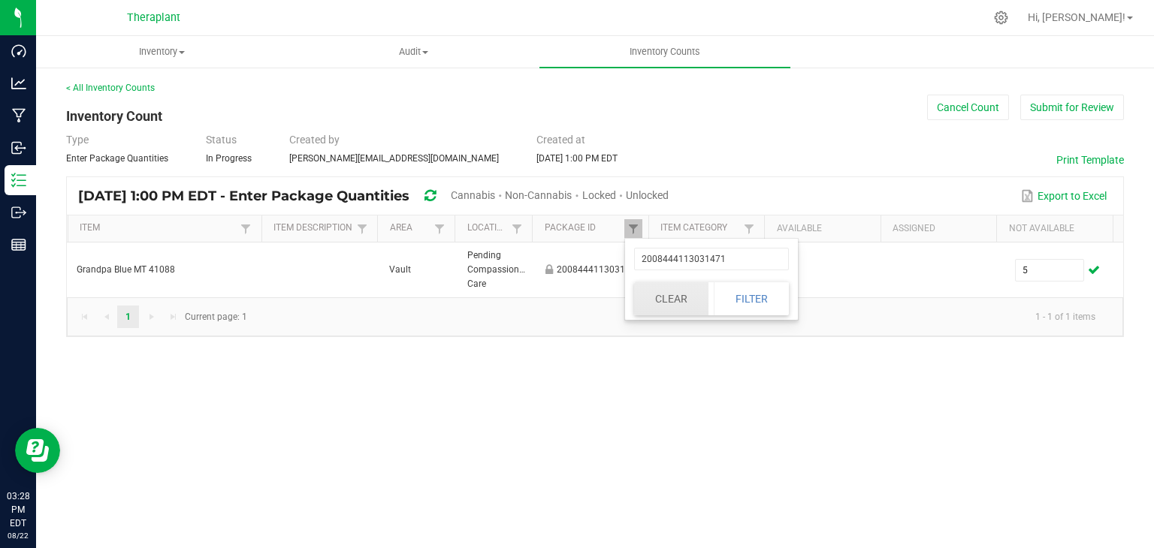
click at [668, 291] on button "Clear" at bounding box center [671, 298] width 74 height 33
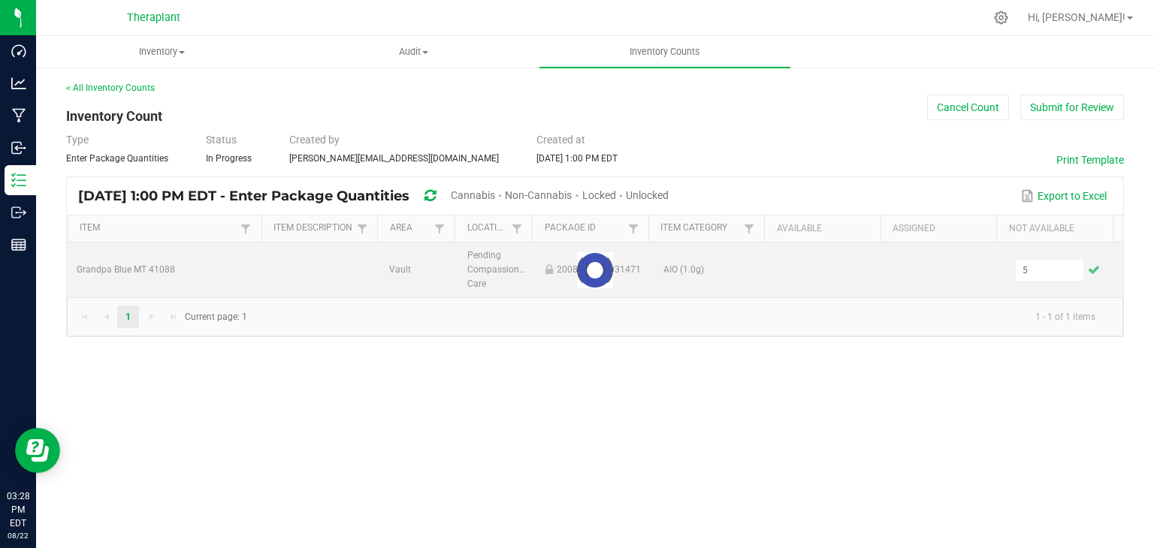
type input "0"
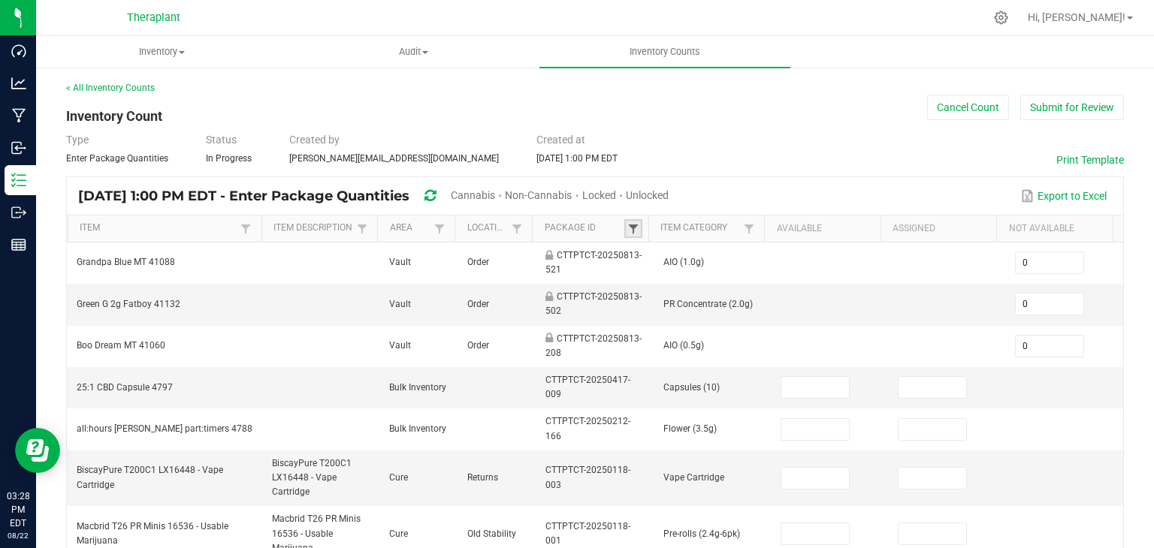
click at [631, 229] on span at bounding box center [633, 229] width 12 height 12
click at [646, 252] on input "text" at bounding box center [705, 259] width 155 height 23
type input "905173338531556"
click button "Filter" at bounding box center [744, 298] width 75 height 33
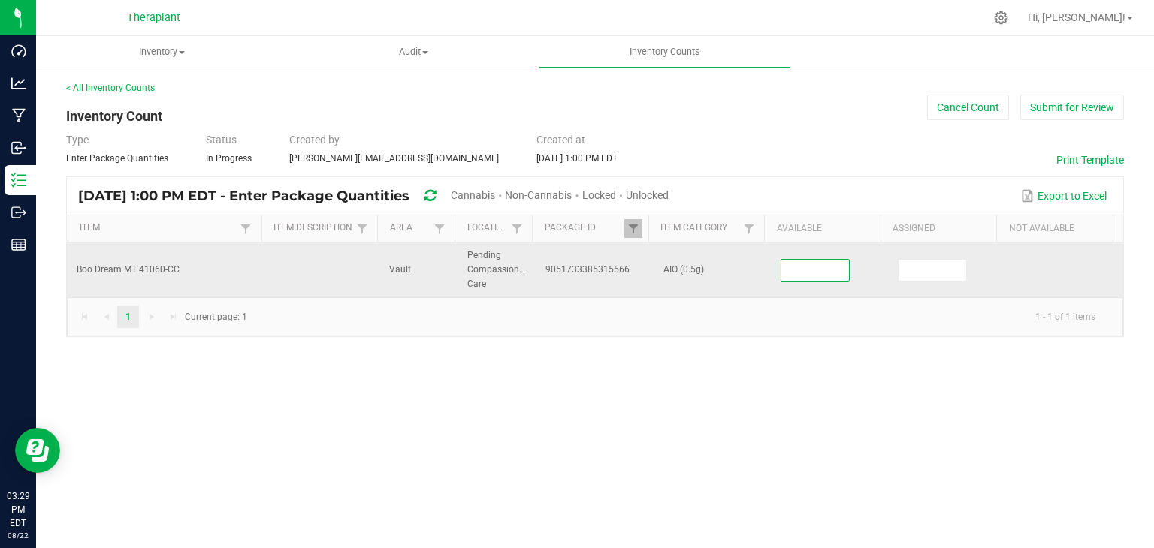
click at [811, 269] on input at bounding box center [815, 270] width 68 height 21
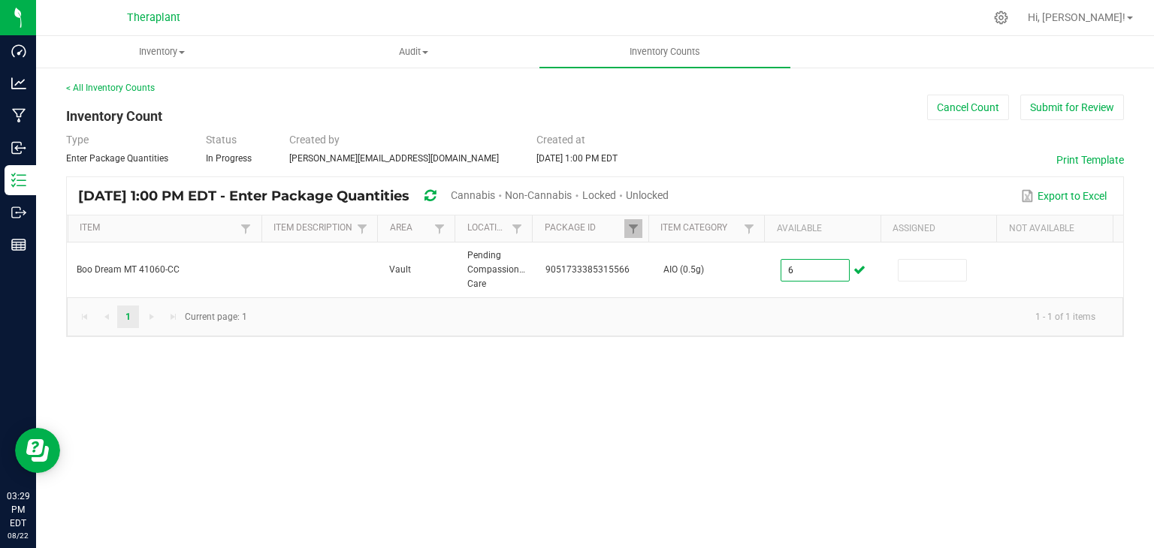
type input "6"
click at [583, 400] on div "Inventory All packages All inventory Waste log Create inventory Audit Inventory…" at bounding box center [594, 292] width 1117 height 512
click at [638, 231] on span at bounding box center [633, 229] width 12 height 12
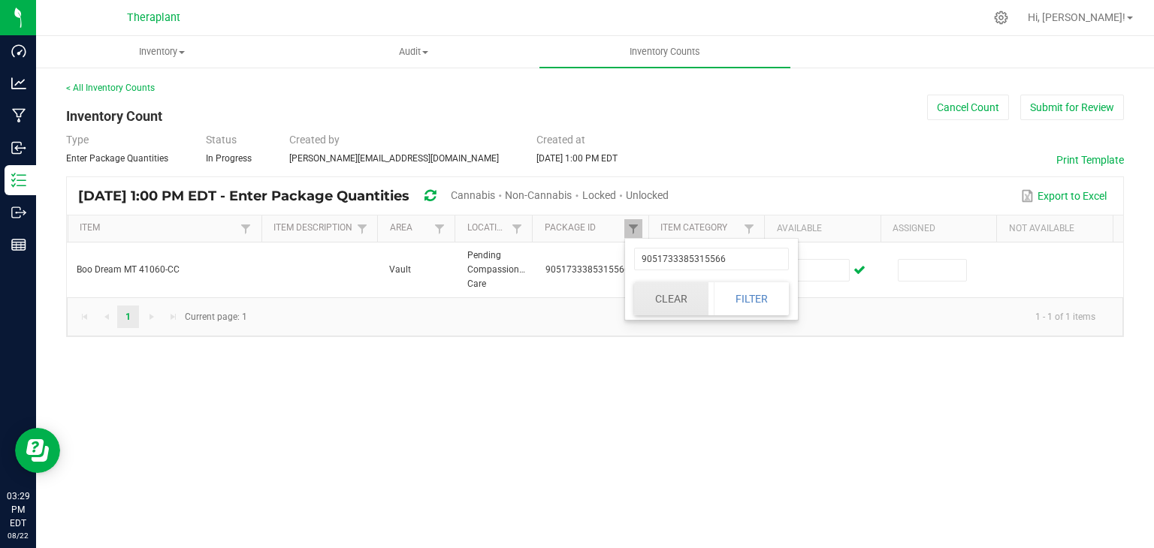
click at [659, 294] on button "Clear" at bounding box center [671, 298] width 74 height 33
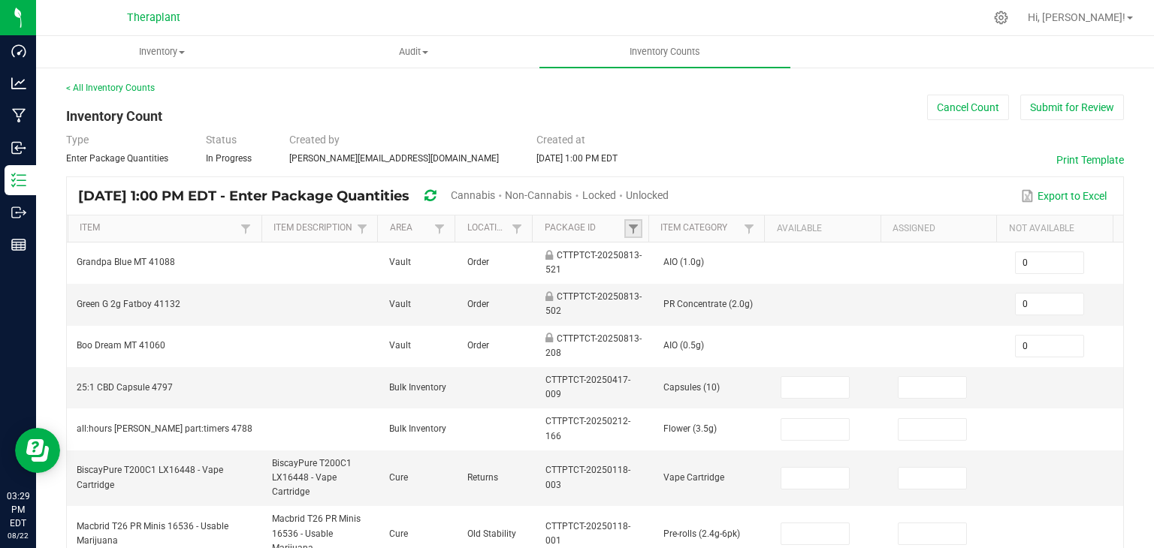
click at [624, 220] on link at bounding box center [633, 228] width 18 height 19
click at [643, 261] on input "text" at bounding box center [705, 259] width 155 height 23
type input "245196698974133"
click button "Filter" at bounding box center [744, 298] width 75 height 33
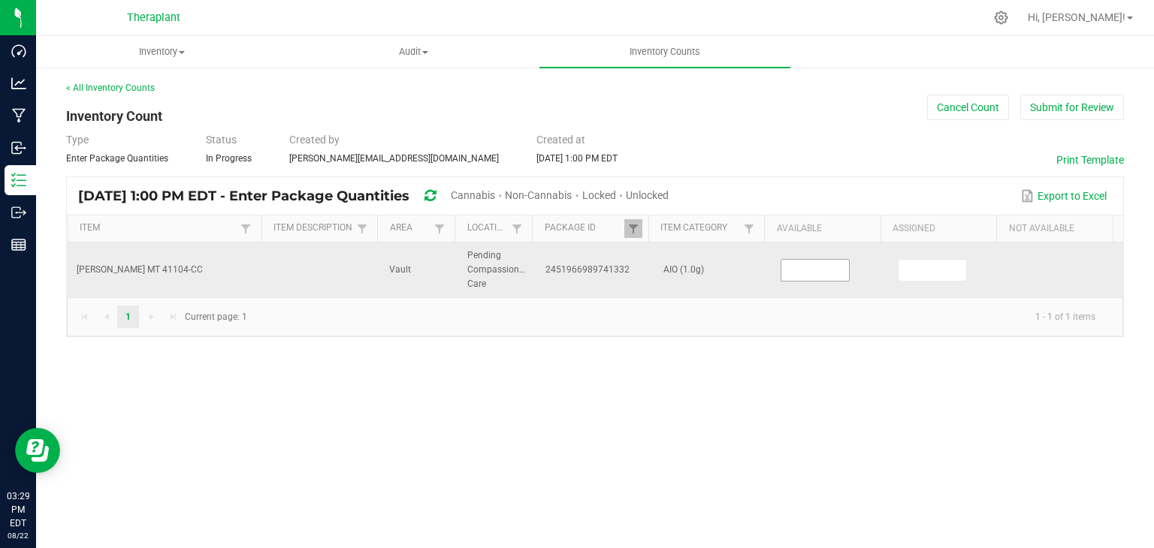
click at [797, 270] on input at bounding box center [815, 270] width 68 height 21
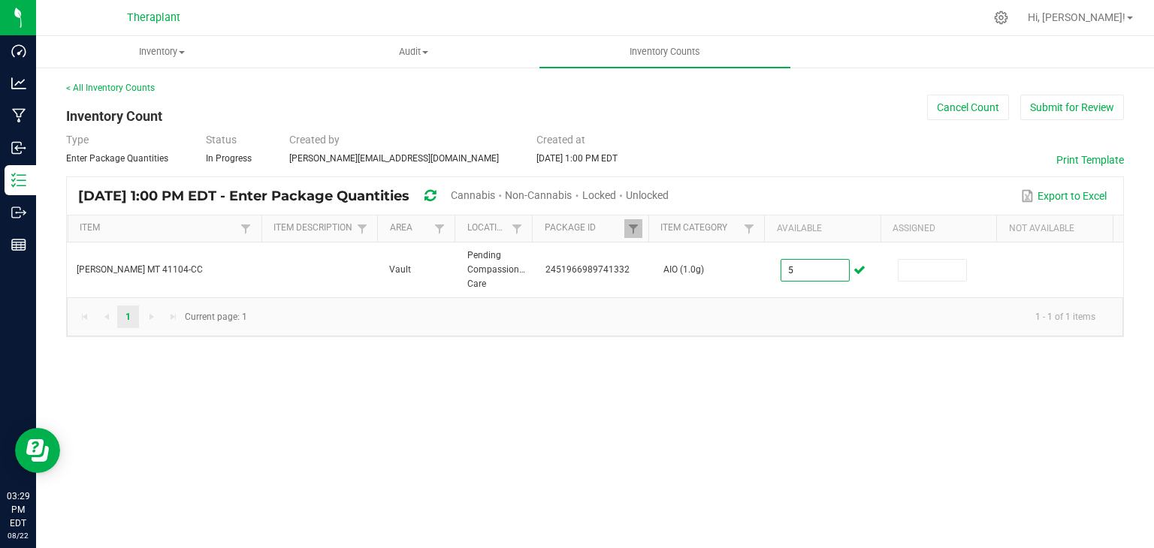
type input "5"
click at [698, 361] on div "Inventory All packages All inventory Waste log Create inventory Audit Inventory…" at bounding box center [594, 292] width 1117 height 512
click at [631, 229] on span at bounding box center [633, 229] width 12 height 12
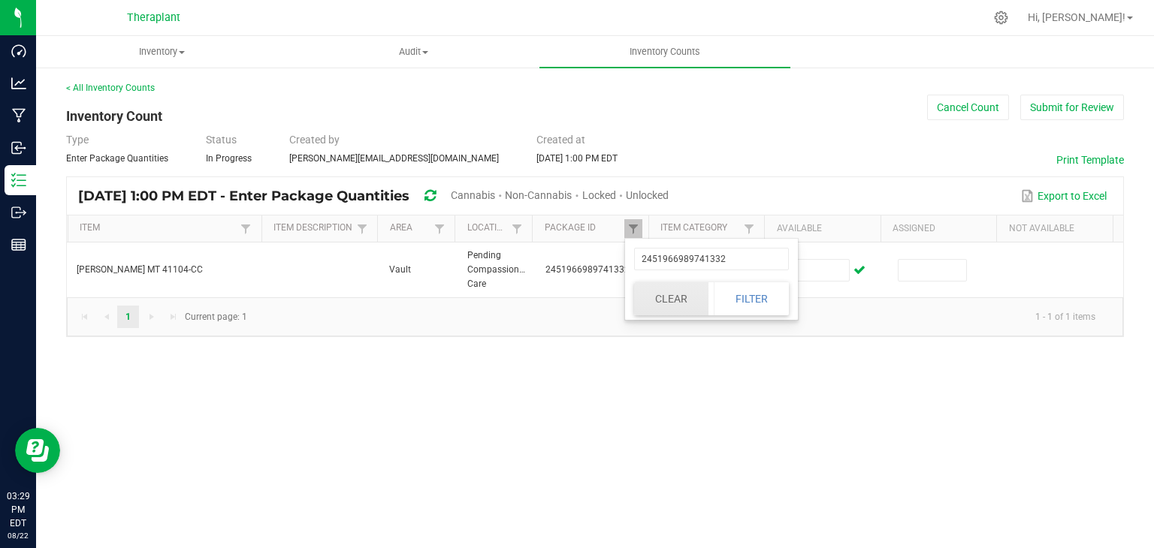
click at [656, 286] on button "Clear" at bounding box center [671, 298] width 74 height 33
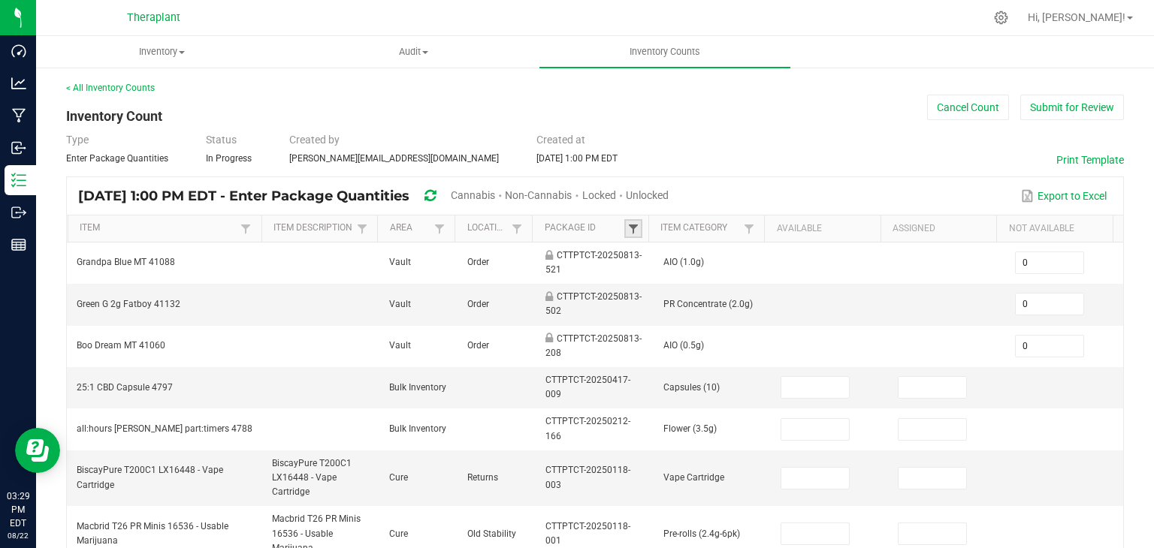
click at [631, 232] on span at bounding box center [633, 229] width 12 height 12
click at [648, 266] on input "text" at bounding box center [705, 259] width 155 height 23
type input "3229892833074"
click button "Filter" at bounding box center [744, 298] width 75 height 33
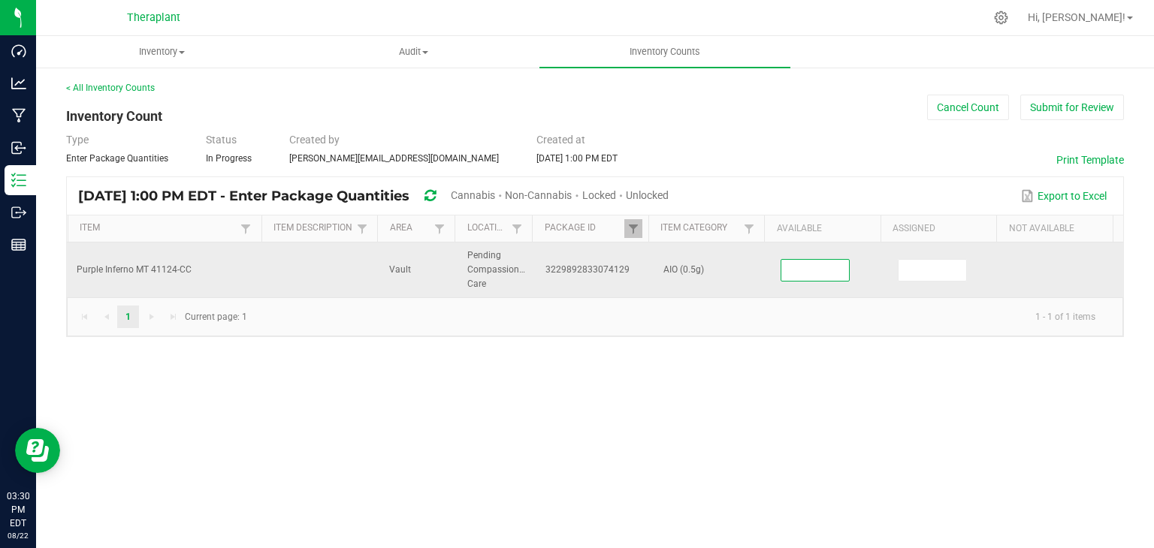
click at [786, 268] on input at bounding box center [815, 270] width 68 height 21
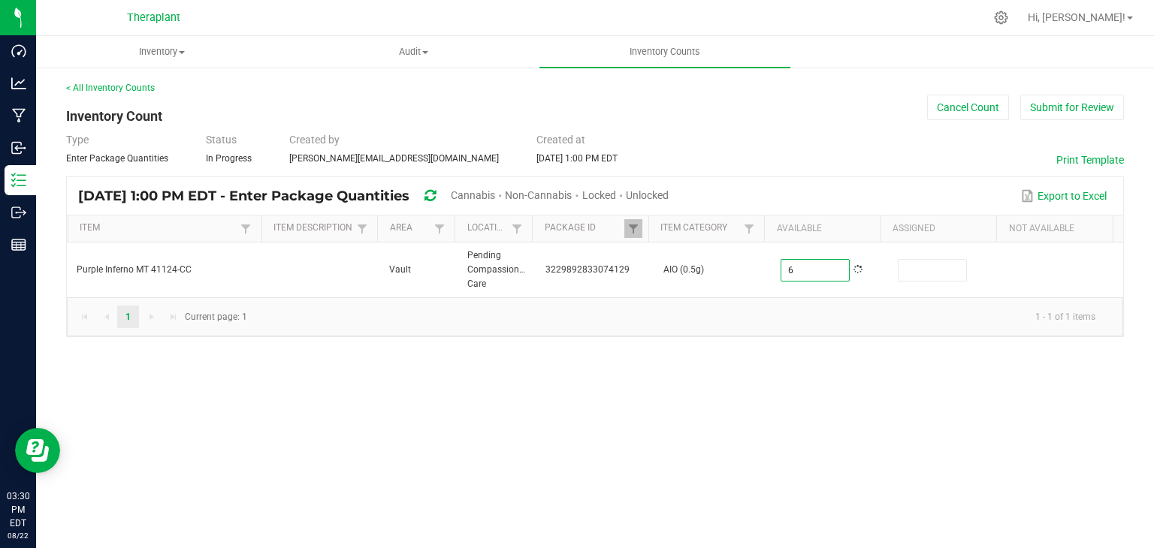
type input "6"
click at [746, 404] on div "Inventory All packages All inventory Waste log Create inventory Audit Inventory…" at bounding box center [594, 292] width 1117 height 512
click at [637, 231] on span at bounding box center [633, 229] width 12 height 12
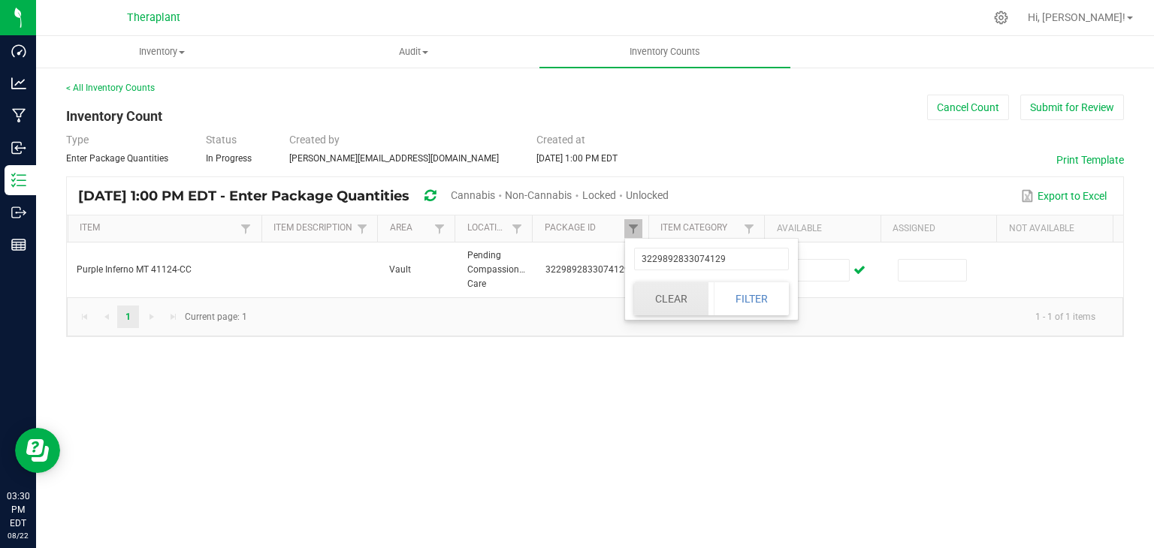
click at [662, 292] on button "Clear" at bounding box center [671, 298] width 74 height 33
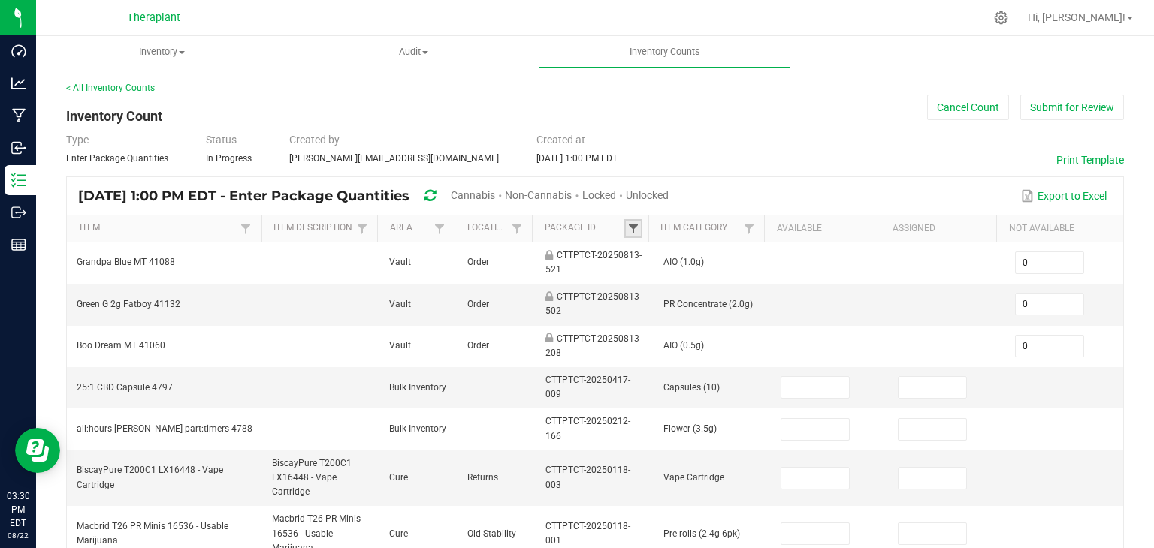
click at [627, 227] on span at bounding box center [633, 229] width 12 height 12
click at [647, 264] on input "text" at bounding box center [705, 259] width 155 height 23
type input "7598123636943581"
click button "Filter" at bounding box center [744, 298] width 75 height 33
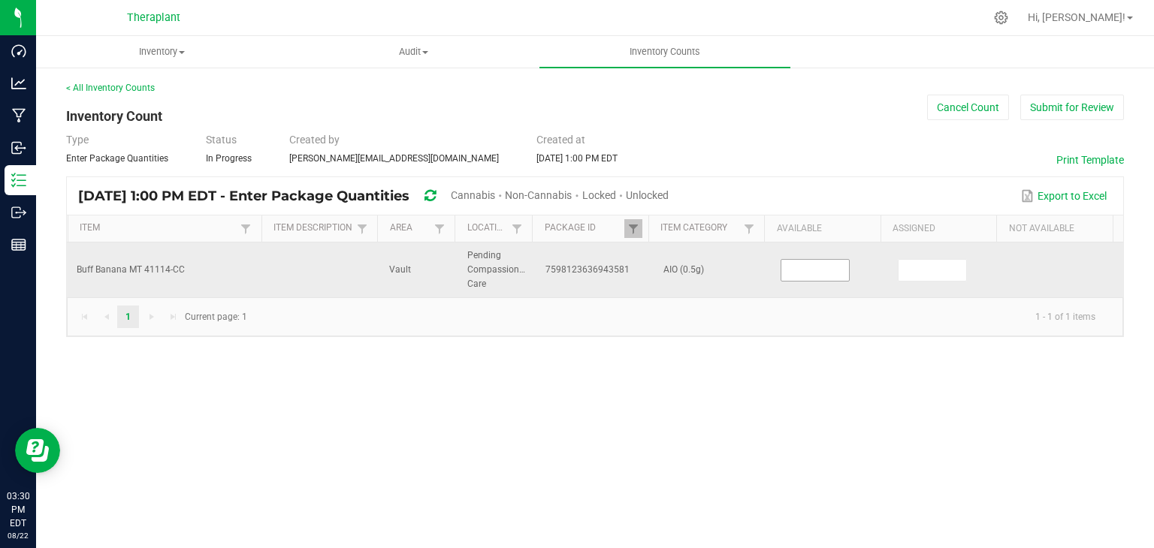
click at [796, 273] on input at bounding box center [815, 270] width 68 height 21
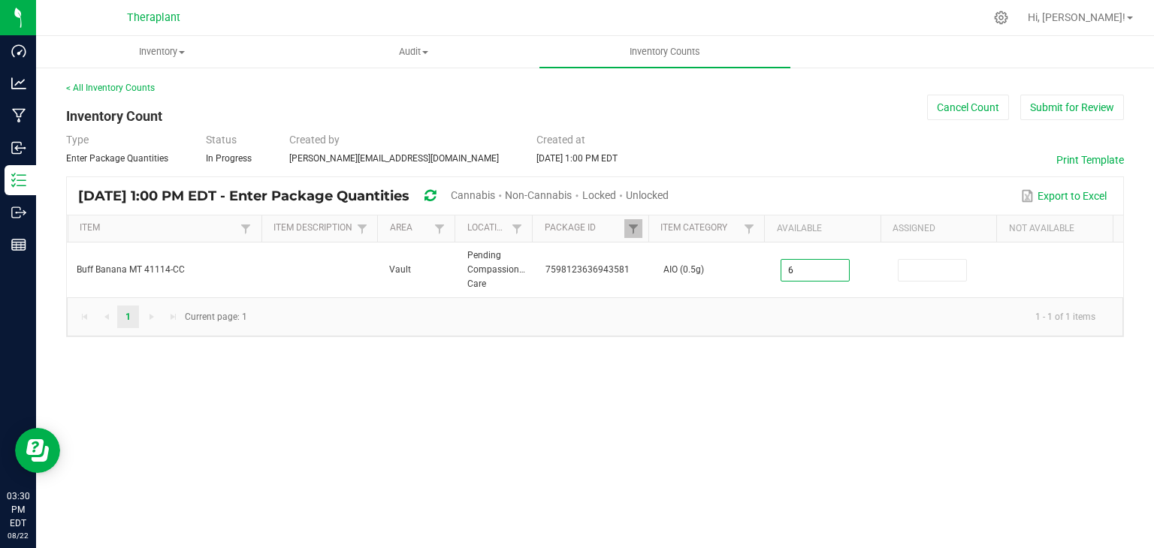
type input "6"
drag, startPoint x: 940, startPoint y: 414, endPoint x: 930, endPoint y: 416, distance: 10.8
click at [939, 414] on div "Inventory All packages All inventory Waste log Create inventory Audit Inventory…" at bounding box center [594, 292] width 1117 height 512
click at [640, 226] on link at bounding box center [633, 228] width 18 height 19
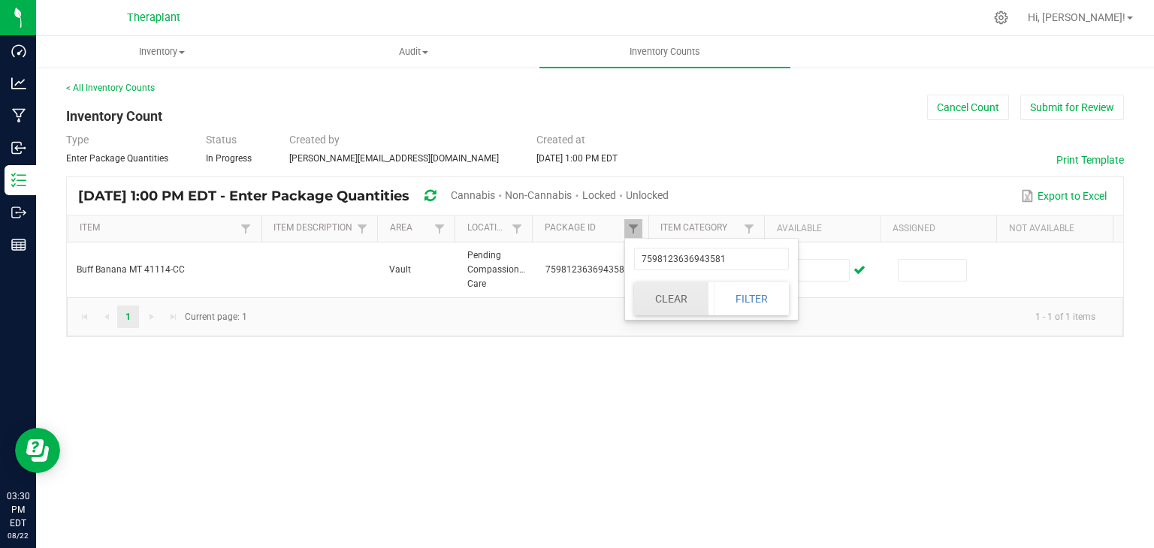
click at [658, 294] on button "Clear" at bounding box center [671, 298] width 74 height 33
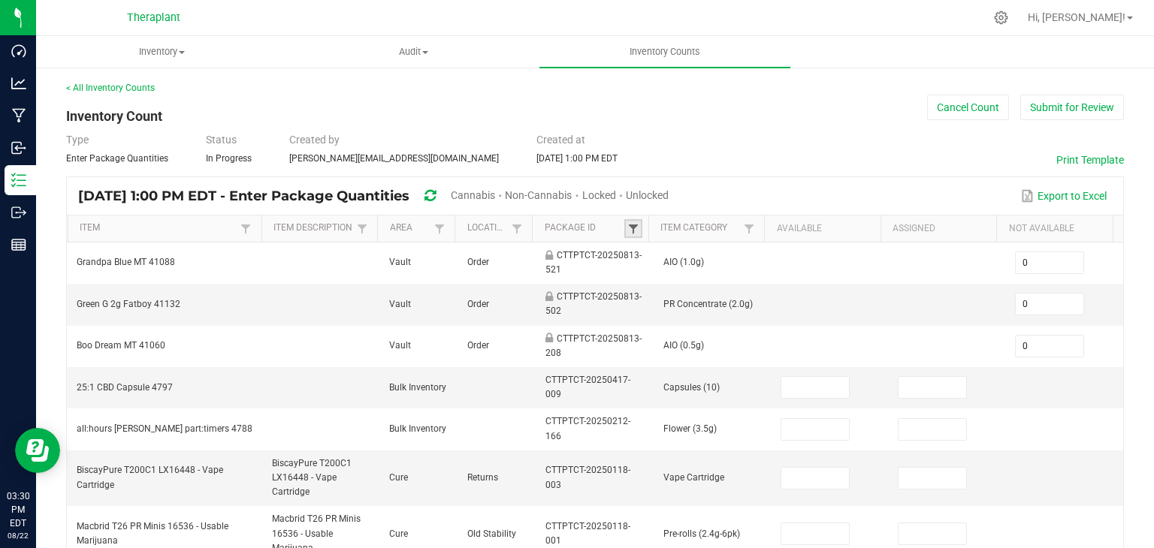
click at [627, 231] on span at bounding box center [633, 229] width 12 height 12
click at [644, 267] on input "text" at bounding box center [705, 259] width 155 height 23
type input "5746229247981"
click button "Filter" at bounding box center [744, 298] width 75 height 33
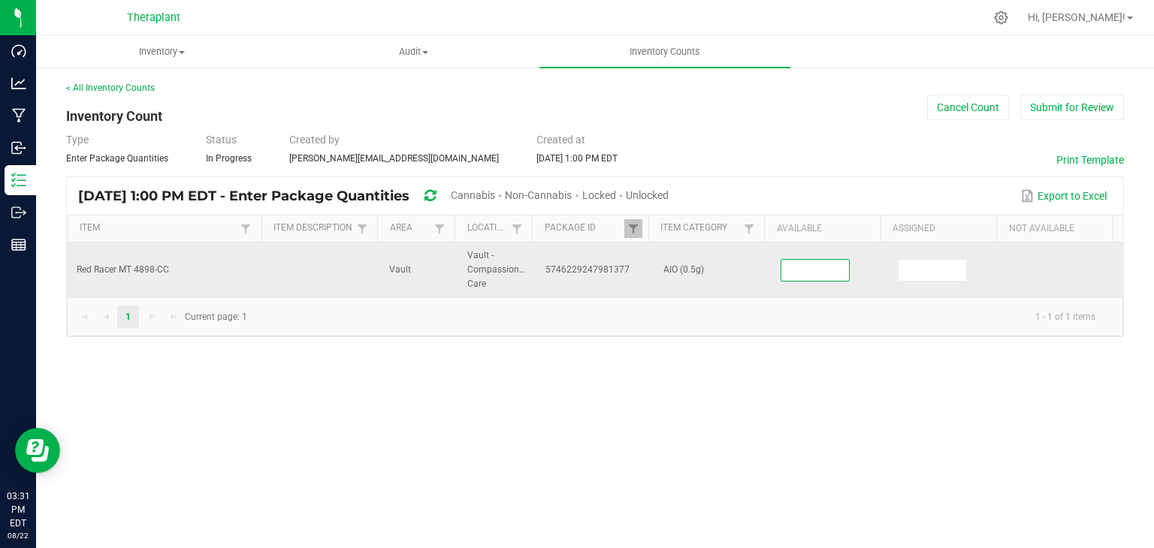
click at [810, 267] on input at bounding box center [815, 270] width 68 height 21
click at [795, 273] on input at bounding box center [815, 270] width 68 height 21
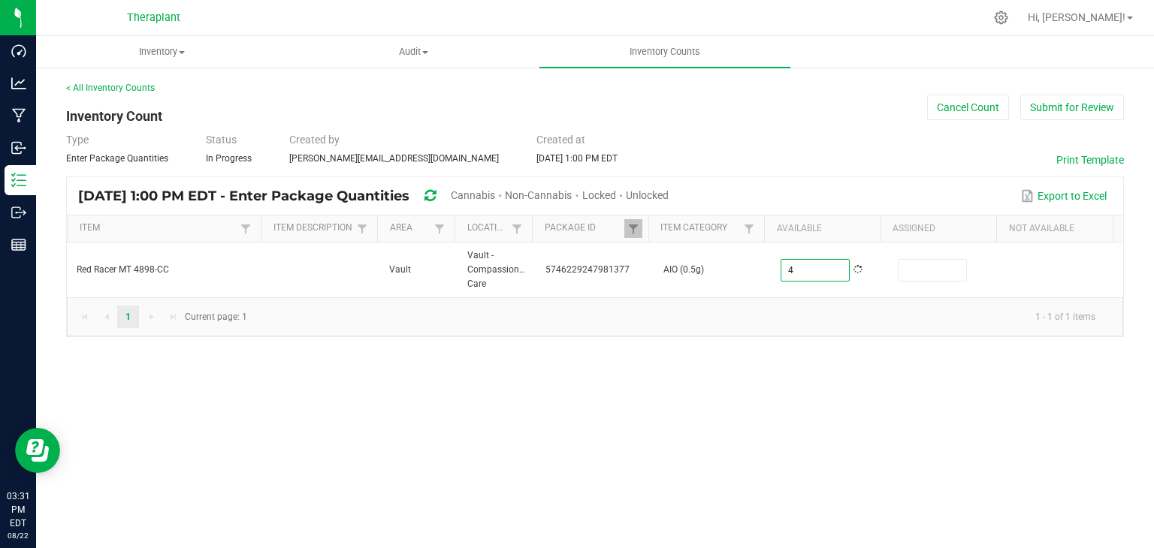
type input "4"
drag, startPoint x: 796, startPoint y: 463, endPoint x: 783, endPoint y: 461, distance: 12.9
click at [795, 463] on div "Inventory All packages All inventory Waste log Create inventory Audit Inventory…" at bounding box center [594, 292] width 1117 height 512
click at [635, 225] on span at bounding box center [633, 229] width 12 height 12
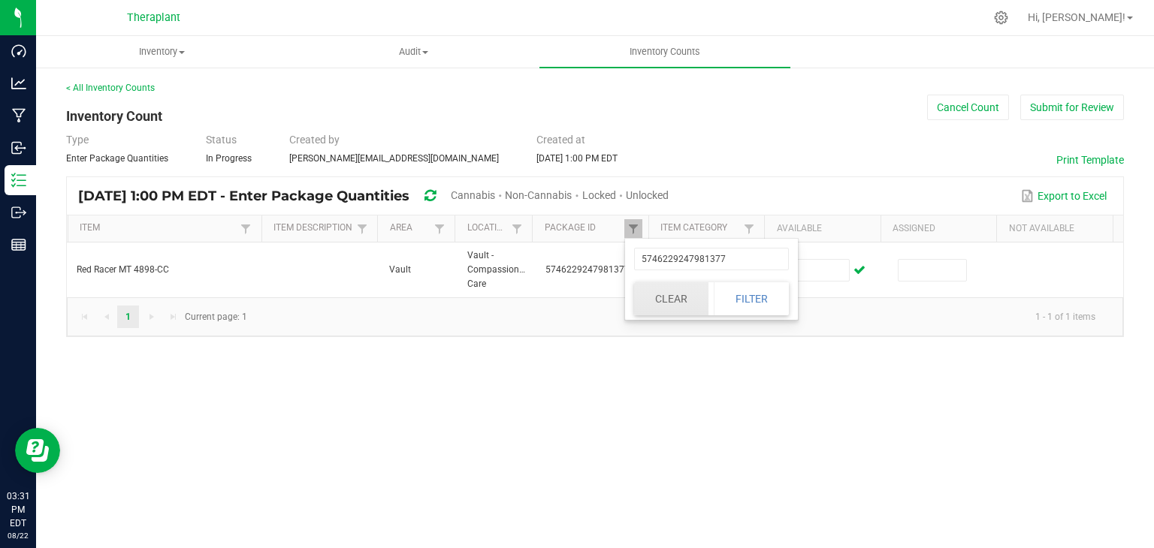
click at [656, 290] on button "Clear" at bounding box center [671, 298] width 74 height 33
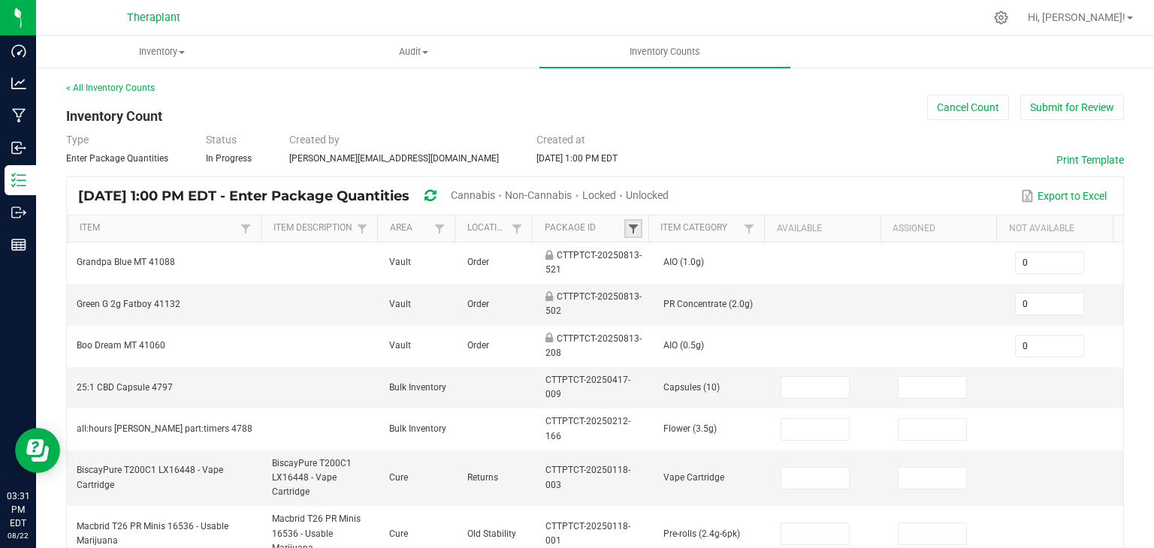
click at [627, 228] on span at bounding box center [633, 229] width 12 height 12
click at [646, 255] on input "text" at bounding box center [705, 259] width 155 height 23
type input "298104196928353"
click button "Filter" at bounding box center [744, 298] width 75 height 33
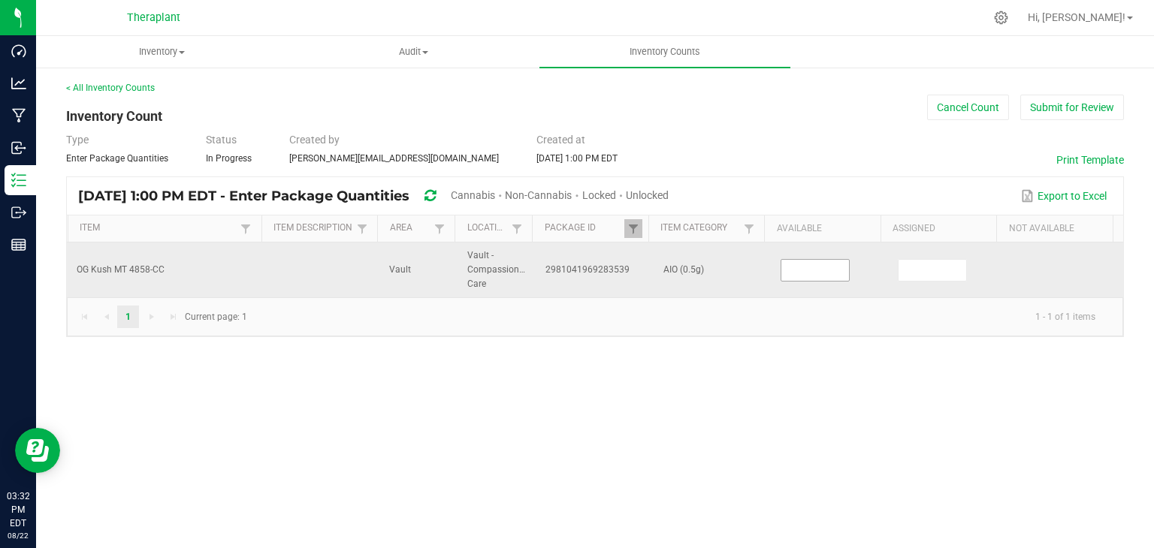
click at [813, 269] on input at bounding box center [815, 270] width 68 height 21
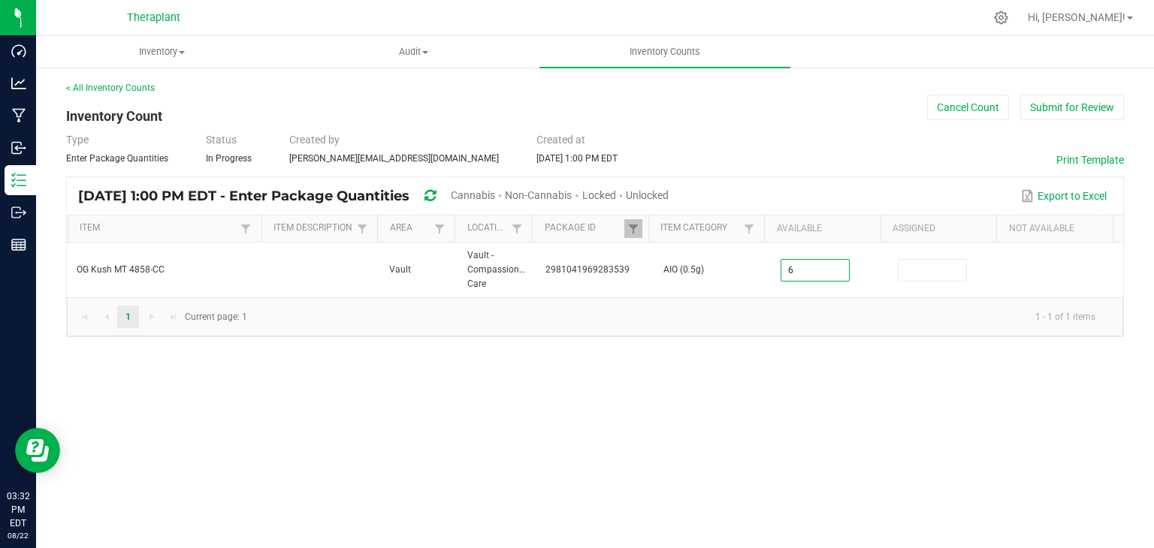
type input "6"
drag, startPoint x: 720, startPoint y: 408, endPoint x: 698, endPoint y: 418, distance: 23.9
click at [719, 408] on div "Inventory All packages All inventory Waste log Create inventory Audit Inventory…" at bounding box center [594, 292] width 1117 height 512
click at [641, 223] on link at bounding box center [633, 228] width 18 height 19
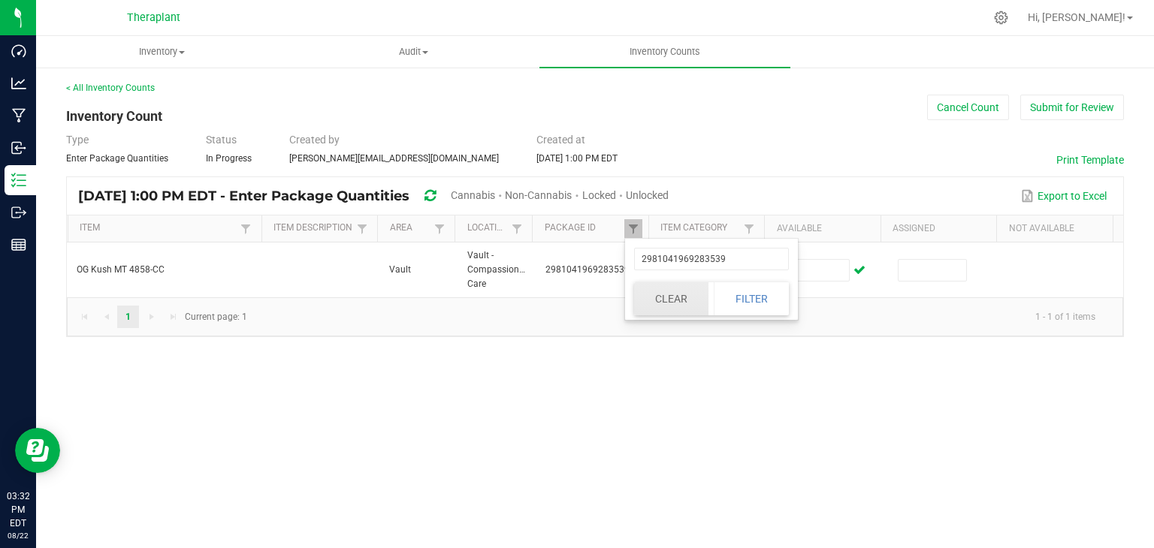
click at [646, 301] on button "Clear" at bounding box center [671, 298] width 74 height 33
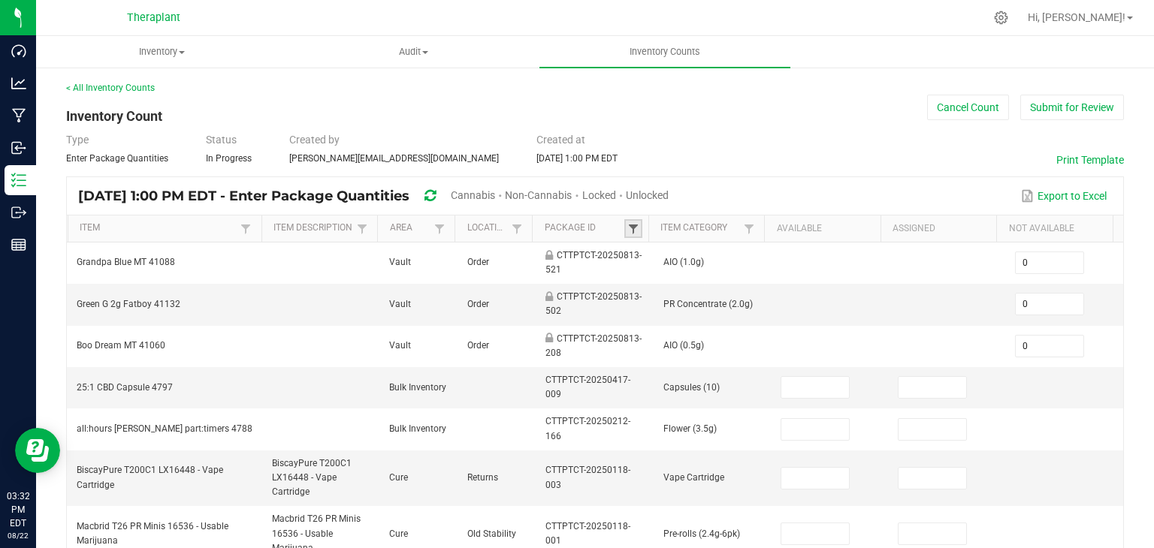
click at [627, 232] on span at bounding box center [633, 229] width 12 height 12
click at [634, 258] on input "text" at bounding box center [705, 259] width 155 height 23
type input "136101899011949"
click button "Filter" at bounding box center [744, 298] width 75 height 33
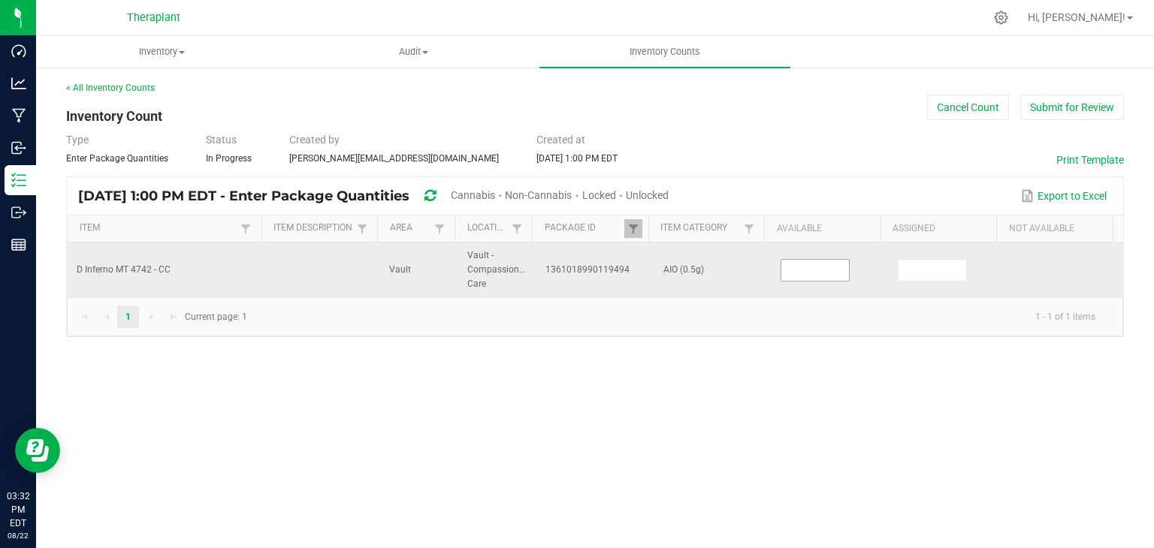
click at [793, 272] on input at bounding box center [815, 270] width 68 height 21
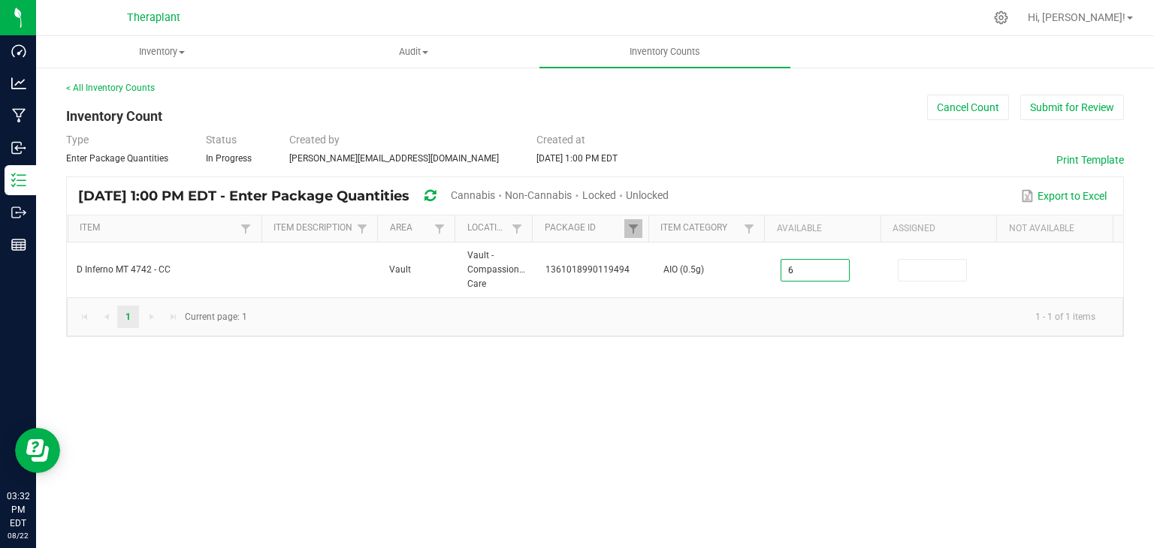
type input "6"
click at [779, 377] on div "Inventory All packages All inventory Waste log Create inventory Audit Inventory…" at bounding box center [594, 292] width 1117 height 512
click at [636, 229] on span at bounding box center [633, 229] width 12 height 12
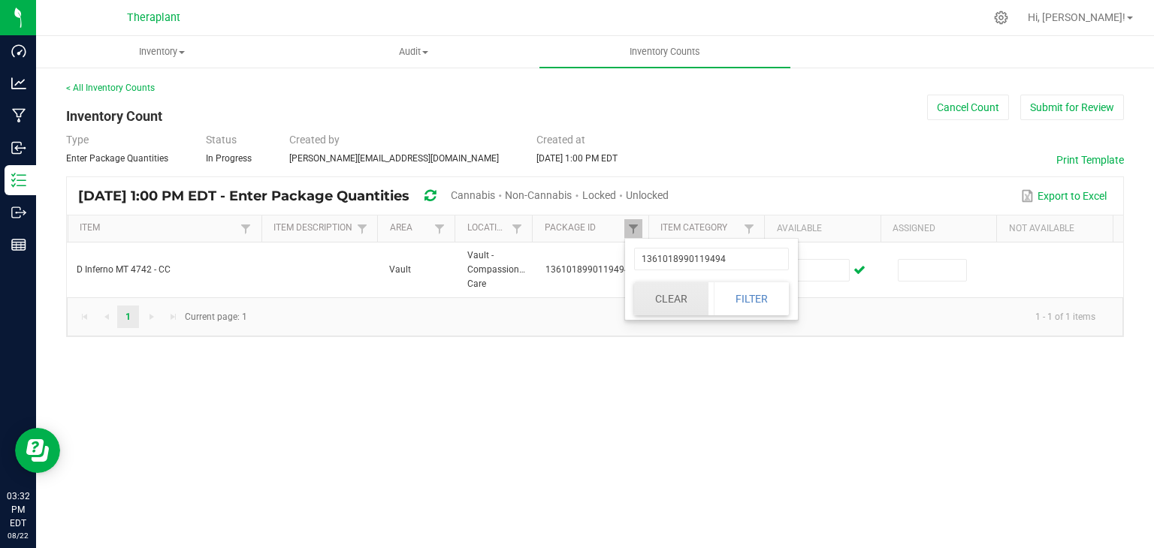
click at [658, 298] on button "Clear" at bounding box center [671, 298] width 74 height 33
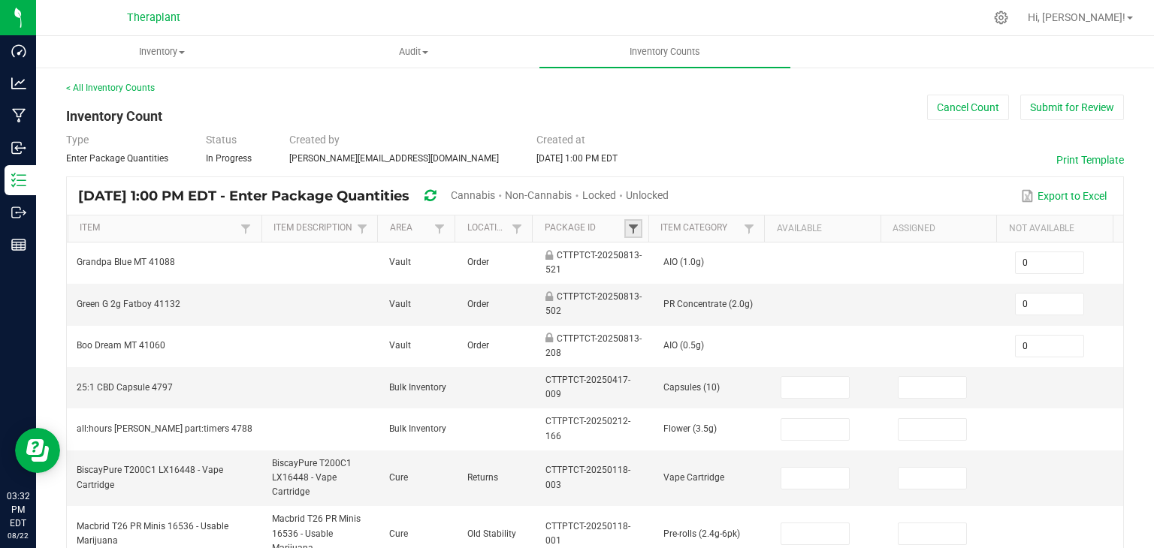
click at [630, 226] on span at bounding box center [633, 229] width 12 height 12
click at [650, 248] on input "text" at bounding box center [705, 259] width 155 height 23
type input "38755176440748"
click button "Filter" at bounding box center [744, 298] width 75 height 33
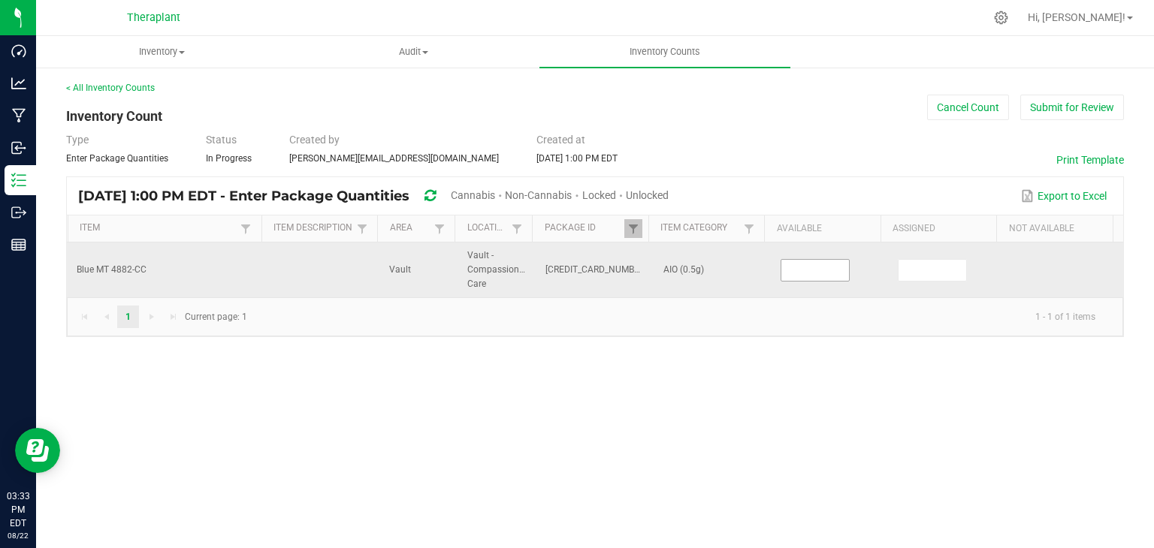
click at [784, 274] on input at bounding box center [815, 270] width 68 height 21
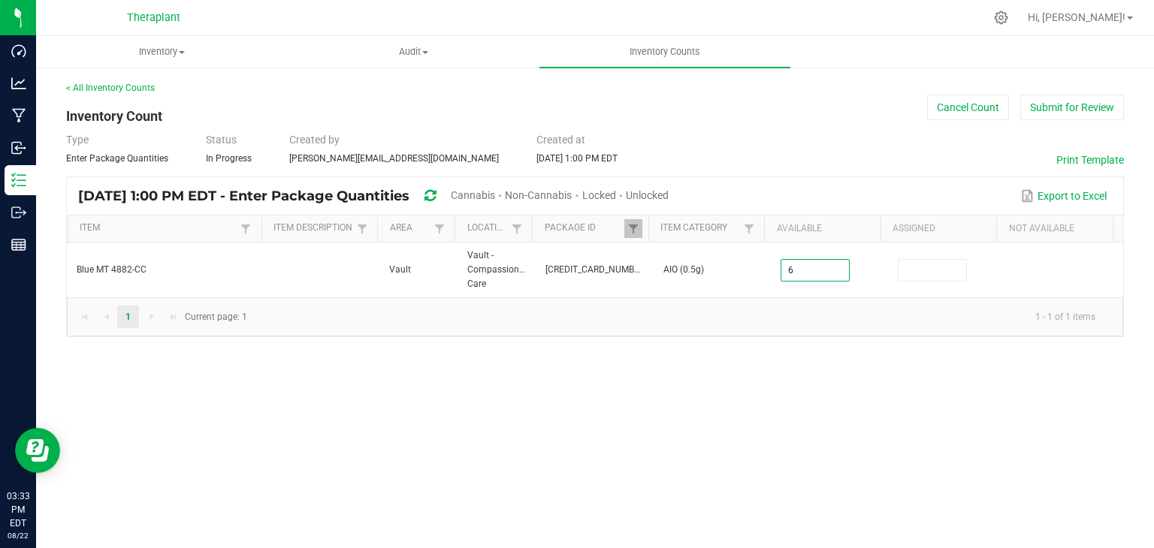
type input "6"
click at [769, 366] on div "Inventory All packages All inventory Waste log Create inventory Audit Inventory…" at bounding box center [594, 292] width 1117 height 512
click at [637, 228] on span at bounding box center [633, 229] width 12 height 12
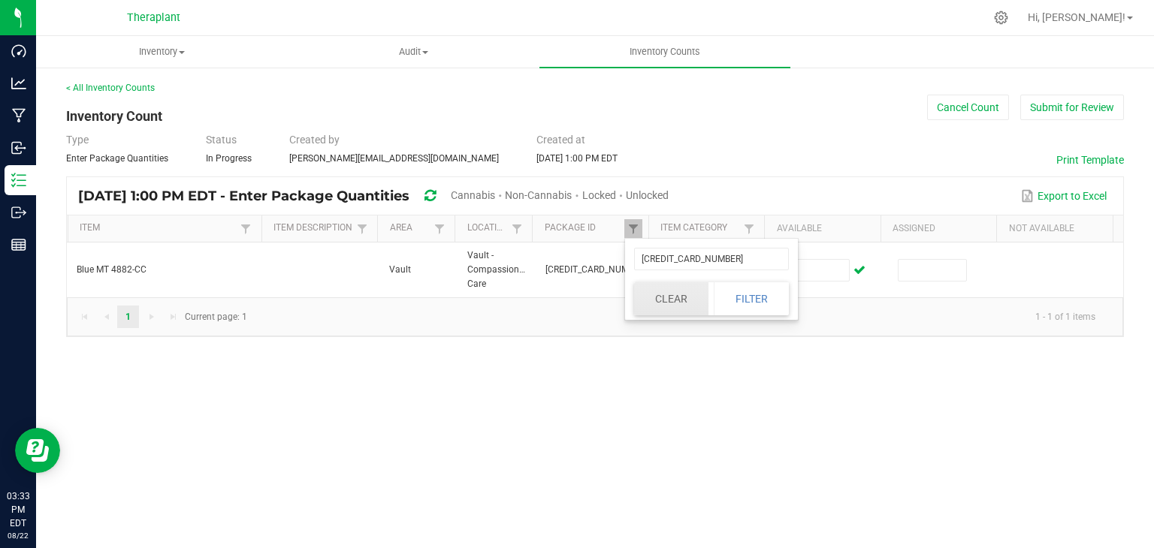
click at [662, 296] on button "Clear" at bounding box center [671, 298] width 74 height 33
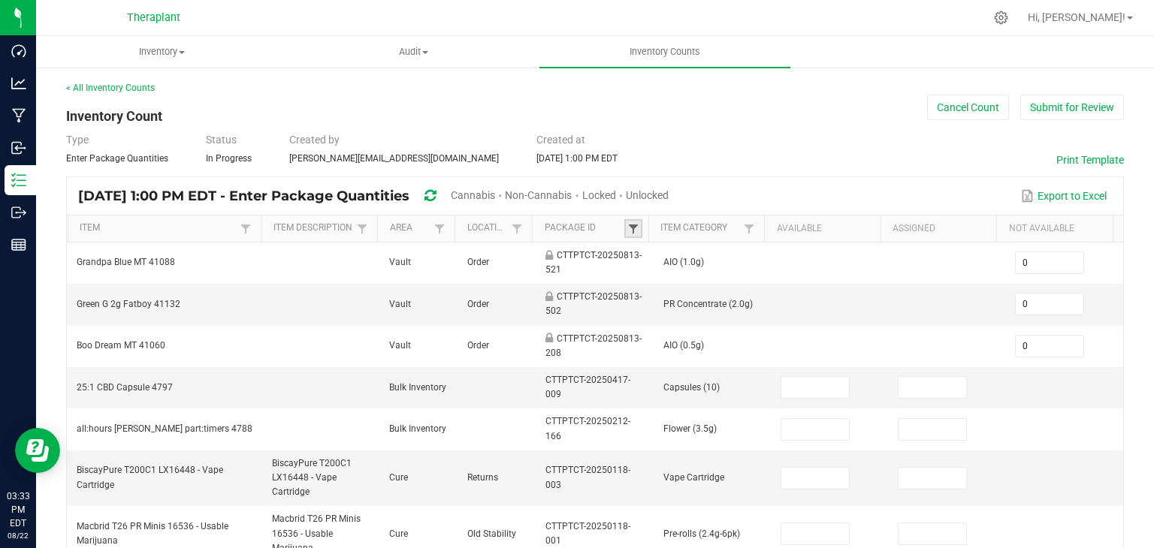
click at [631, 228] on span at bounding box center [633, 229] width 12 height 12
click at [648, 259] on input "text" at bounding box center [705, 259] width 155 height 23
type input "96873906409309"
click button "Filter" at bounding box center [744, 298] width 75 height 33
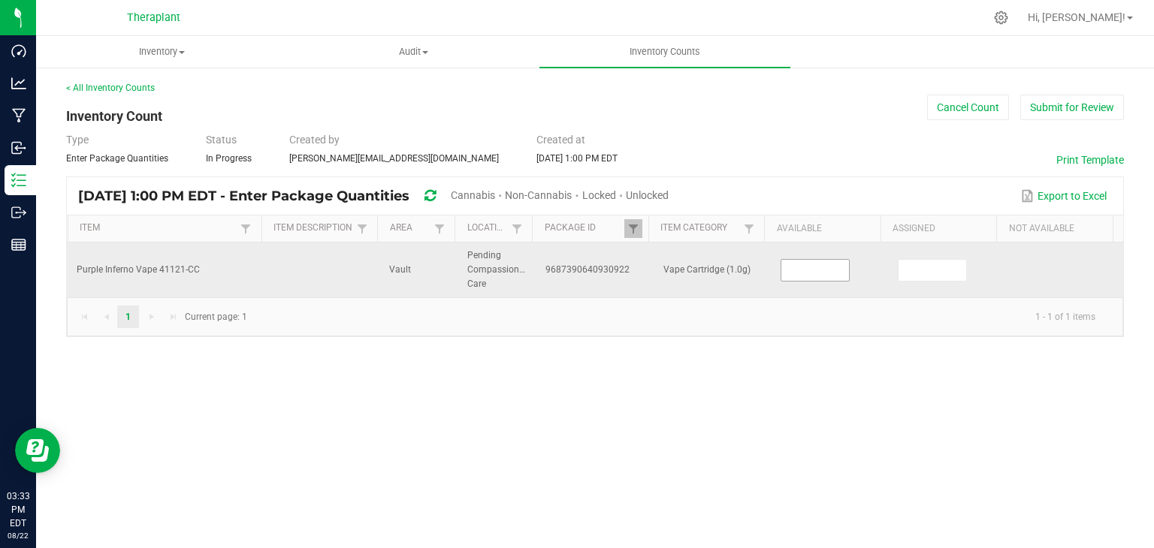
click at [803, 268] on input at bounding box center [815, 270] width 68 height 21
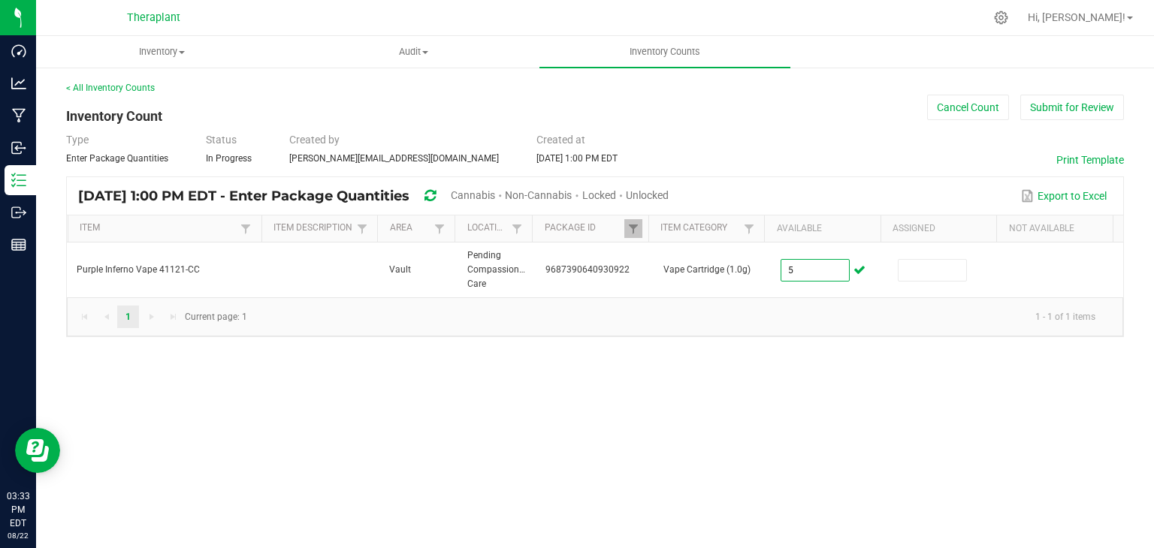
type input "5"
click at [751, 367] on div "Inventory All packages All inventory Waste log Create inventory Audit Inventory…" at bounding box center [594, 292] width 1117 height 512
click at [627, 229] on span at bounding box center [633, 229] width 12 height 12
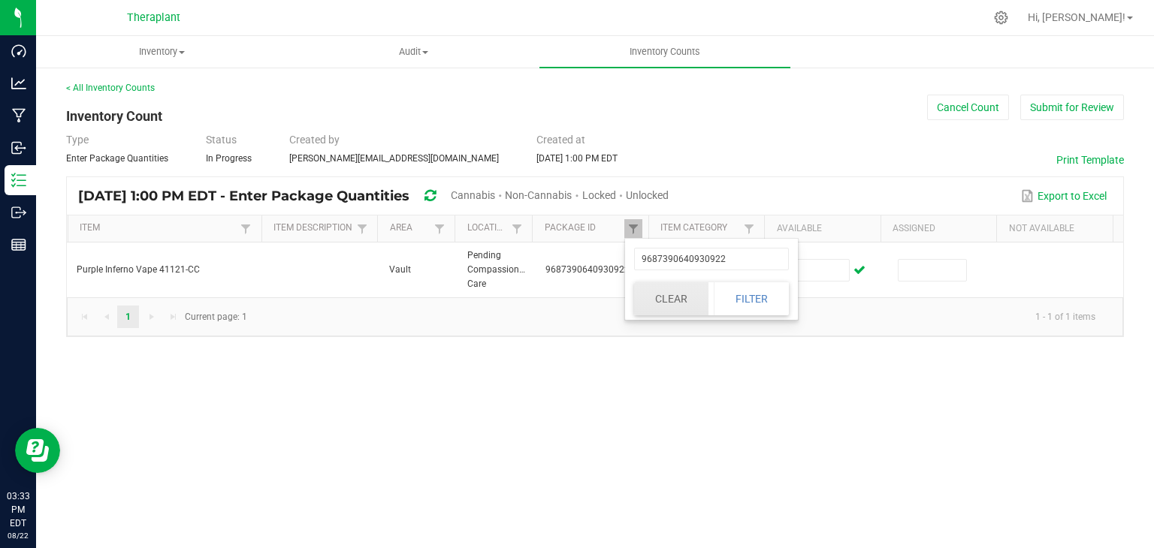
click at [676, 301] on button "Clear" at bounding box center [671, 298] width 74 height 33
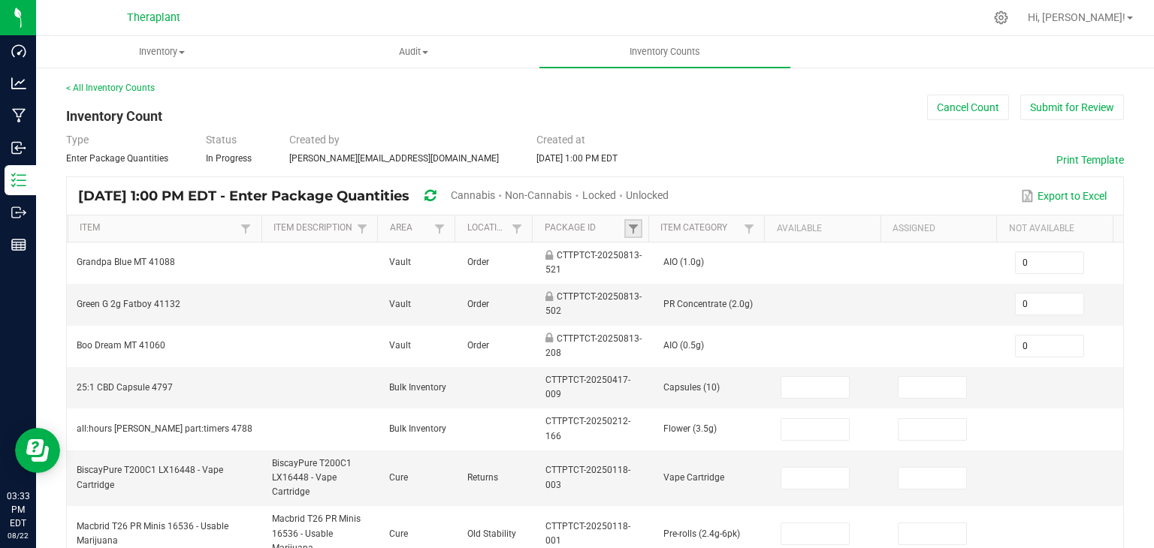
click at [633, 232] on link at bounding box center [633, 228] width 18 height 19
click at [641, 251] on input "text" at bounding box center [705, 259] width 155 height 23
type input "6855461134528250"
click button "Filter" at bounding box center [744, 298] width 75 height 33
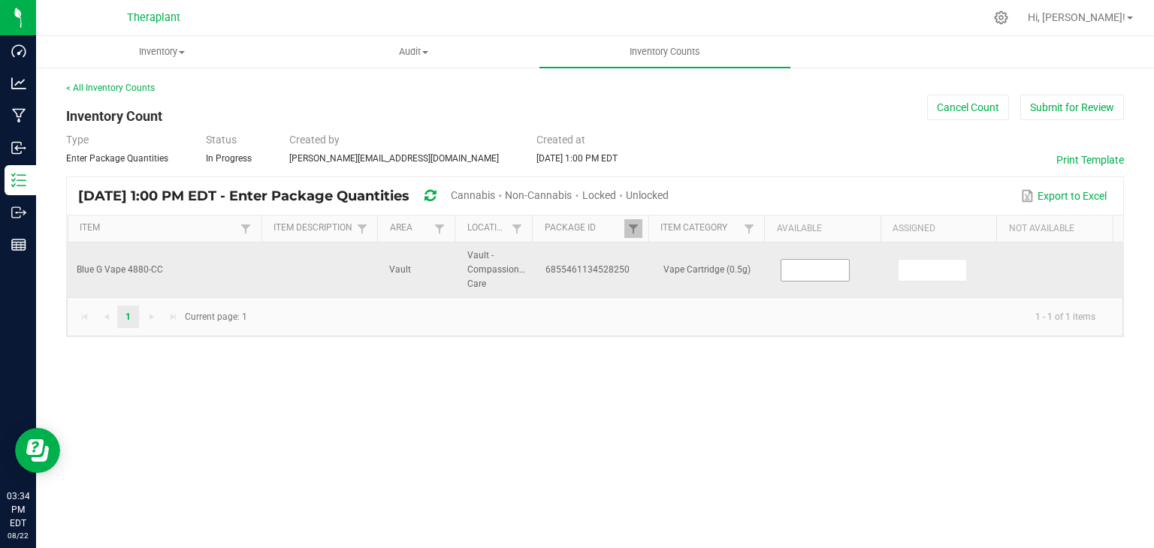
click at [808, 260] on input at bounding box center [815, 270] width 68 height 21
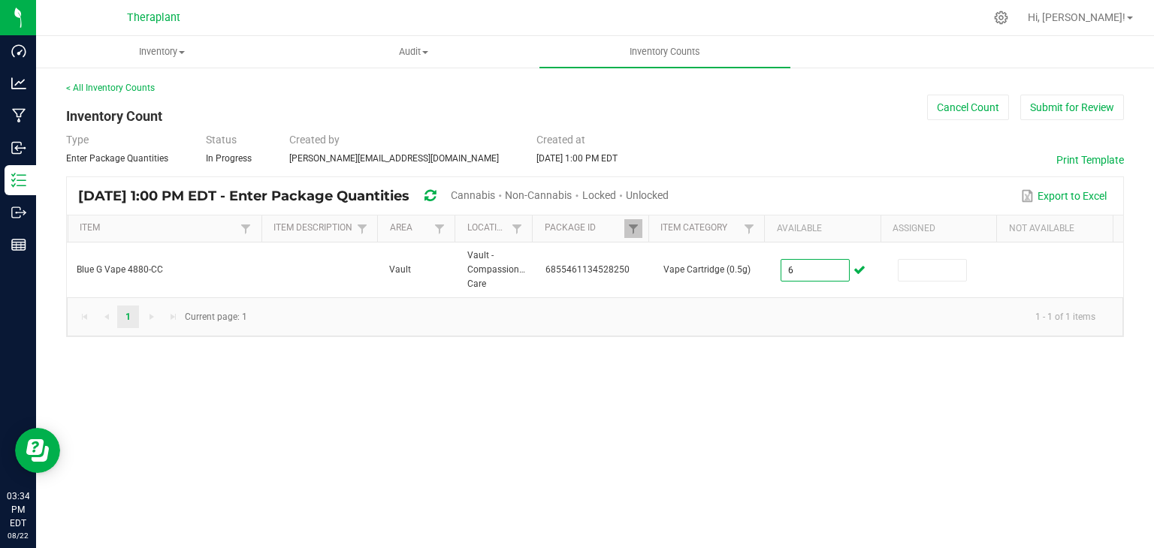
type input "6"
click at [736, 444] on div "Inventory All packages All inventory Waste log Create inventory Audit Inventory…" at bounding box center [594, 292] width 1117 height 512
click at [631, 226] on span at bounding box center [633, 229] width 12 height 12
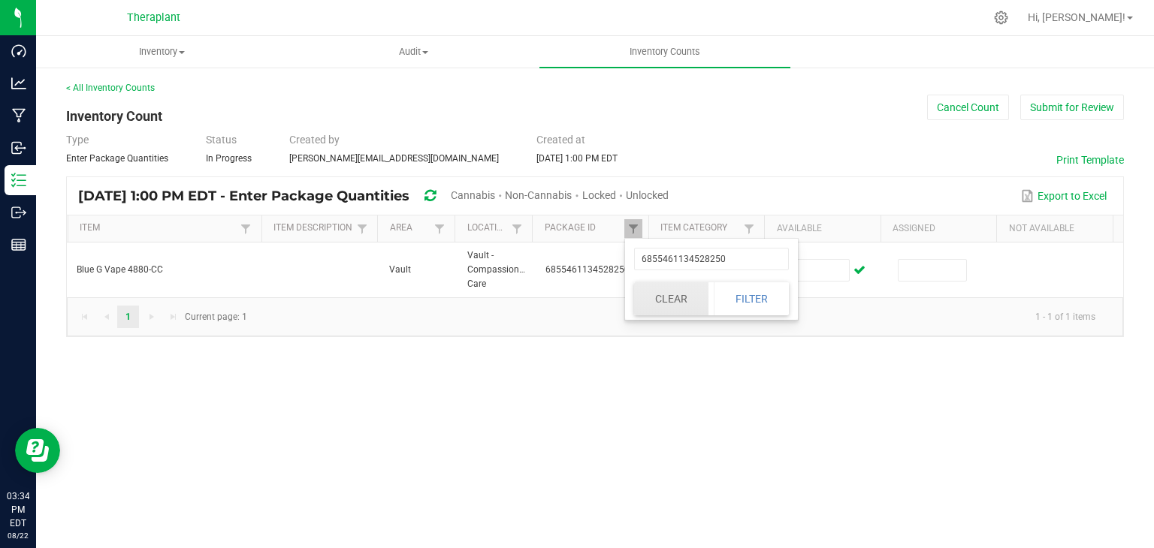
click at [676, 312] on button "Clear" at bounding box center [671, 298] width 74 height 33
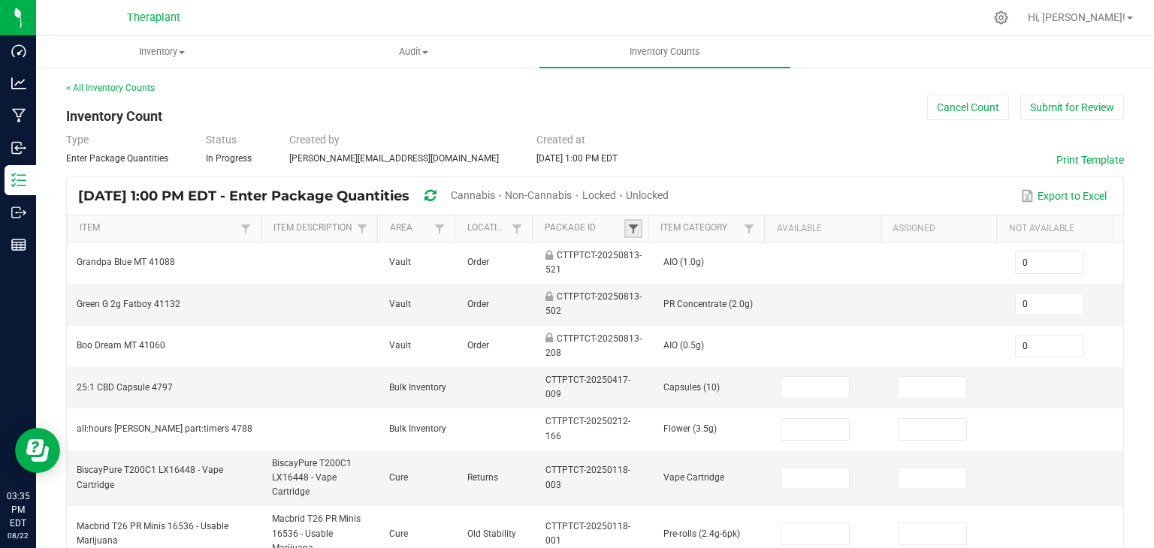
click at [630, 231] on span at bounding box center [633, 229] width 12 height 12
click at [641, 249] on input "text" at bounding box center [705, 259] width 155 height 23
type input "8942768415287688"
click button "Filter" at bounding box center [744, 298] width 75 height 33
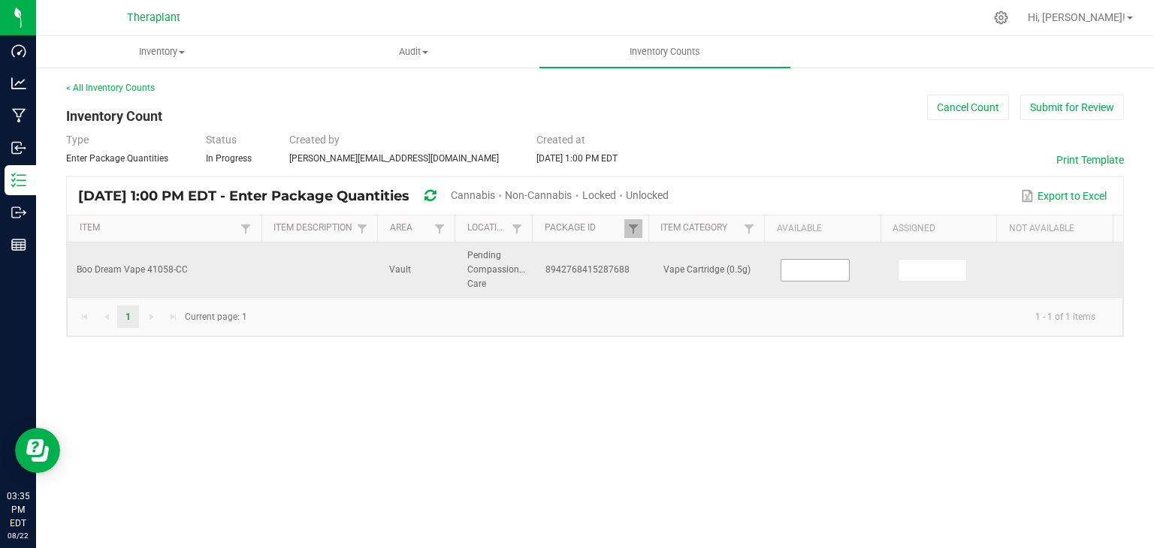
click at [786, 267] on input at bounding box center [815, 270] width 68 height 21
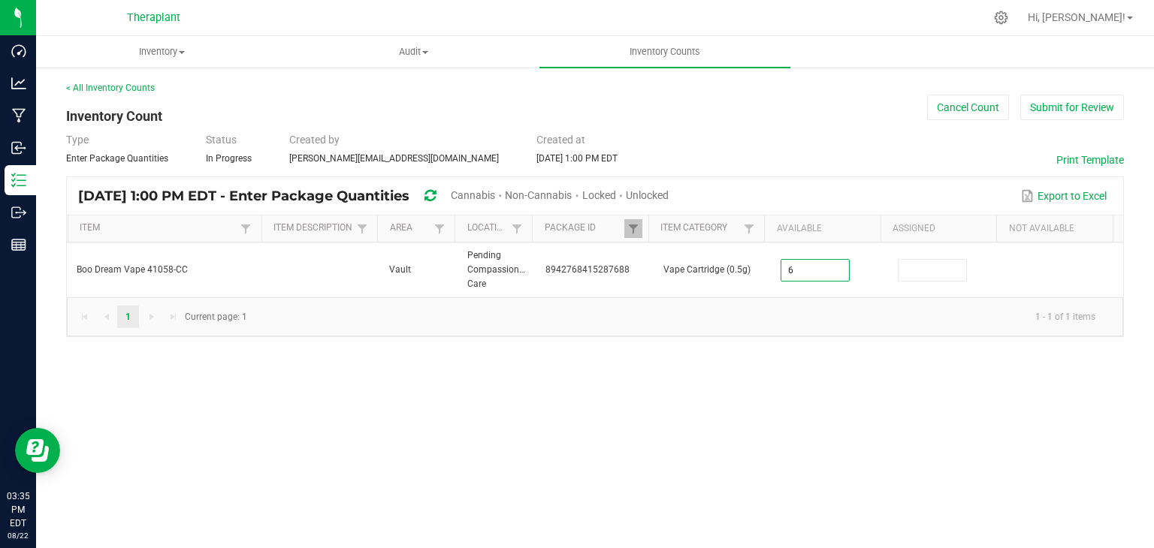
type input "6"
click at [942, 388] on div "Inventory All packages All inventory Waste log Create inventory Audit Inventory…" at bounding box center [594, 292] width 1117 height 512
click at [631, 224] on span at bounding box center [633, 229] width 12 height 12
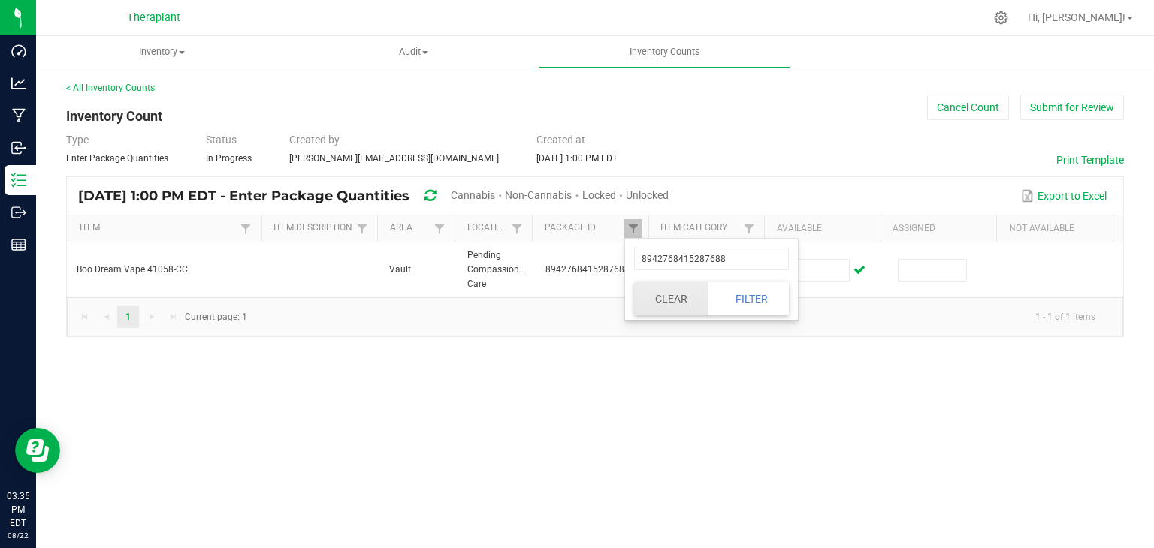
click at [659, 285] on button "Clear" at bounding box center [671, 298] width 74 height 33
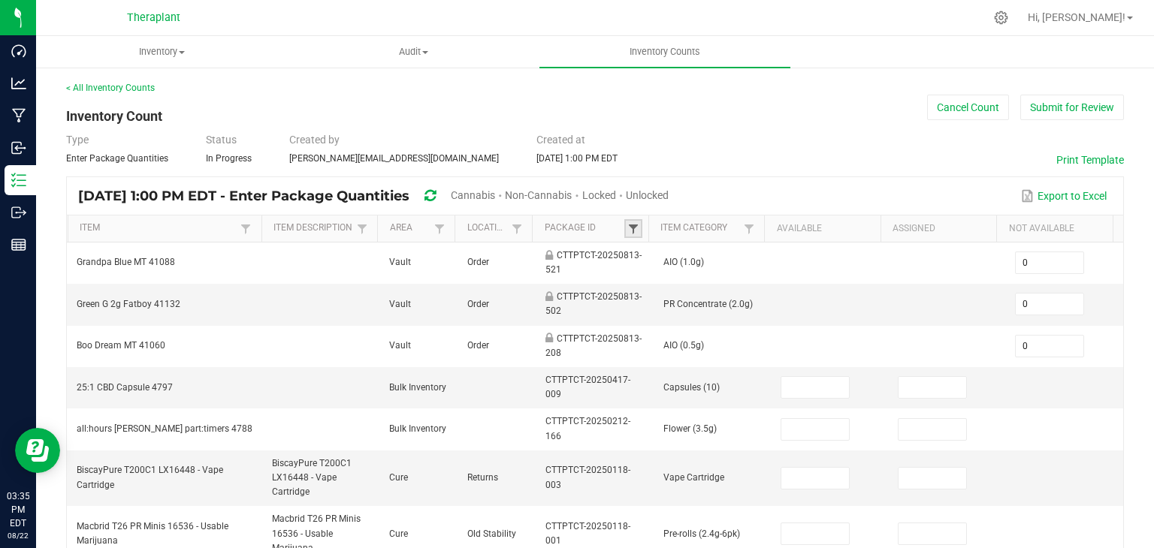
click at [632, 227] on link at bounding box center [633, 228] width 18 height 19
click at [652, 265] on input "text" at bounding box center [705, 259] width 155 height 23
type input "597975997915961"
click button "Filter" at bounding box center [744, 298] width 75 height 33
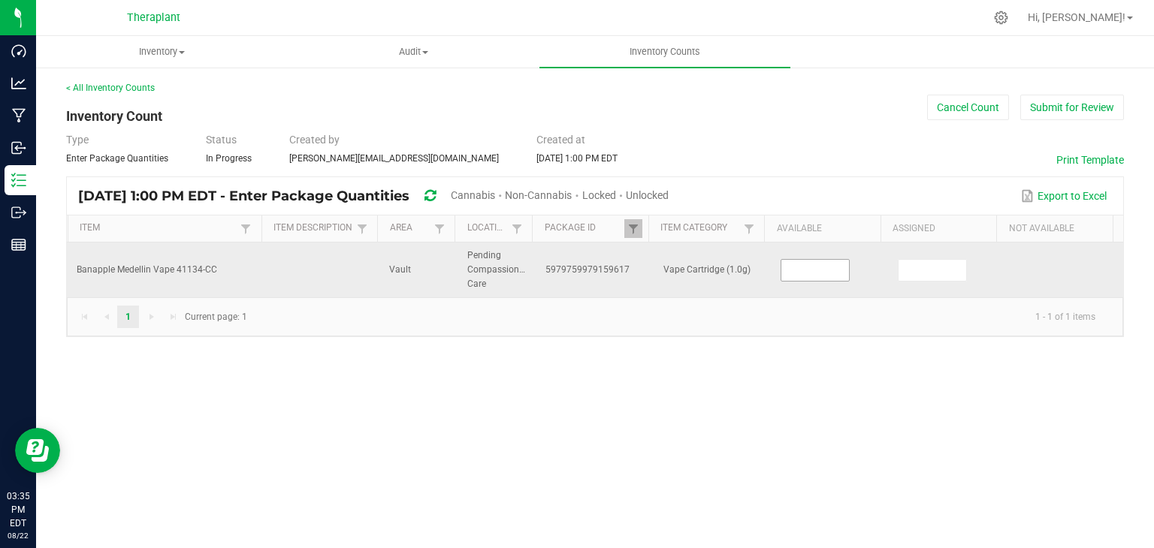
click at [788, 267] on input at bounding box center [815, 270] width 68 height 21
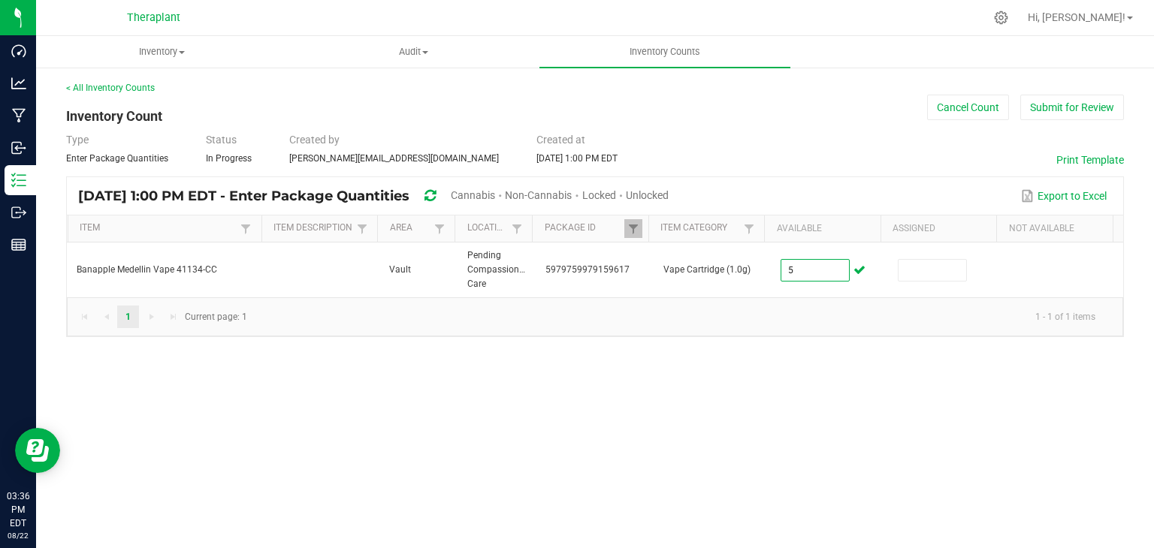
type input "5"
click at [631, 223] on span at bounding box center [633, 229] width 12 height 12
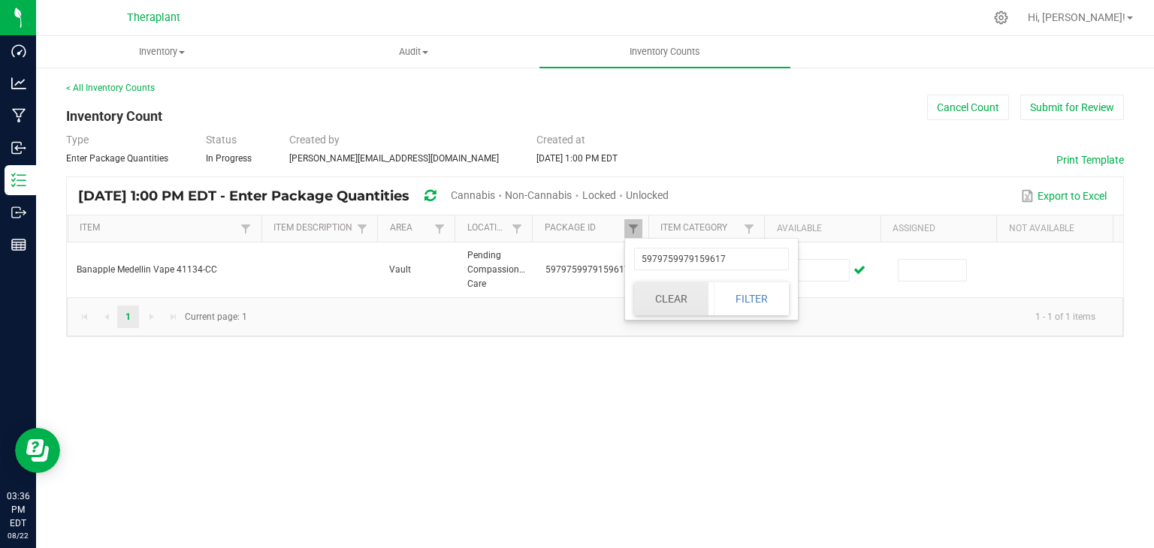
click at [670, 292] on button "Clear" at bounding box center [671, 298] width 74 height 33
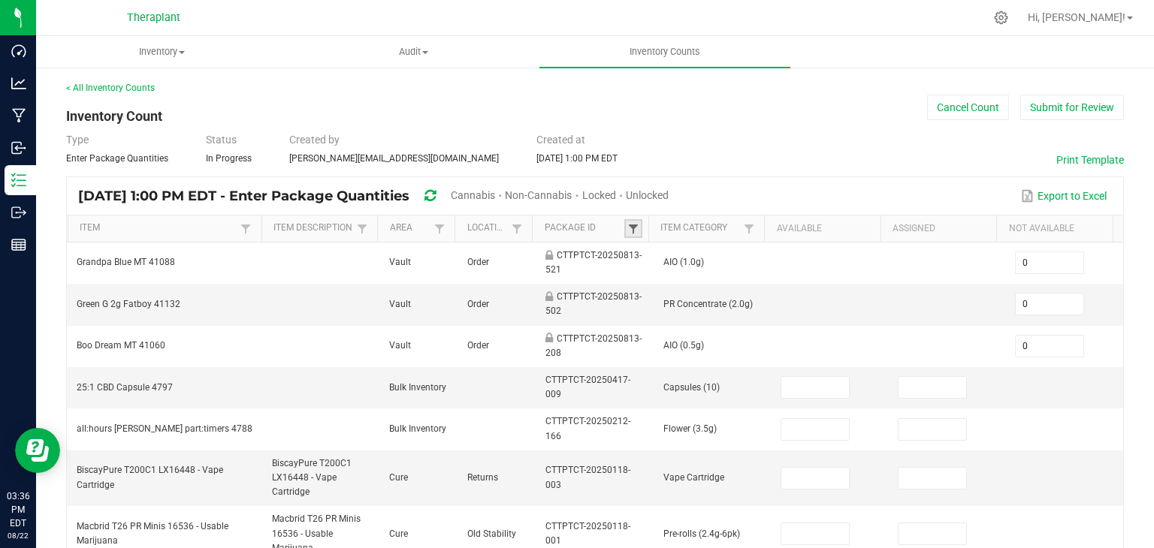
click at [631, 223] on span at bounding box center [633, 229] width 12 height 12
click at [649, 253] on input "text" at bounding box center [705, 259] width 155 height 23
type input "123354941842"
click button "Filter" at bounding box center [744, 298] width 75 height 33
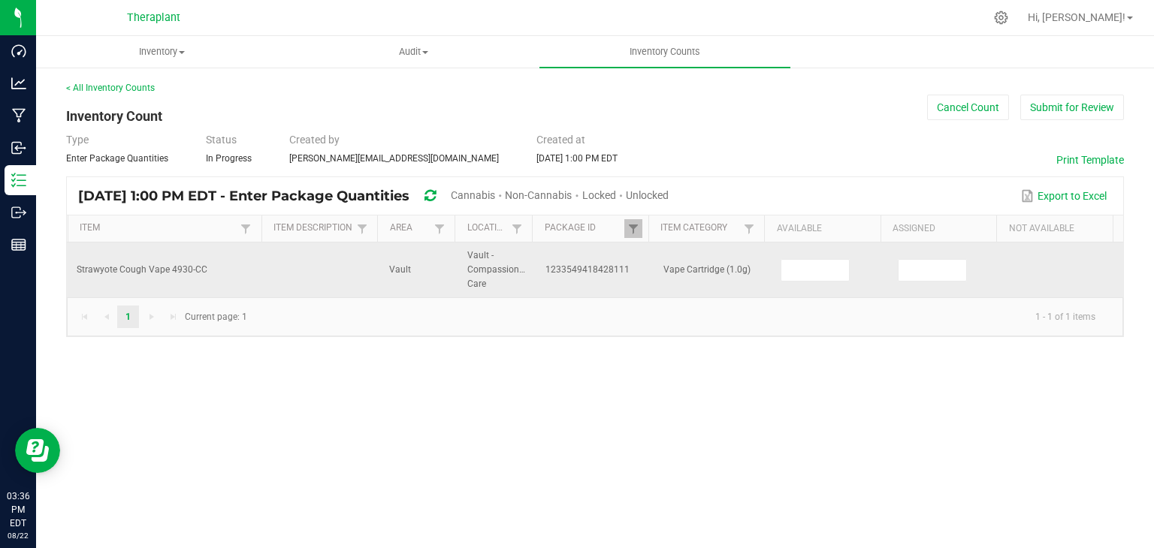
click at [811, 282] on td at bounding box center [829, 271] width 117 height 56
click at [808, 278] on input at bounding box center [815, 270] width 68 height 21
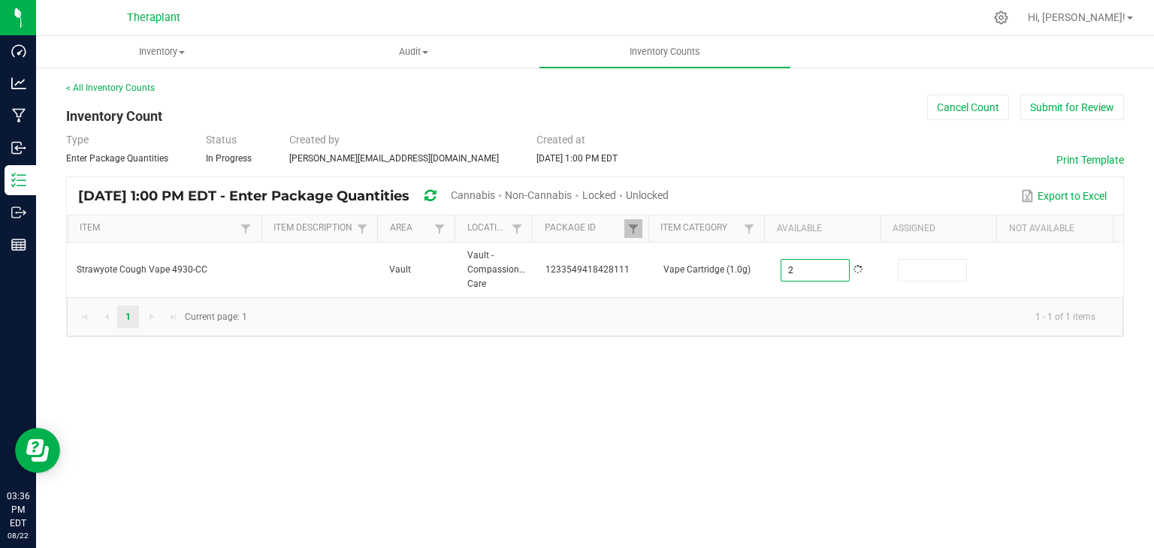
type input "2"
click at [798, 406] on div "Inventory All packages All inventory Waste log Create inventory Audit Inventory…" at bounding box center [594, 292] width 1117 height 512
click at [637, 230] on span at bounding box center [633, 229] width 12 height 12
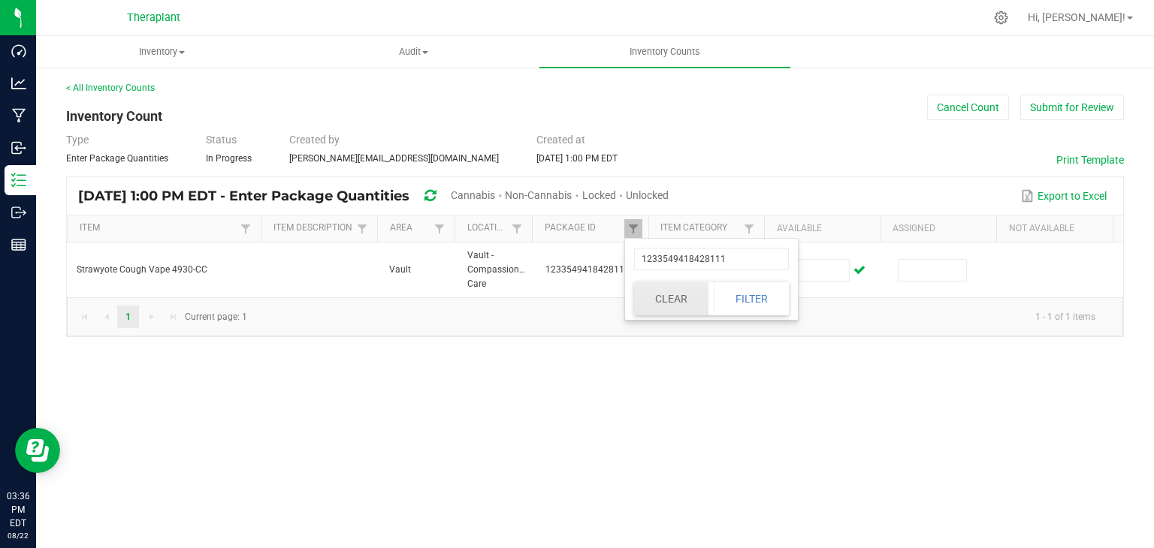
click at [677, 288] on button "Clear" at bounding box center [671, 298] width 74 height 33
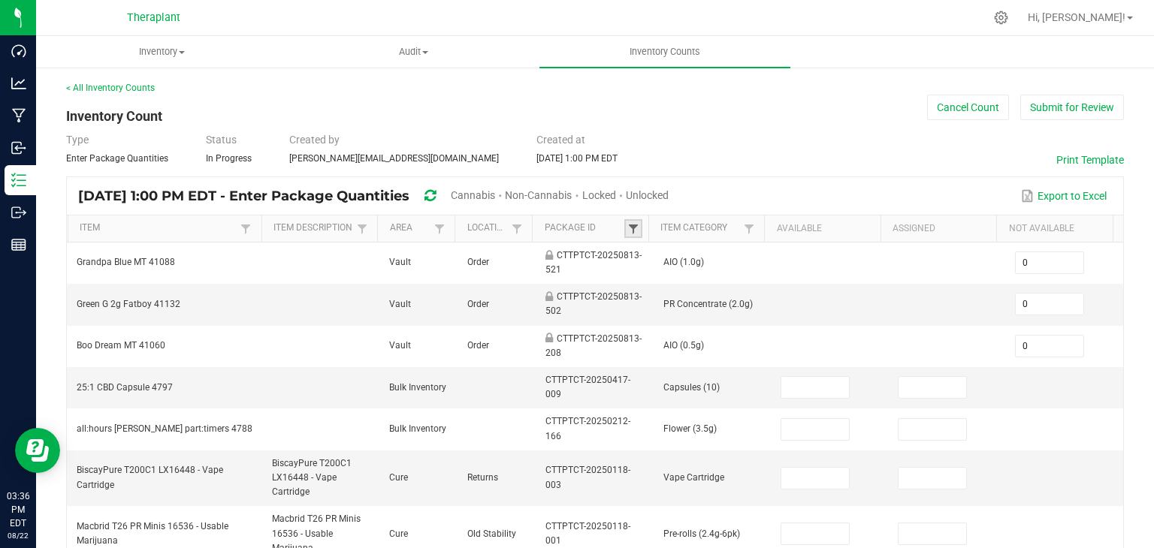
click at [631, 225] on span at bounding box center [633, 229] width 12 height 12
click at [658, 252] on input "text" at bounding box center [705, 259] width 155 height 23
type input "30892033607166"
click button "Filter" at bounding box center [744, 298] width 75 height 33
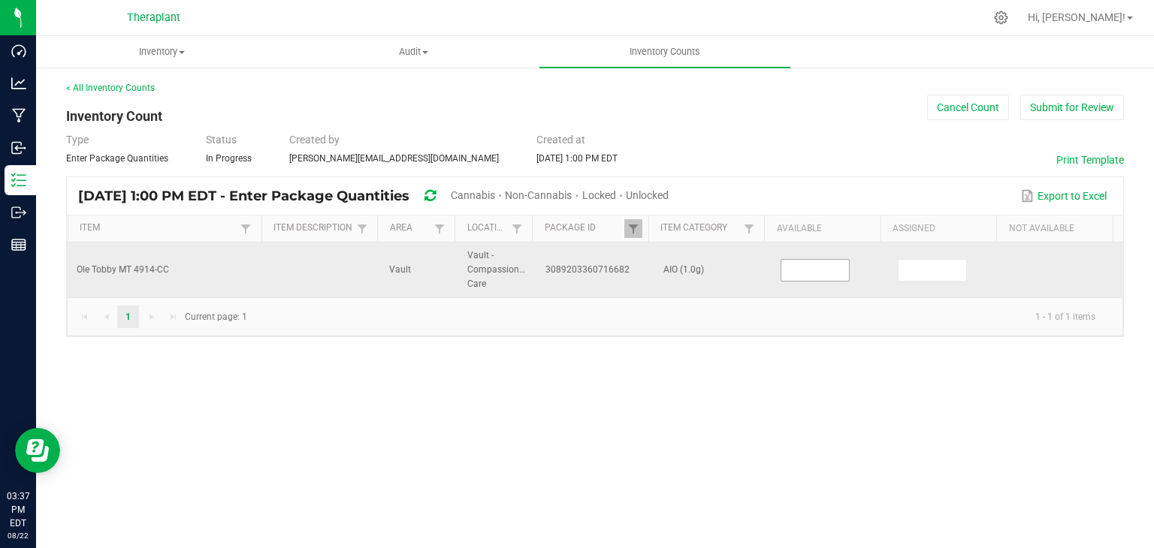
click at [791, 270] on input at bounding box center [815, 270] width 68 height 21
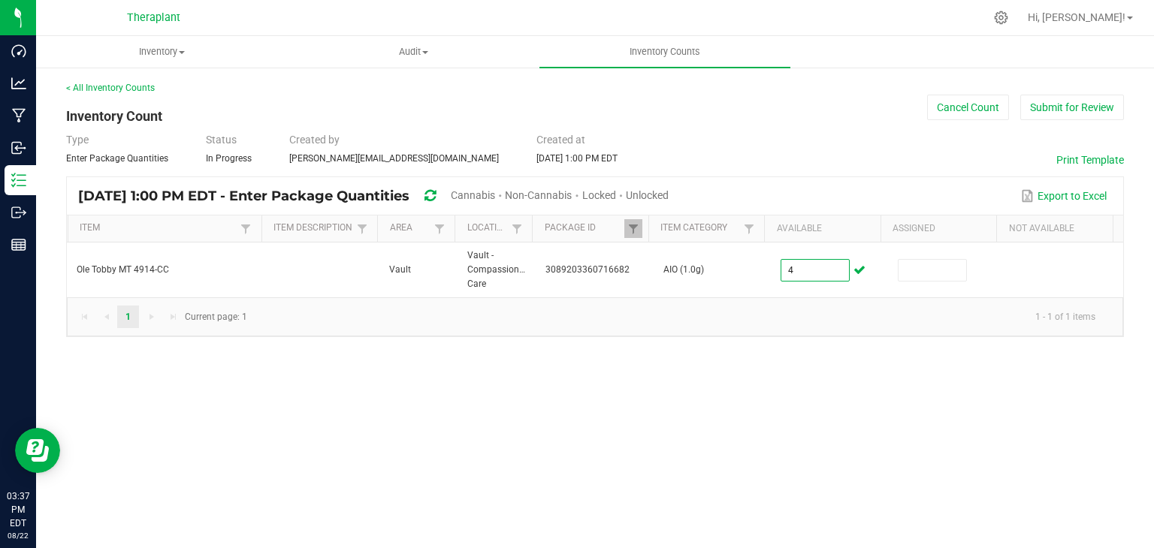
type input "4"
drag, startPoint x: 764, startPoint y: 379, endPoint x: 742, endPoint y: 375, distance: 22.1
click at [764, 379] on div "Inventory All packages All inventory Waste log Create inventory Audit Inventory…" at bounding box center [594, 292] width 1117 height 512
click at [640, 218] on th "Package Id Not Sorted" at bounding box center [590, 229] width 116 height 27
click at [640, 223] on link at bounding box center [633, 228] width 18 height 19
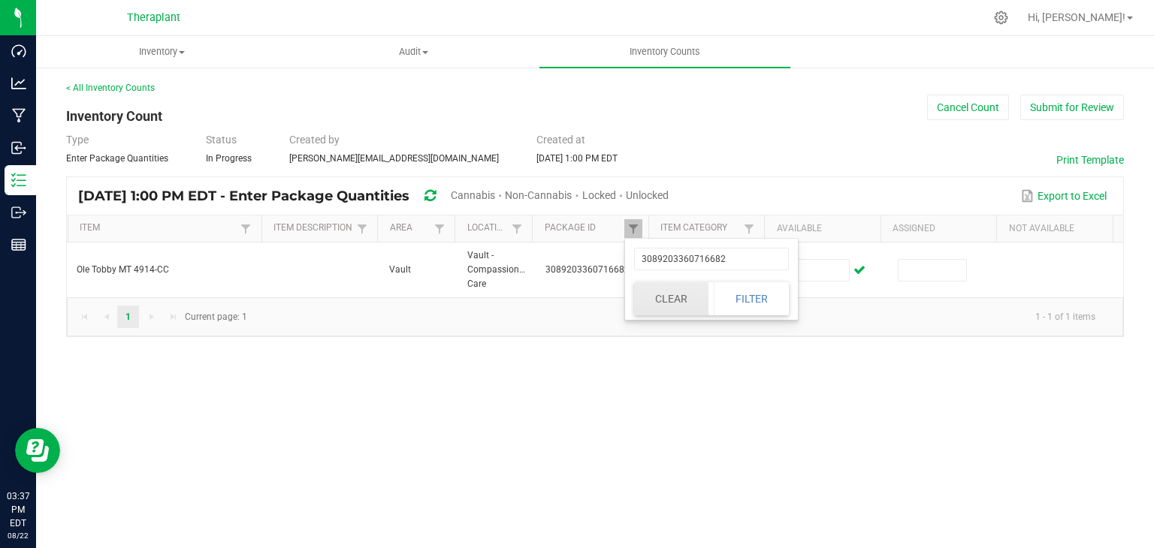
click at [677, 300] on button "Clear" at bounding box center [671, 298] width 74 height 33
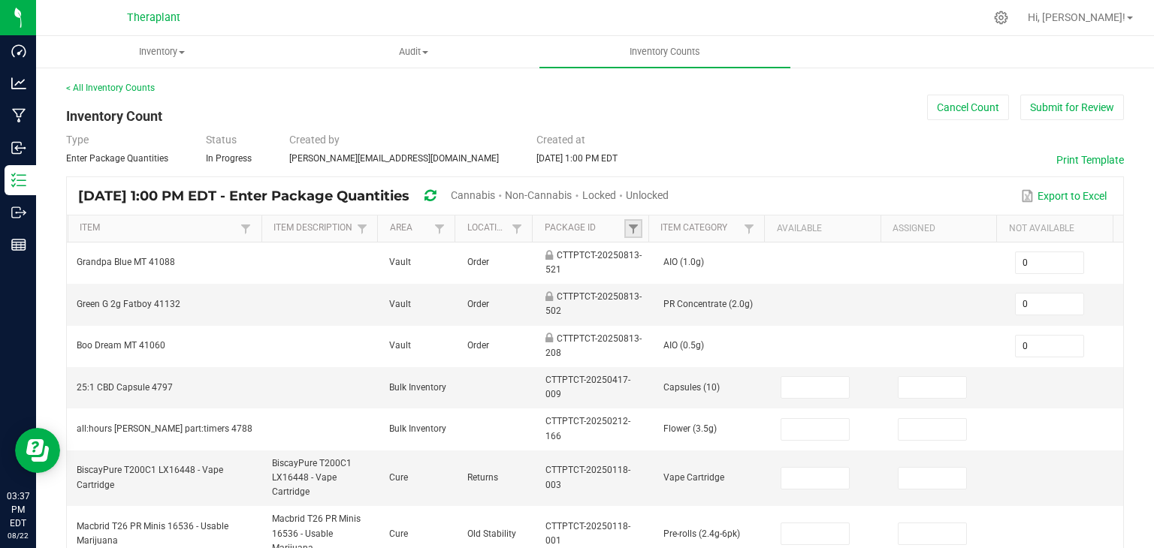
click at [624, 230] on link at bounding box center [633, 228] width 18 height 19
click at [632, 251] on input "text" at bounding box center [705, 259] width 155 height 23
type input "6697880114"
click button "Filter" at bounding box center [744, 298] width 75 height 33
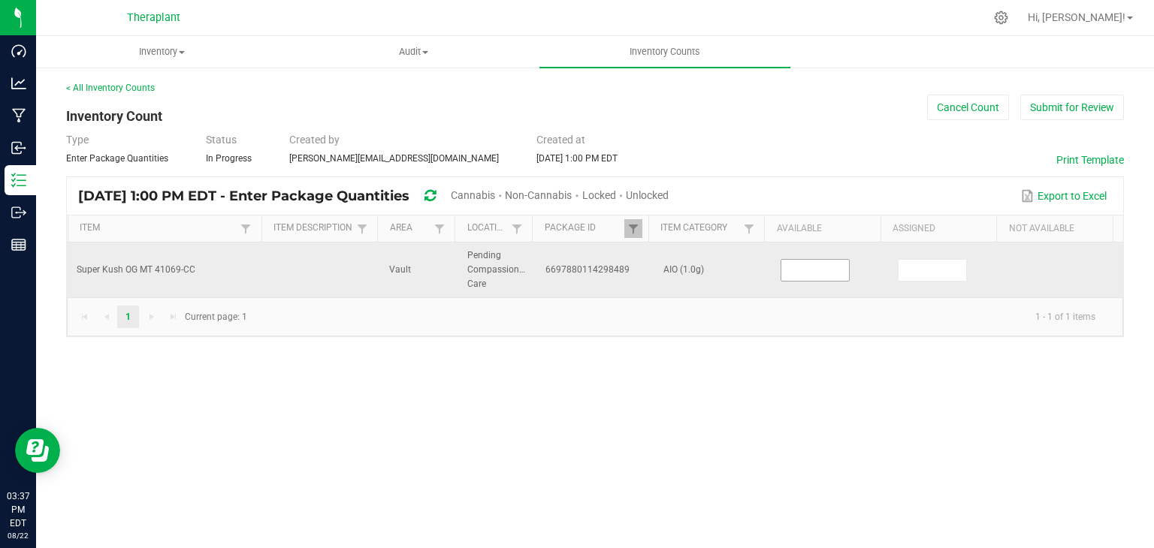
click at [820, 274] on input at bounding box center [815, 270] width 68 height 21
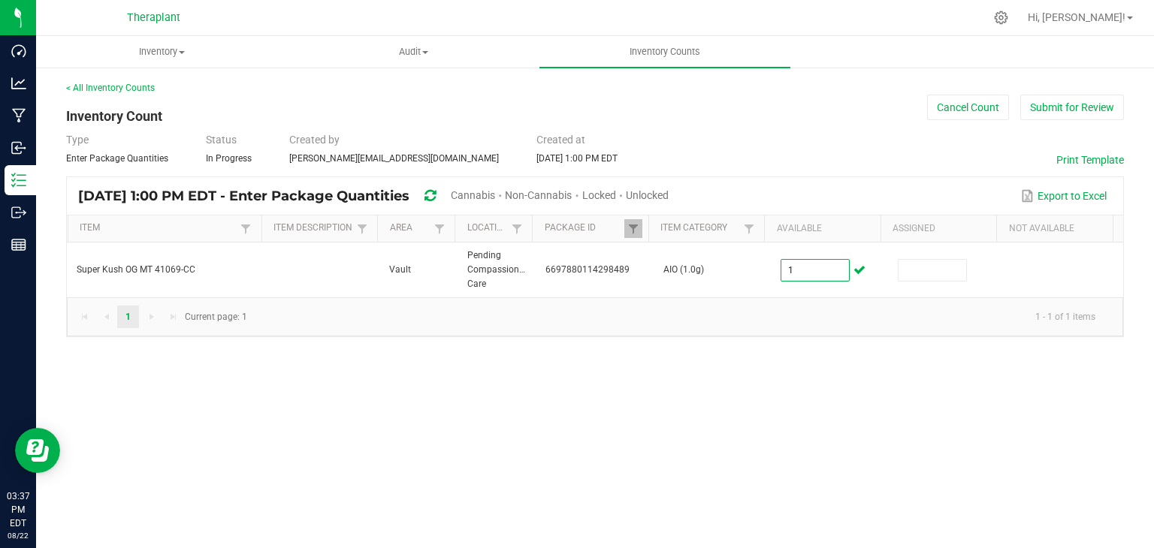
type input "1"
click at [637, 222] on link at bounding box center [633, 228] width 18 height 19
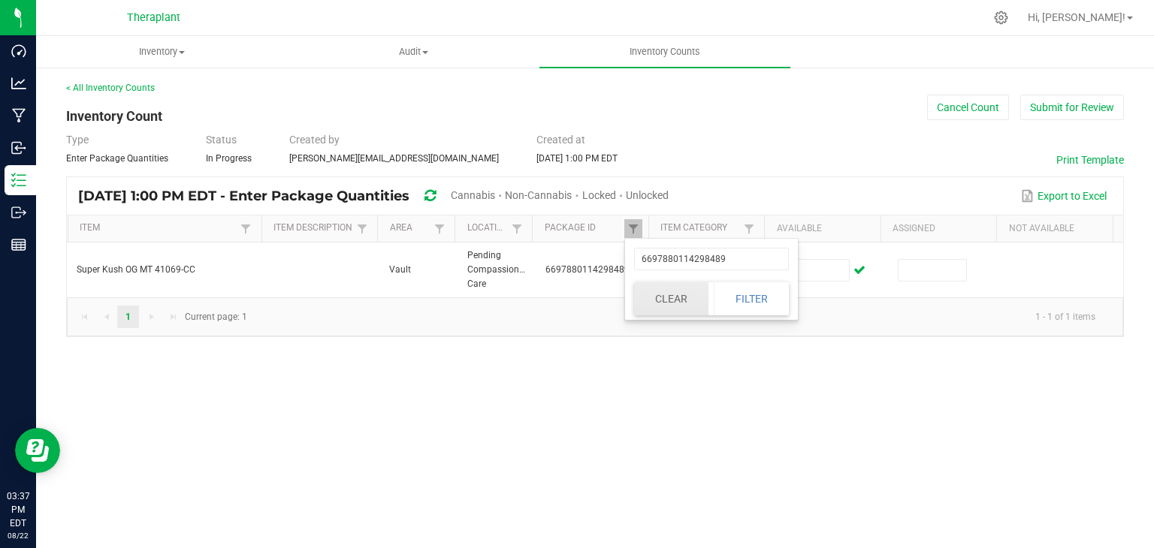
click at [645, 296] on button "Clear" at bounding box center [671, 298] width 74 height 33
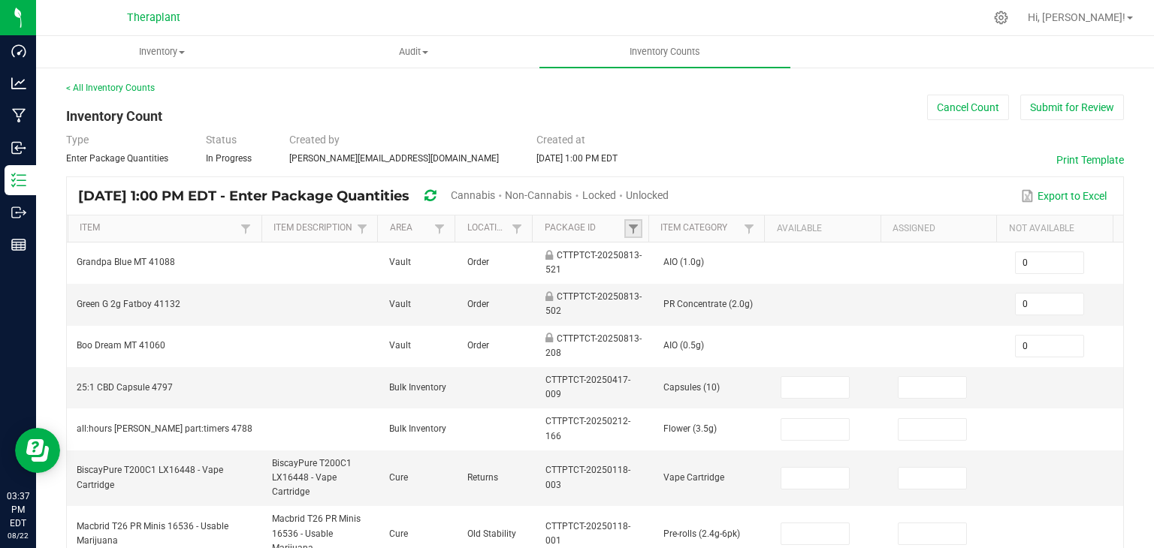
click at [634, 229] on link at bounding box center [633, 228] width 18 height 19
click at [644, 258] on input "text" at bounding box center [705, 259] width 155 height 23
type input "437158021317504"
click button "Filter" at bounding box center [744, 298] width 75 height 33
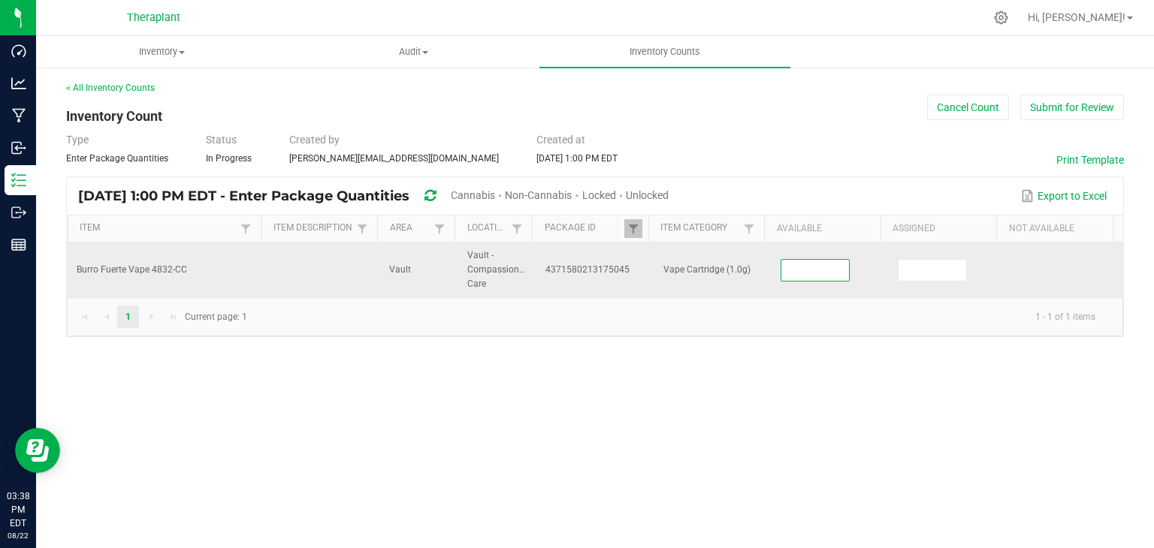
click at [793, 270] on input at bounding box center [815, 270] width 68 height 21
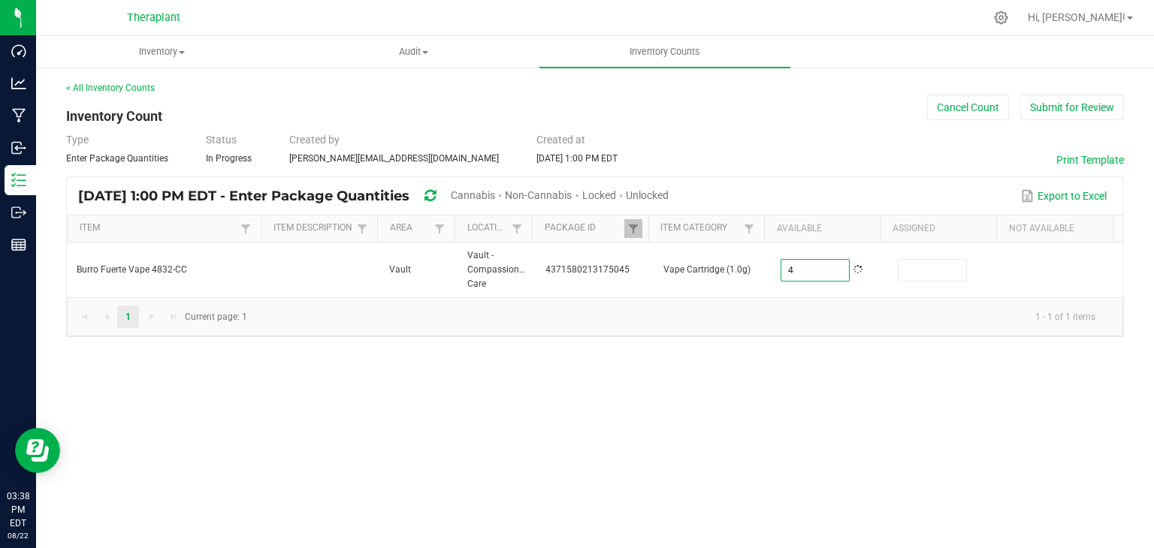
type input "4"
drag, startPoint x: 764, startPoint y: 461, endPoint x: 771, endPoint y: 448, distance: 14.8
click at [764, 458] on div "Inventory All packages All inventory Waste log Create inventory Audit Inventory…" at bounding box center [594, 292] width 1117 height 512
click at [624, 229] on link at bounding box center [633, 228] width 18 height 19
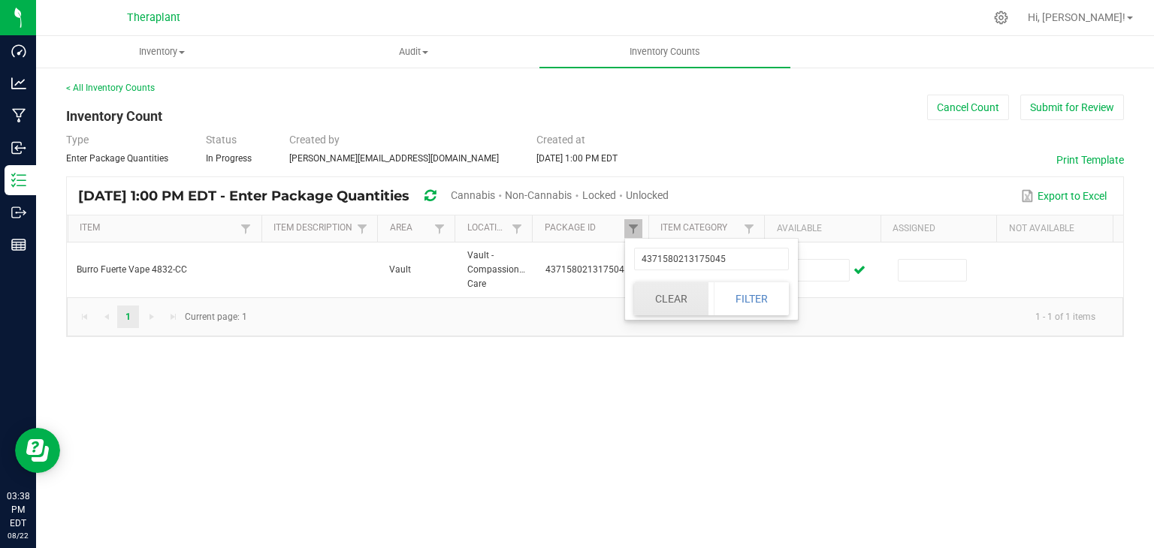
click at [662, 296] on button "Clear" at bounding box center [671, 298] width 74 height 33
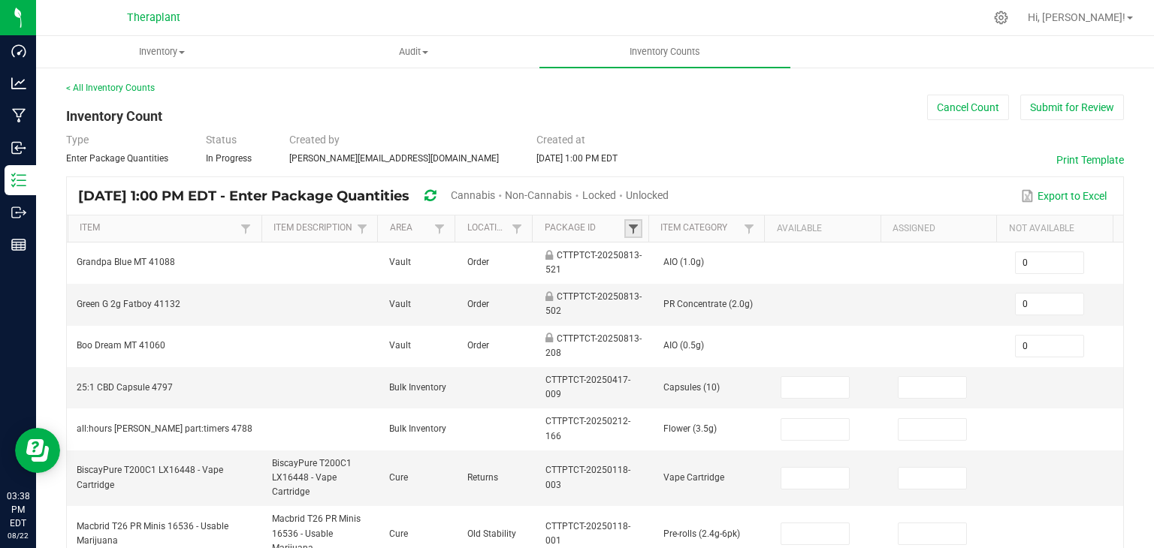
click at [632, 223] on span at bounding box center [633, 229] width 12 height 12
click at [657, 257] on input "text" at bounding box center [705, 259] width 155 height 23
type input "3694621051917549"
click button "Filter" at bounding box center [744, 298] width 75 height 33
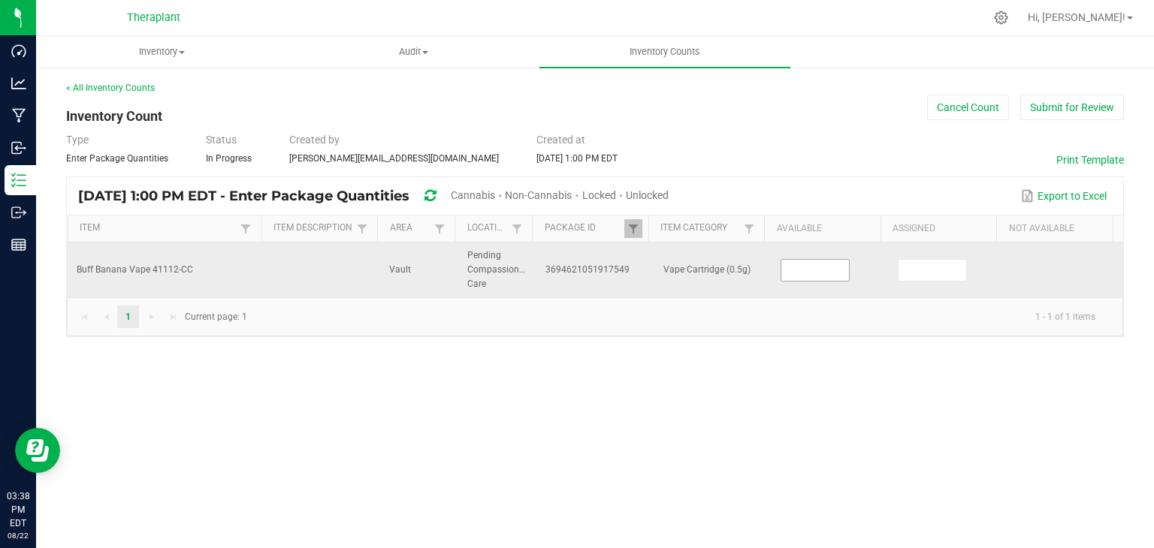
click at [811, 279] on input at bounding box center [815, 270] width 68 height 21
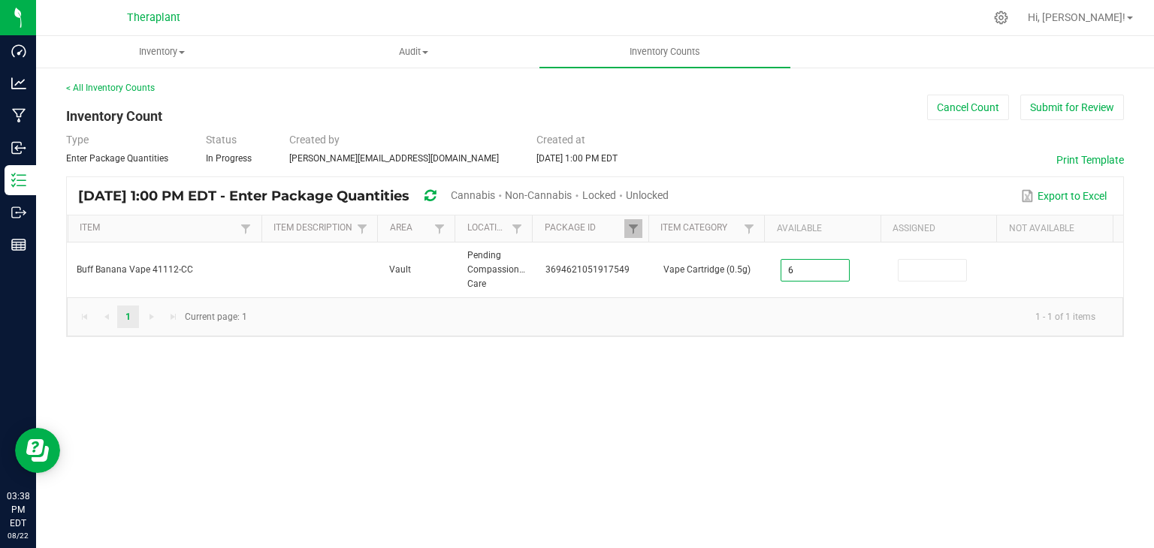
type input "6"
drag, startPoint x: 719, startPoint y: 430, endPoint x: 706, endPoint y: 409, distance: 24.6
click at [715, 423] on div "Inventory All packages All inventory Waste log Create inventory Audit Inventory…" at bounding box center [594, 292] width 1117 height 512
click at [631, 228] on span at bounding box center [633, 229] width 12 height 12
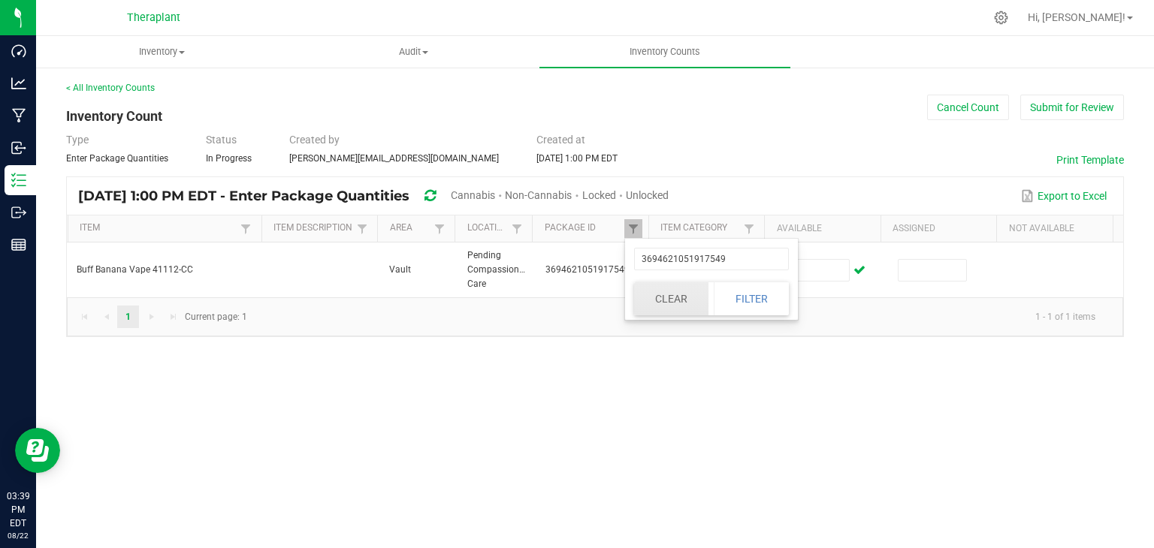
click at [639, 292] on button "Clear" at bounding box center [671, 298] width 74 height 33
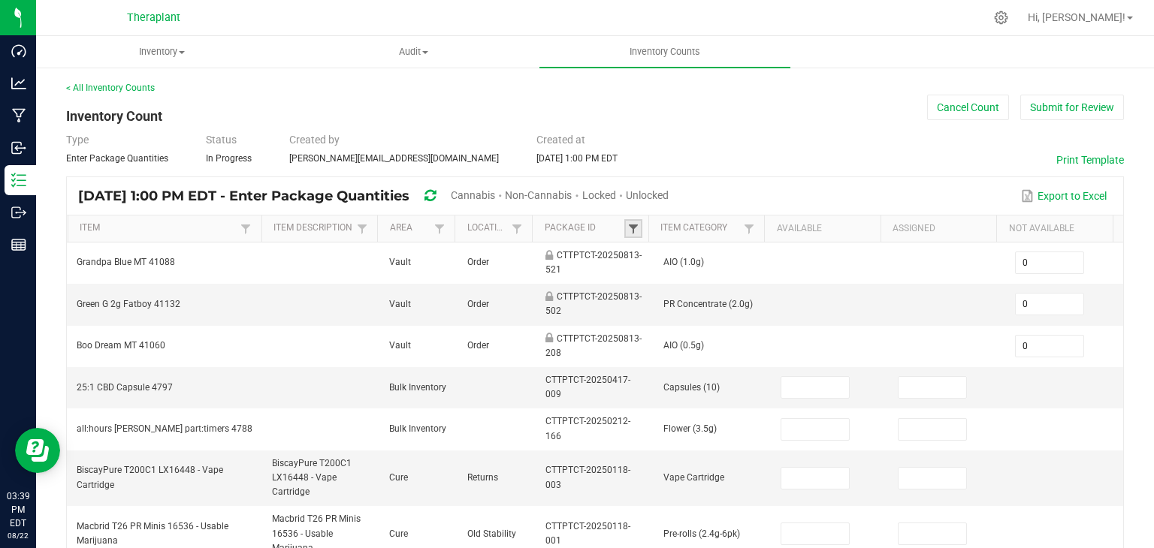
click at [628, 232] on span at bounding box center [633, 229] width 12 height 12
click at [635, 259] on input "text" at bounding box center [705, 259] width 155 height 23
type input "00235971339"
click button "Filter" at bounding box center [744, 298] width 75 height 33
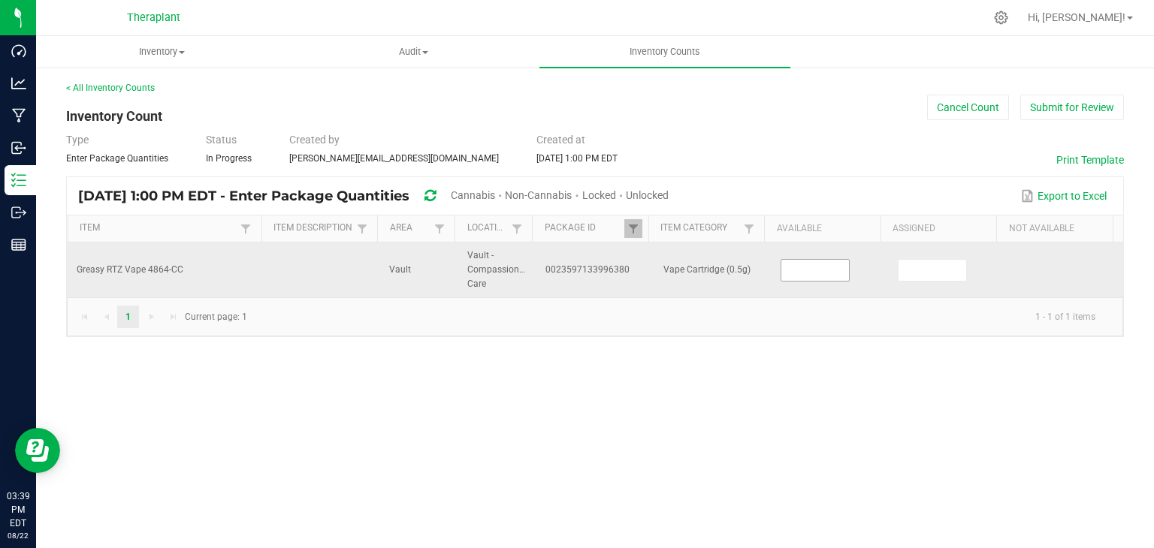
click at [781, 276] on input at bounding box center [815, 270] width 68 height 21
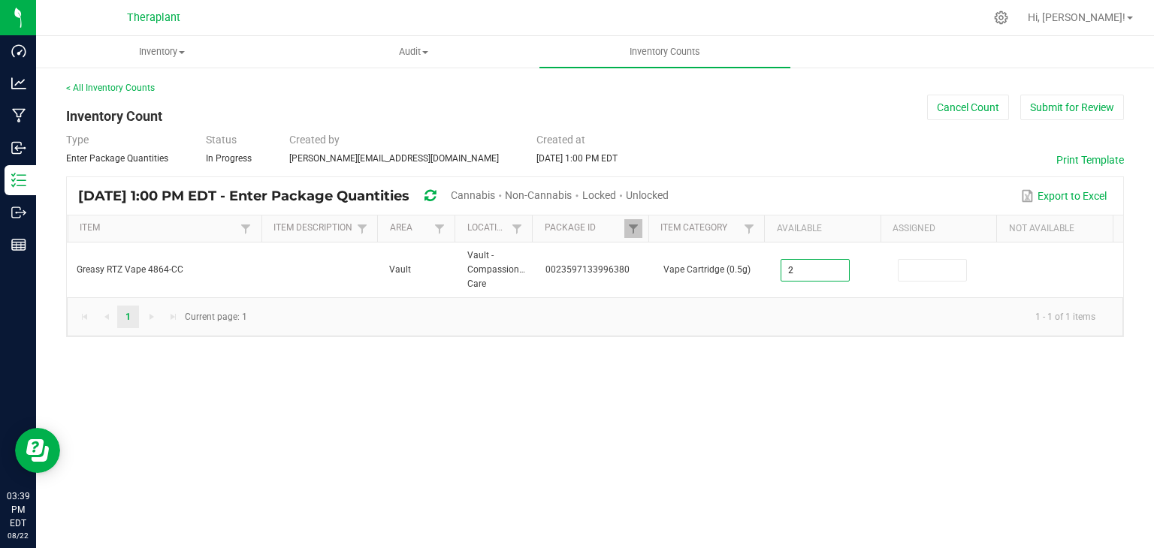
type input "2"
click at [768, 400] on div "Inventory All packages All inventory Waste log Create inventory Audit Inventory…" at bounding box center [594, 292] width 1117 height 512
click at [631, 223] on span at bounding box center [633, 229] width 12 height 12
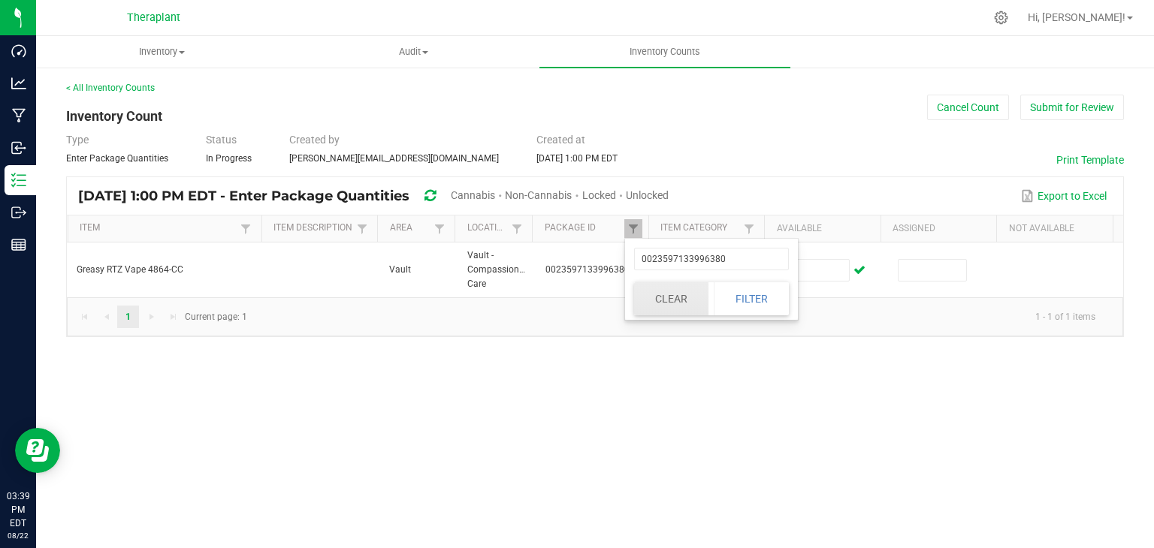
click at [671, 308] on button "Clear" at bounding box center [671, 298] width 74 height 33
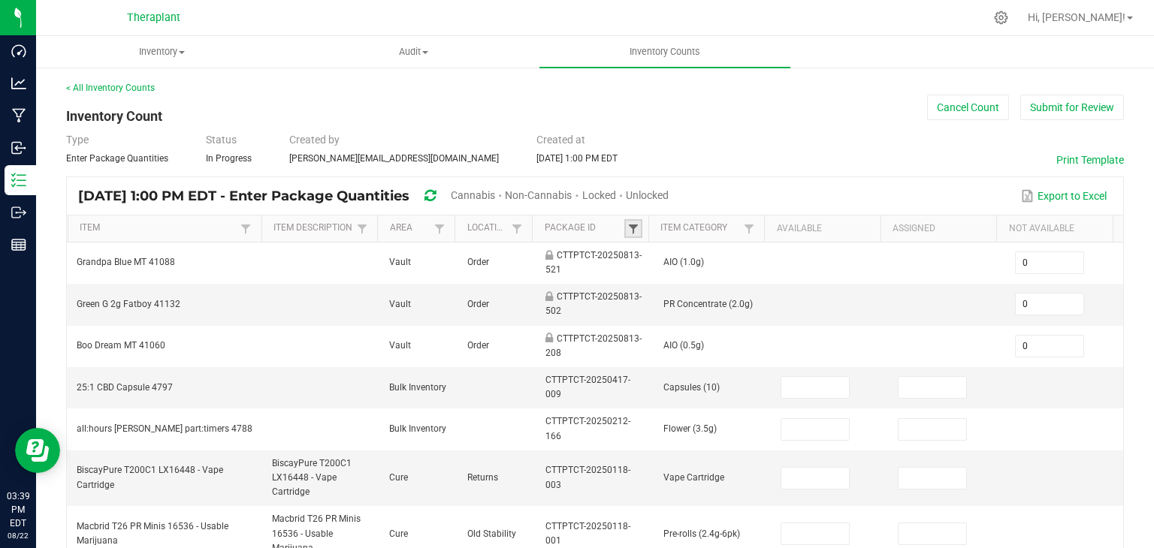
click at [630, 226] on span at bounding box center [633, 229] width 12 height 12
click at [649, 249] on input "text" at bounding box center [705, 259] width 155 height 23
type input "564761400429086"
click button "Filter" at bounding box center [744, 298] width 75 height 33
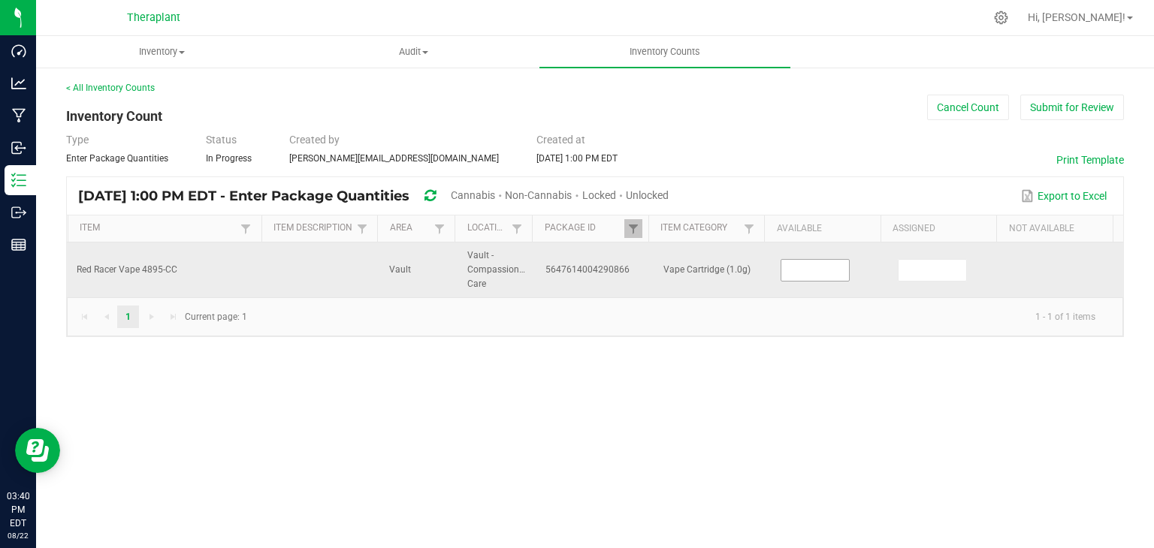
click at [821, 270] on input at bounding box center [815, 270] width 68 height 21
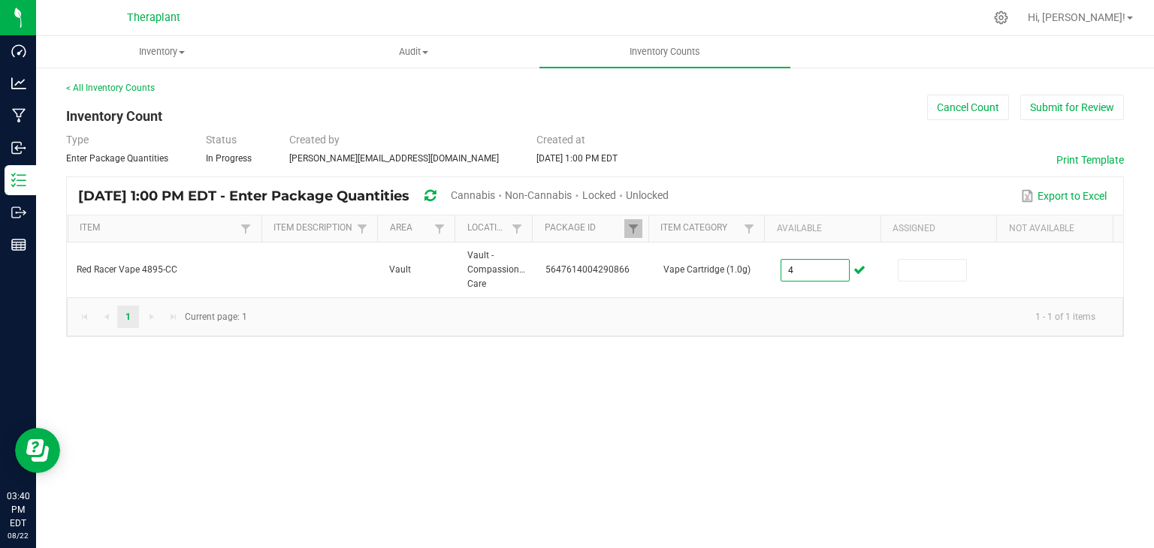
type input "4"
click at [760, 403] on div "Inventory All packages All inventory Waste log Create inventory Audit Inventory…" at bounding box center [594, 292] width 1117 height 512
click at [627, 226] on span at bounding box center [633, 229] width 12 height 12
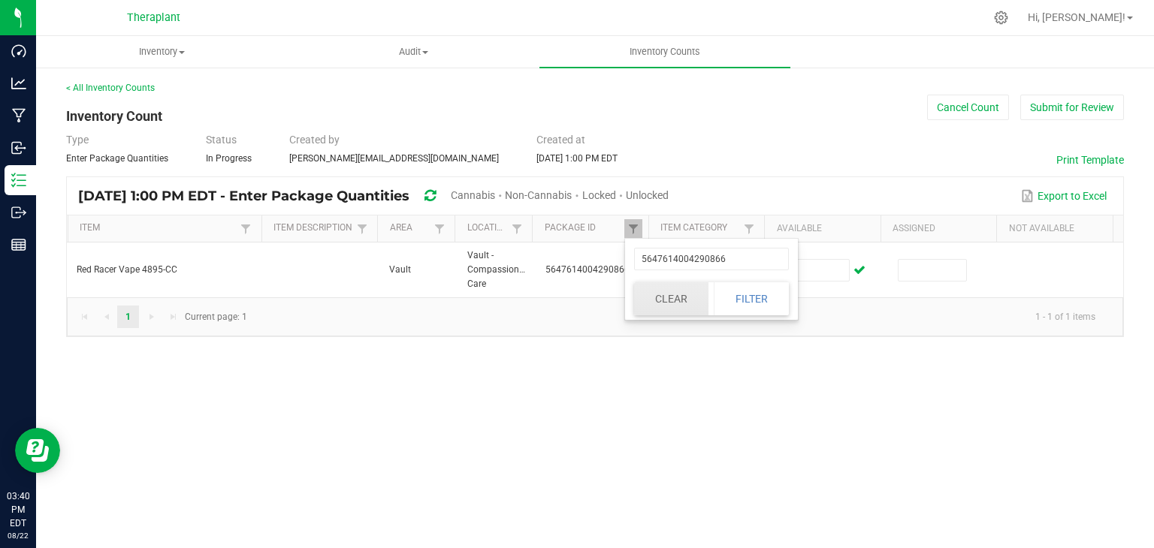
click at [659, 286] on button "Clear" at bounding box center [671, 298] width 74 height 33
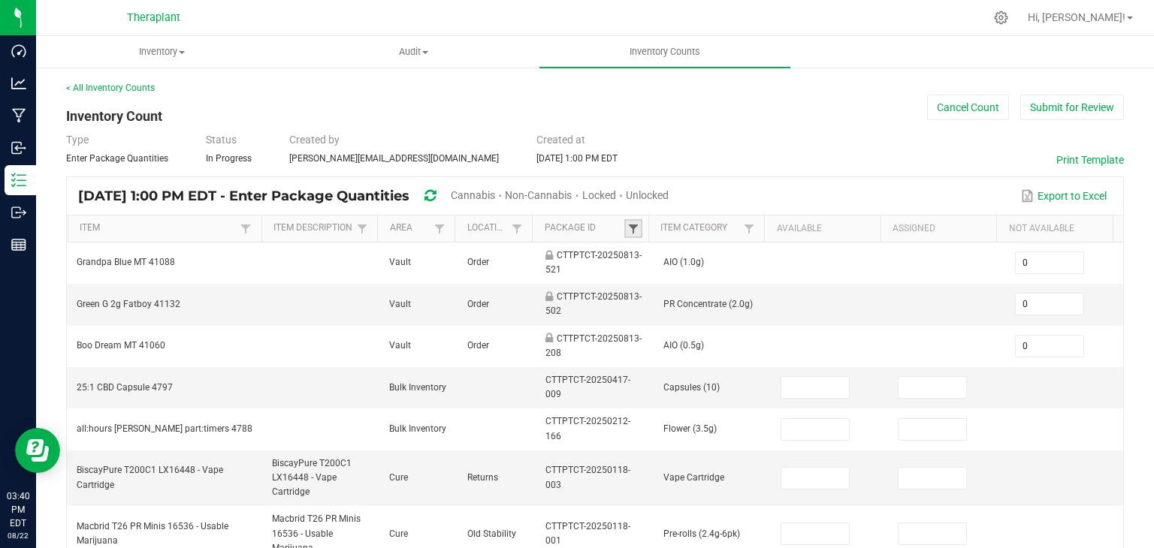
click at [627, 229] on span at bounding box center [633, 229] width 12 height 12
drag, startPoint x: 626, startPoint y: 232, endPoint x: 634, endPoint y: 247, distance: 16.8
click at [634, 248] on input "text" at bounding box center [705, 259] width 155 height 23
type input "82620807312"
click button "Filter" at bounding box center [744, 298] width 75 height 33
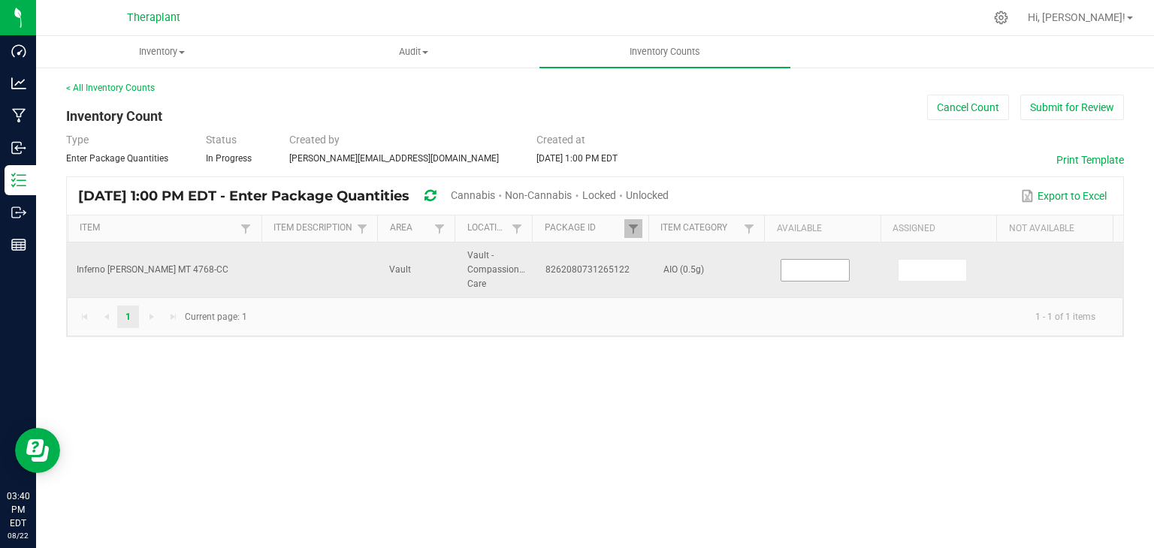
click at [801, 274] on input at bounding box center [815, 270] width 68 height 21
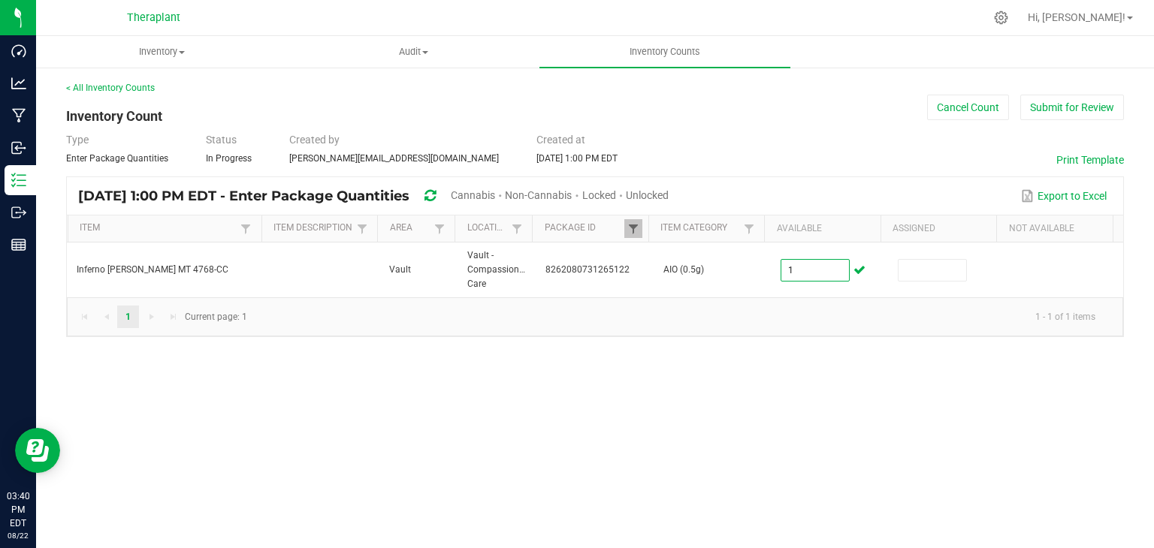
type input "1"
click at [635, 232] on span at bounding box center [633, 229] width 12 height 12
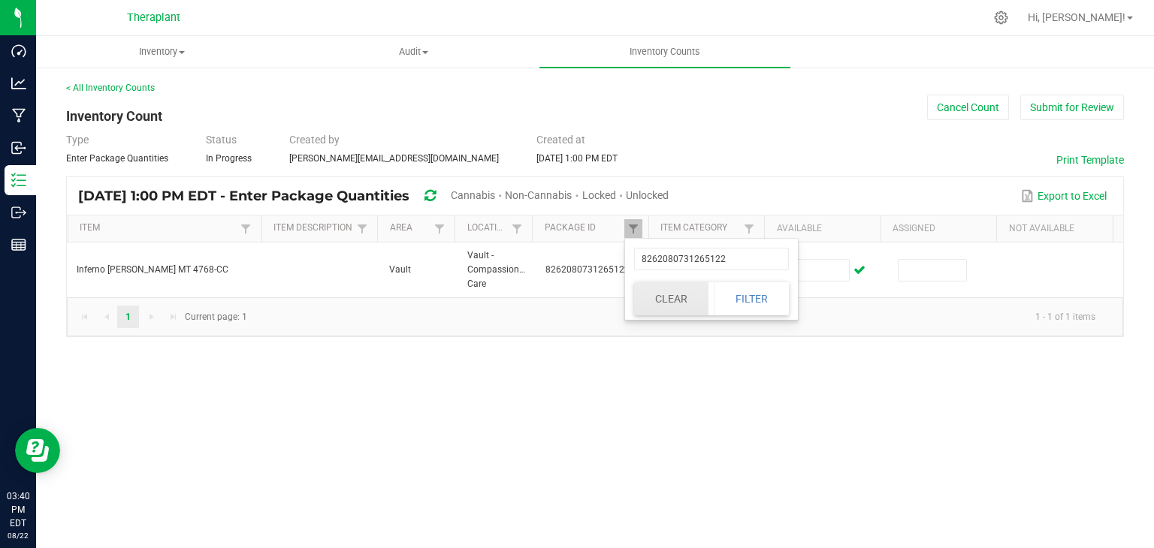
click at [685, 296] on button "Clear" at bounding box center [671, 298] width 74 height 33
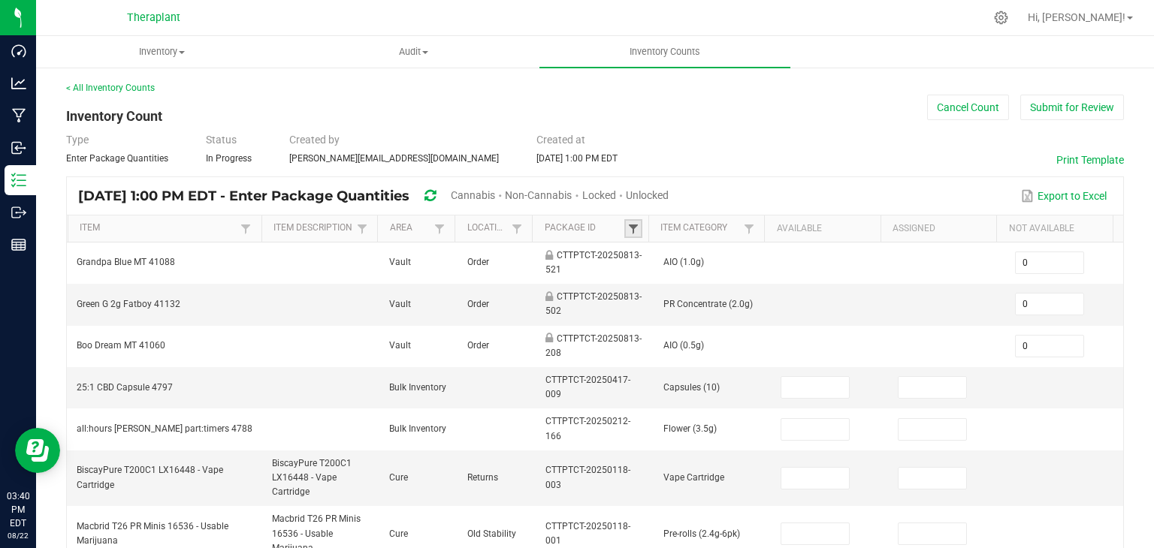
click at [632, 229] on span at bounding box center [633, 229] width 12 height 12
click at [640, 253] on input "text" at bounding box center [705, 259] width 155 height 23
type input "560585665534993"
click button "Filter" at bounding box center [744, 298] width 75 height 33
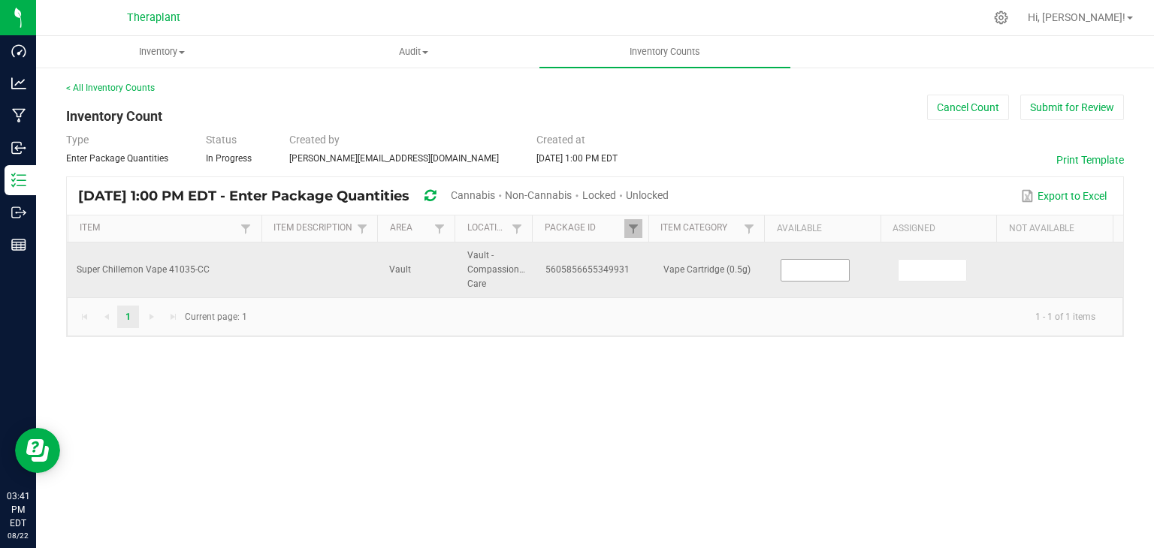
click at [812, 275] on input at bounding box center [815, 270] width 68 height 21
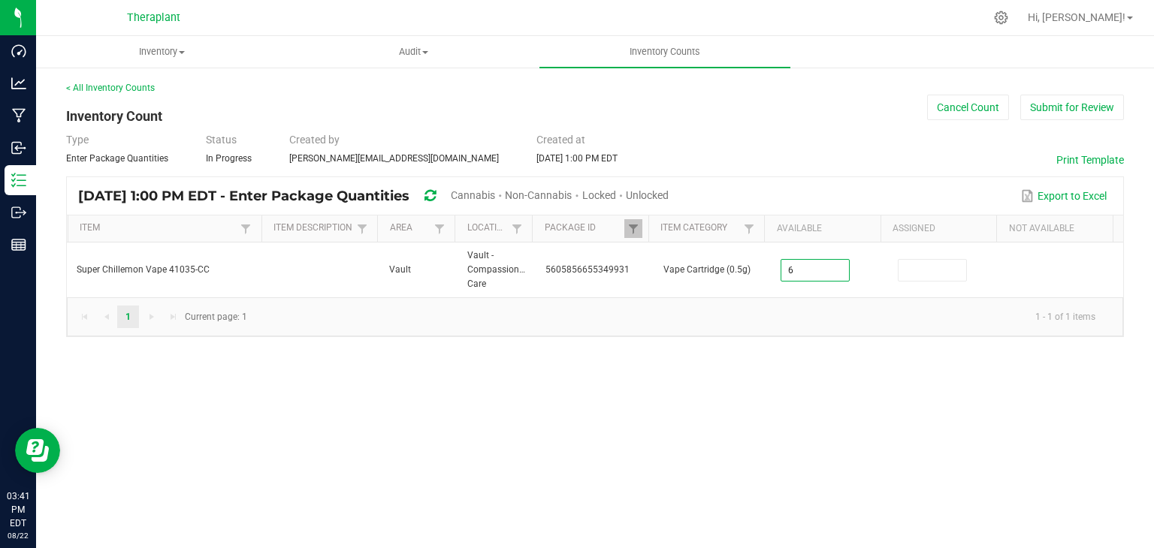
type input "6"
drag, startPoint x: 579, startPoint y: 450, endPoint x: 577, endPoint y: 442, distance: 7.8
click at [579, 448] on div "Inventory All packages All inventory Waste log Create inventory Audit Inventory…" at bounding box center [594, 292] width 1117 height 512
click at [632, 223] on span at bounding box center [633, 229] width 12 height 12
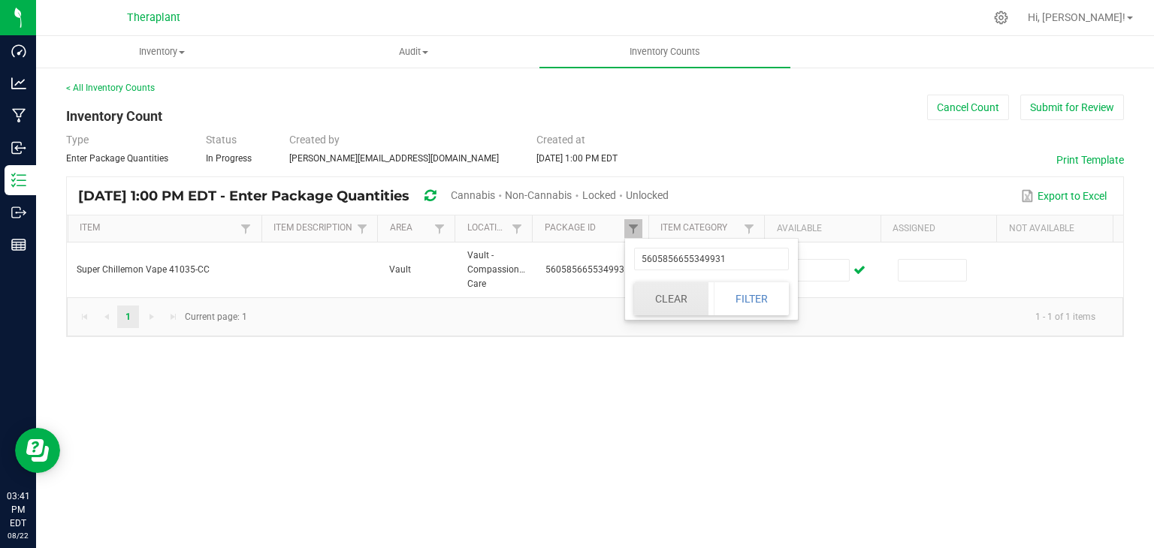
click at [661, 288] on button "Clear" at bounding box center [671, 298] width 74 height 33
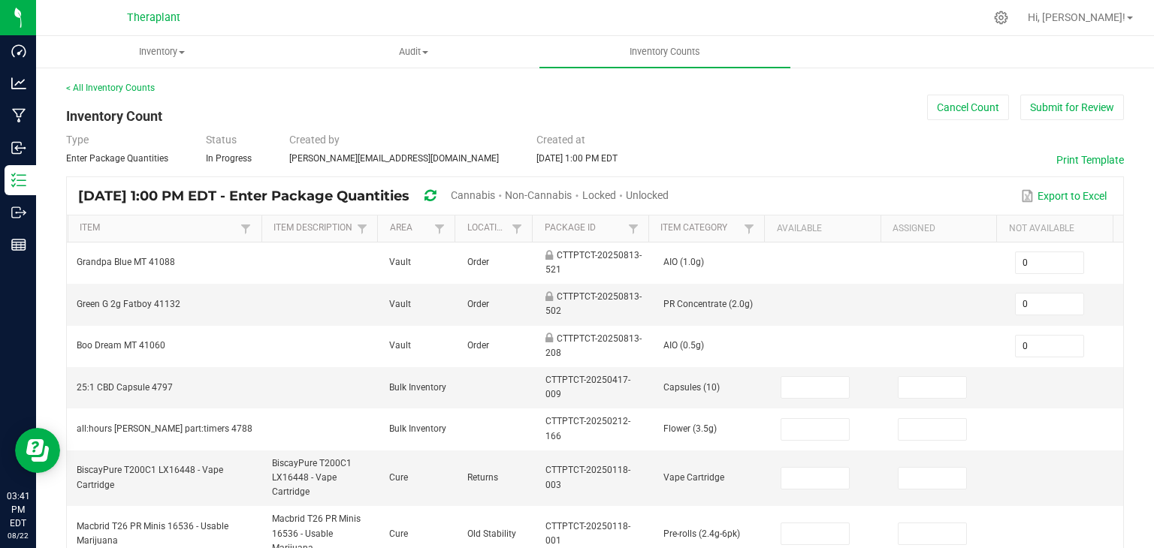
click at [644, 230] on span at bounding box center [646, 346] width 5 height 261
click at [629, 230] on span at bounding box center [633, 229] width 12 height 12
click at [645, 250] on input "text" at bounding box center [705, 259] width 155 height 23
type input "56058566553499"
click button "Filter" at bounding box center [744, 298] width 75 height 33
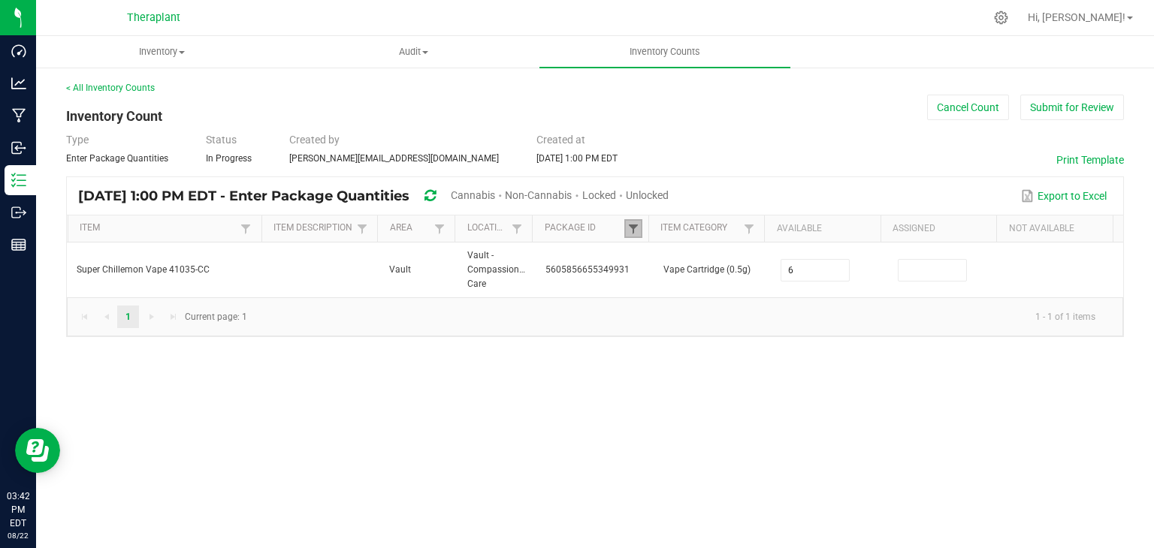
click at [638, 229] on span at bounding box center [633, 229] width 12 height 12
click at [661, 300] on button "Clear" at bounding box center [671, 298] width 74 height 33
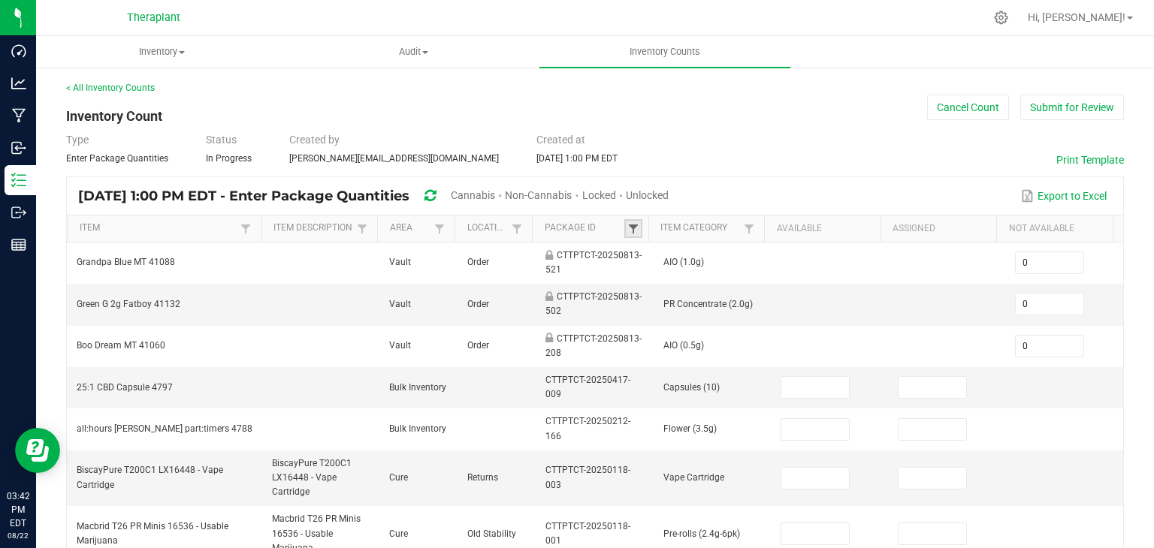
click at [628, 223] on span at bounding box center [633, 229] width 12 height 12
click at [657, 259] on input "text" at bounding box center [705, 259] width 155 height 23
type input "4958225793829202"
click button "Filter" at bounding box center [744, 298] width 75 height 33
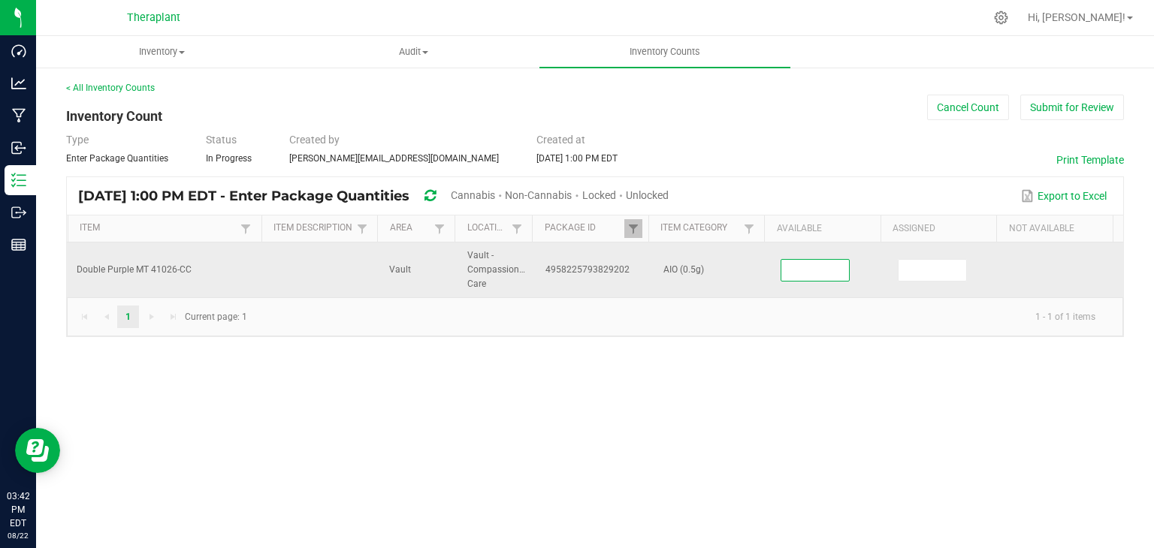
click at [793, 267] on input at bounding box center [815, 270] width 68 height 21
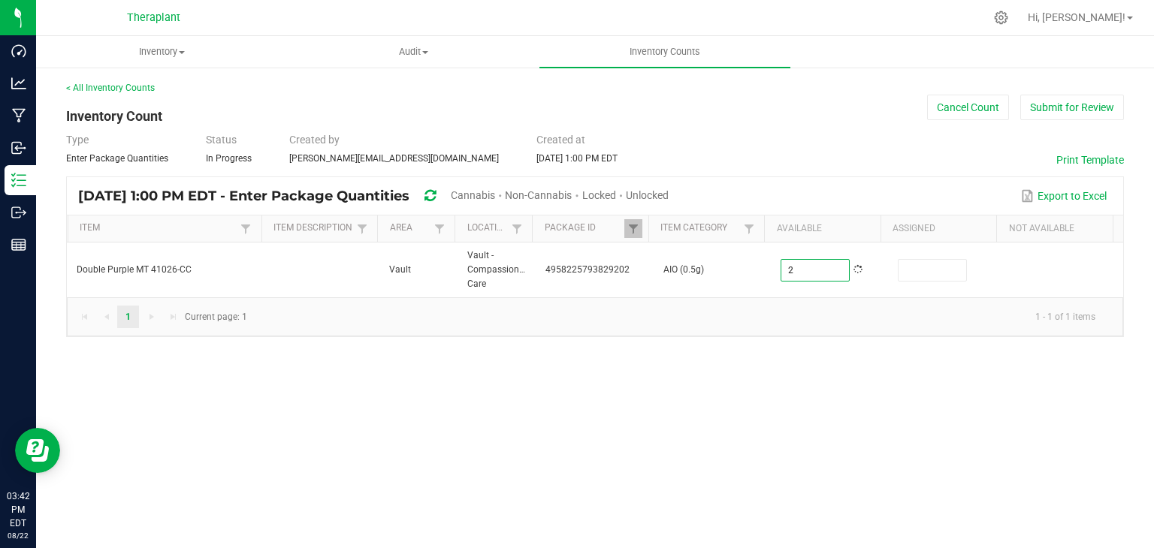
type input "2"
click at [702, 380] on div "Inventory All packages All inventory Waste log Create inventory Audit Inventory…" at bounding box center [594, 292] width 1117 height 512
click at [628, 226] on span at bounding box center [633, 229] width 12 height 12
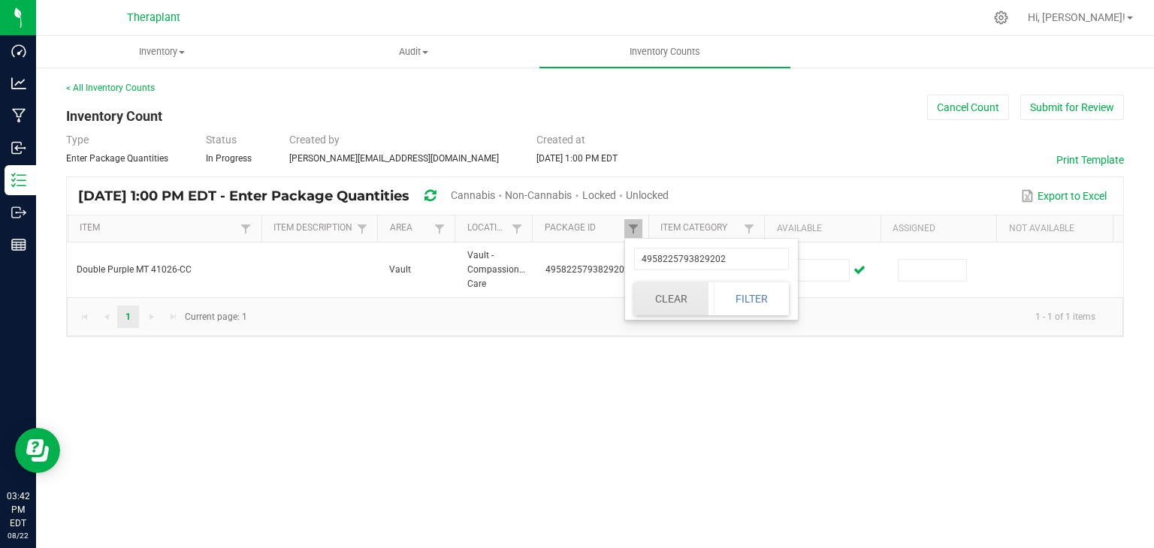
click at [677, 290] on button "Clear" at bounding box center [671, 298] width 74 height 33
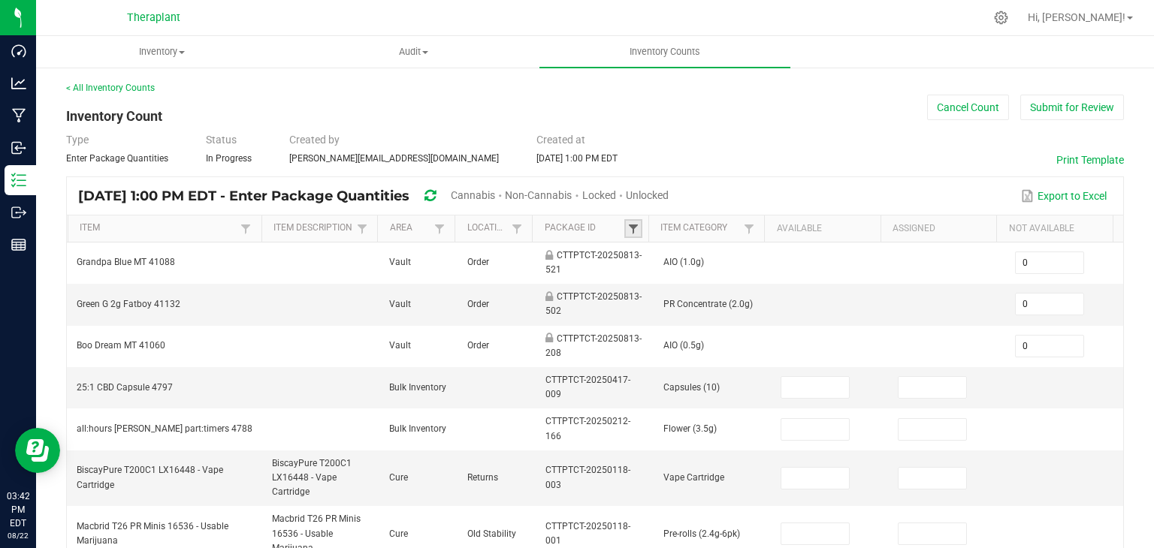
click at [627, 223] on span at bounding box center [633, 229] width 12 height 12
click at [651, 252] on input "text" at bounding box center [705, 259] width 155 height 23
type input "683913652015792"
click button "Filter" at bounding box center [744, 298] width 75 height 33
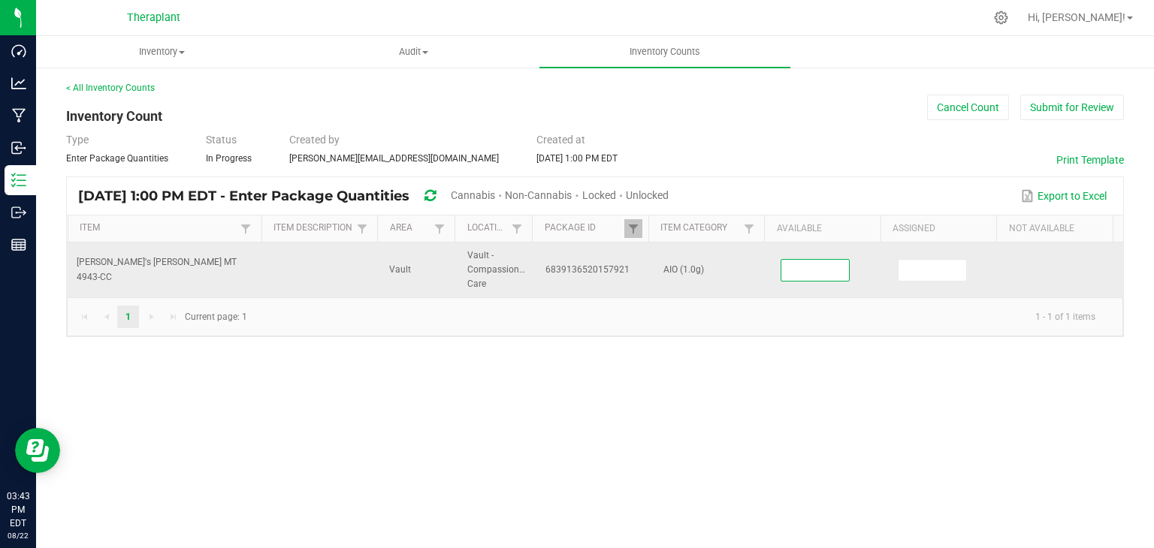
click at [781, 277] on input at bounding box center [815, 270] width 68 height 21
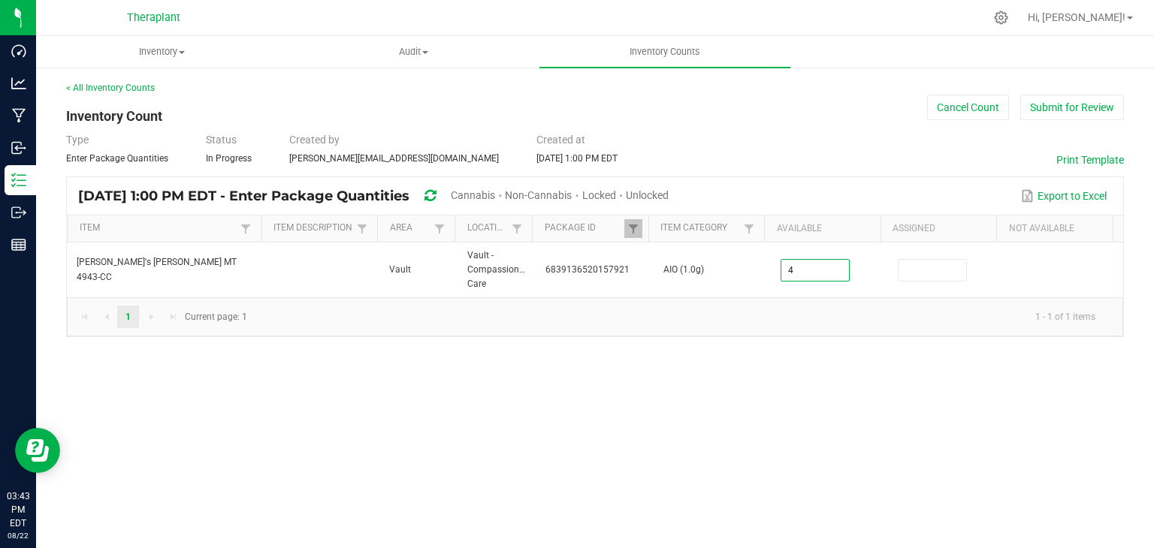
type input "4"
click at [676, 449] on div "Inventory All packages All inventory Waste log Create inventory Audit Inventory…" at bounding box center [594, 292] width 1117 height 512
click at [551, 370] on div "Inventory All packages All inventory Waste log Create inventory Audit Inventory…" at bounding box center [594, 292] width 1117 height 512
click at [632, 231] on span at bounding box center [633, 229] width 12 height 12
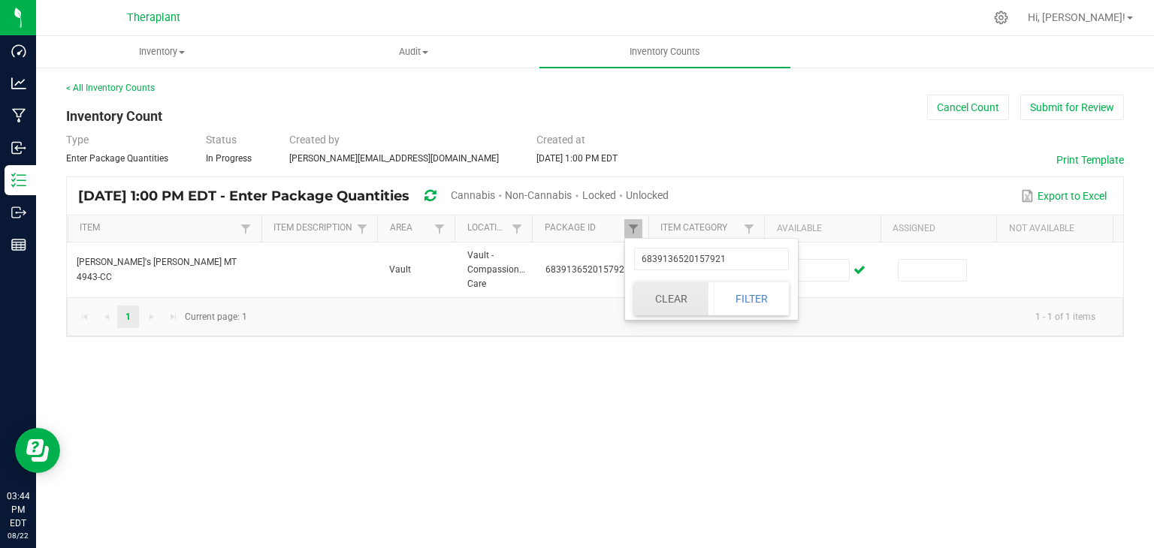
click at [688, 298] on button "Clear" at bounding box center [671, 298] width 74 height 33
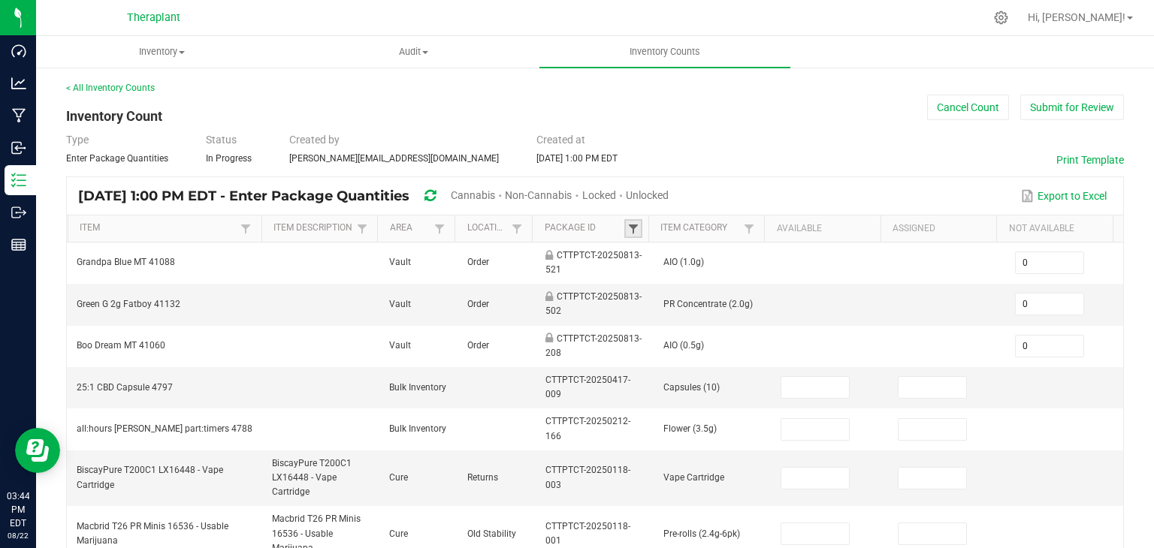
click at [628, 226] on span at bounding box center [633, 229] width 12 height 12
click at [659, 256] on input "text" at bounding box center [705, 259] width 155 height 23
type input "855888408137245"
click button "Filter" at bounding box center [744, 298] width 75 height 33
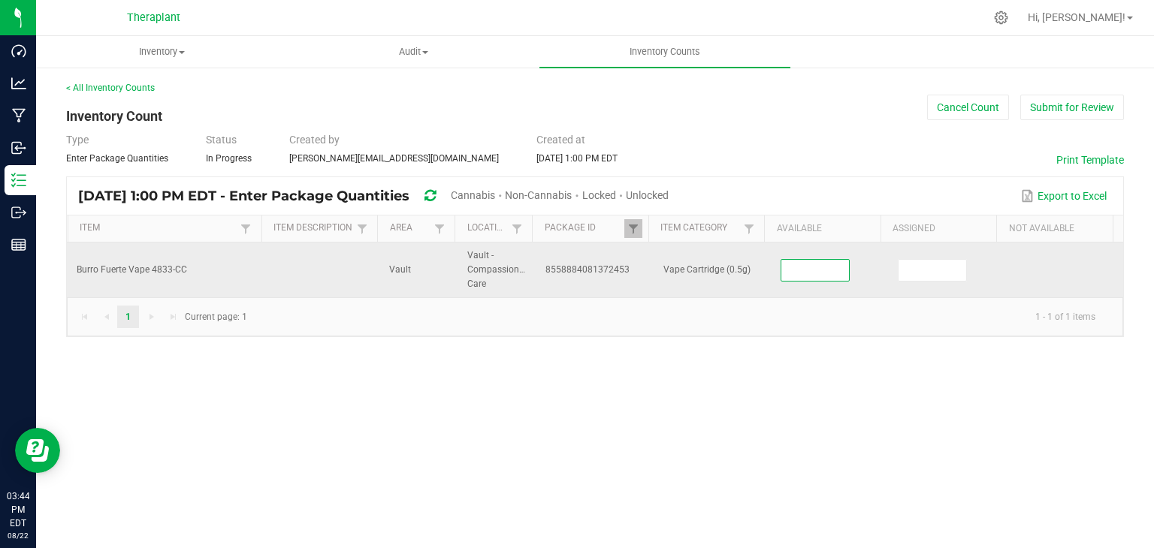
click at [820, 268] on input at bounding box center [815, 270] width 68 height 21
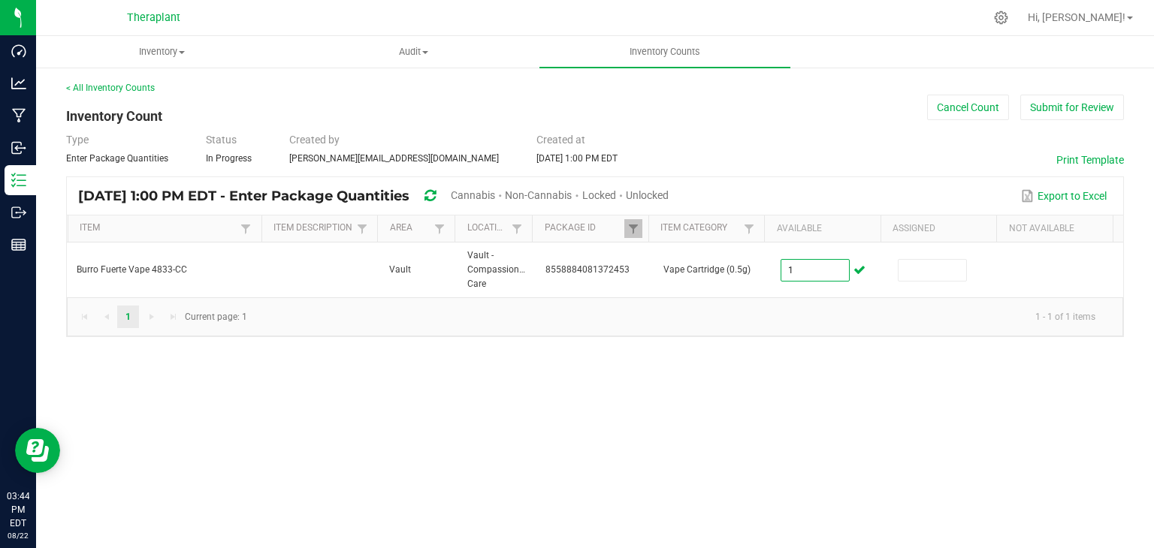
type input "1"
click at [791, 385] on div "Inventory All packages All inventory Waste log Create inventory Audit Inventory…" at bounding box center [594, 292] width 1117 height 512
click at [628, 228] on span at bounding box center [633, 229] width 12 height 12
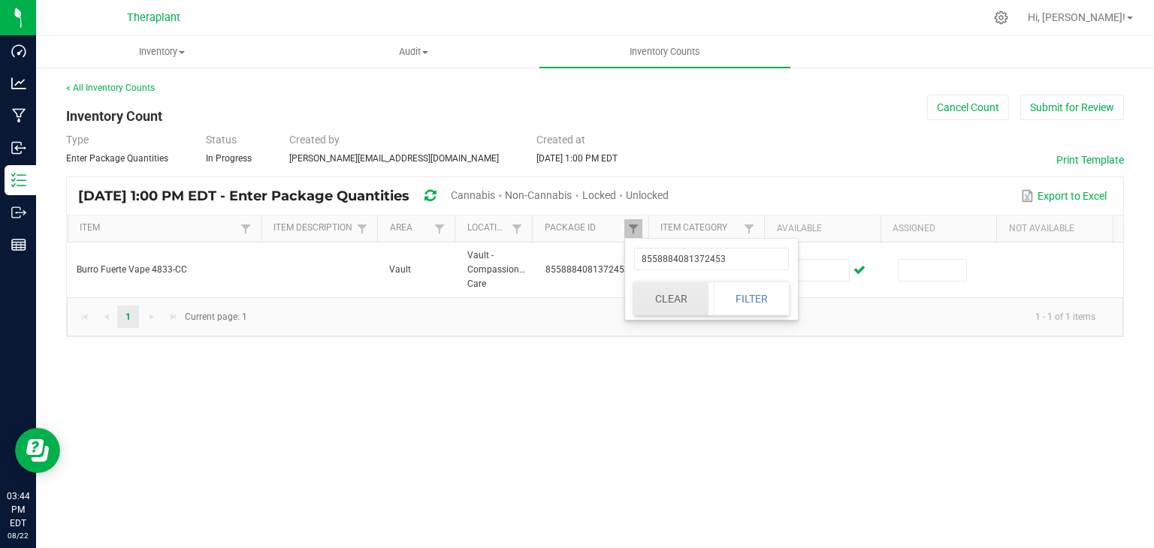
click at [659, 304] on button "Clear" at bounding box center [671, 298] width 74 height 33
